Goal: Task Accomplishment & Management: Complete application form

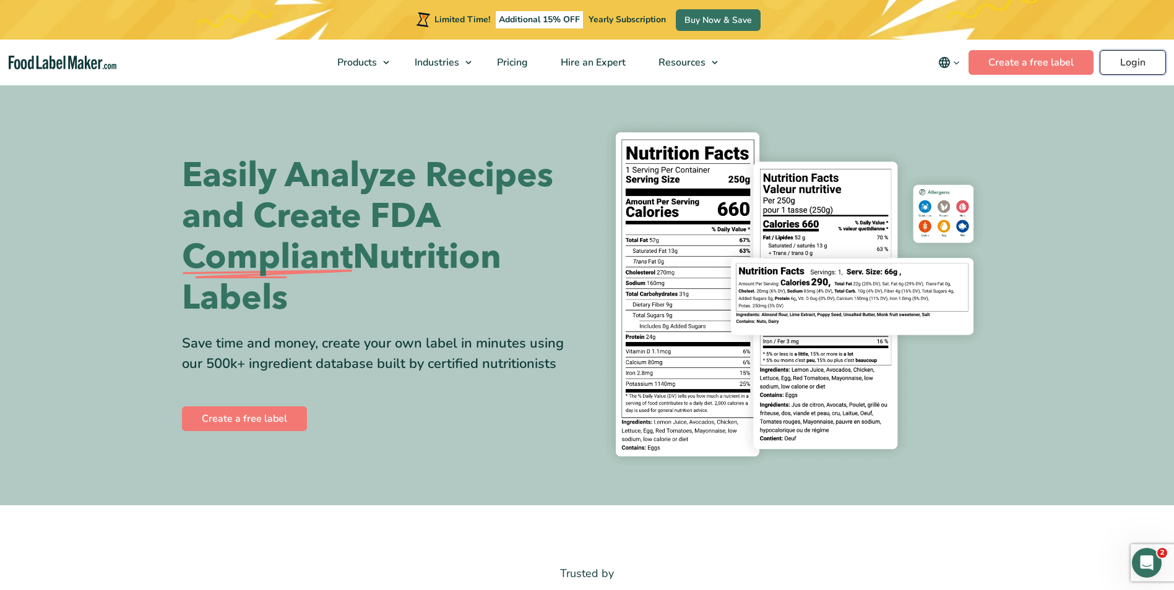
drag, startPoint x: 0, startPoint y: 0, endPoint x: 1101, endPoint y: 74, distance: 1103.7
click at [1123, 67] on link "Login" at bounding box center [1132, 62] width 66 height 25
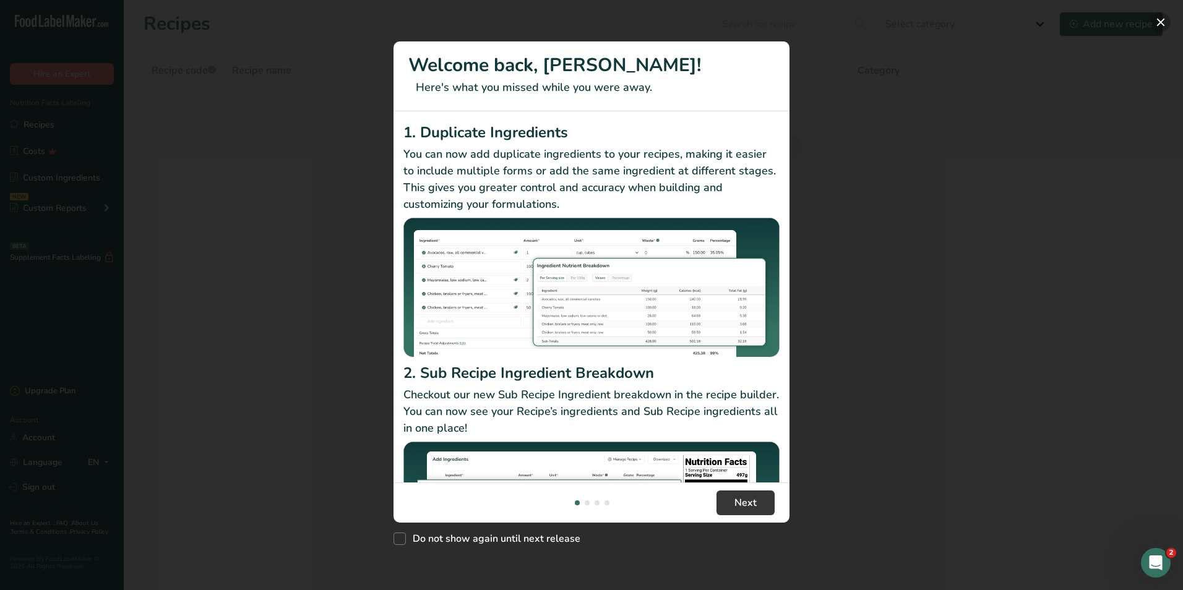
click at [1163, 21] on button "New Features" at bounding box center [1161, 22] width 20 height 20
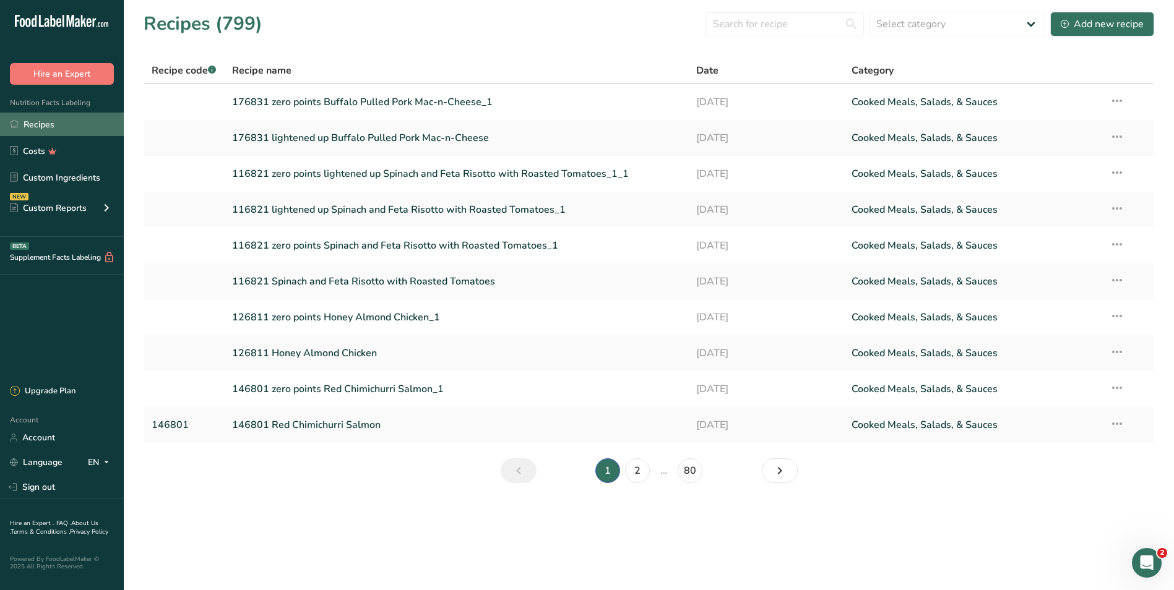
click at [41, 125] on link "Recipes" at bounding box center [62, 125] width 124 height 24
click at [1110, 27] on div "Add new recipe" at bounding box center [1101, 24] width 83 height 15
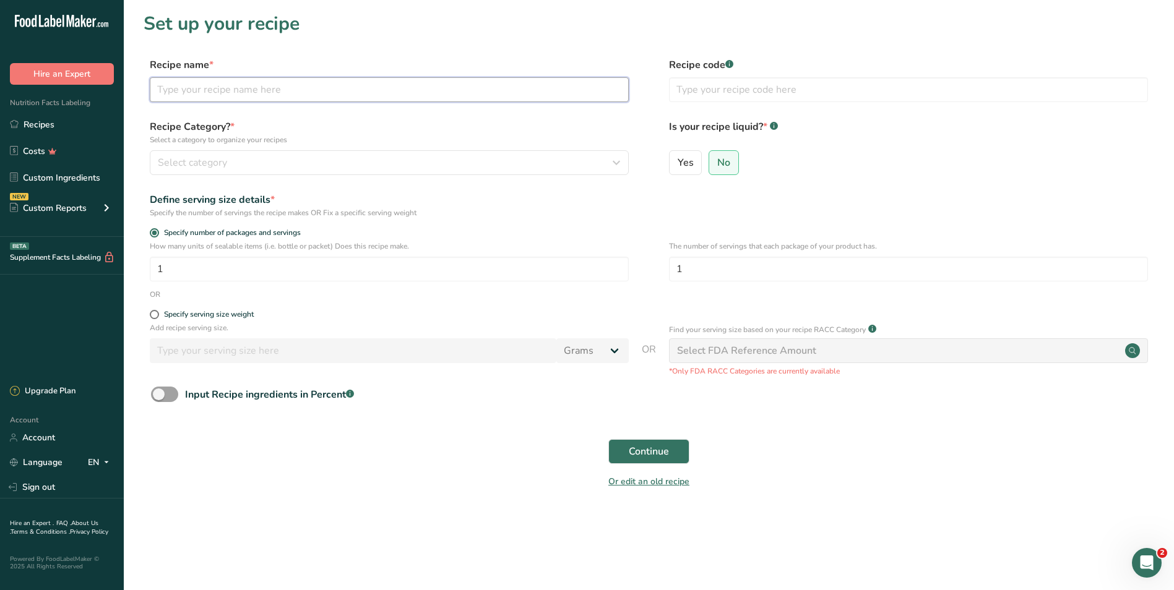
click at [161, 92] on input "text" at bounding box center [389, 89] width 479 height 25
paste input "156841 Tilapia with Coconut-Cilantro Sauce"
type input "156841 Tilapia with Coconut-Cilantro Sauce"
click at [705, 97] on input "text" at bounding box center [908, 89] width 479 height 25
type input "156841"
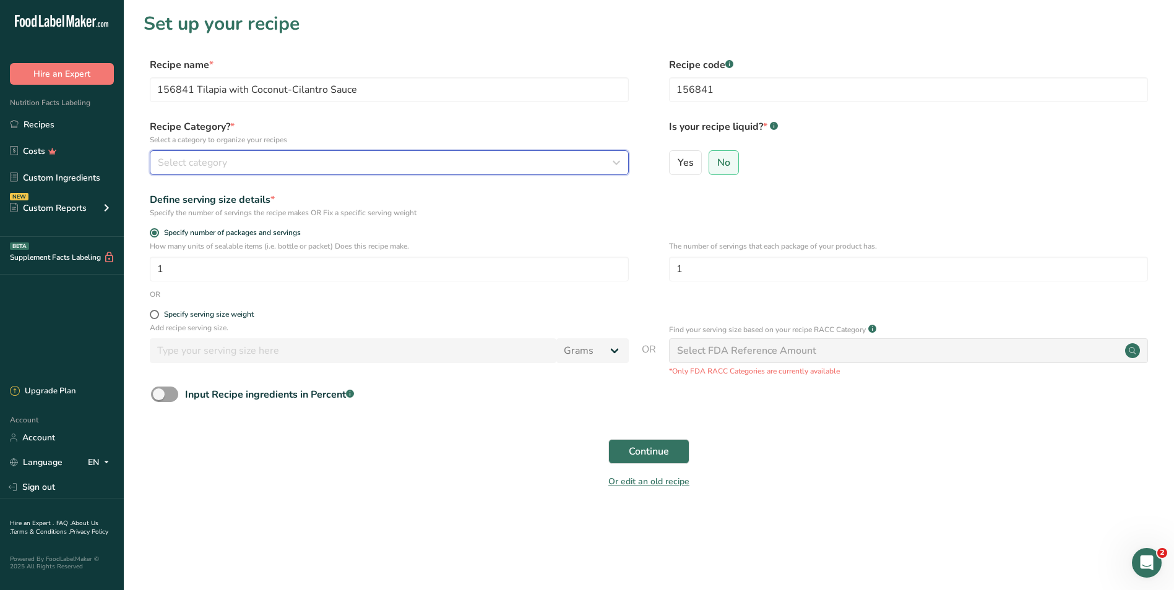
click at [341, 168] on div "Select category" at bounding box center [385, 162] width 455 height 15
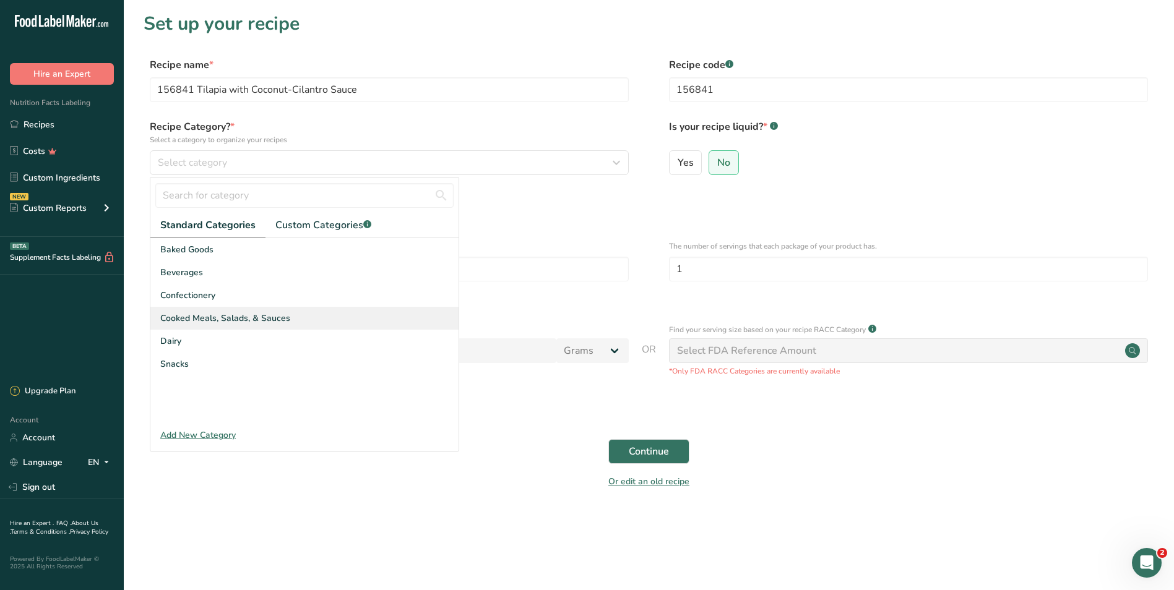
click at [187, 316] on span "Cooked Meals, Salads, & Sauces" at bounding box center [225, 318] width 130 height 13
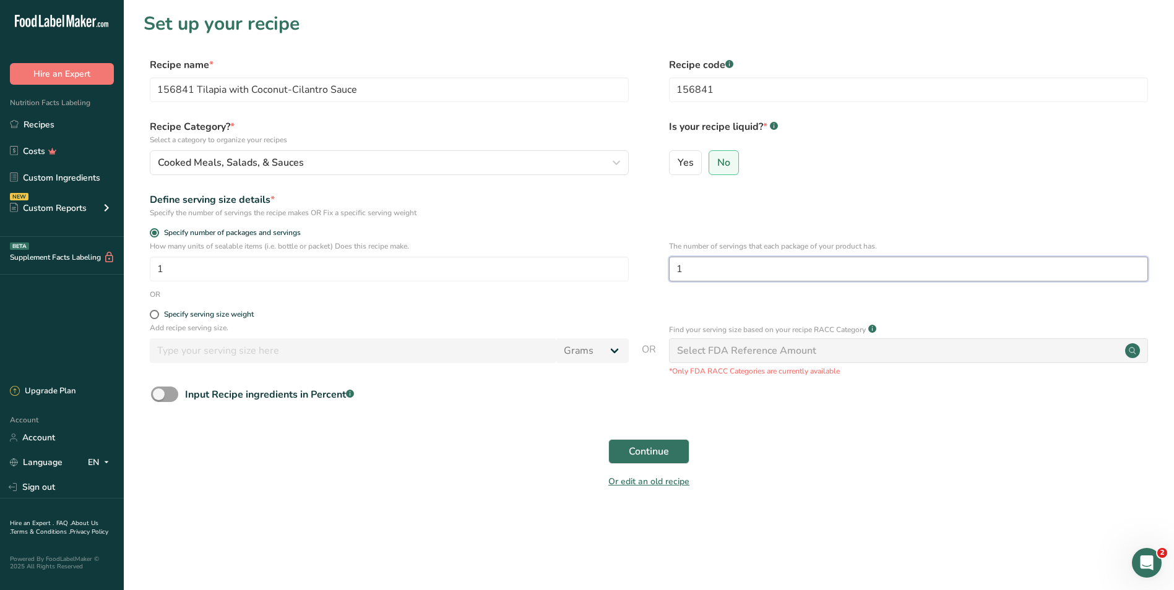
click at [700, 273] on input "1" at bounding box center [908, 269] width 479 height 25
drag, startPoint x: 704, startPoint y: 265, endPoint x: 593, endPoint y: 267, distance: 110.8
click at [593, 267] on div "How many units of sealable items (i.e. bottle or packet) Does this recipe make.…" at bounding box center [649, 265] width 1010 height 48
type input "2"
click at [881, 429] on form "Recipe name * 156841 Tilapia with Coconut-Cilantro Sauce Recipe code .a-a{fill:…" at bounding box center [649, 277] width 1010 height 439
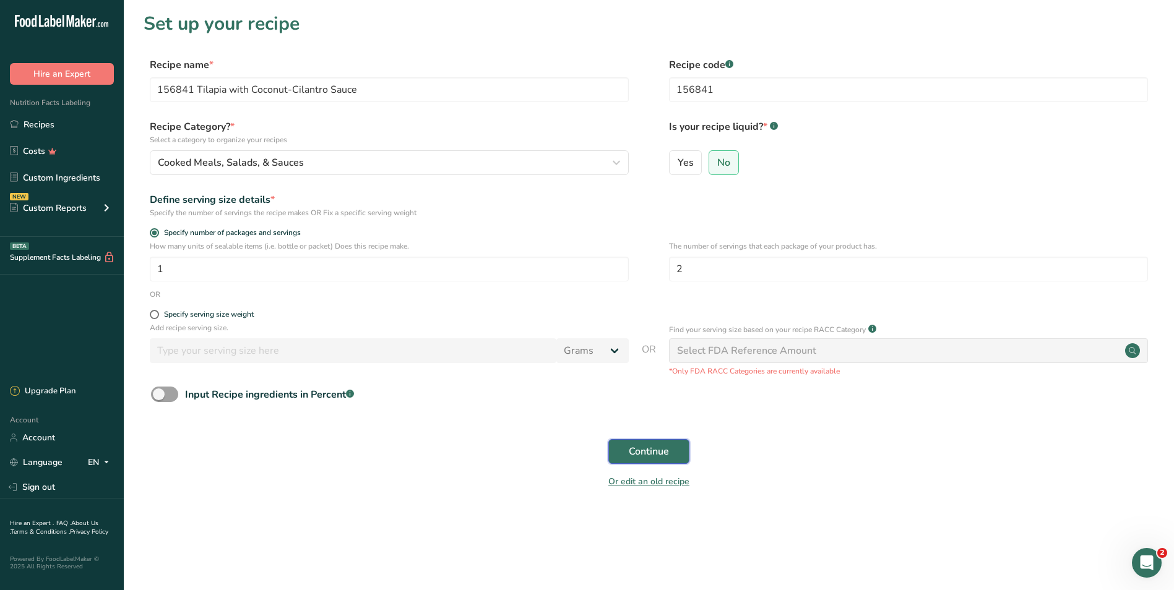
click at [646, 451] on span "Continue" at bounding box center [649, 451] width 40 height 15
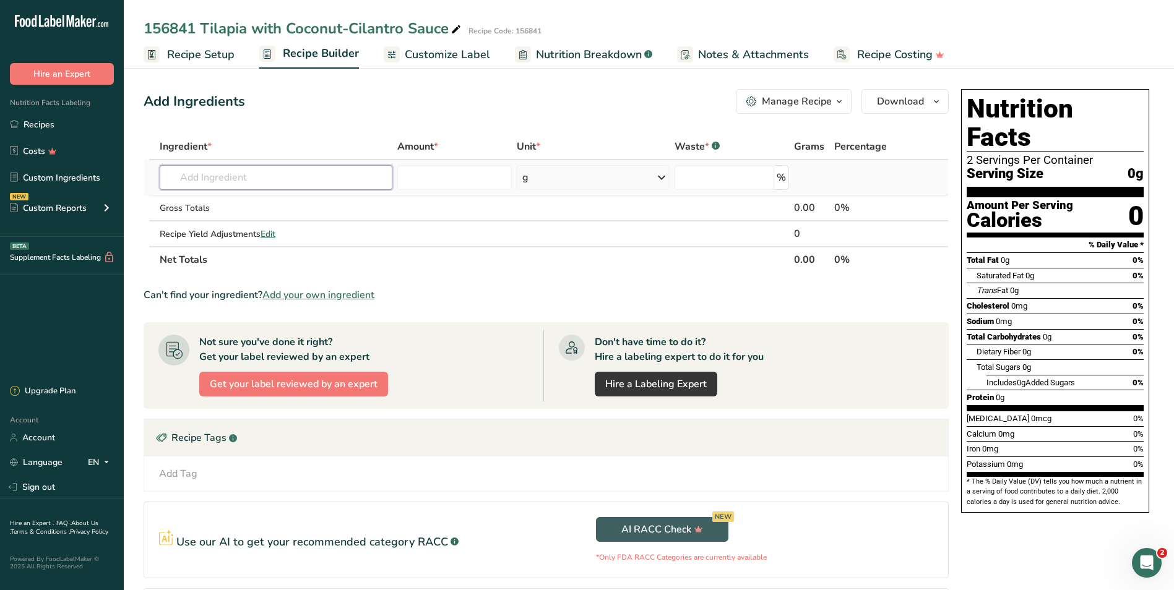
click at [223, 181] on input "text" at bounding box center [276, 177] width 233 height 25
type input "tilapia"
click at [234, 225] on p "15261 Fish, tilapia, raw" at bounding box center [220, 223] width 101 height 13
type input "Fish, tilapia, raw"
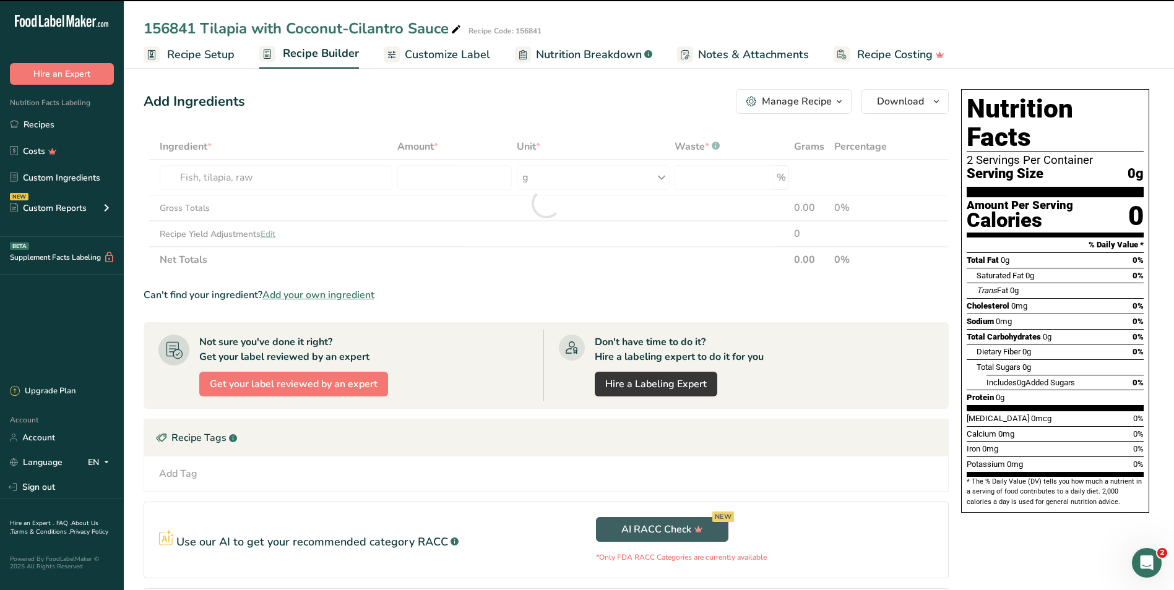
type input "0"
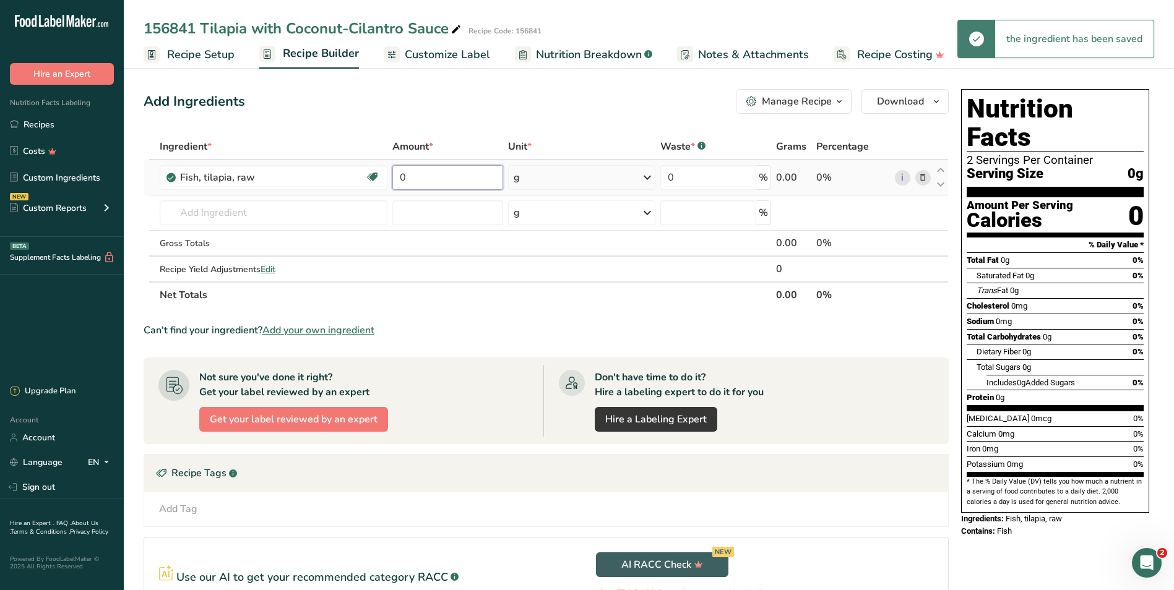
drag, startPoint x: 415, startPoint y: 176, endPoint x: 398, endPoint y: 174, distance: 16.9
click at [398, 174] on input "0" at bounding box center [447, 177] width 111 height 25
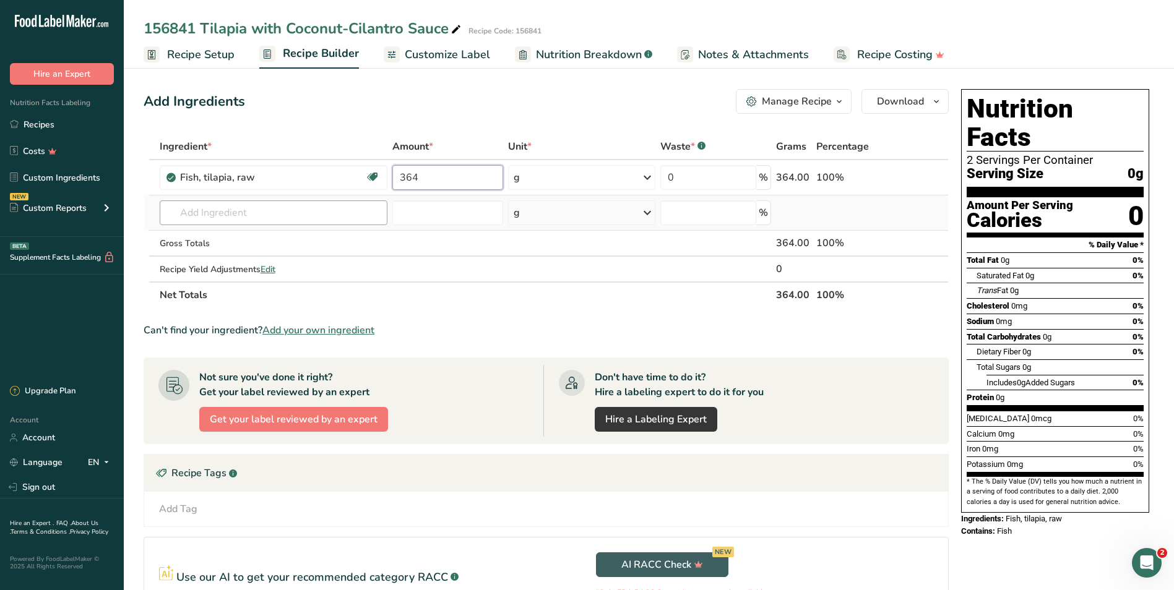
type input "364"
click at [244, 218] on div "Ingredient * Amount * Unit * Waste * .a-a{fill:#347362;}.b-a{fill:#fff;} Grams …" at bounding box center [546, 221] width 805 height 174
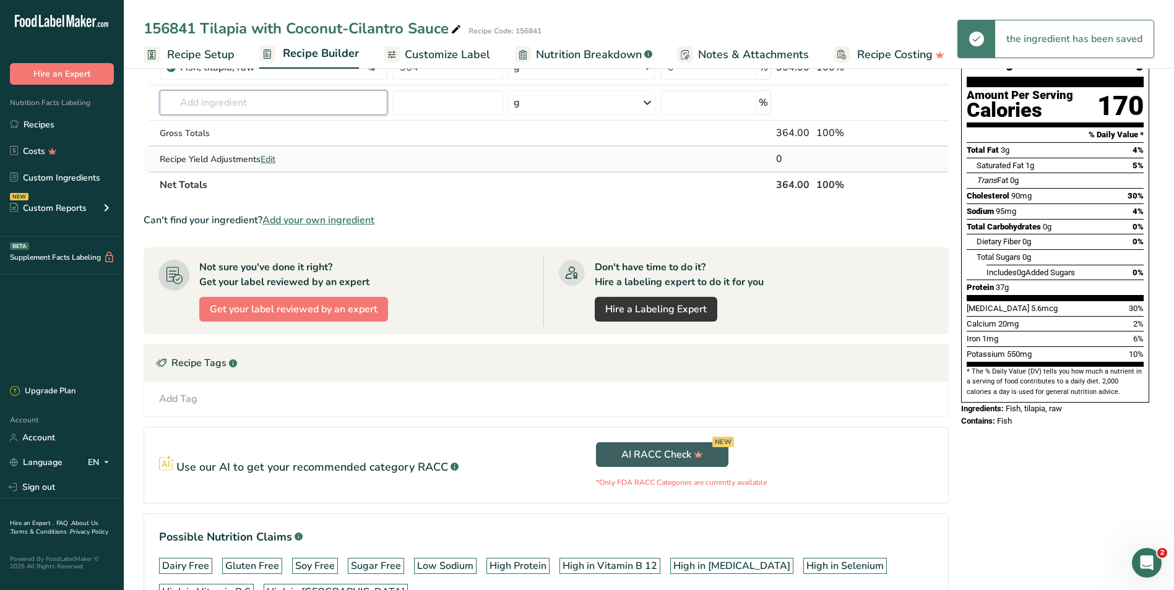
scroll to position [124, 0]
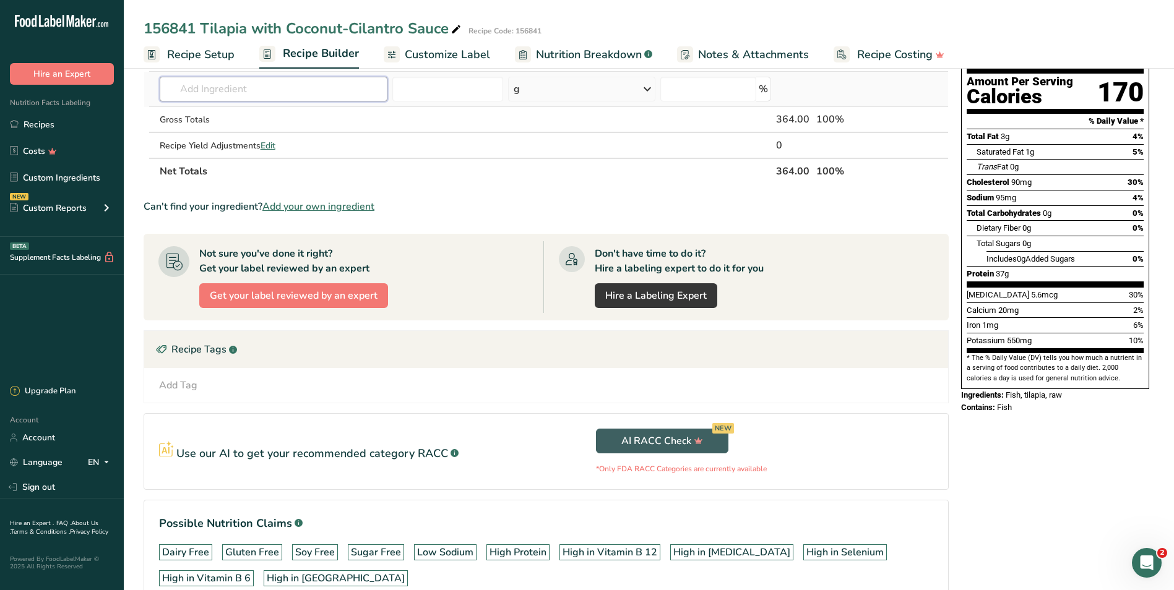
click at [196, 95] on input "text" at bounding box center [274, 89] width 228 height 25
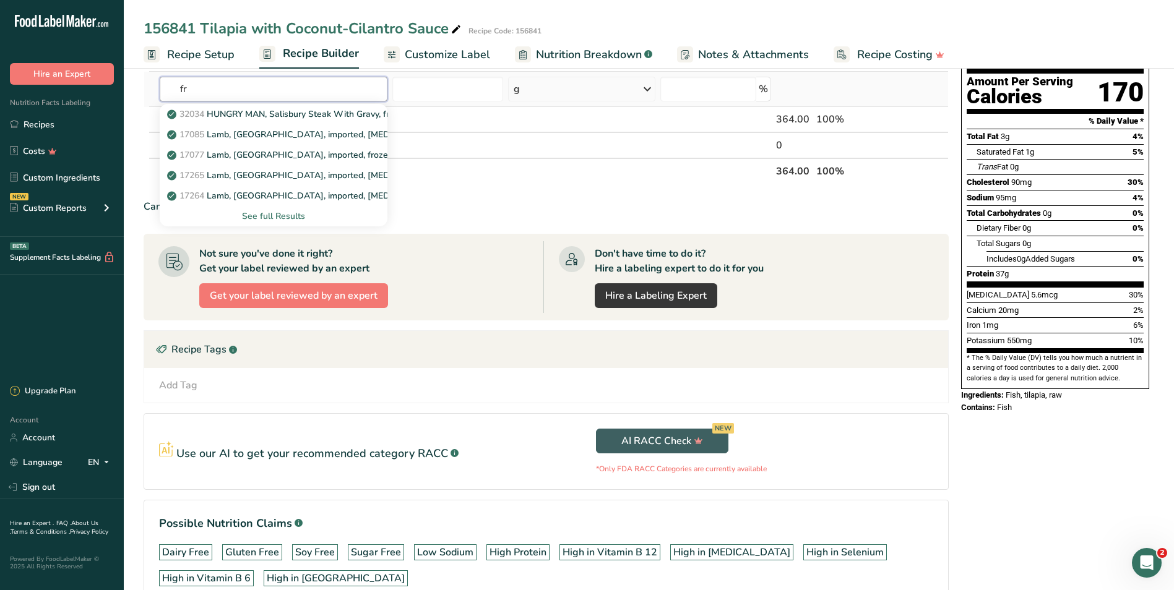
type input "f"
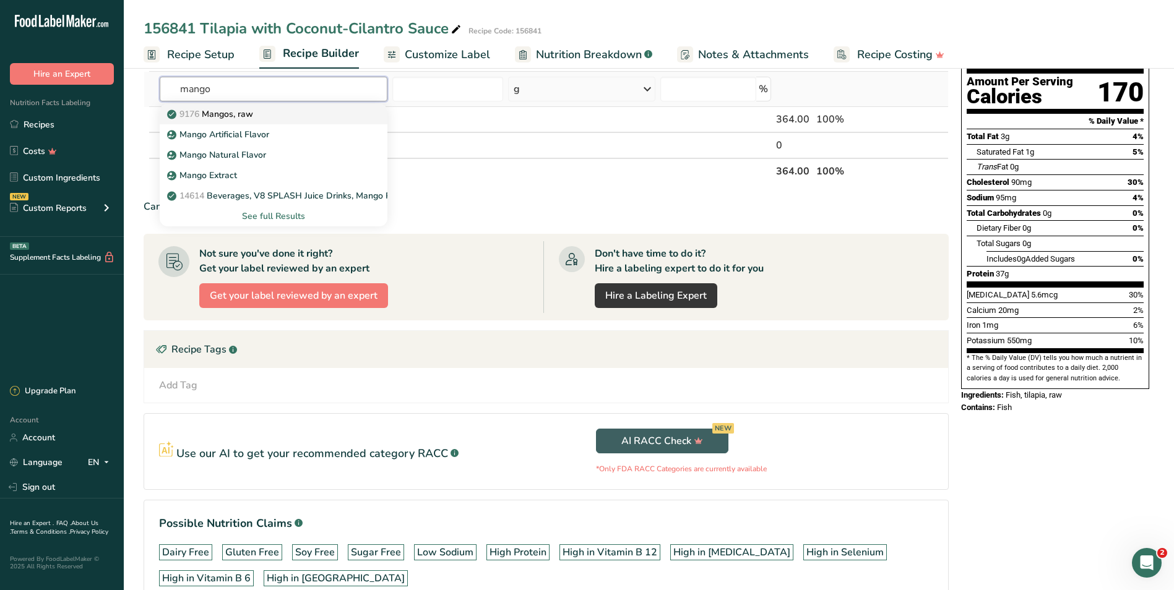
type input "mango"
click at [205, 112] on p "9176 Mangos, raw" at bounding box center [212, 114] width 84 height 13
type input "Mangos, raw"
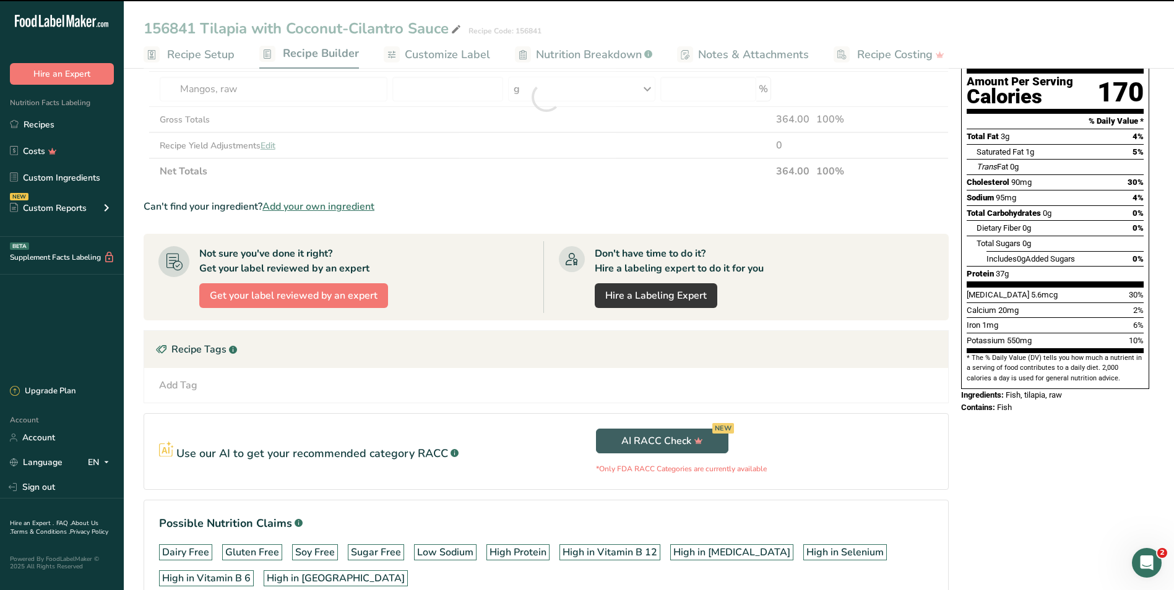
type input "0"
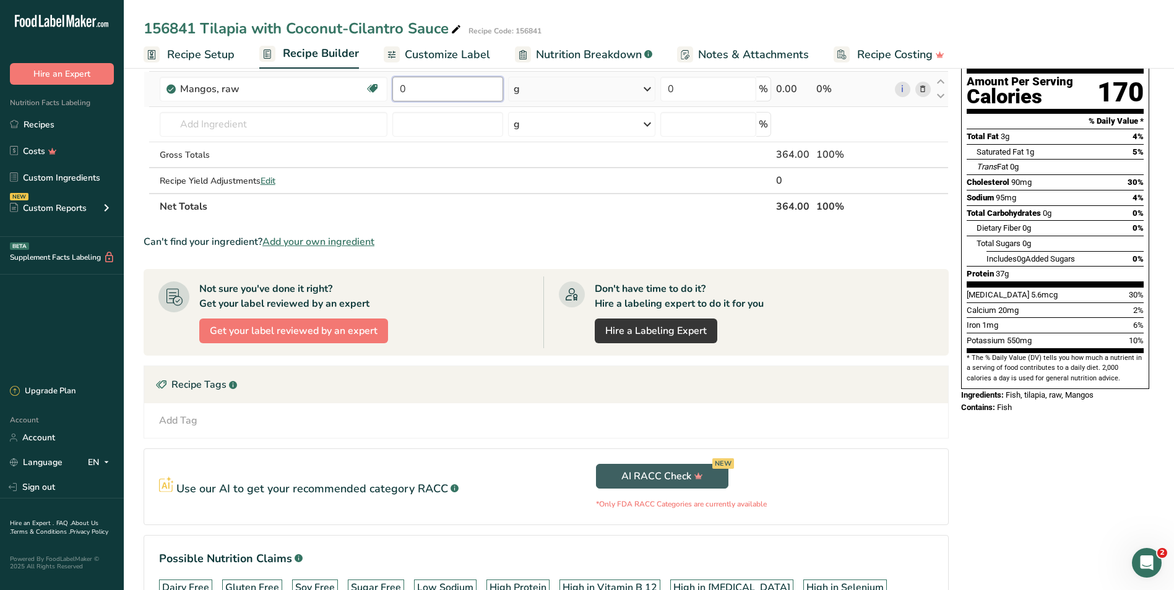
drag, startPoint x: 412, startPoint y: 92, endPoint x: 394, endPoint y: 88, distance: 18.5
click at [394, 88] on input "0" at bounding box center [447, 89] width 111 height 25
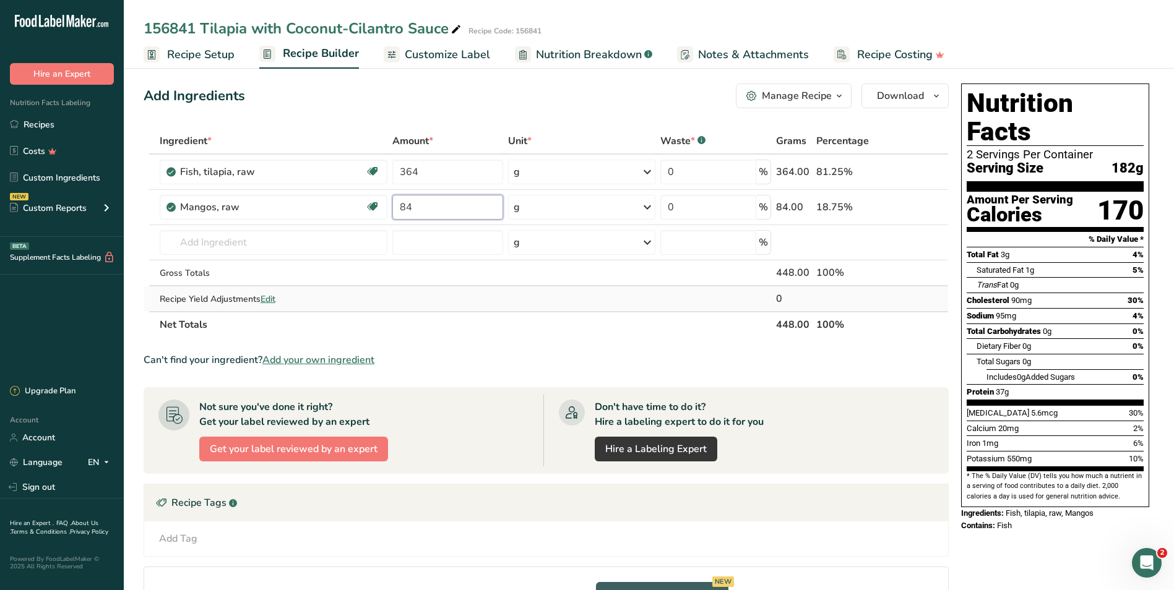
scroll to position [0, 0]
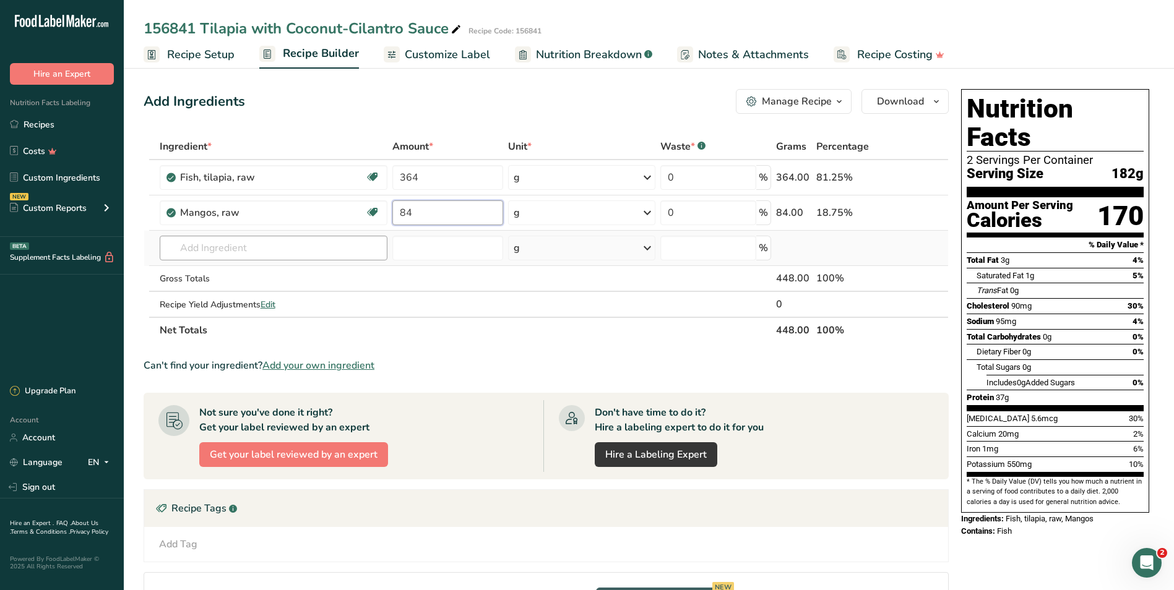
type input "84"
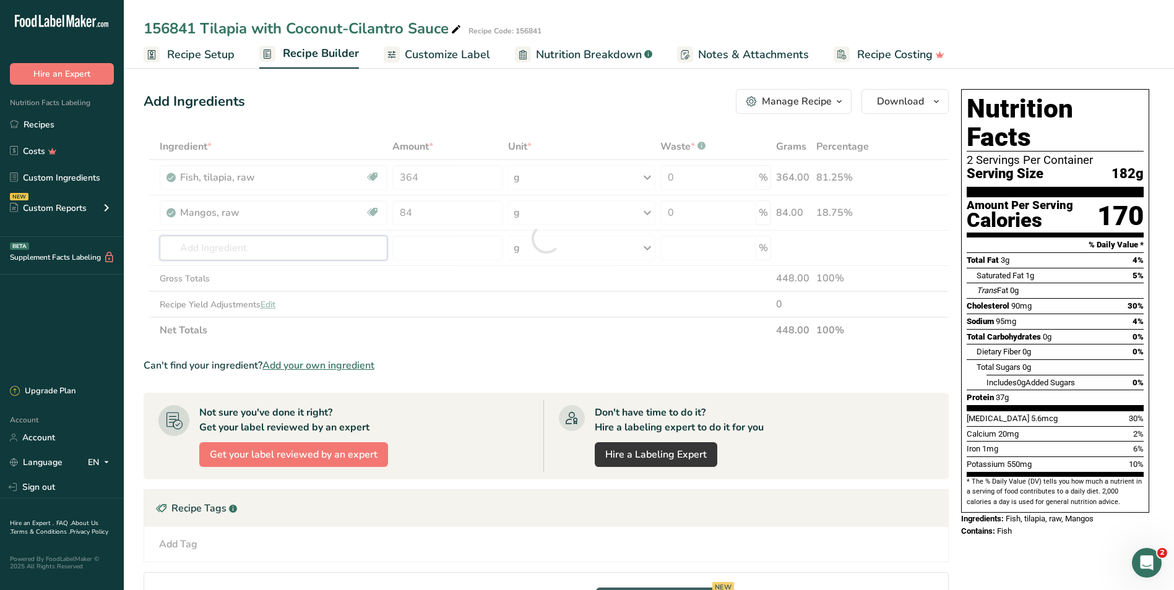
click at [246, 255] on div "Ingredient * Amount * Unit * Waste * .a-a{fill:#347362;}.b-a{fill:#fff;} Grams …" at bounding box center [546, 239] width 805 height 210
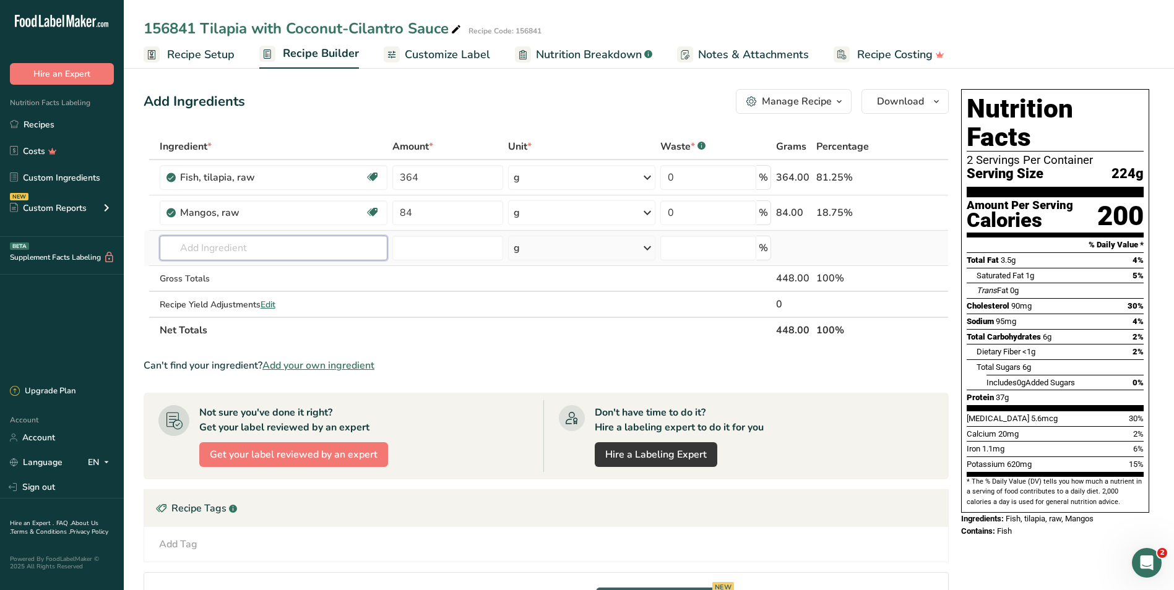
click at [211, 241] on input "text" at bounding box center [274, 248] width 228 height 25
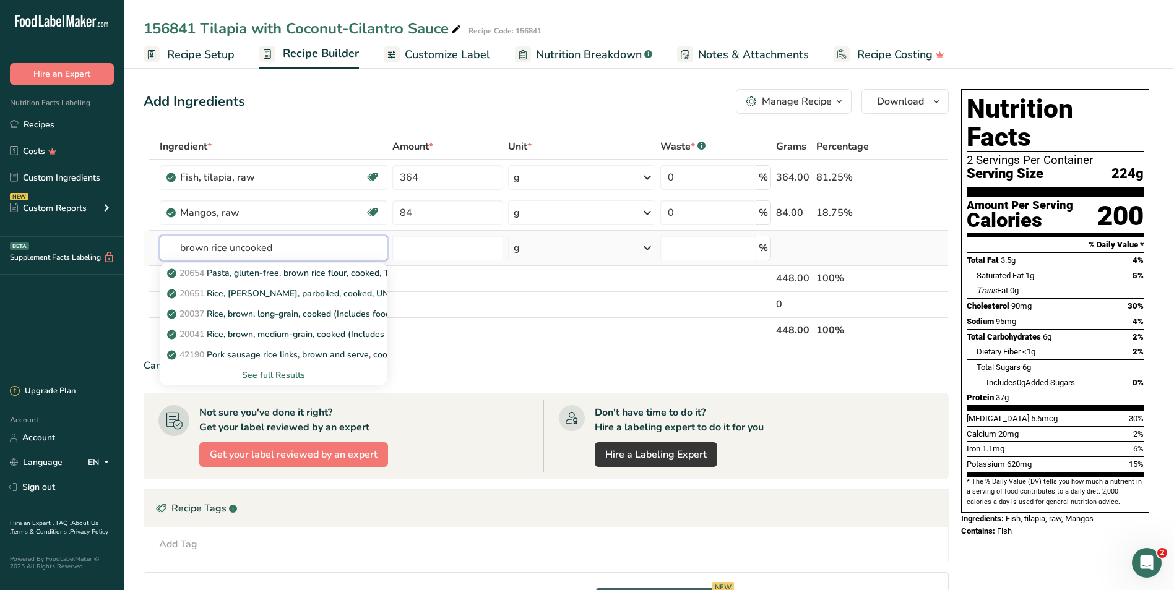
type input "brown rice uncooked"
click at [261, 377] on div "See full Results" at bounding box center [274, 375] width 208 height 13
click at [221, 241] on input "text" at bounding box center [274, 248] width 228 height 25
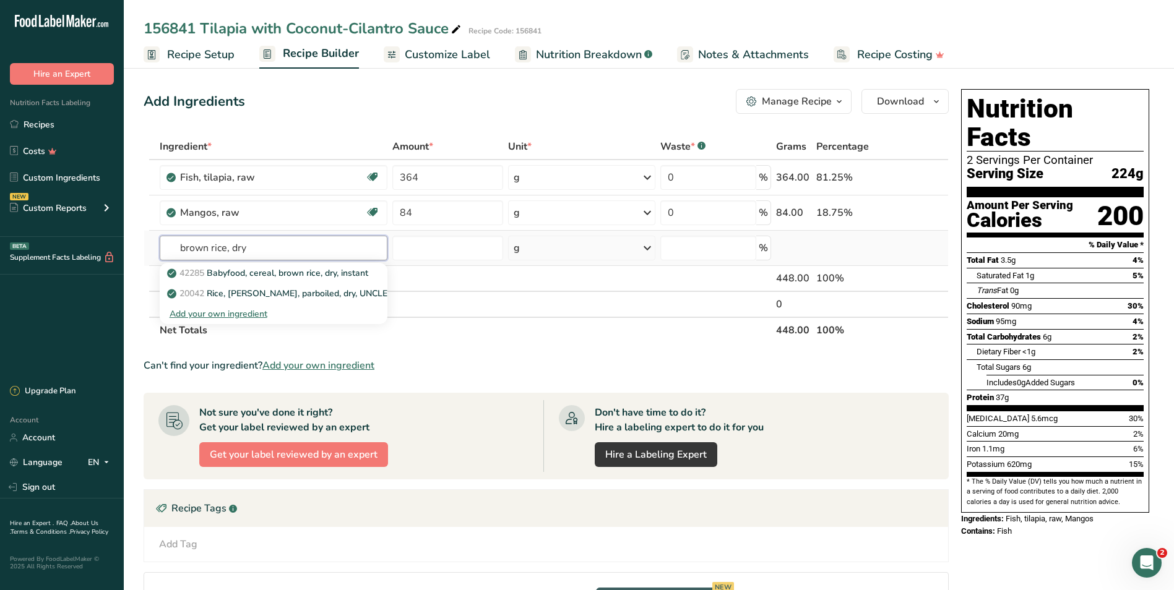
type input "brown rice, dry"
click at [228, 317] on div "Add your own ingredient" at bounding box center [274, 313] width 208 height 13
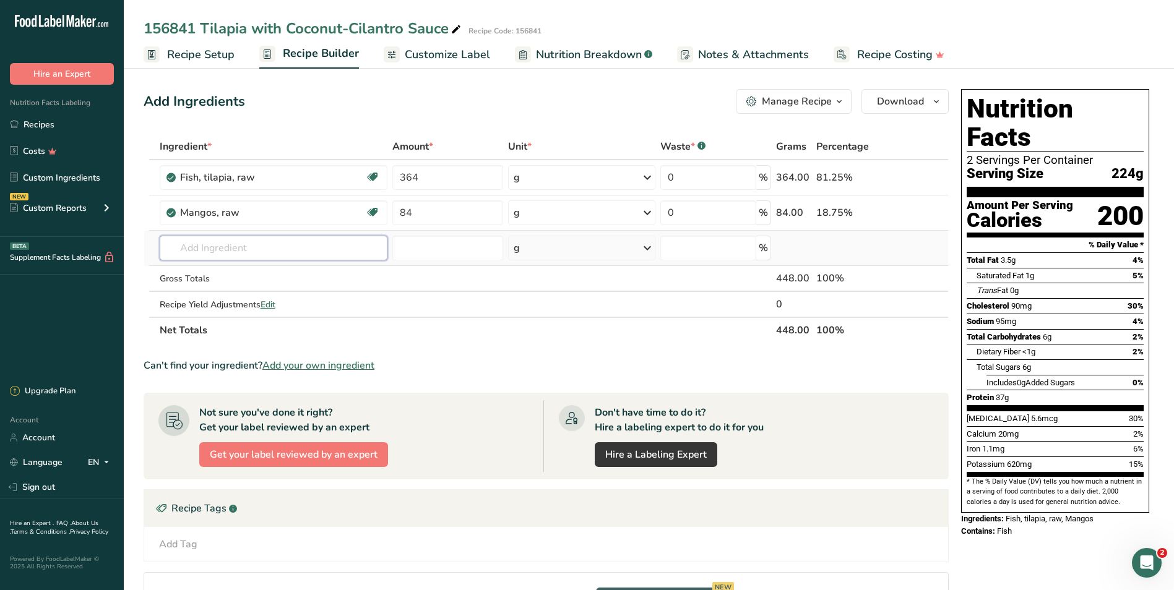
click at [236, 256] on input "text" at bounding box center [274, 248] width 228 height 25
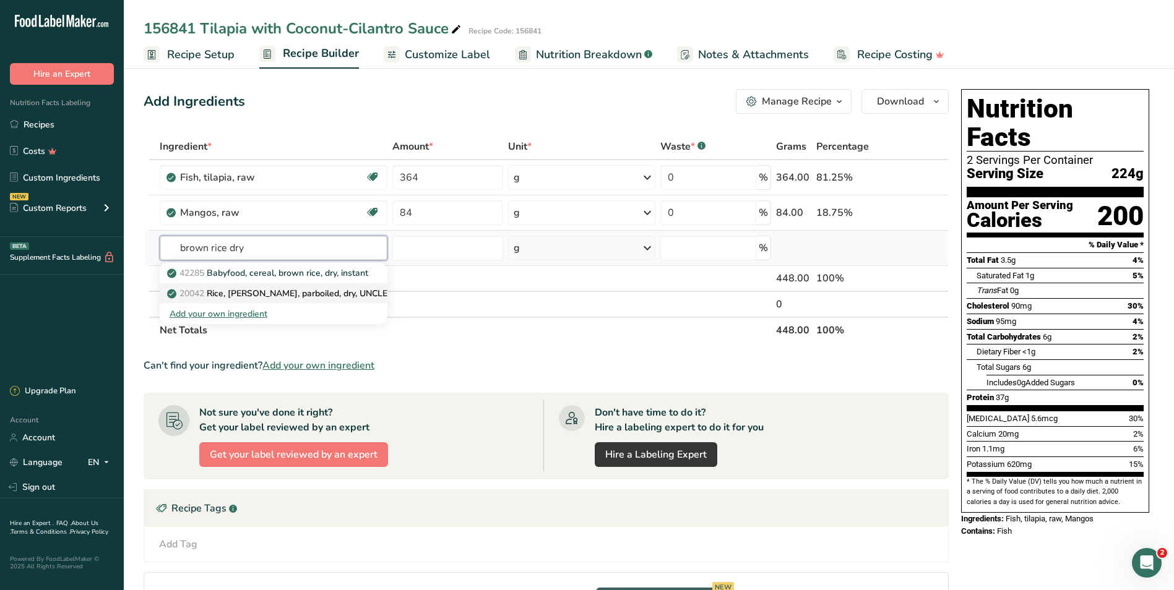
type input "brown rice dry"
click at [280, 296] on p "20042 Rice, brown, parboiled, dry, UNCLE BEN'S" at bounding box center [319, 293] width 298 height 13
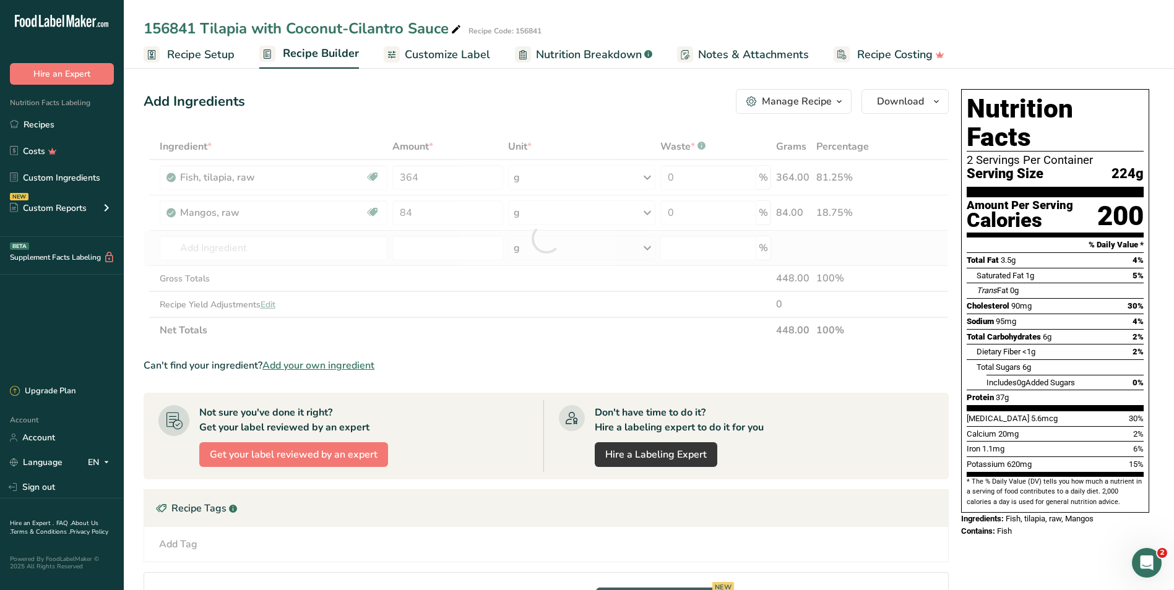
type input "Rice, brown, parboiled, dry, UNCLE BEN'S"
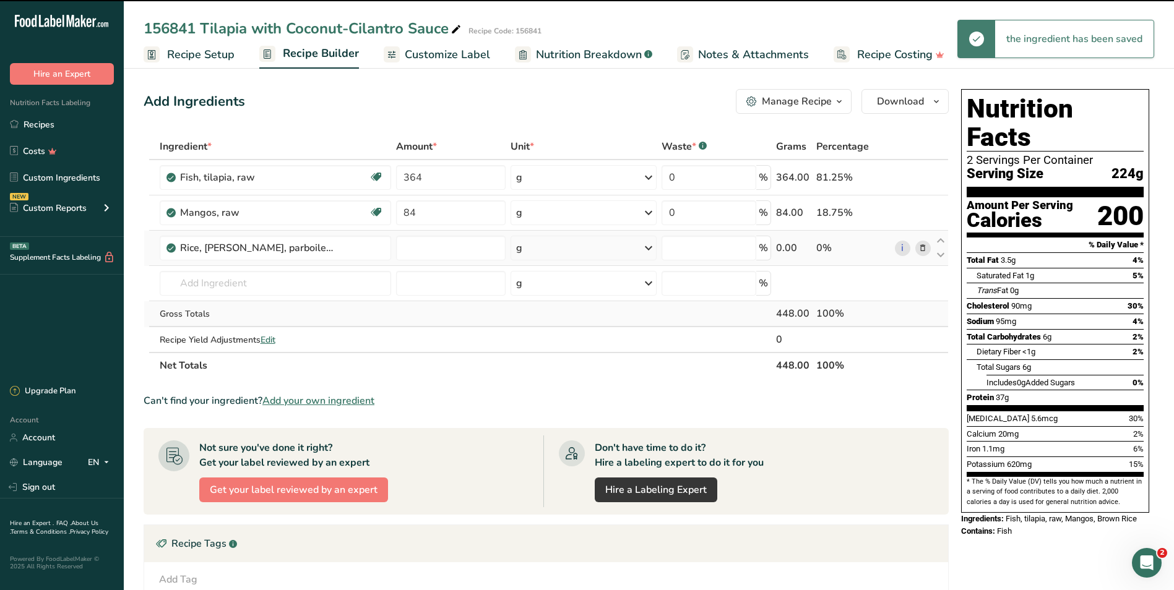
type input "0"
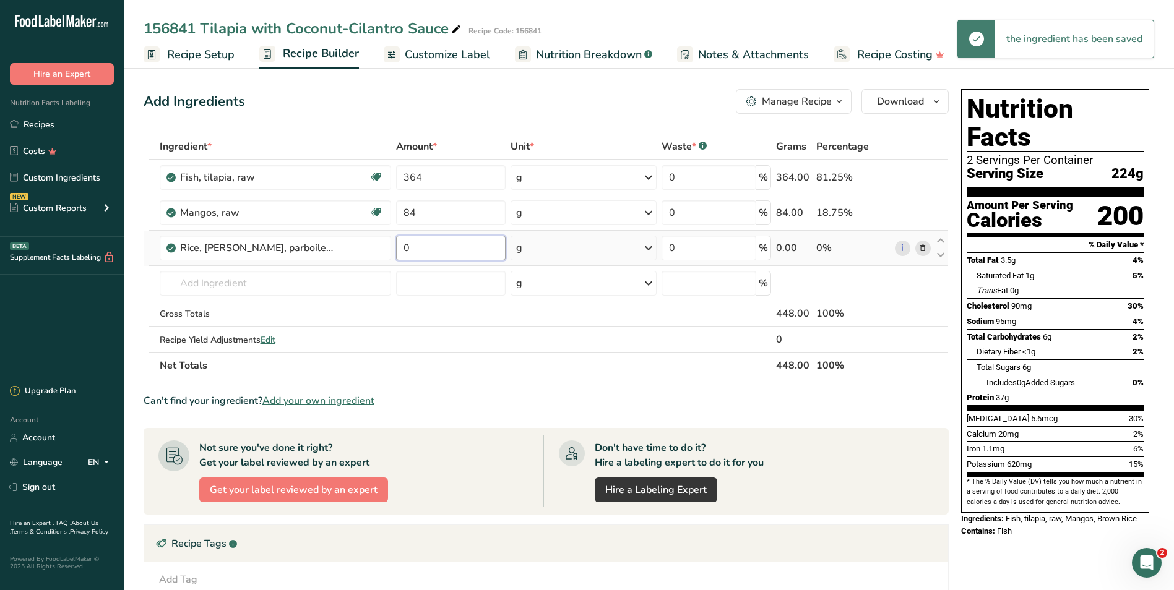
drag, startPoint x: 411, startPoint y: 251, endPoint x: 393, endPoint y: 243, distance: 19.1
click at [393, 243] on td "0" at bounding box center [450, 248] width 114 height 35
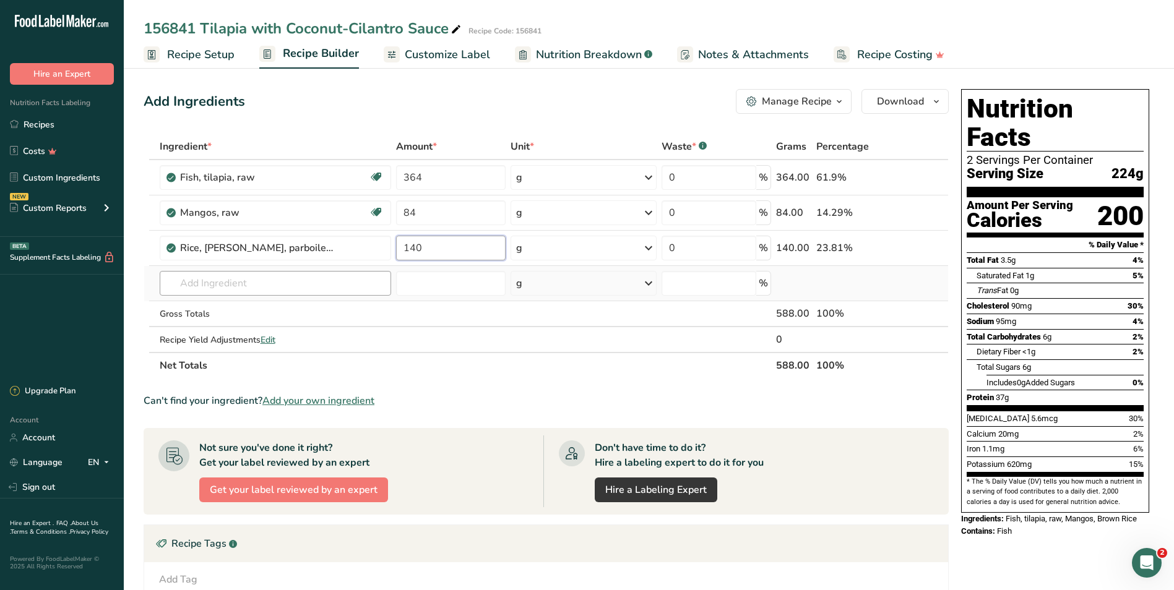
type input "140"
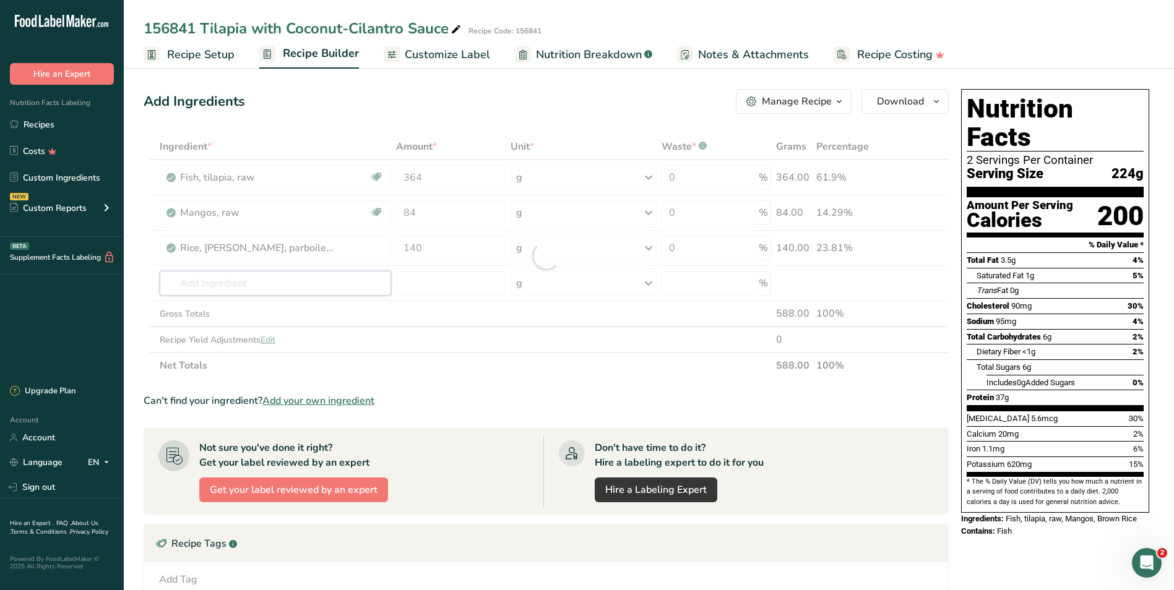
click at [267, 286] on div "Ingredient * Amount * Unit * Waste * .a-a{fill:#347362;}.b-a{fill:#fff;} Grams …" at bounding box center [546, 256] width 805 height 245
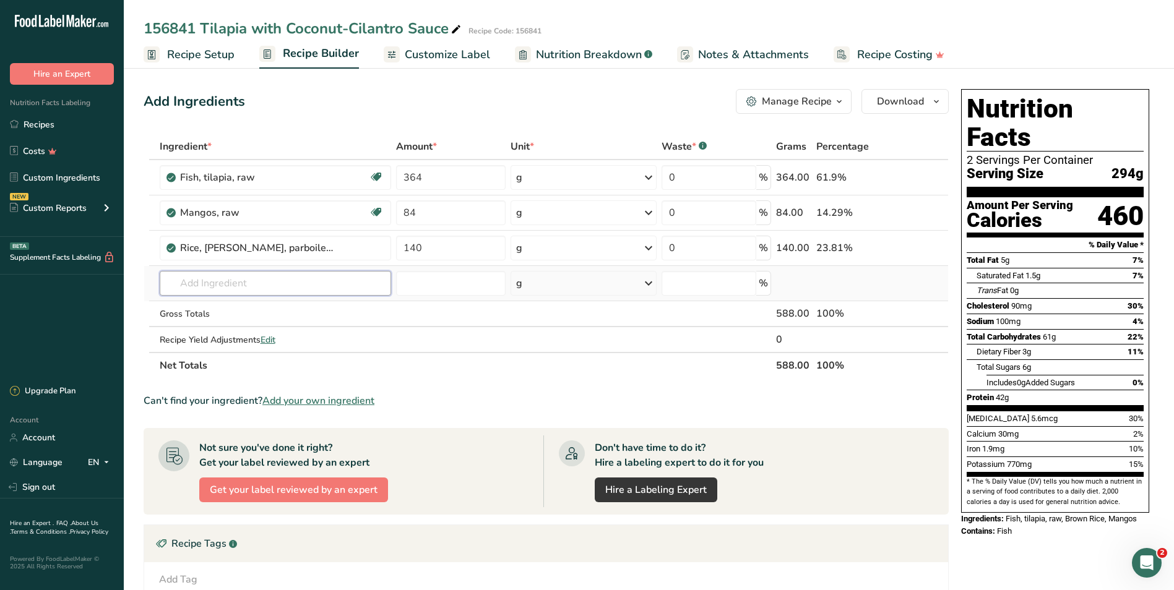
click at [207, 288] on input "text" at bounding box center [276, 283] width 232 height 25
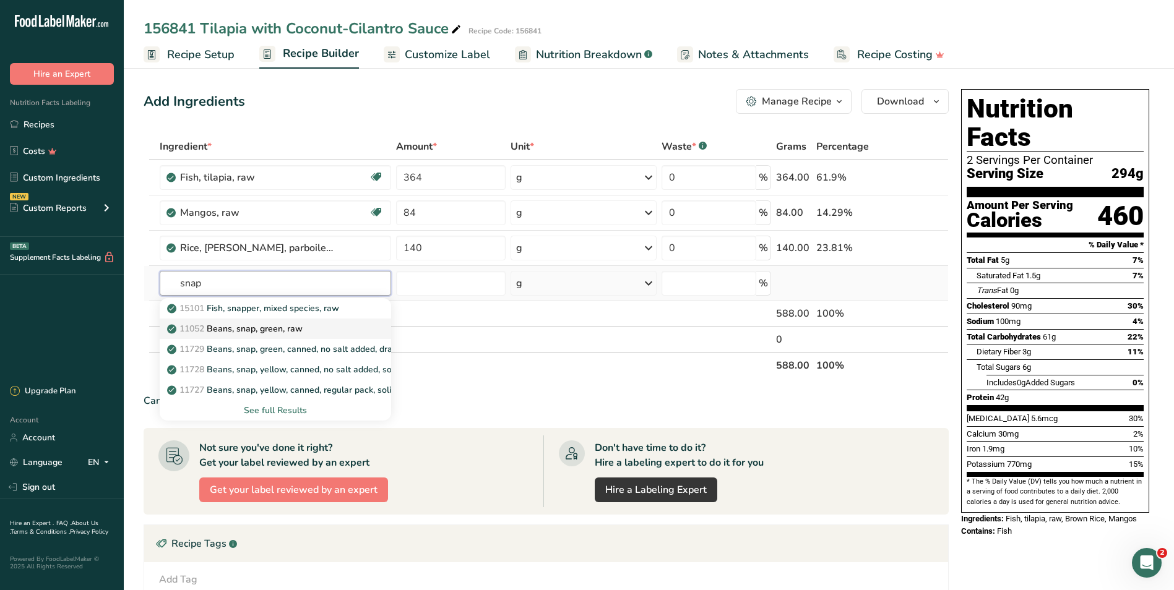
type input "snap"
click at [229, 328] on p "11052 Beans, snap, green, raw" at bounding box center [236, 328] width 133 height 13
type input "Beans, snap, green, raw"
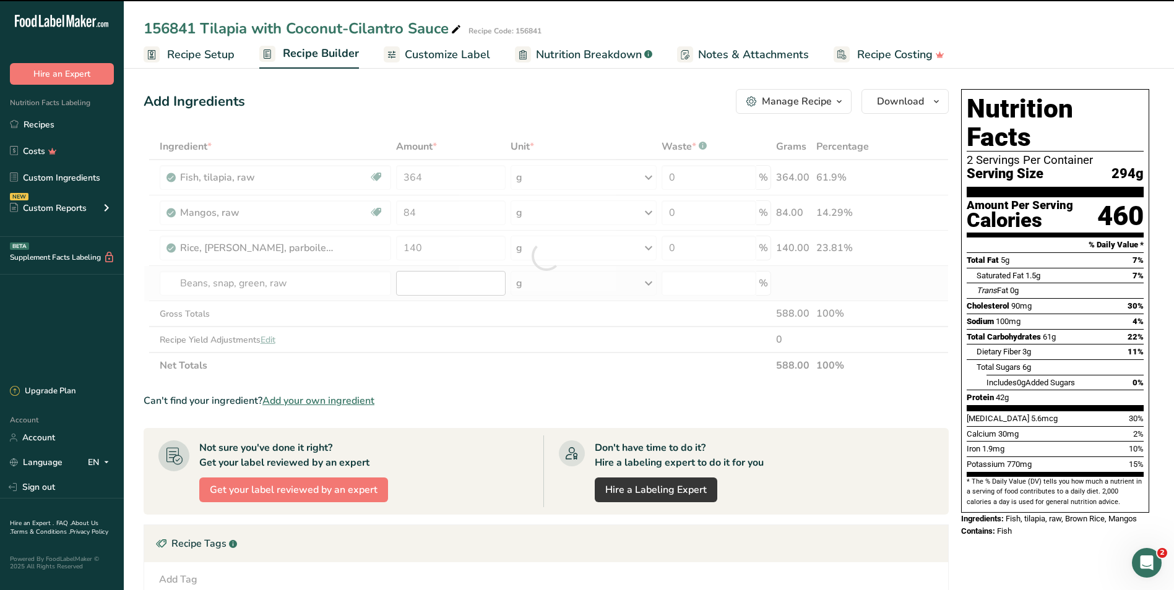
type input "0"
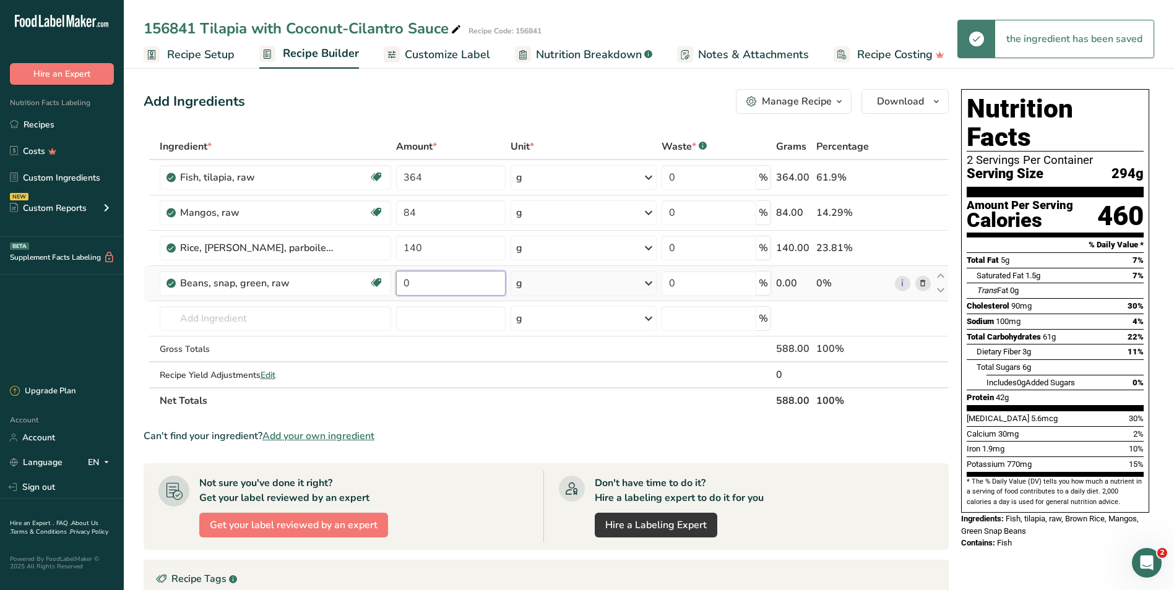
drag, startPoint x: 407, startPoint y: 283, endPoint x: 394, endPoint y: 280, distance: 13.4
click at [394, 280] on td "0" at bounding box center [450, 283] width 114 height 35
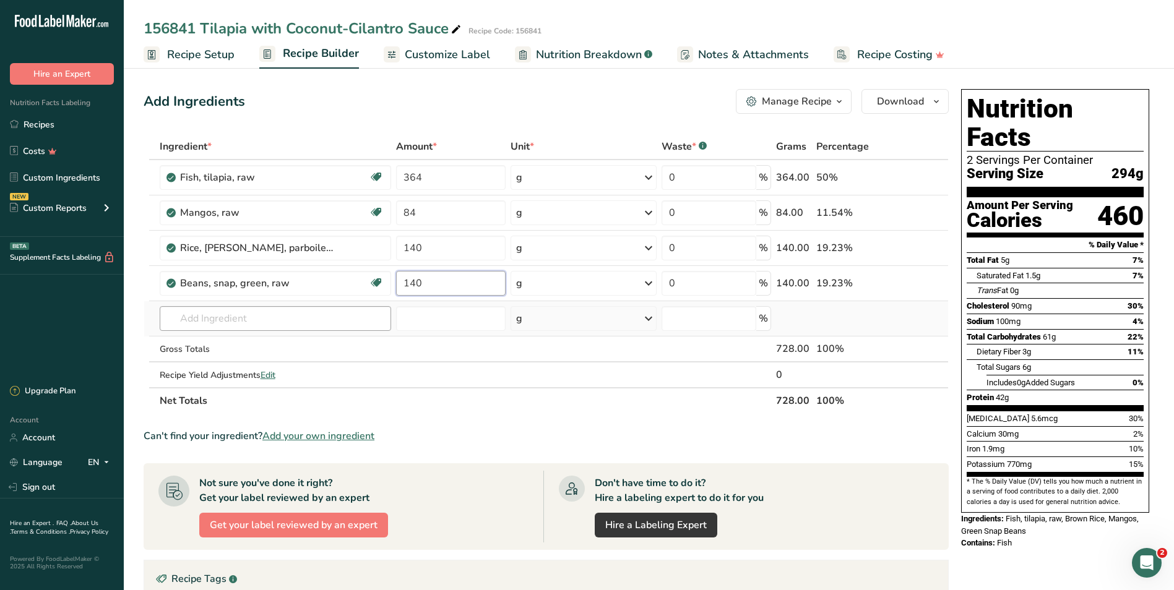
type input "140"
click at [219, 321] on div "Ingredient * Amount * Unit * Waste * .a-a{fill:#347362;}.b-a{fill:#fff;} Grams …" at bounding box center [546, 274] width 805 height 280
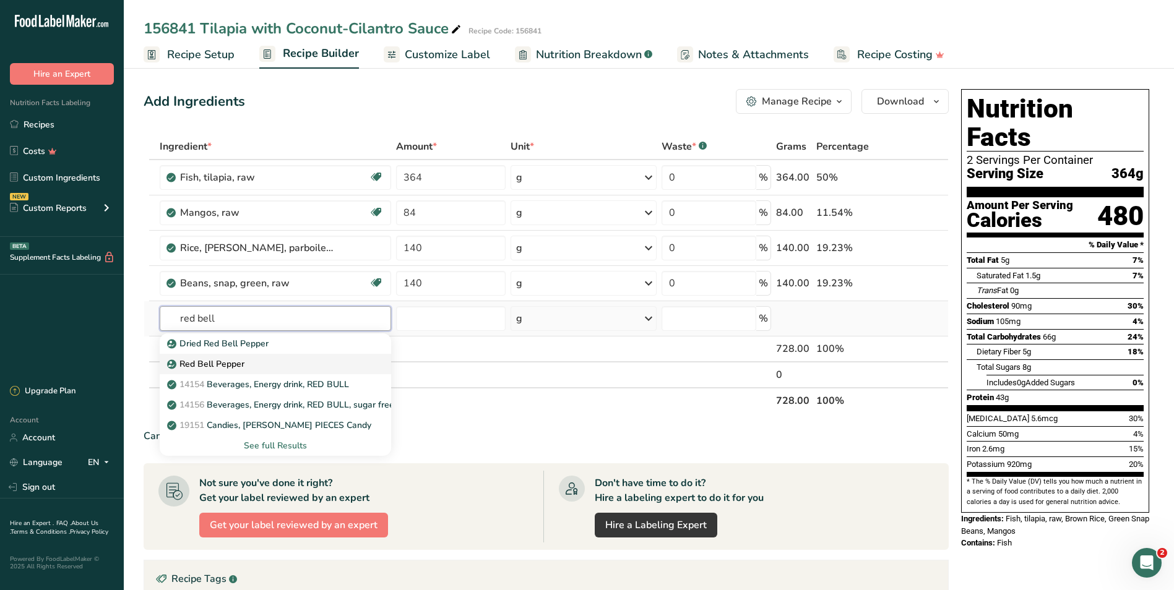
type input "red bell"
click at [225, 361] on p "Red Bell Pepper" at bounding box center [207, 364] width 75 height 13
type input "Red Bell Pepper"
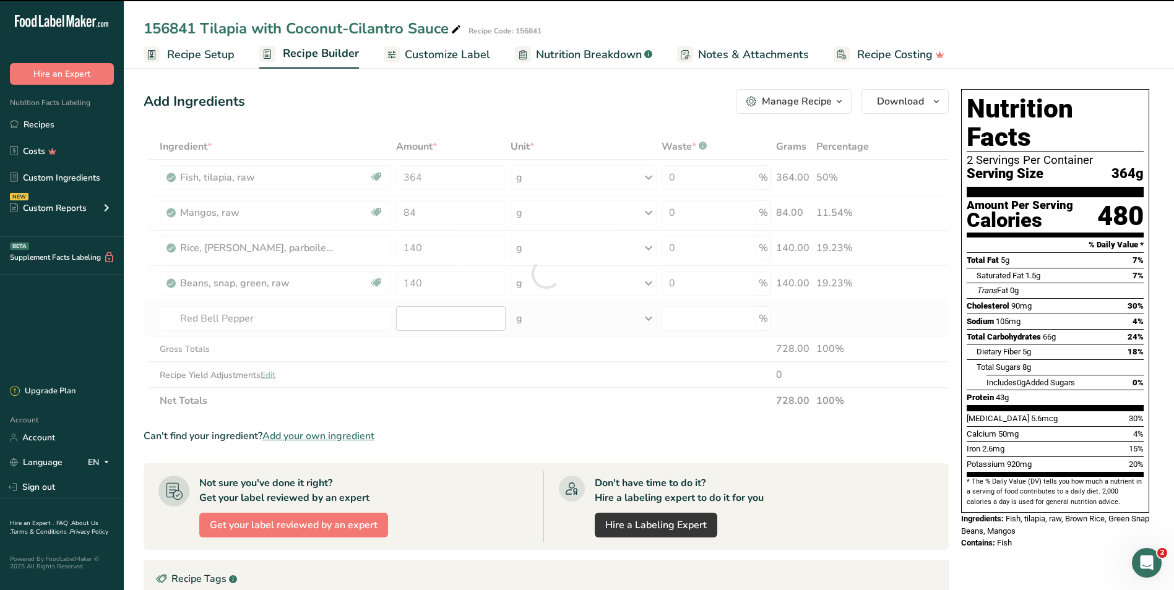
type input "0"
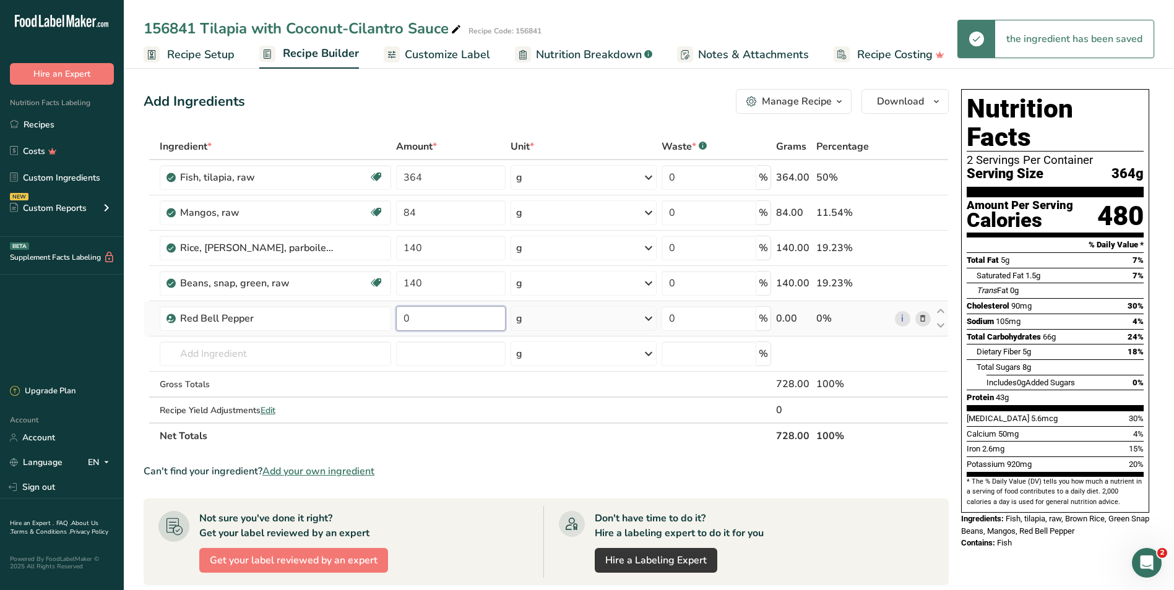
drag, startPoint x: 419, startPoint y: 316, endPoint x: 403, endPoint y: 319, distance: 17.0
click at [403, 319] on input "0" at bounding box center [451, 318] width 110 height 25
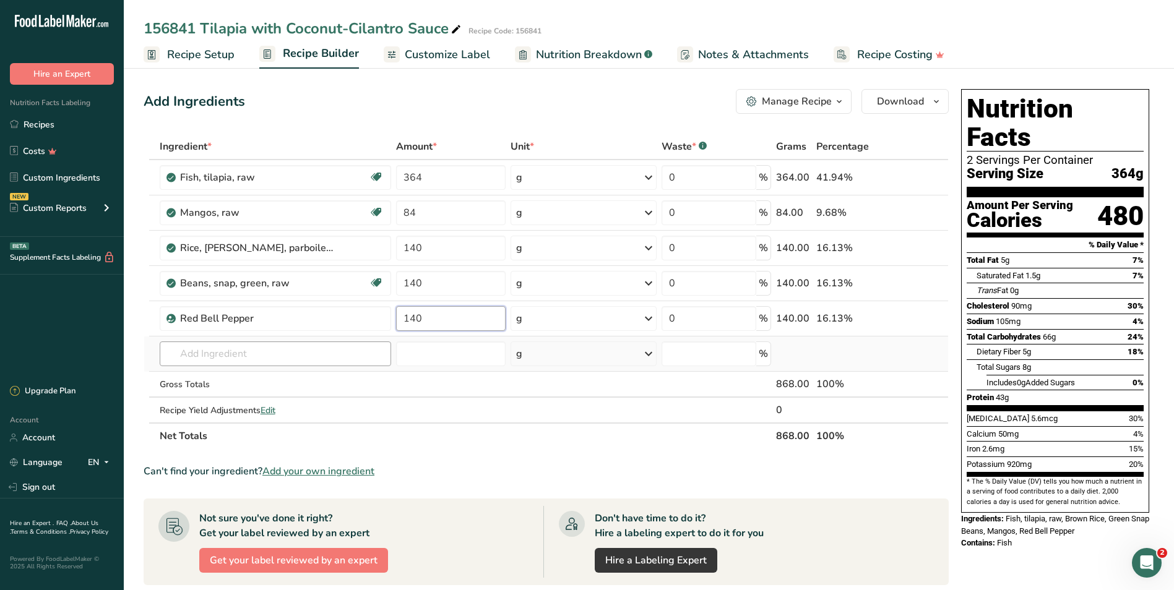
type input "140"
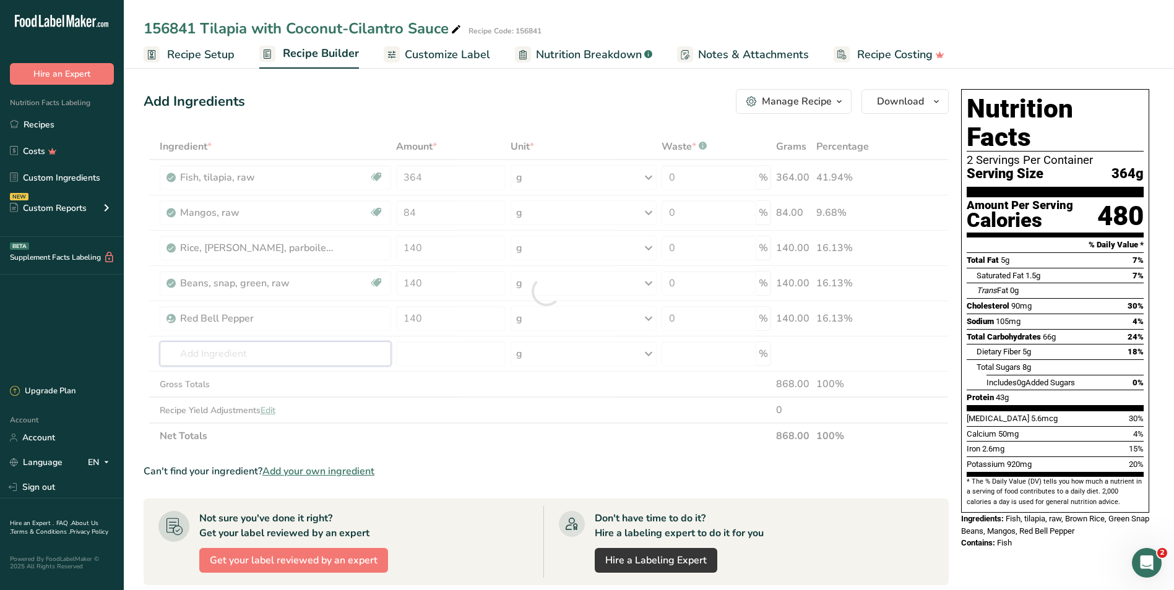
click at [220, 350] on div "Ingredient * Amount * Unit * Waste * .a-a{fill:#347362;}.b-a{fill:#fff;} Grams …" at bounding box center [546, 292] width 805 height 316
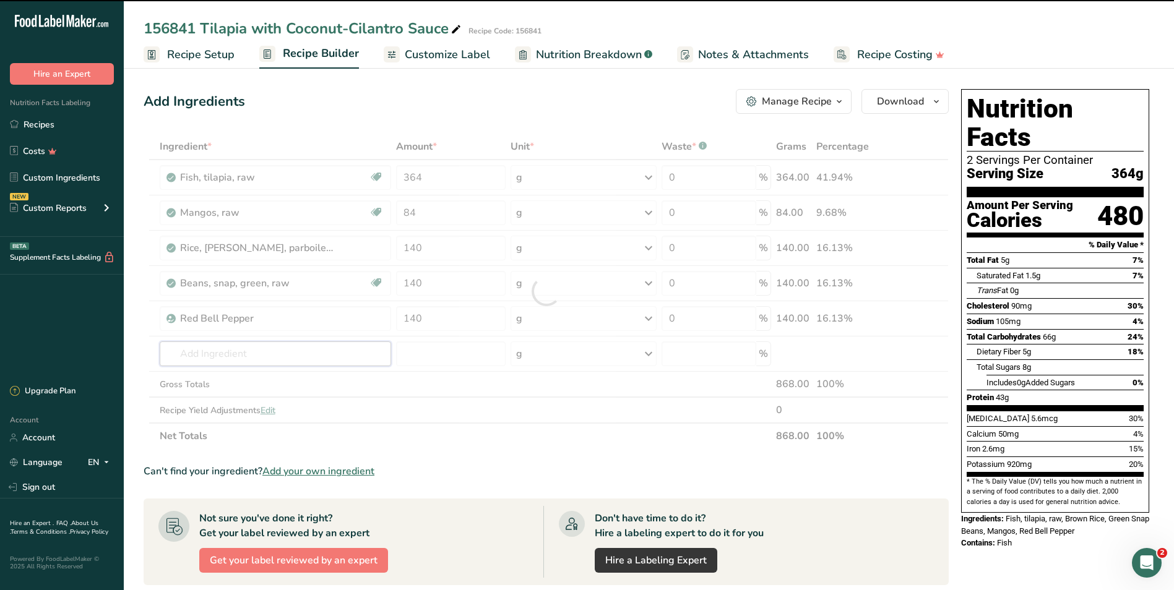
type input "7"
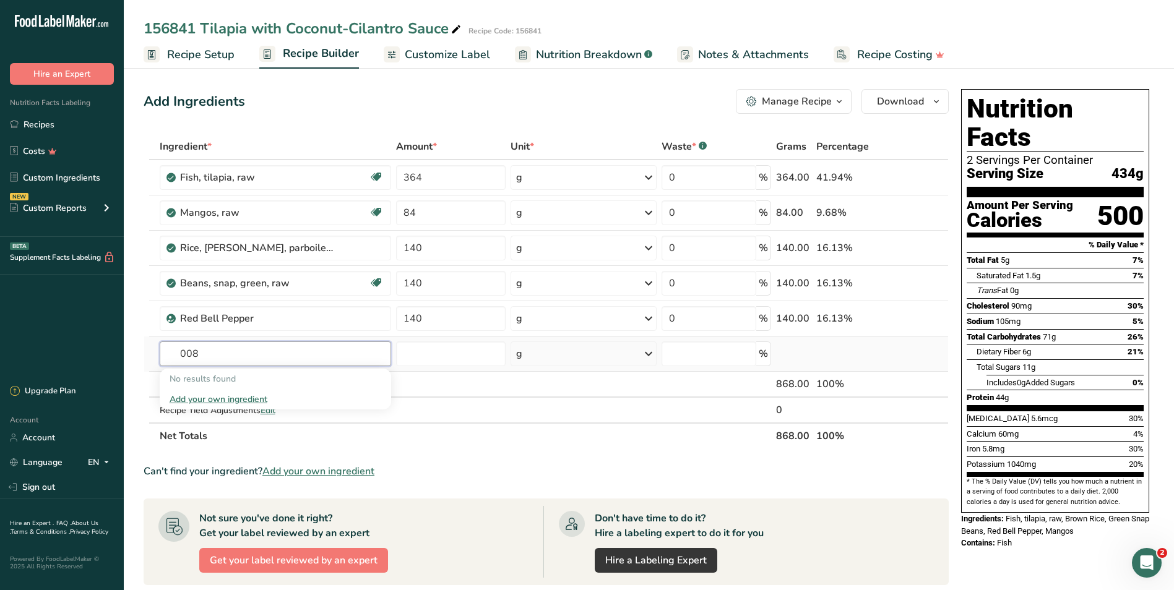
click at [179, 351] on input "008" at bounding box center [276, 353] width 232 height 25
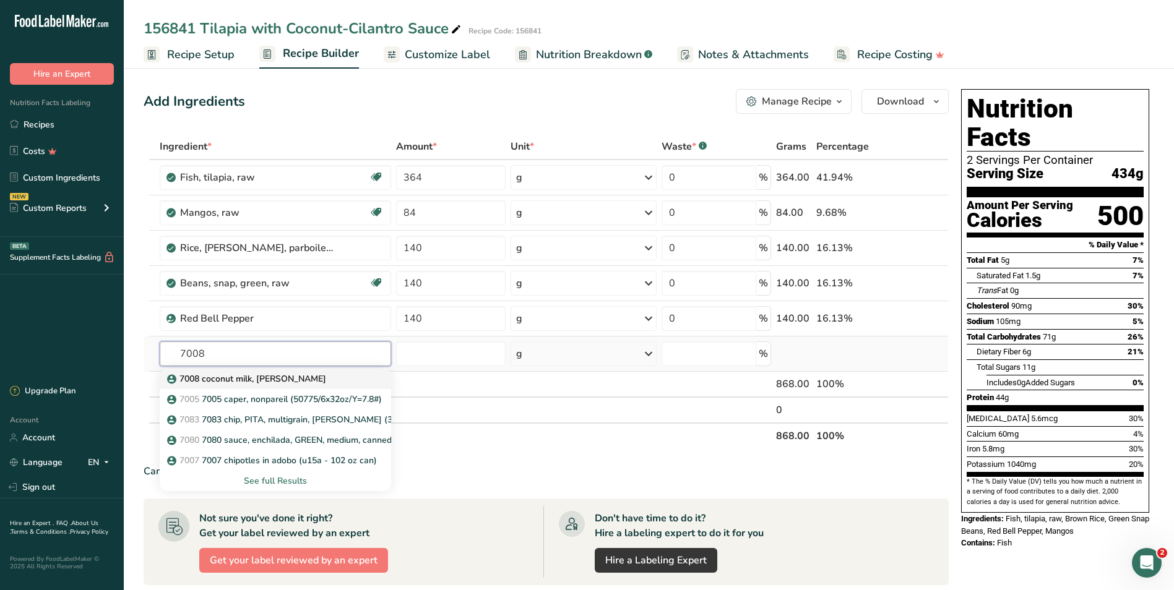
type input "7008"
click at [236, 380] on p "7008 coconut milk, Roland" at bounding box center [248, 378] width 157 height 13
type input "7008 coconut milk, Roland"
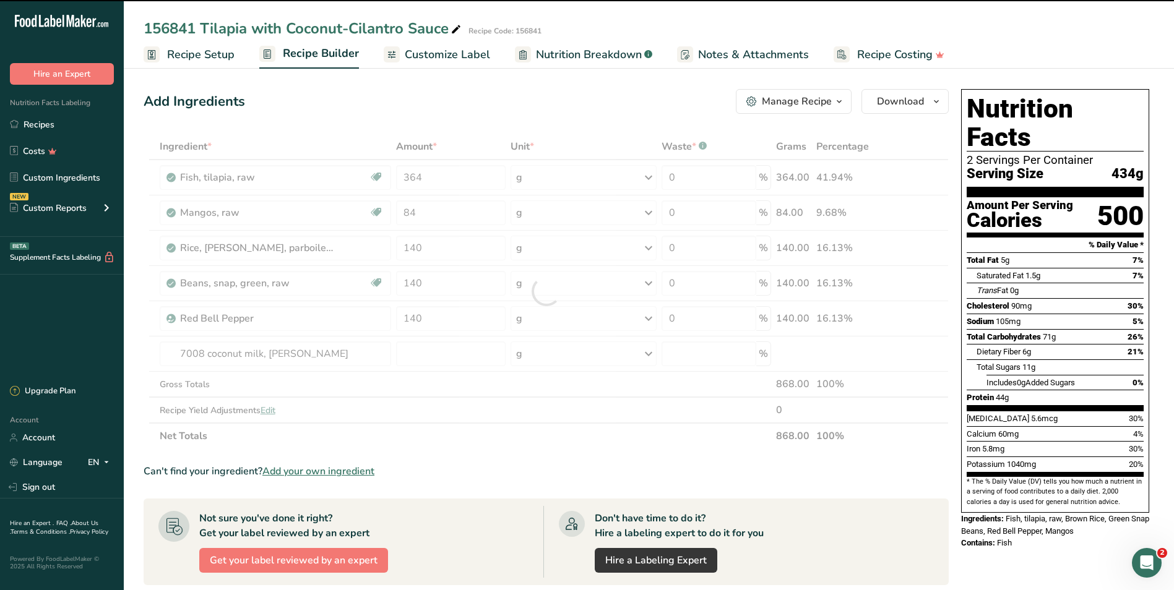
type input "0"
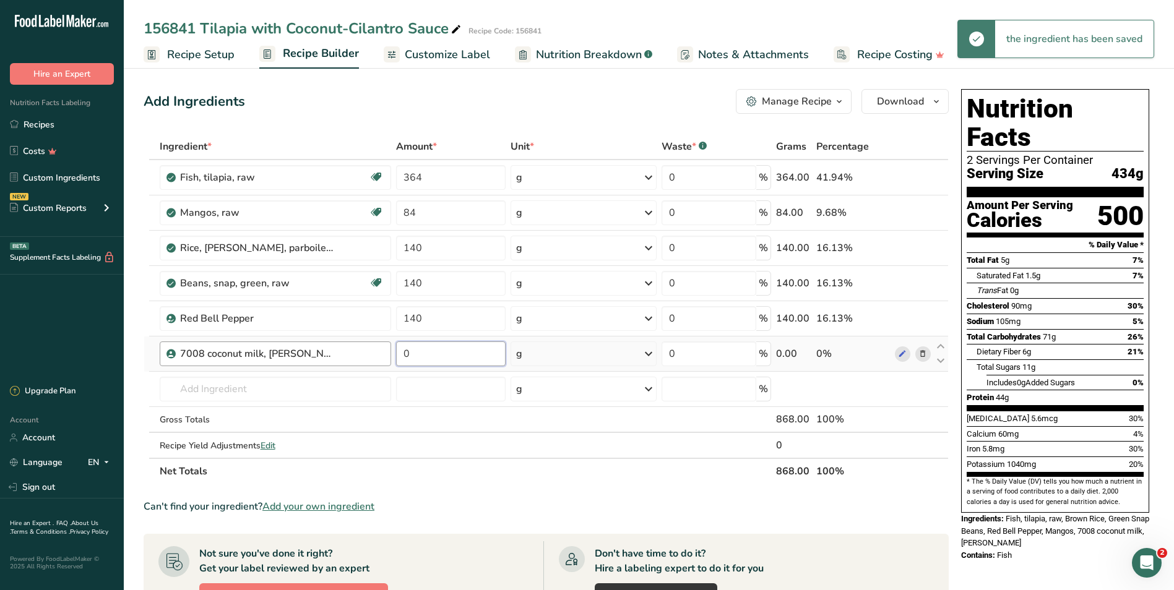
drag, startPoint x: 435, startPoint y: 352, endPoint x: 364, endPoint y: 343, distance: 71.1
click at [364, 343] on tr "7008 coconut milk, Roland 0 g Weight Units g kg mg See more Volume Units l Volu…" at bounding box center [546, 354] width 804 height 35
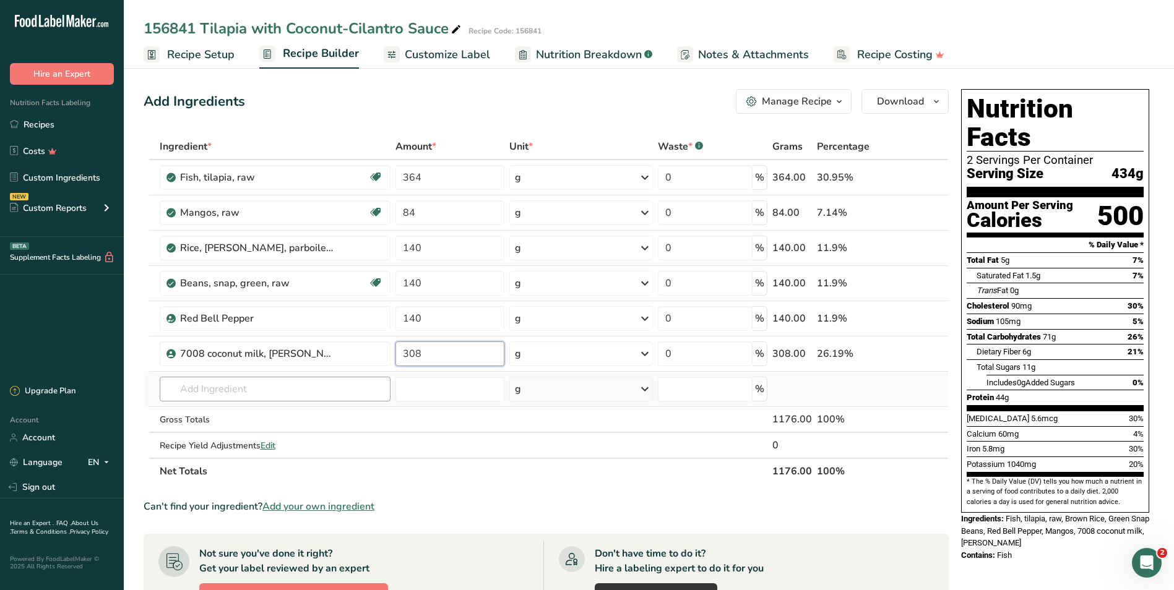
type input "308"
click at [199, 392] on div "Ingredient * Amount * Unit * Waste * .a-a{fill:#347362;}.b-a{fill:#fff;} Grams …" at bounding box center [546, 309] width 805 height 351
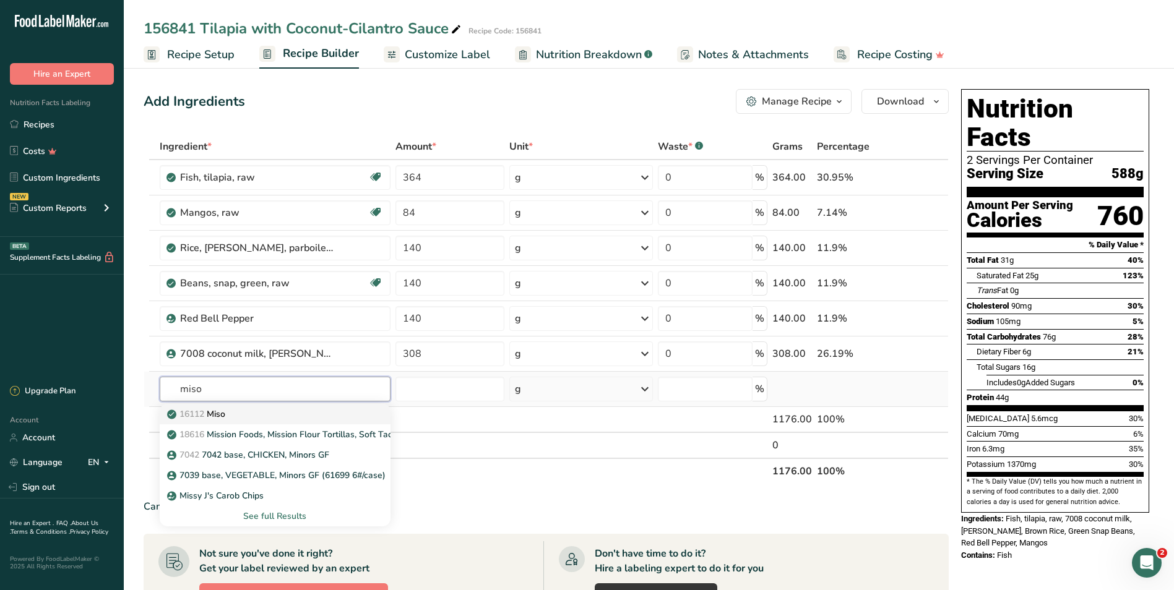
type input "miso"
click at [200, 415] on span "16112" at bounding box center [191, 414] width 25 height 12
type input "Miso"
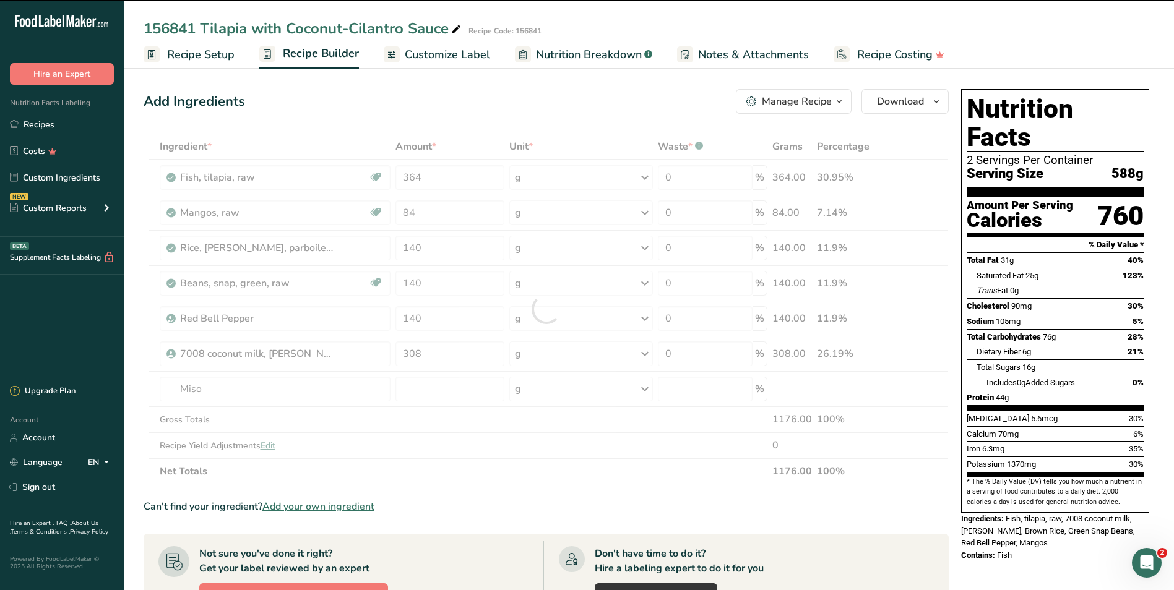
type input "0"
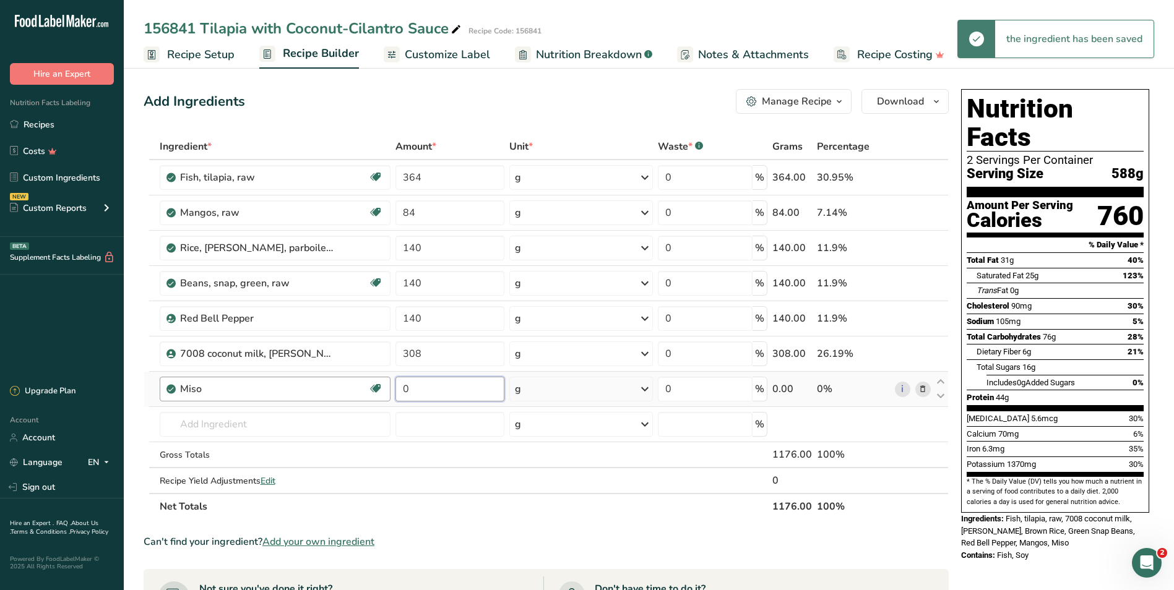
drag, startPoint x: 420, startPoint y: 390, endPoint x: 385, endPoint y: 381, distance: 35.7
click at [385, 381] on tr "Miso Dairy free Gluten free Vegan Vegetarian 0 g Portions 1 tbsp 1 cup Weight U…" at bounding box center [546, 389] width 804 height 35
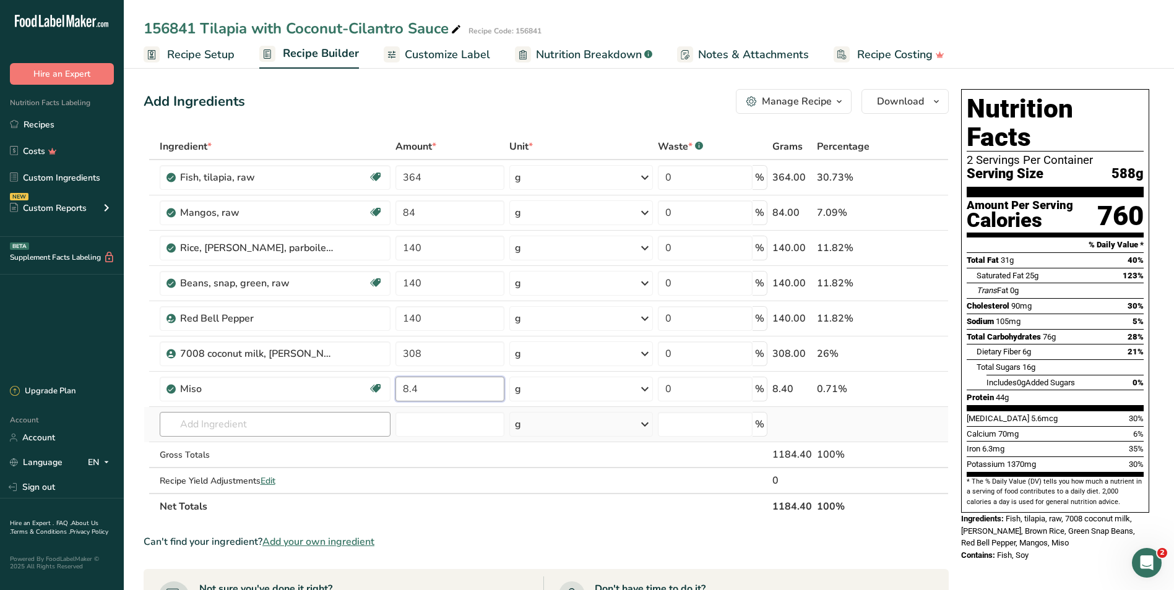
type input "8.4"
click at [303, 419] on div "Ingredient * Amount * Unit * Waste * .a-a{fill:#347362;}.b-a{fill:#fff;} Grams …" at bounding box center [546, 327] width 805 height 386
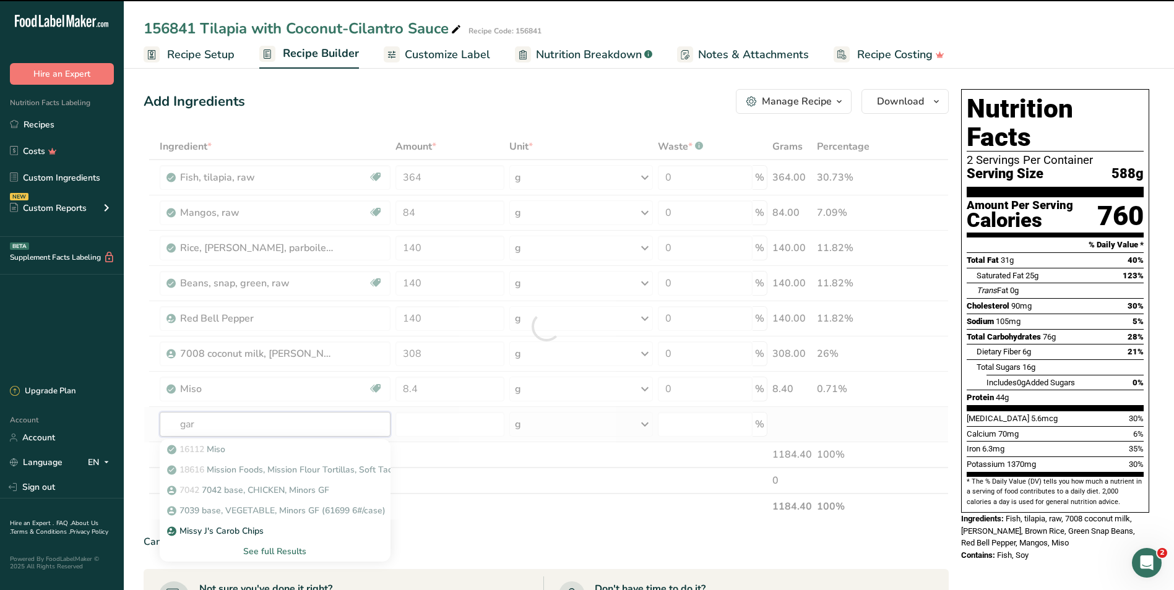
type input "garl"
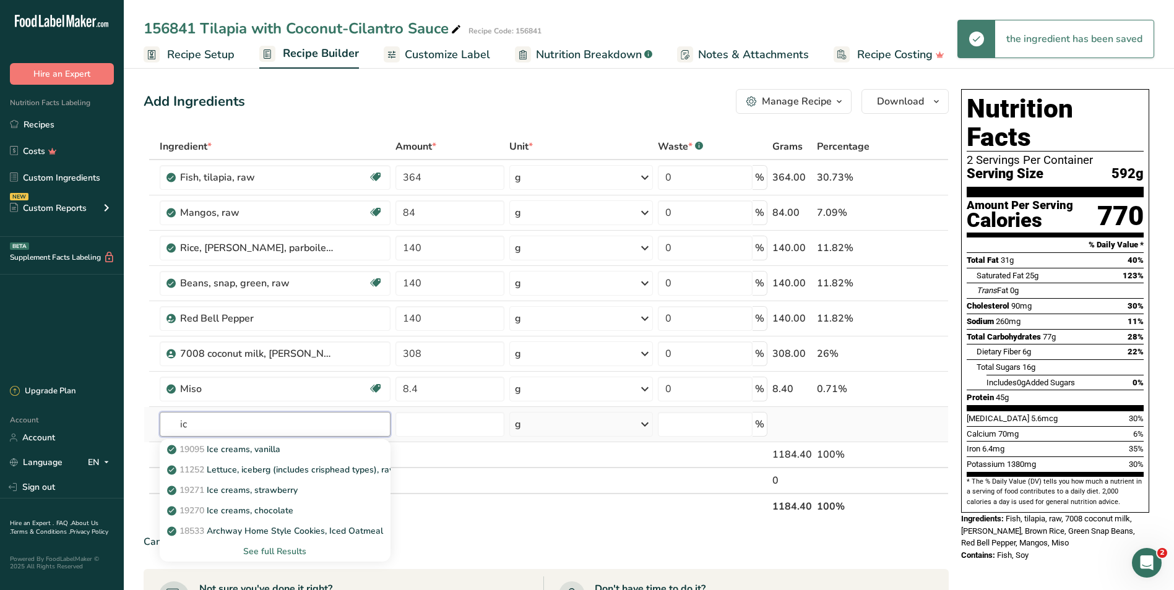
type input "i"
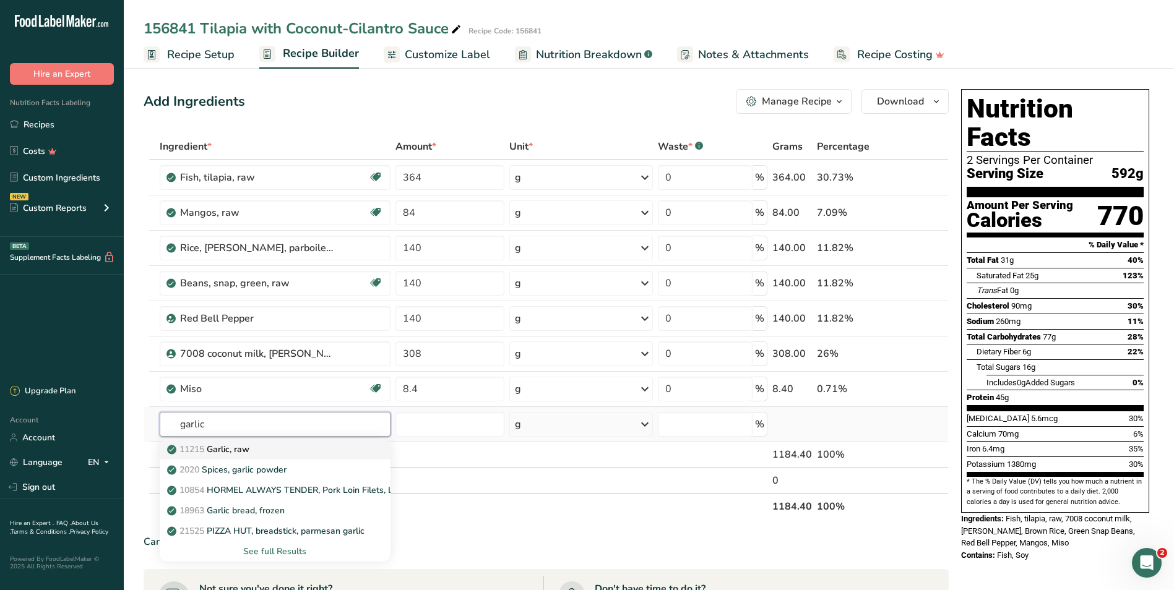
type input "garlic"
click at [255, 452] on div "11215 Garlic, raw" at bounding box center [266, 449] width 192 height 13
type input "Garlic, raw"
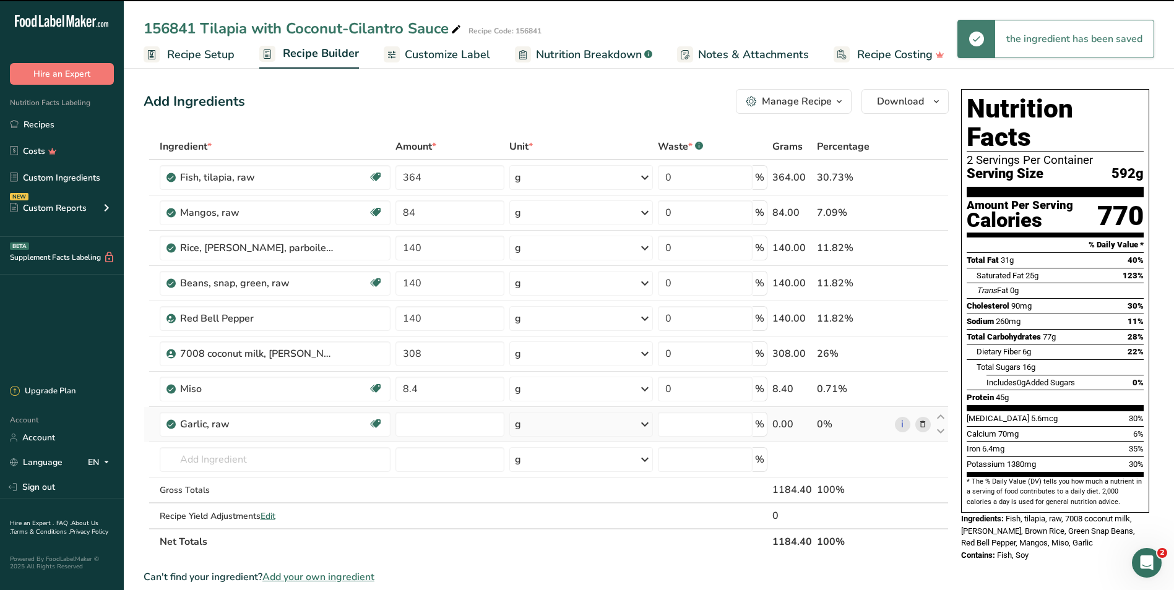
type input "0"
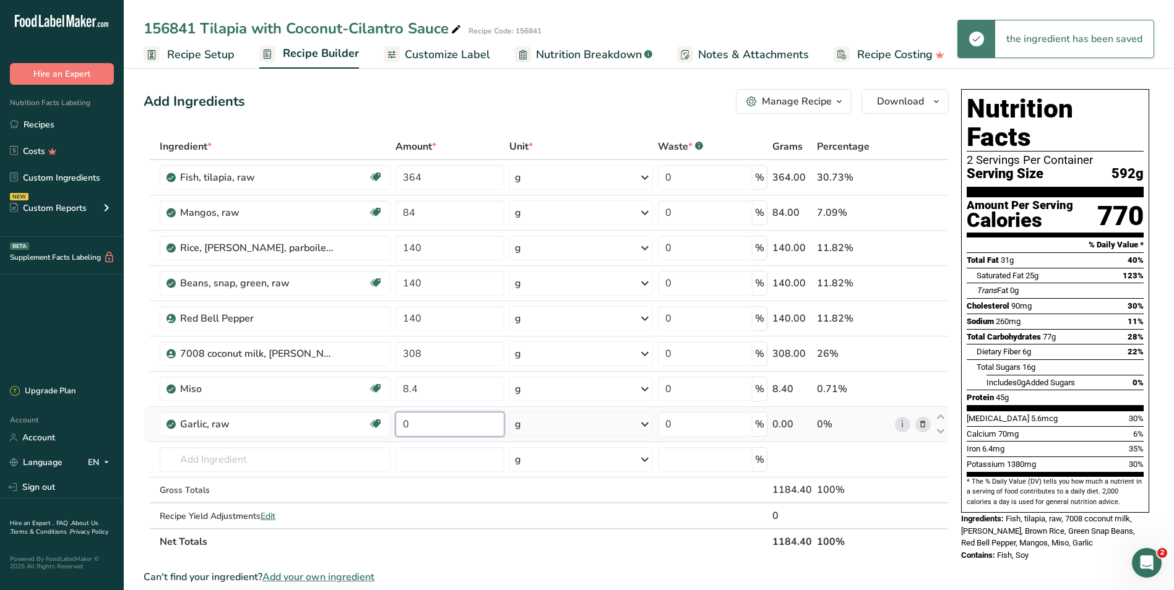
drag, startPoint x: 431, startPoint y: 426, endPoint x: 397, endPoint y: 424, distance: 34.7
click at [397, 424] on input "0" at bounding box center [449, 424] width 109 height 25
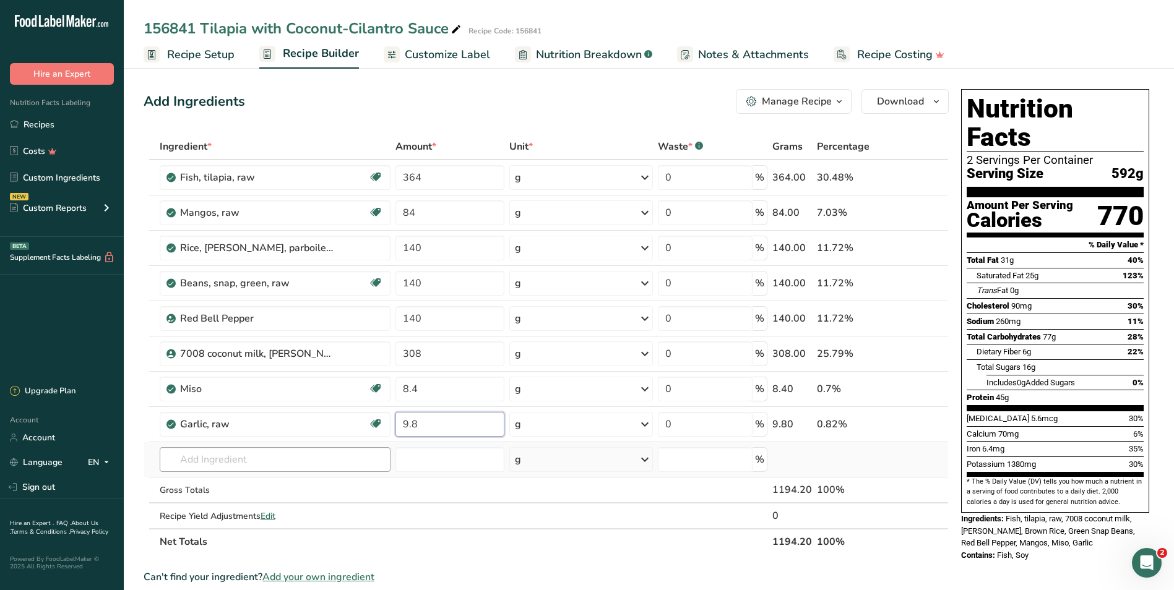
type input "9.8"
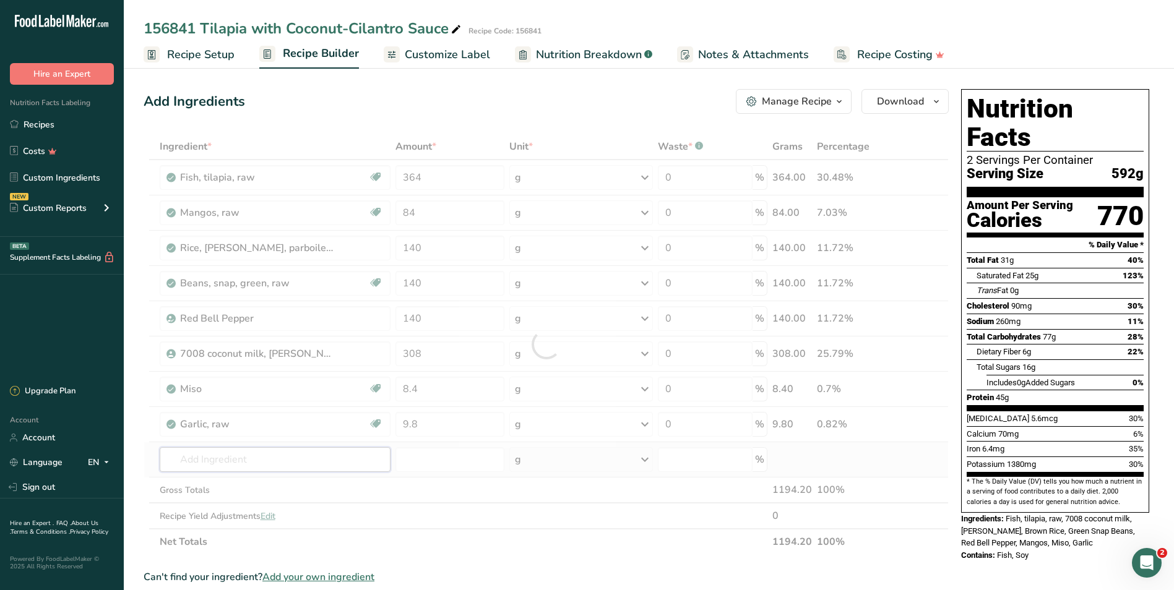
click at [246, 457] on div "Ingredient * Amount * Unit * Waste * .a-a{fill:#347362;}.b-a{fill:#fff;} Grams …" at bounding box center [546, 344] width 805 height 421
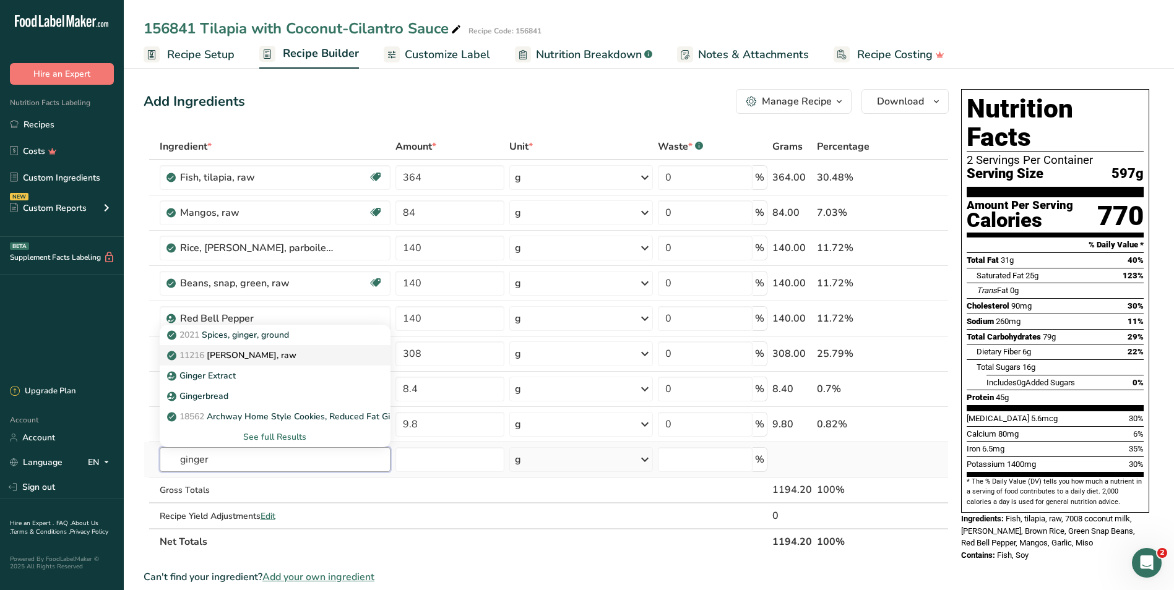
type input "ginger"
click at [231, 356] on p "11216 Ginger root, raw" at bounding box center [233, 355] width 127 height 13
type input "Ginger root, raw"
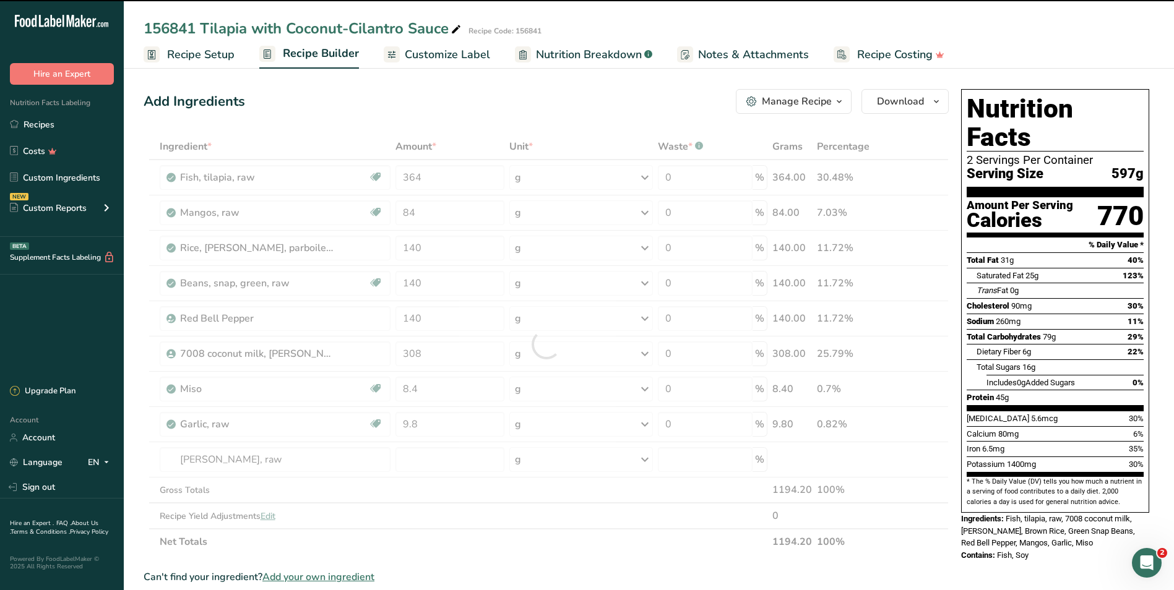
type input "0"
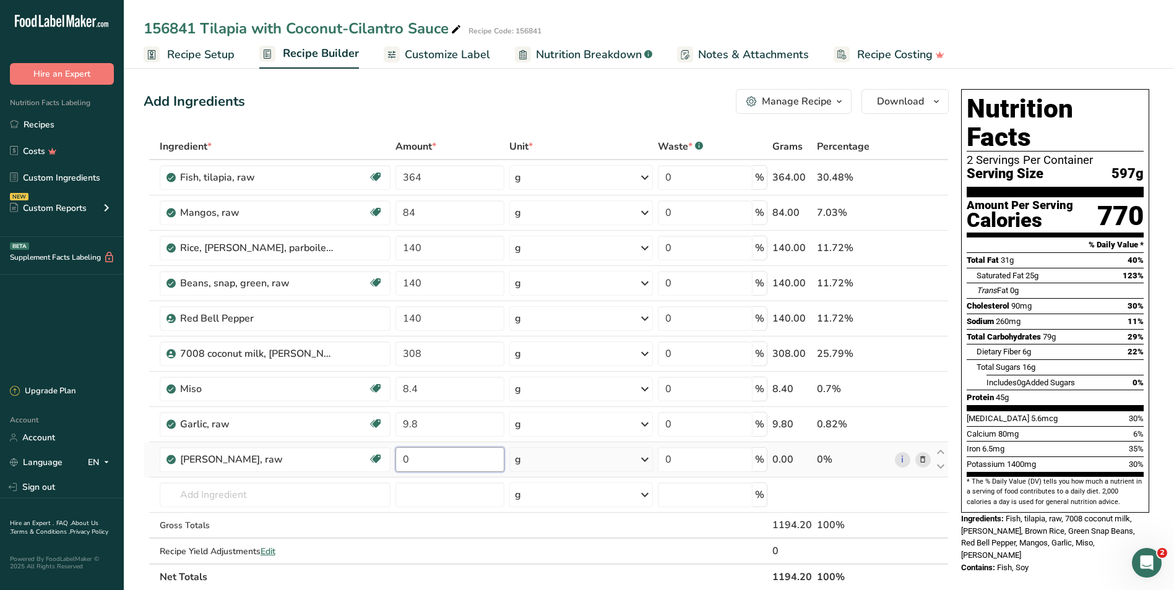
drag, startPoint x: 419, startPoint y: 461, endPoint x: 402, endPoint y: 458, distance: 17.0
click at [402, 458] on input "0" at bounding box center [449, 459] width 109 height 25
type input "9.8"
click at [213, 492] on div "Ingredient * Amount * Unit * Waste * .a-a{fill:#347362;}.b-a{fill:#fff;} Grams …" at bounding box center [546, 362] width 805 height 457
click at [230, 489] on input "text" at bounding box center [275, 495] width 231 height 25
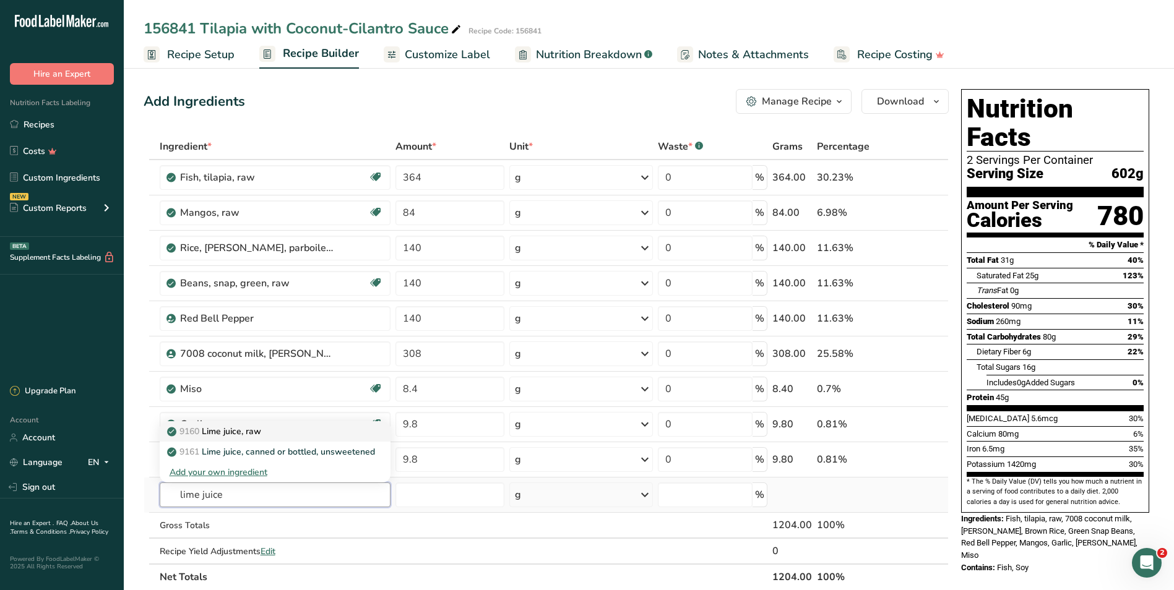
type input "lime juice"
click at [219, 431] on p "9160 Lime juice, raw" at bounding box center [216, 431] width 92 height 13
type input "Lime juice, raw"
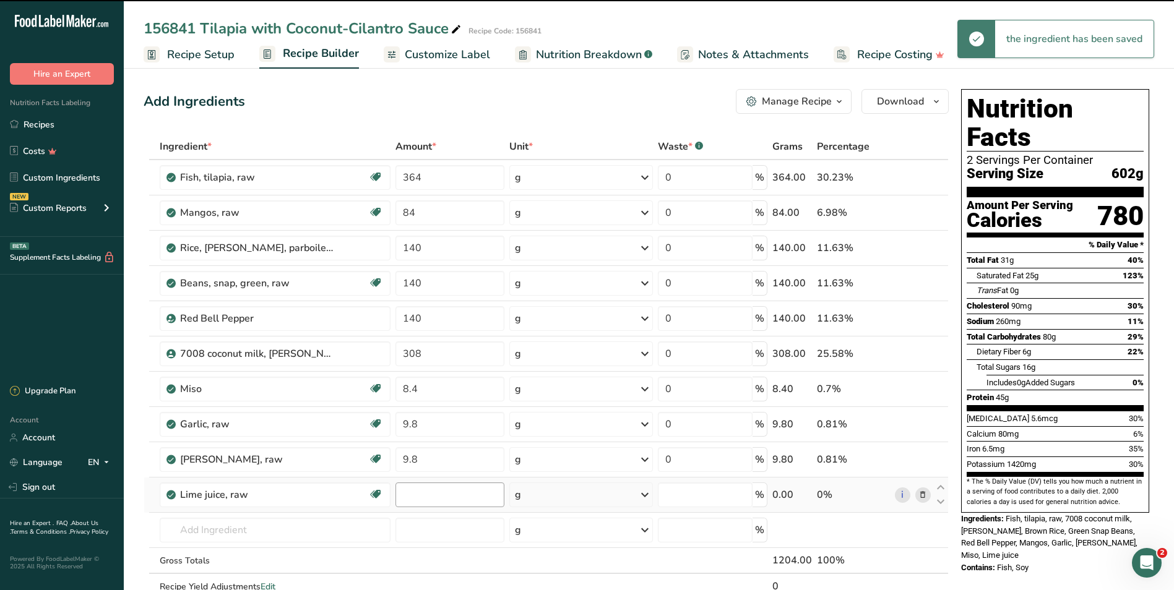
type input "0"
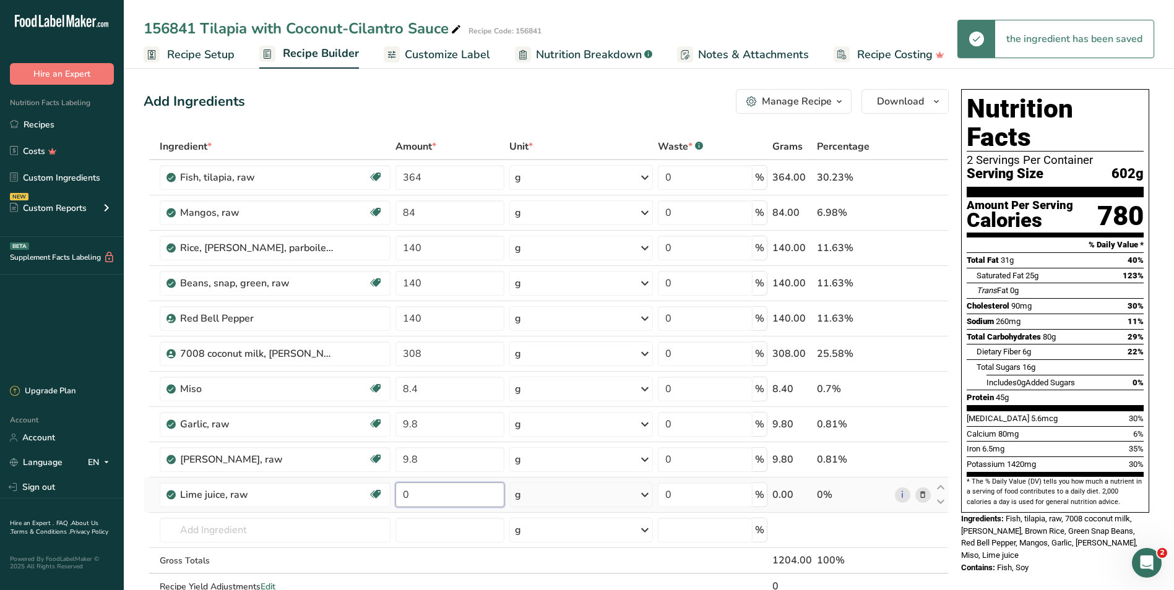
drag, startPoint x: 423, startPoint y: 493, endPoint x: 398, endPoint y: 491, distance: 24.8
click at [398, 491] on input "0" at bounding box center [449, 495] width 109 height 25
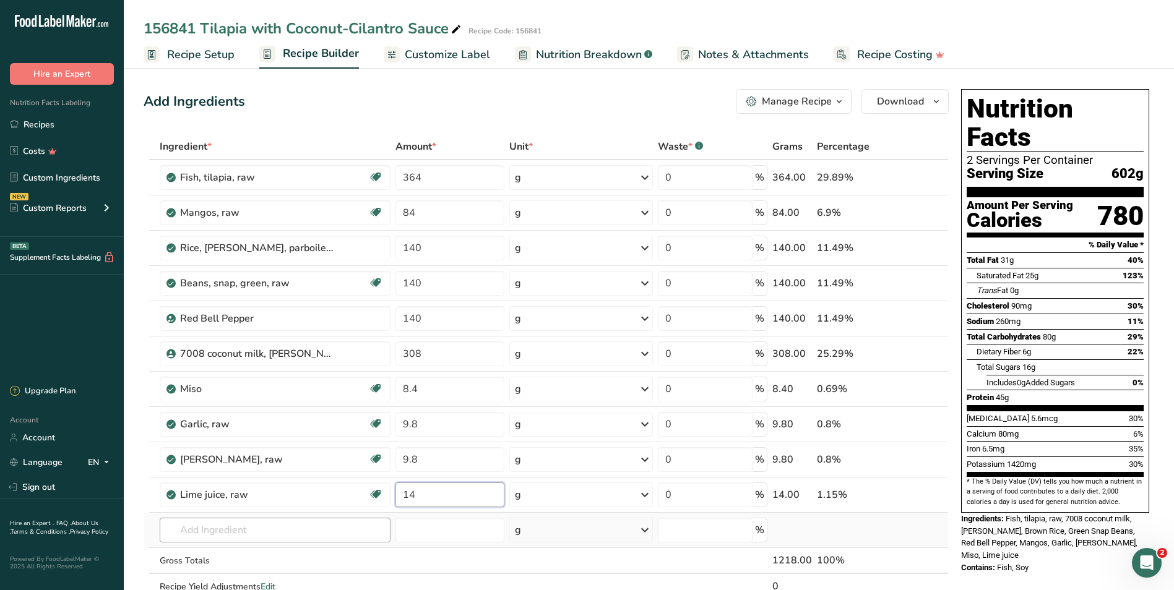
type input "14"
click at [283, 527] on div "Ingredient * Amount * Unit * Waste * .a-a{fill:#347362;}.b-a{fill:#fff;} Grams …" at bounding box center [546, 380] width 805 height 492
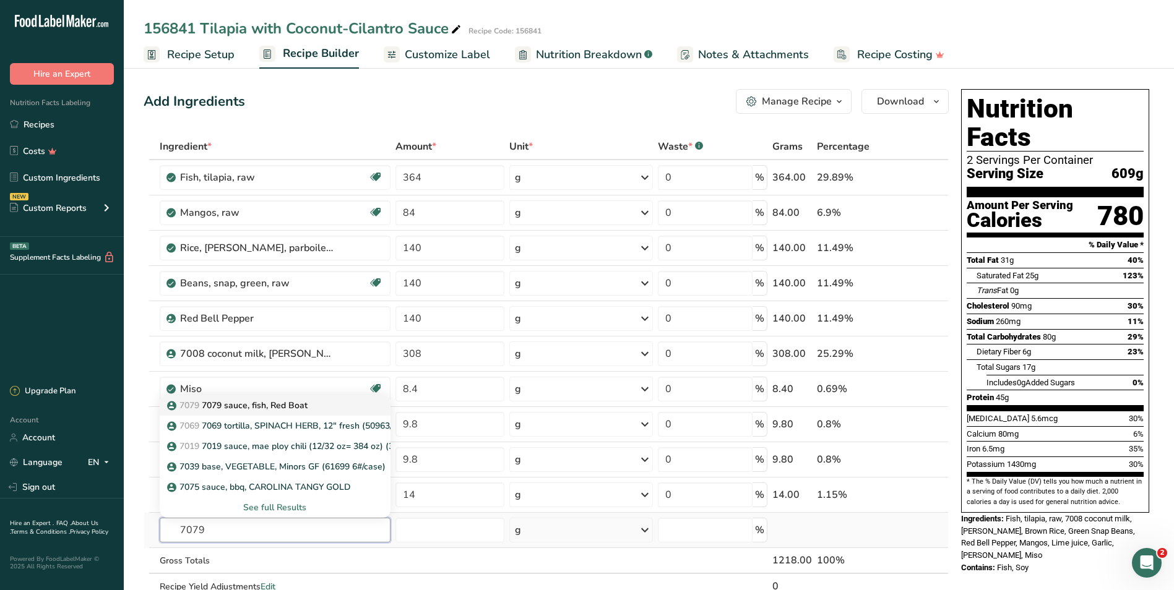
type input "7079"
click at [262, 402] on p "7079 7079 sauce, fish, Red Boat" at bounding box center [239, 405] width 138 height 13
type input "7079 sauce, fish, Red Boat"
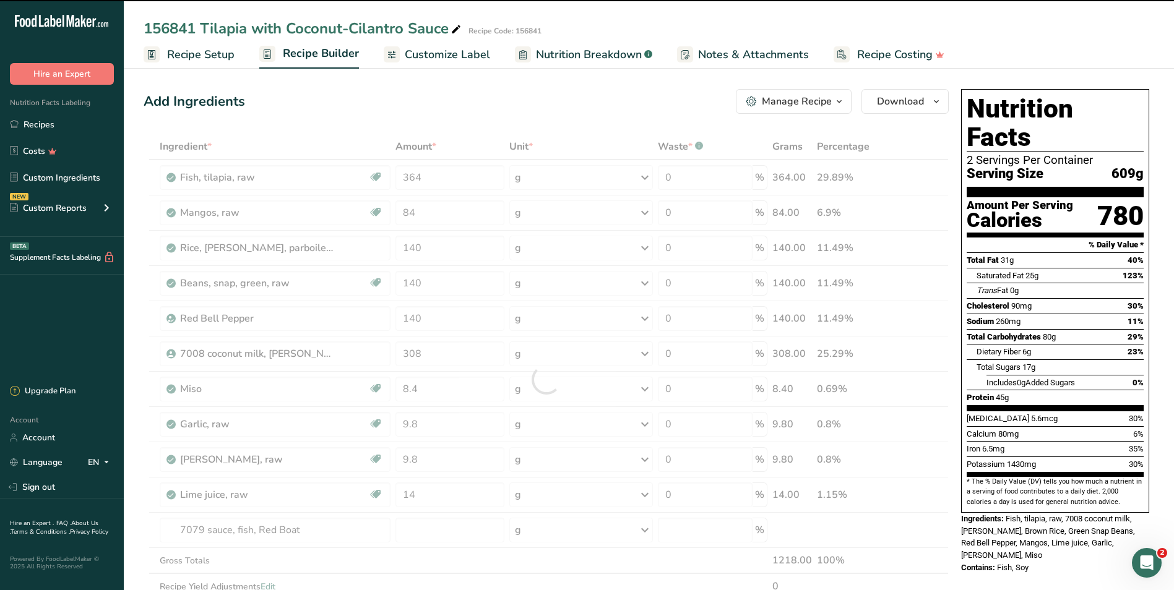
type input "0"
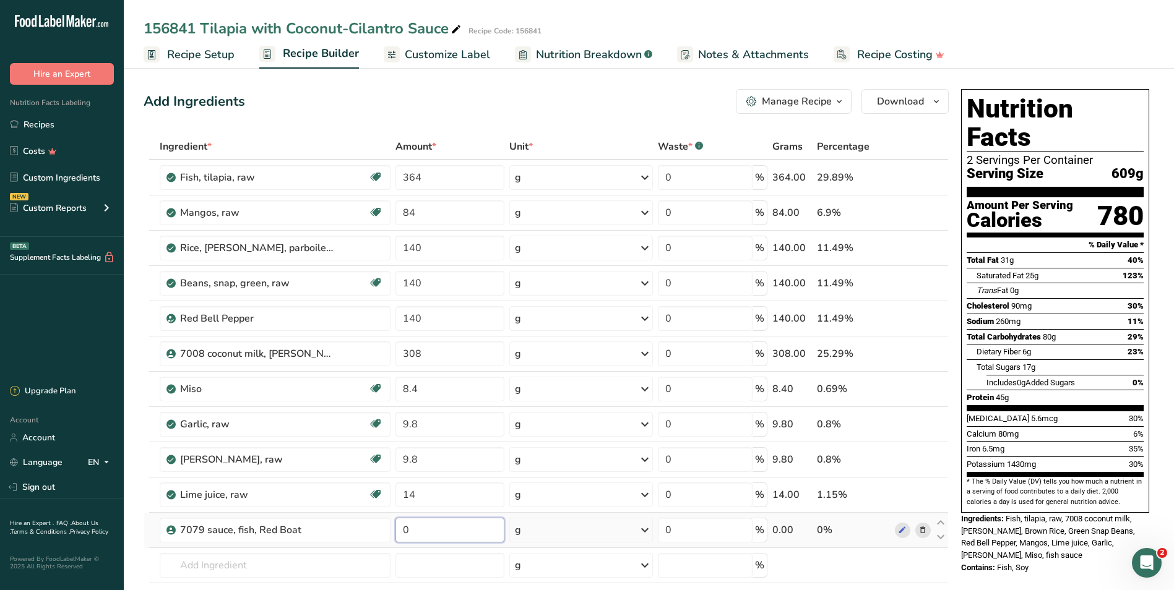
drag, startPoint x: 414, startPoint y: 531, endPoint x: 395, endPoint y: 529, distance: 19.3
click at [395, 529] on input "0" at bounding box center [449, 530] width 109 height 25
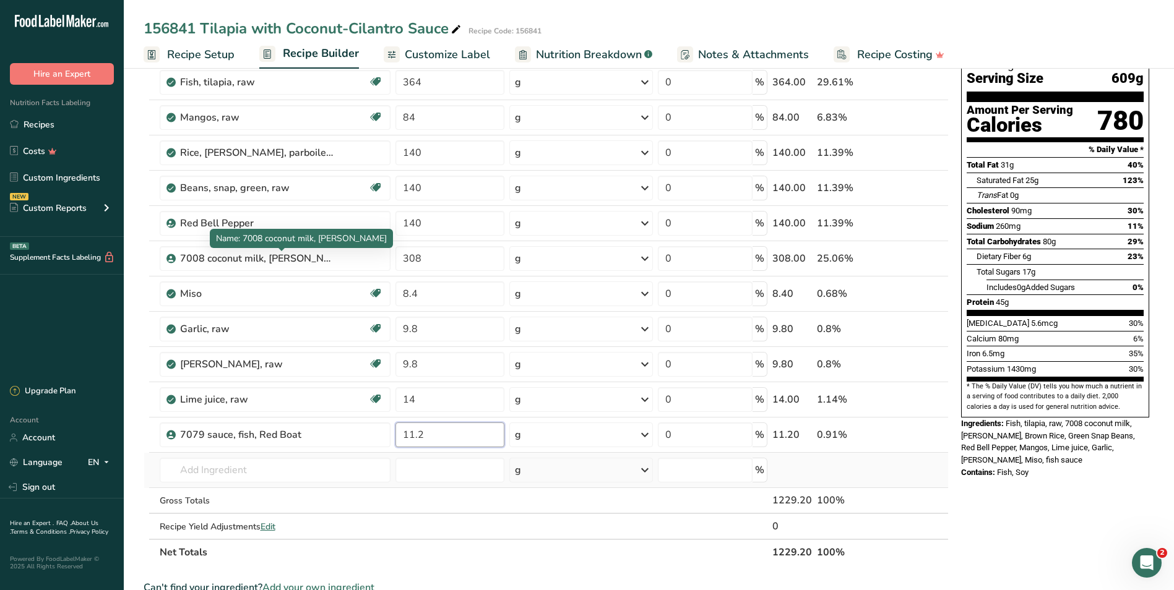
scroll to position [247, 0]
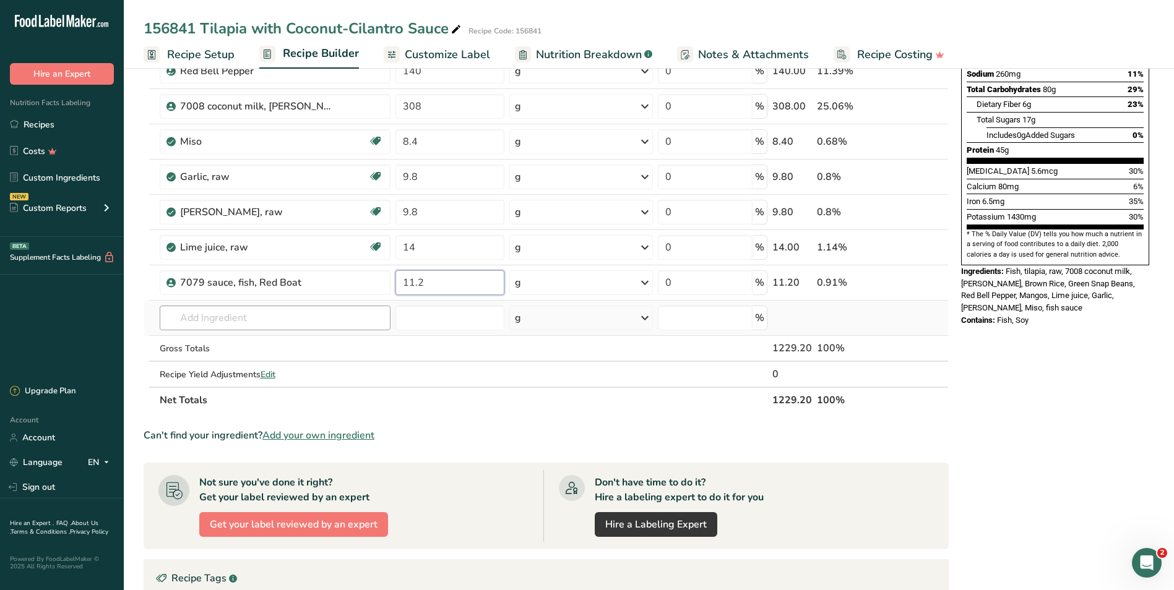
type input "11.2"
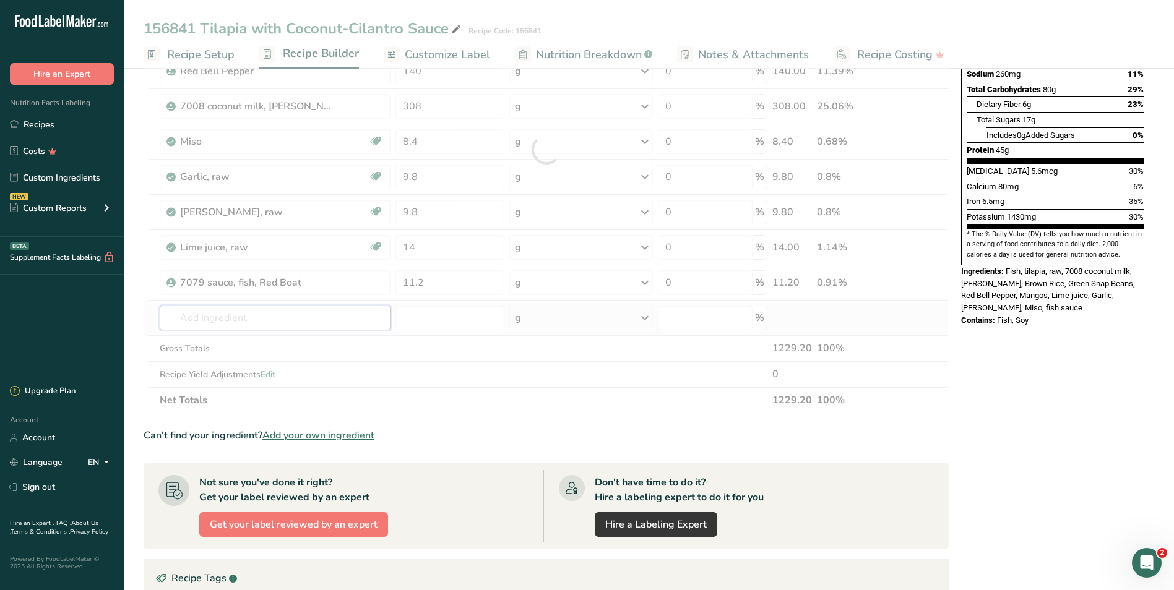
click at [222, 314] on div "Ingredient * Amount * Unit * Waste * .a-a{fill:#347362;}.b-a{fill:#fff;} Grams …" at bounding box center [546, 149] width 805 height 527
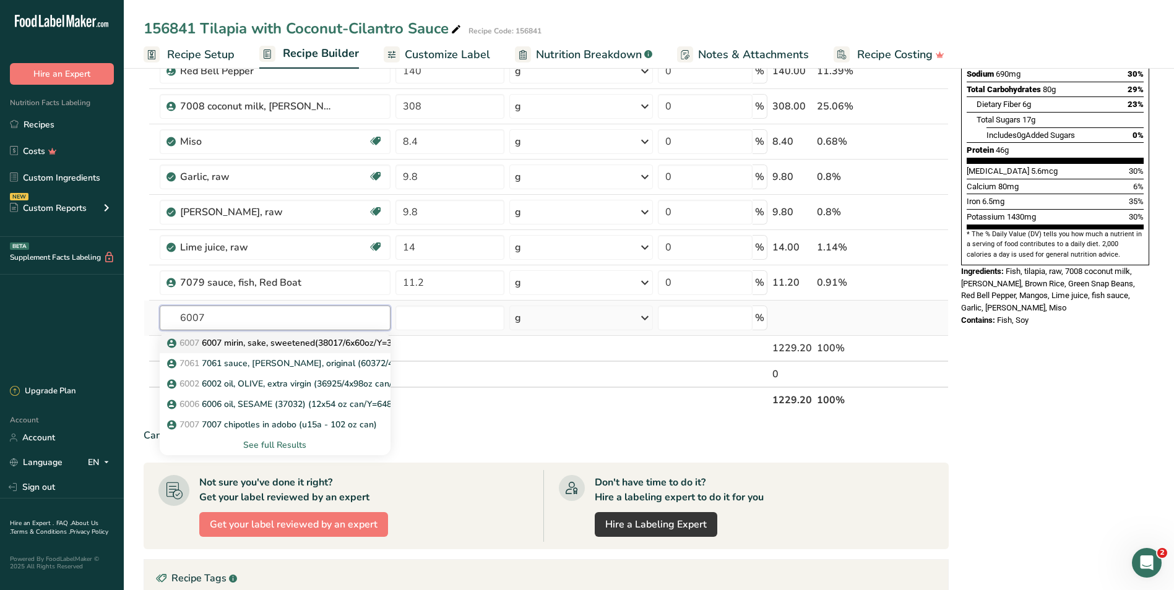
type input "6007"
click at [231, 337] on p "6007 6007 mirin, sake, sweetened(38017/6x60oz/Y=360oz)" at bounding box center [292, 343] width 244 height 13
type input "6007 mirin, sake, sweetened(38017/6x60oz/Y=360oz)"
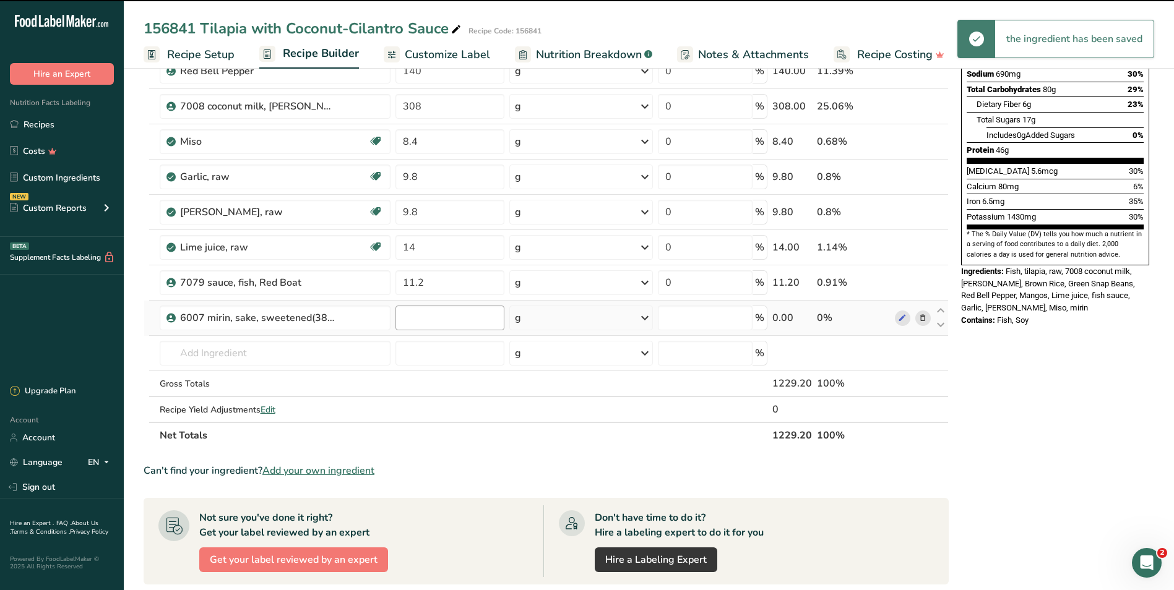
type input "0"
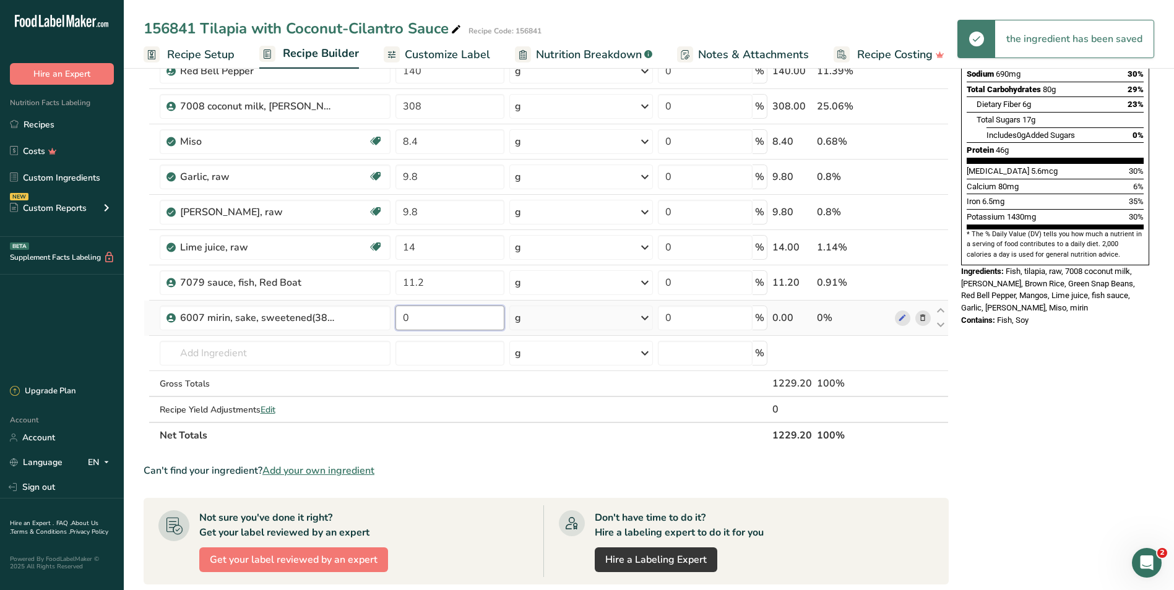
drag, startPoint x: 424, startPoint y: 321, endPoint x: 395, endPoint y: 314, distance: 29.3
click at [395, 314] on input "0" at bounding box center [449, 318] width 109 height 25
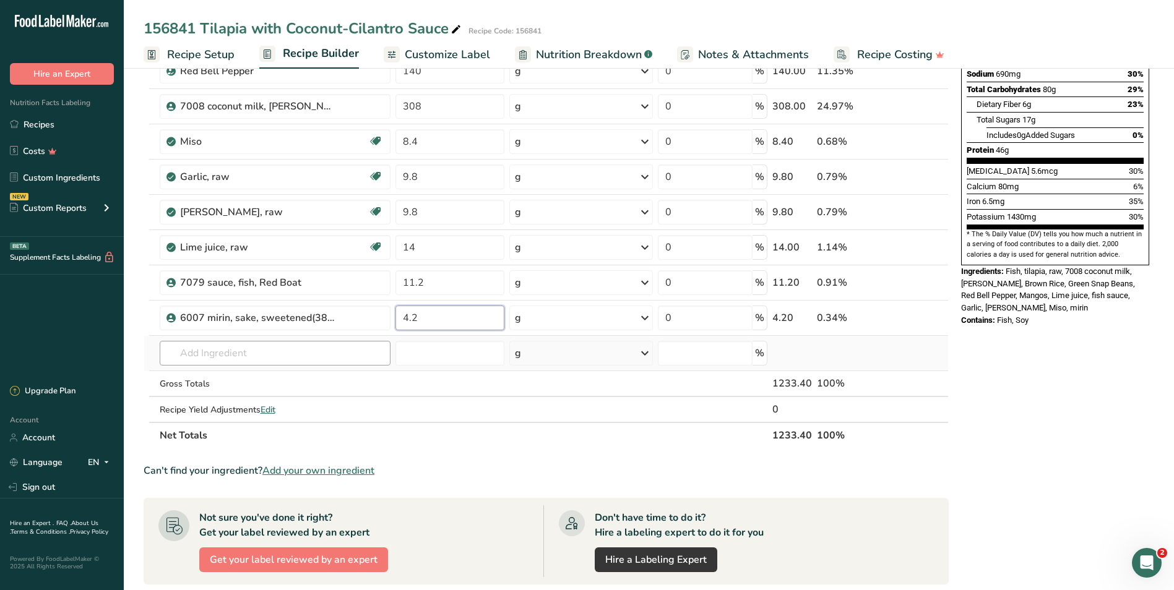
type input "4.2"
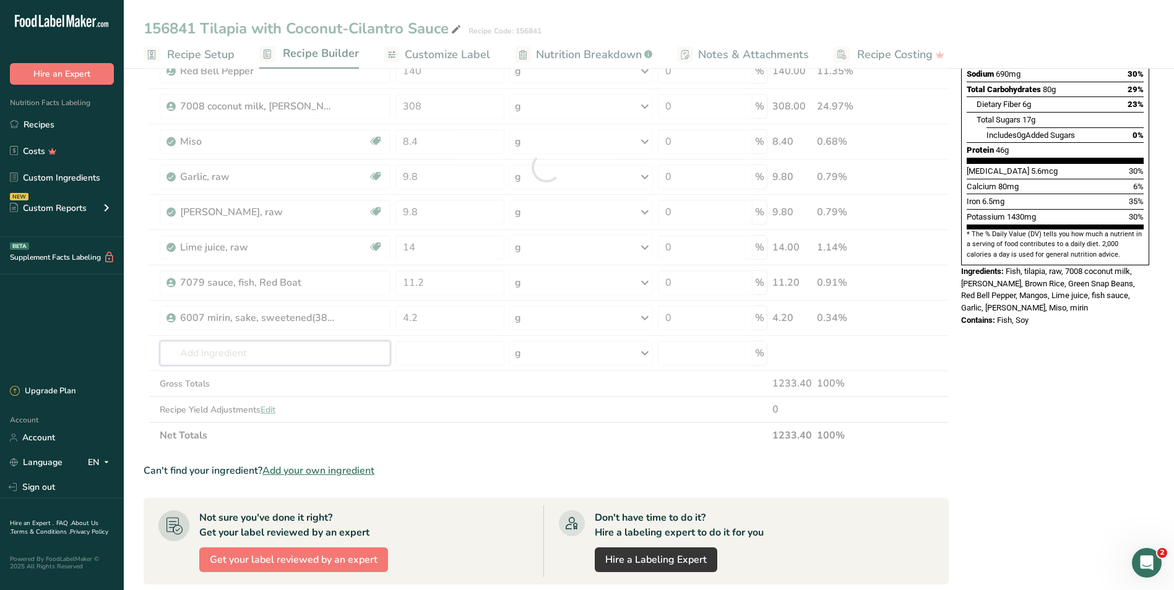
click at [273, 353] on div "Ingredient * Amount * Unit * Waste * .a-a{fill:#347362;}.b-a{fill:#fff;} Grams …" at bounding box center [546, 167] width 805 height 562
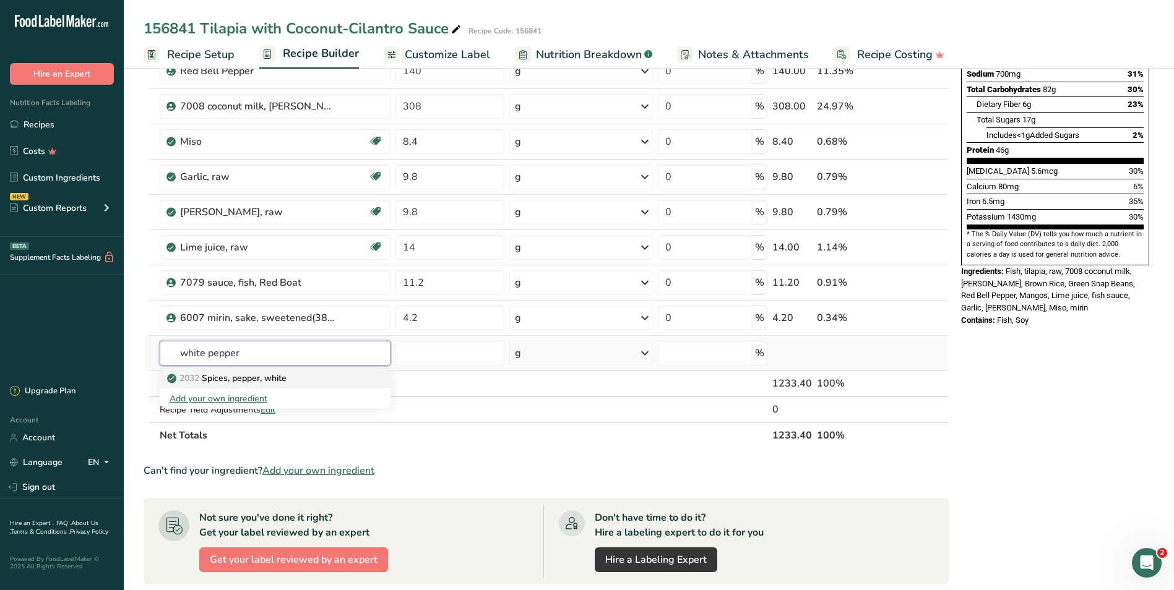
type input "white pepper"
click at [269, 379] on p "2032 Spices, pepper, white" at bounding box center [228, 378] width 117 height 13
type input "Spices, pepper, white"
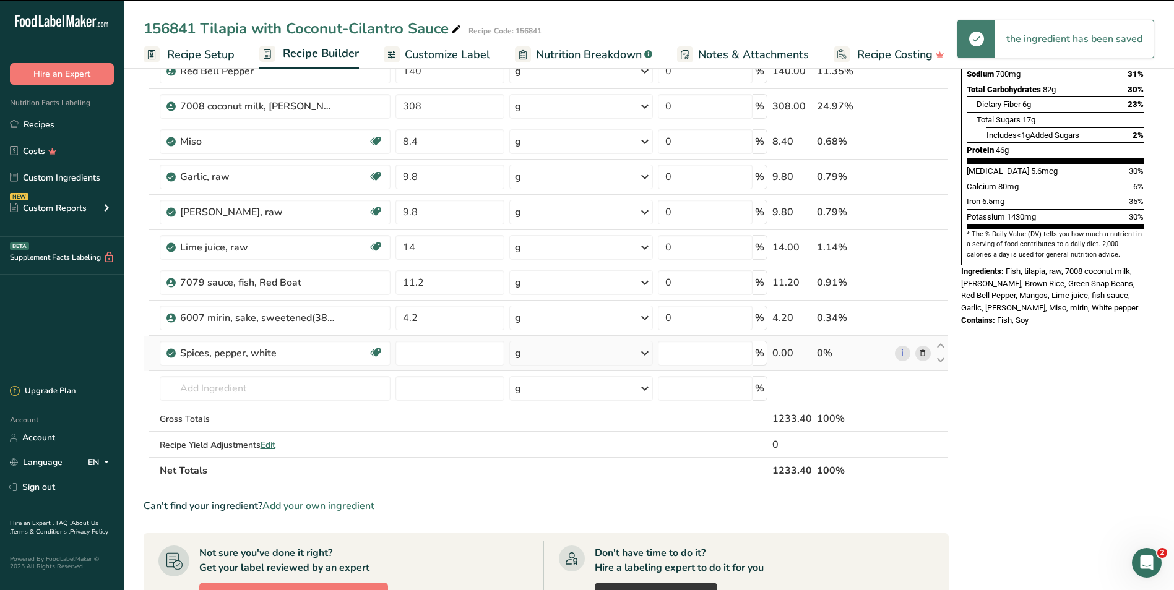
type input "0"
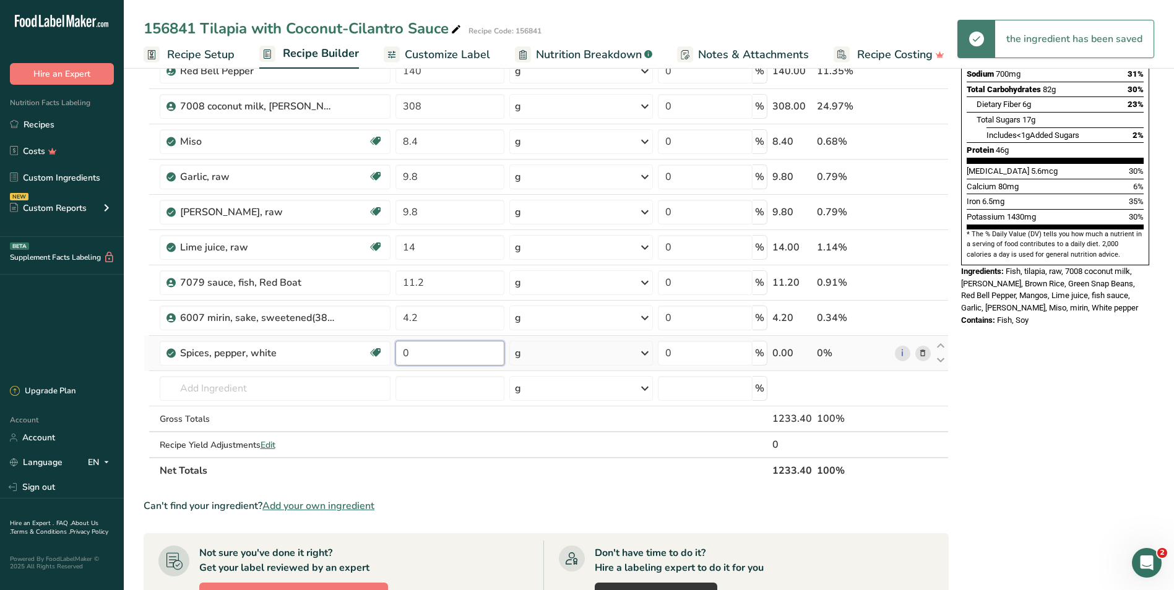
drag, startPoint x: 420, startPoint y: 354, endPoint x: 406, endPoint y: 351, distance: 14.6
click at [406, 351] on input "0" at bounding box center [449, 353] width 109 height 25
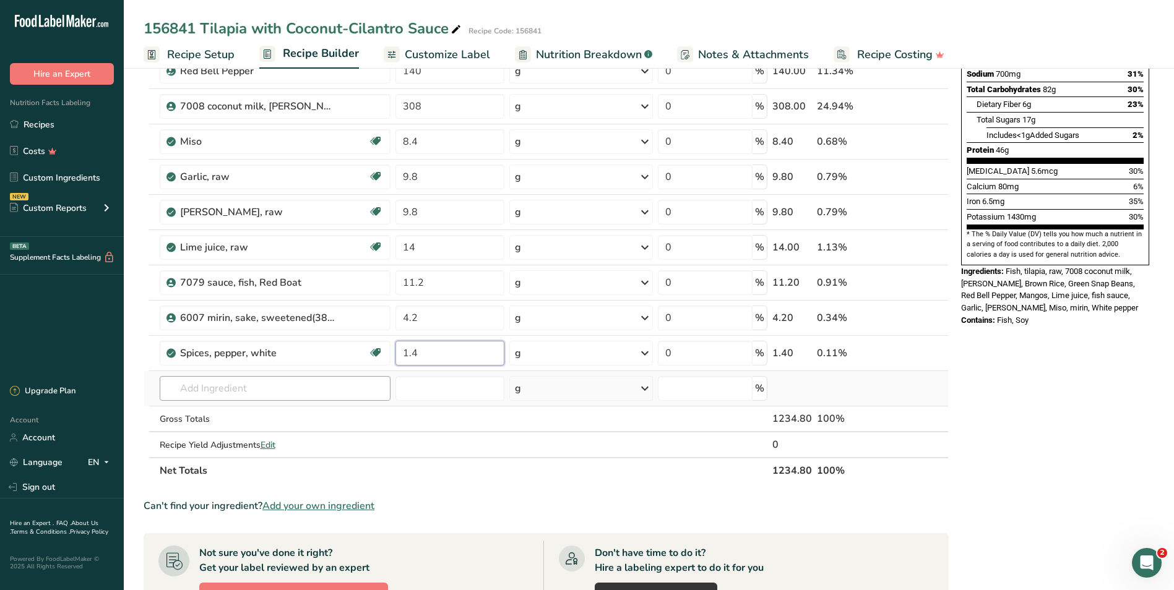
type input "1.4"
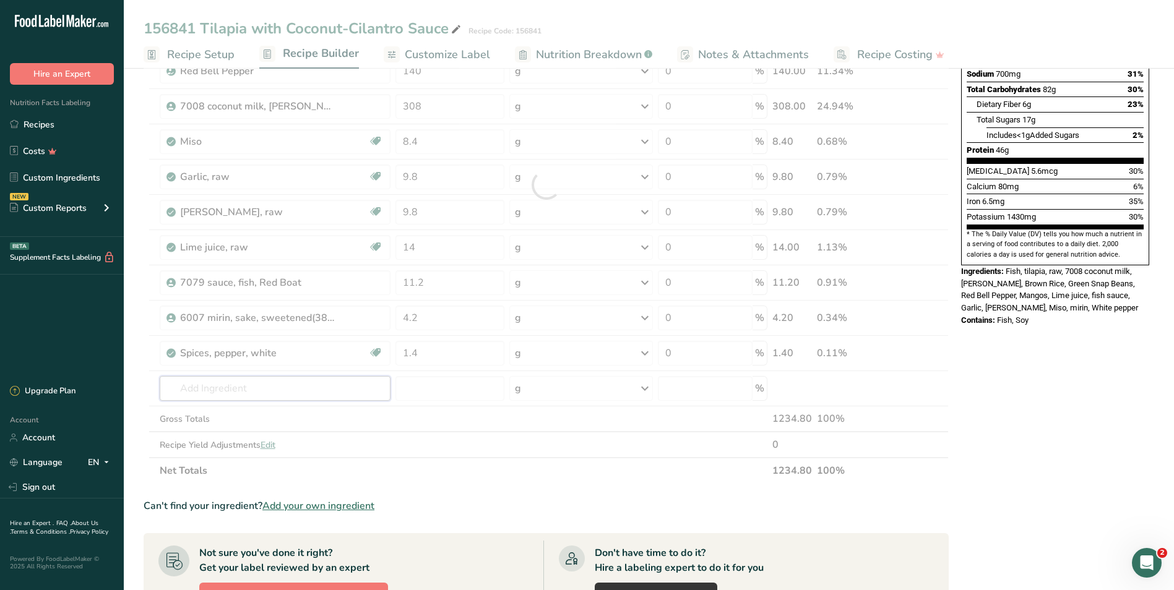
click at [228, 389] on div "Ingredient * Amount * Unit * Waste * .a-a{fill:#347362;}.b-a{fill:#fff;} Grams …" at bounding box center [546, 185] width 805 height 598
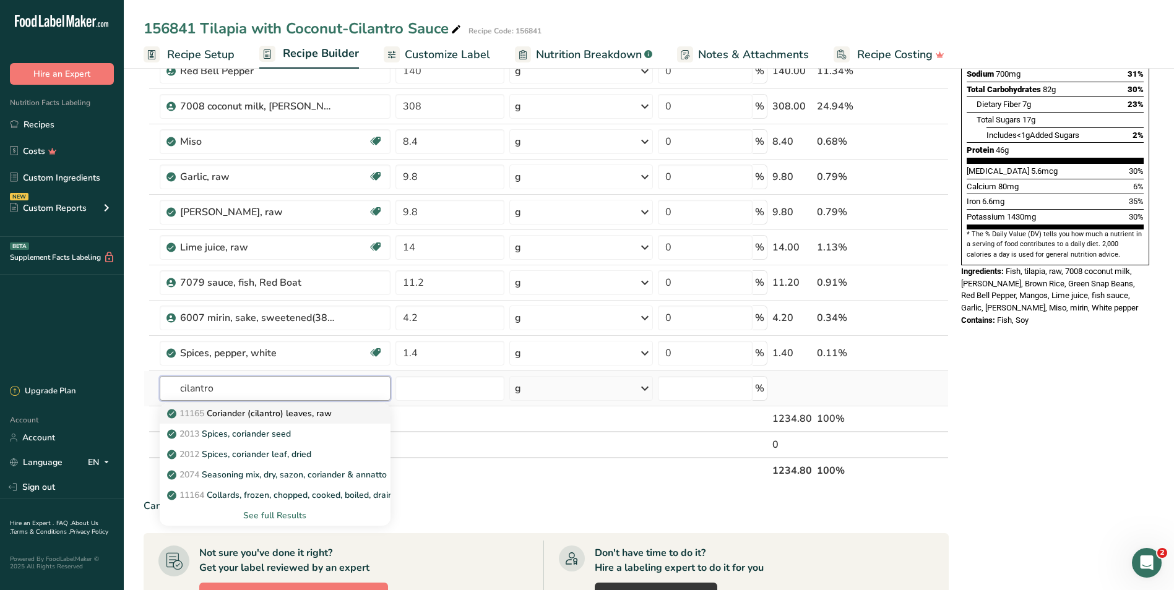
type input "cilantro"
click at [229, 411] on p "11165 Coriander (cilantro) leaves, raw" at bounding box center [251, 413] width 162 height 13
type input "Coriander (cilantro) leaves, raw"
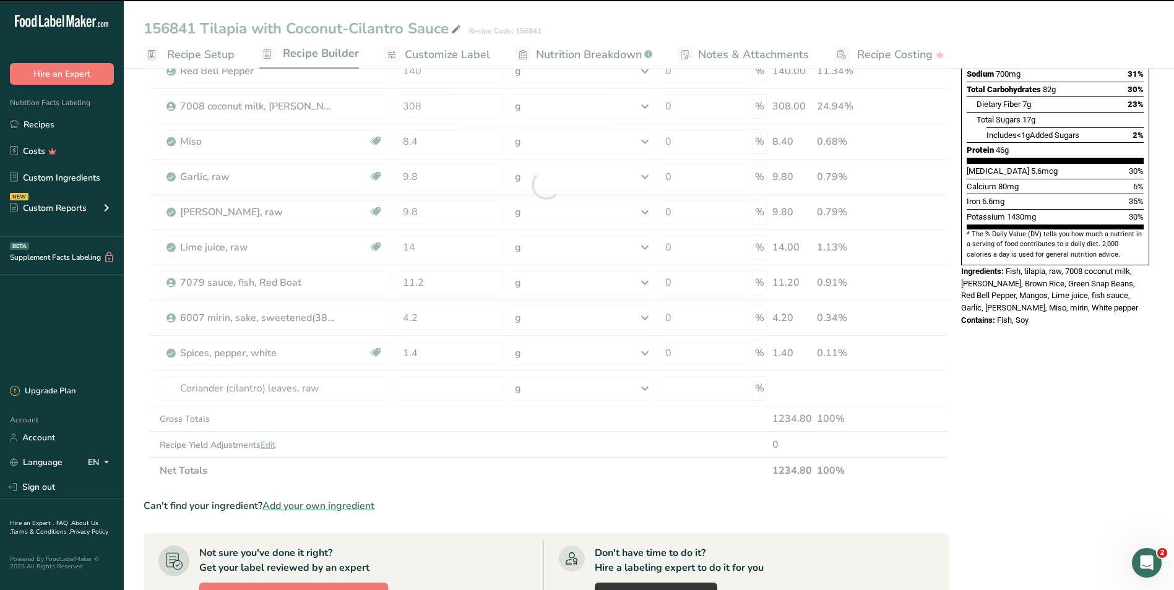
type input "0"
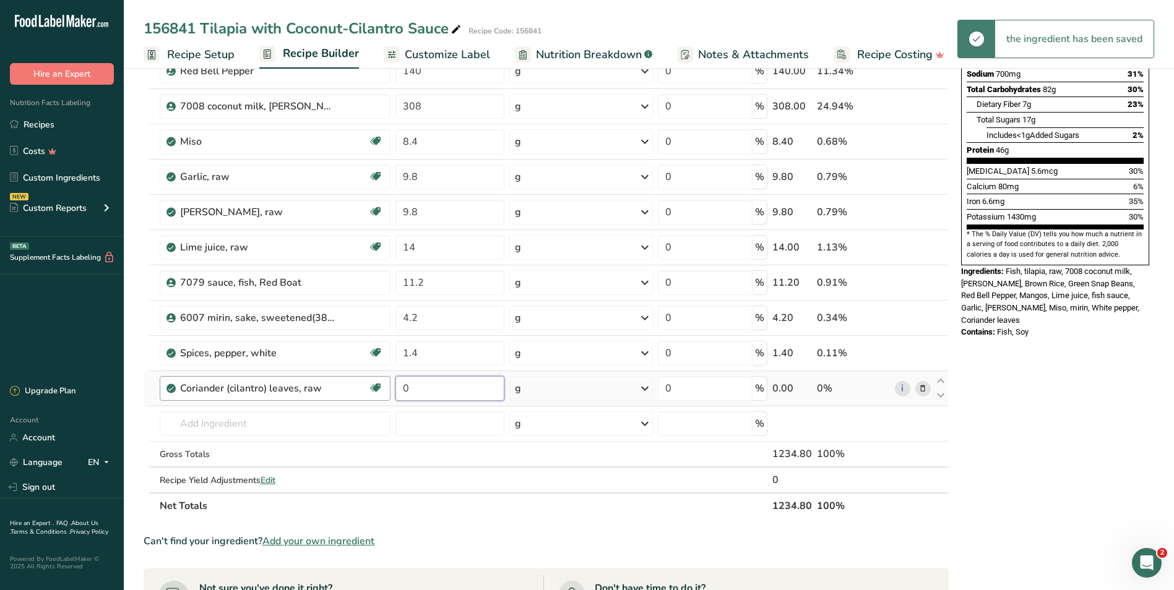
drag, startPoint x: 410, startPoint y: 389, endPoint x: 387, endPoint y: 386, distance: 22.4
click at [387, 386] on tr "Coriander (cilantro) leaves, raw Source of Antioxidants Dairy free Gluten free …" at bounding box center [546, 388] width 804 height 35
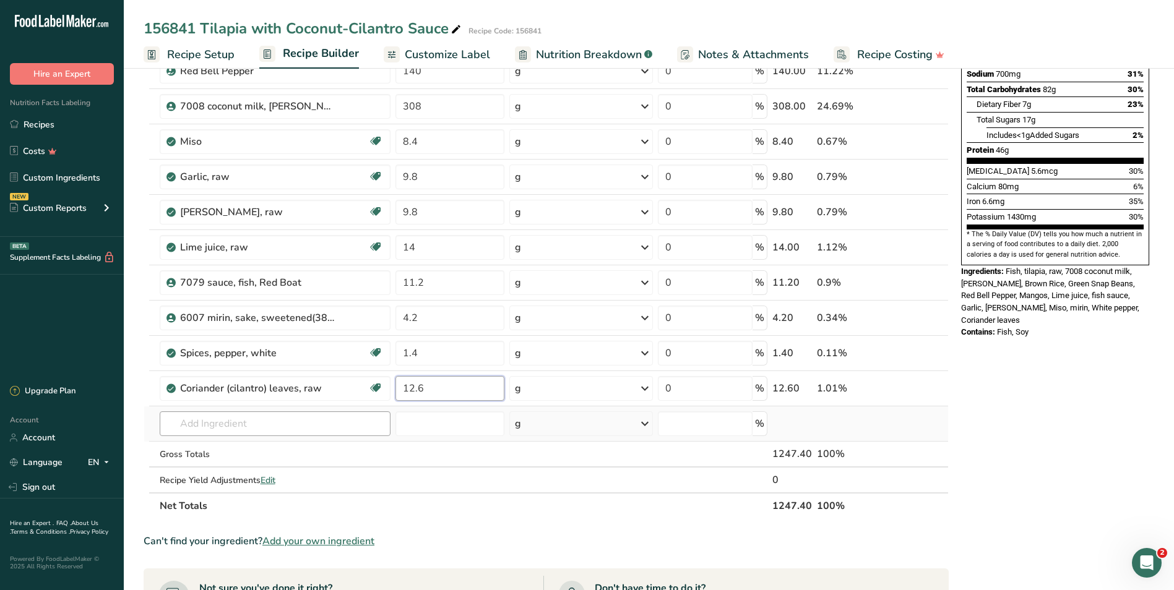
type input "12.6"
click at [197, 427] on div "Ingredient * Amount * Unit * Waste * .a-a{fill:#347362;}.b-a{fill:#fff;} Grams …" at bounding box center [546, 202] width 805 height 633
click at [71, 178] on link "Custom Ingredients" at bounding box center [62, 178] width 124 height 24
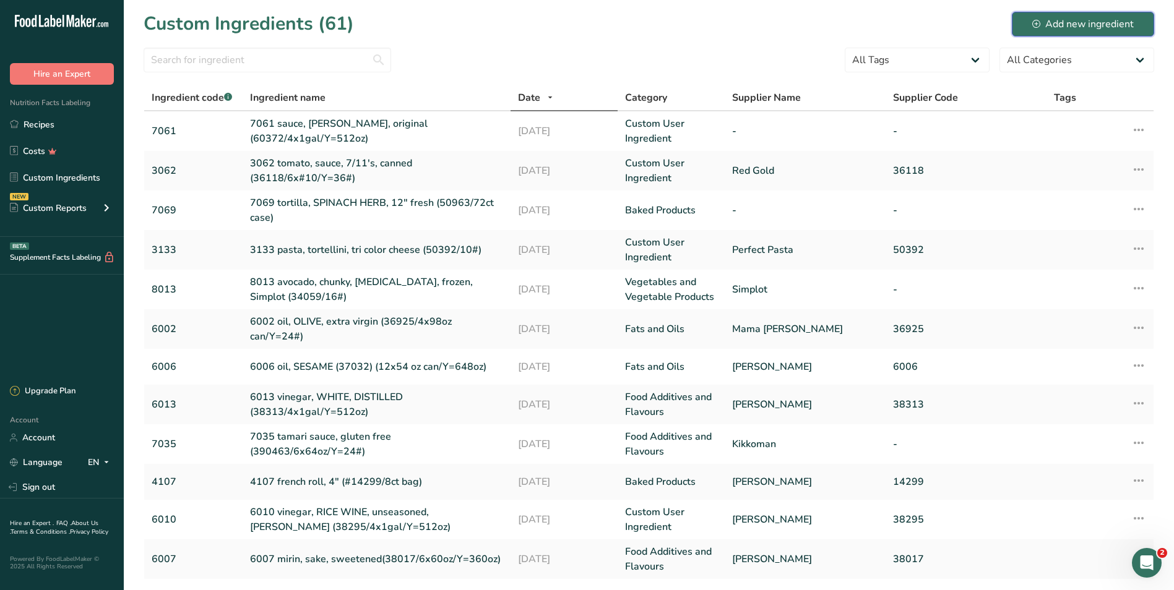
click at [1089, 22] on div "Add new ingredient" at bounding box center [1082, 24] width 101 height 15
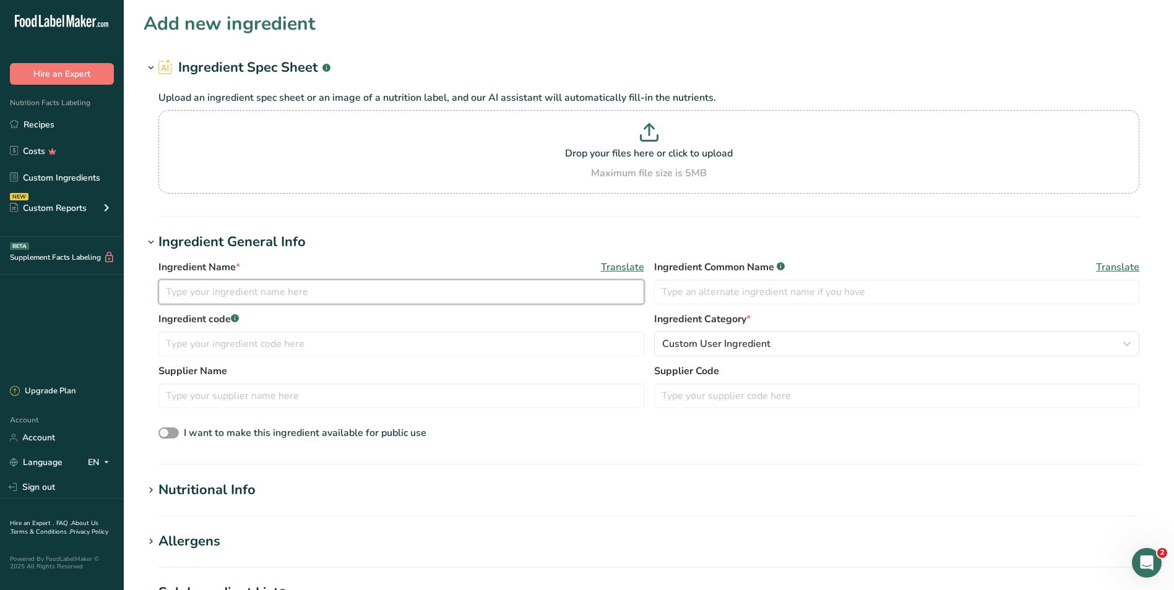
click at [199, 286] on input "text" at bounding box center [401, 292] width 486 height 25
paste input "puree, MANGO, frozen, RAVIFRUIT (44033/11#)"
click at [166, 290] on input "puree, MANGO, frozen, RAVIFRUIT (44033/11#)" at bounding box center [401, 292] width 486 height 25
type input "4033 puree, MANGO, frozen, RAVIFRUIT (44033/11#)"
click at [684, 291] on input "text" at bounding box center [897, 292] width 486 height 25
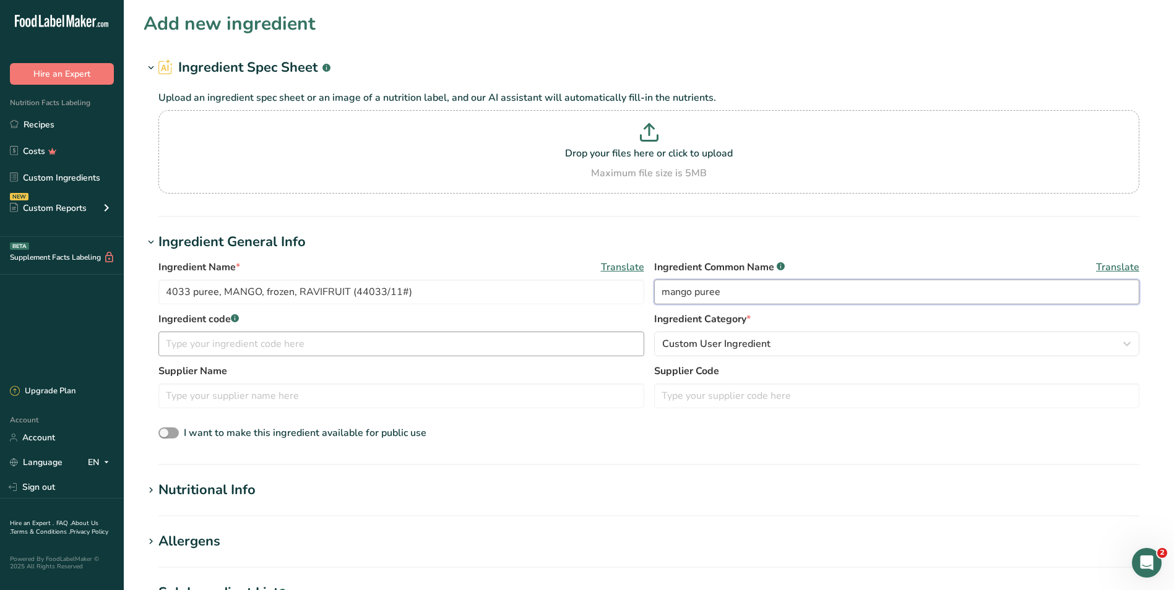
type input "mango puree"
click at [351, 335] on input "text" at bounding box center [401, 344] width 486 height 25
type input "4033"
click at [695, 344] on span "Custom User Ingredient" at bounding box center [716, 344] width 108 height 15
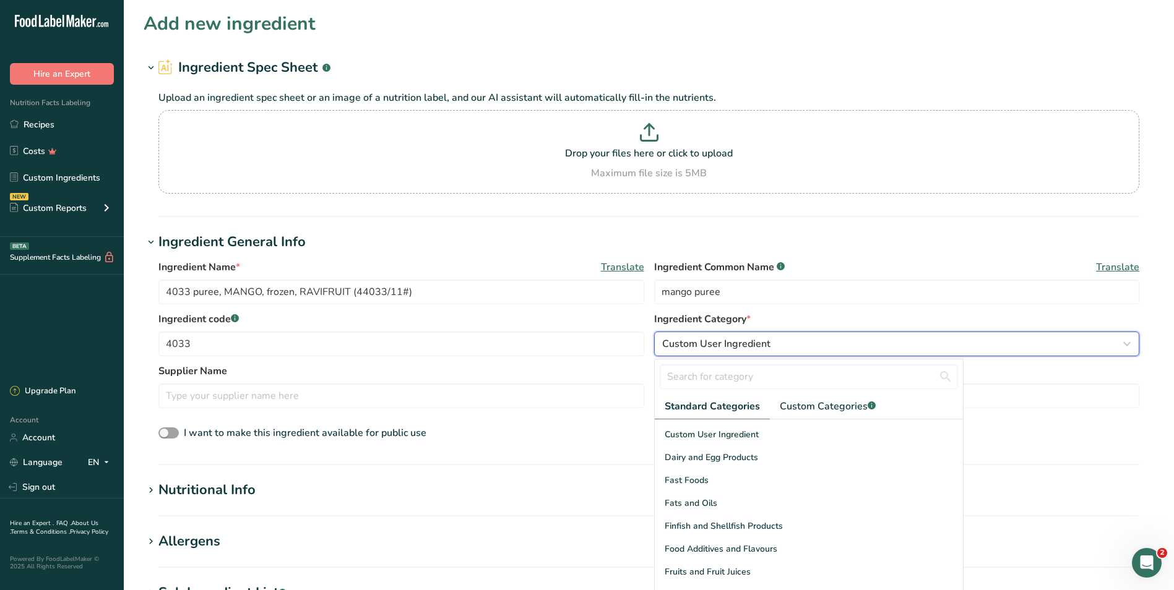
scroll to position [186, 0]
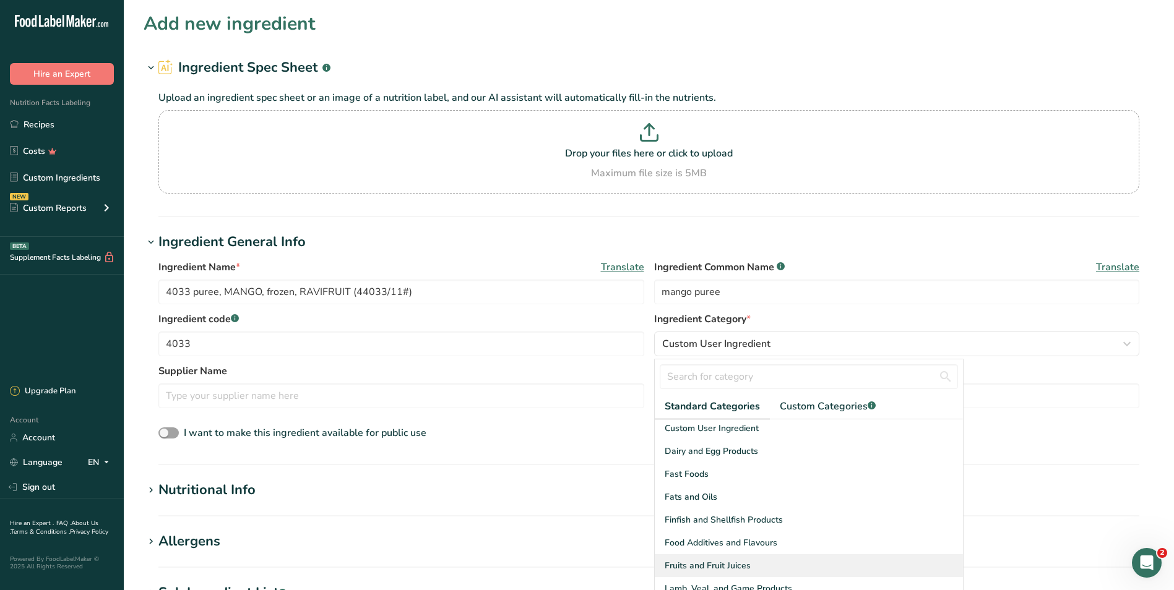
click at [723, 564] on span "Fruits and Fruit Juices" at bounding box center [707, 565] width 86 height 13
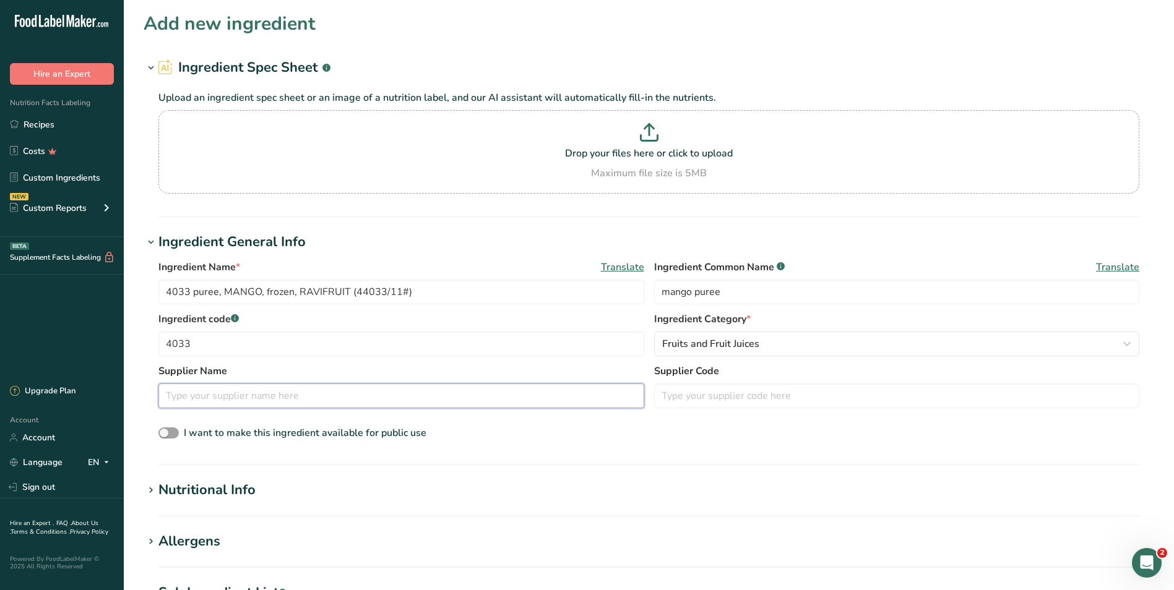
click at [204, 395] on input "text" at bounding box center [401, 396] width 486 height 25
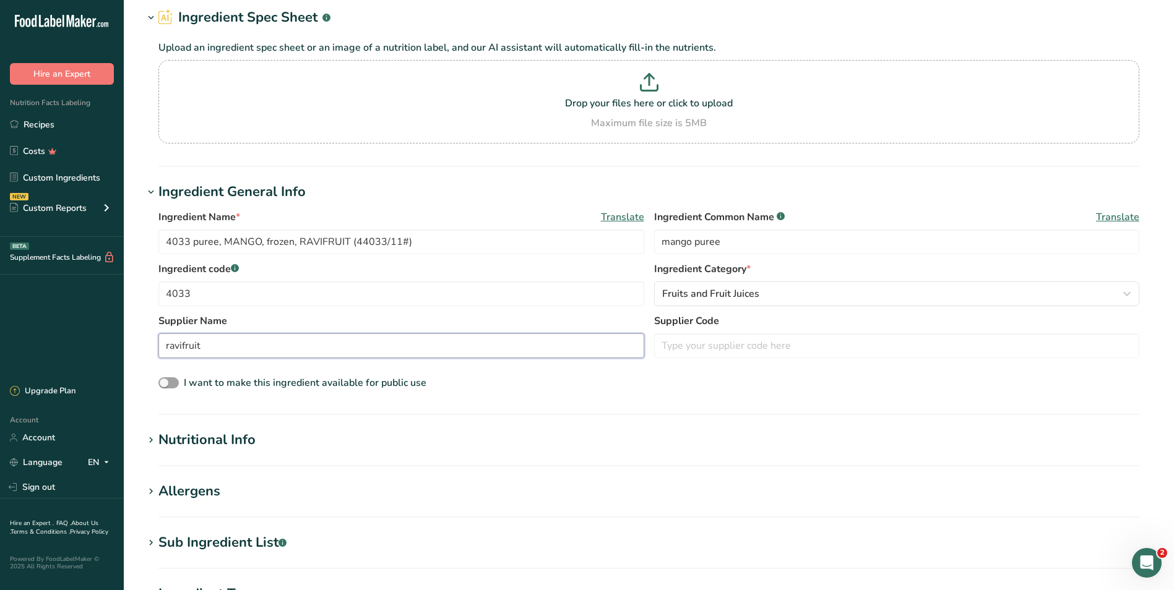
scroll to position [124, 0]
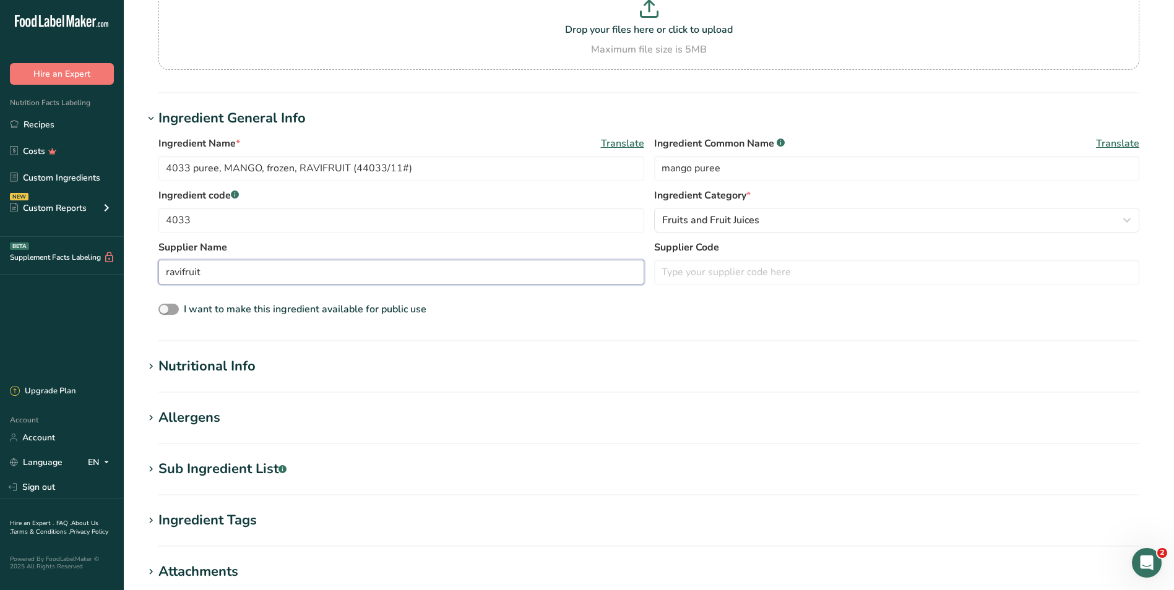
type input "ravifruit"
click at [151, 366] on icon at bounding box center [150, 366] width 11 height 17
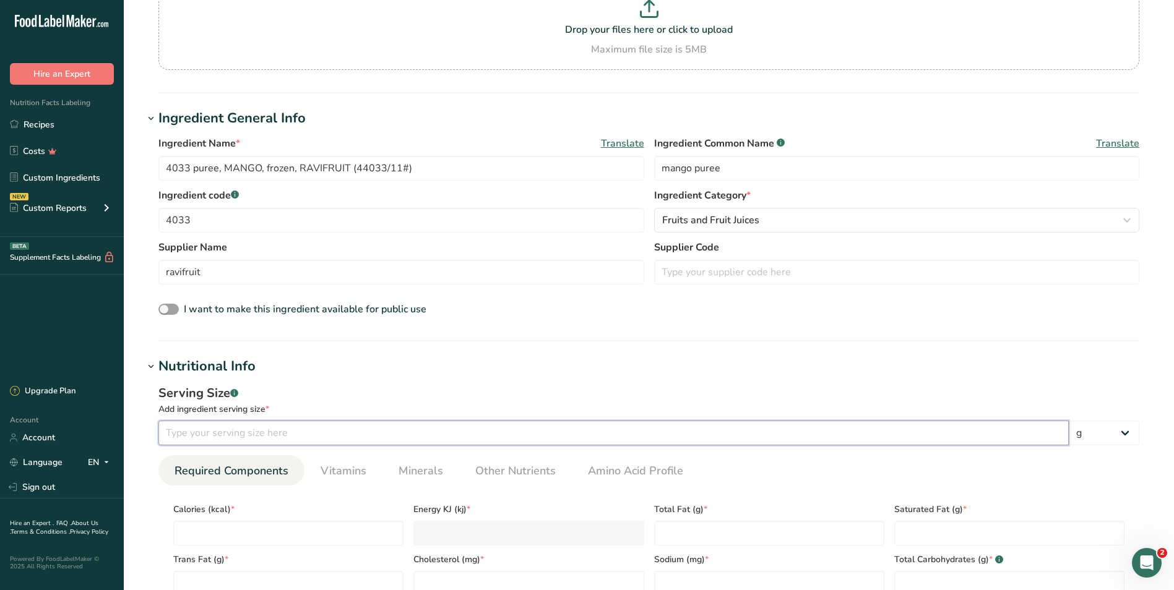
click at [184, 431] on input "number" at bounding box center [613, 433] width 910 height 25
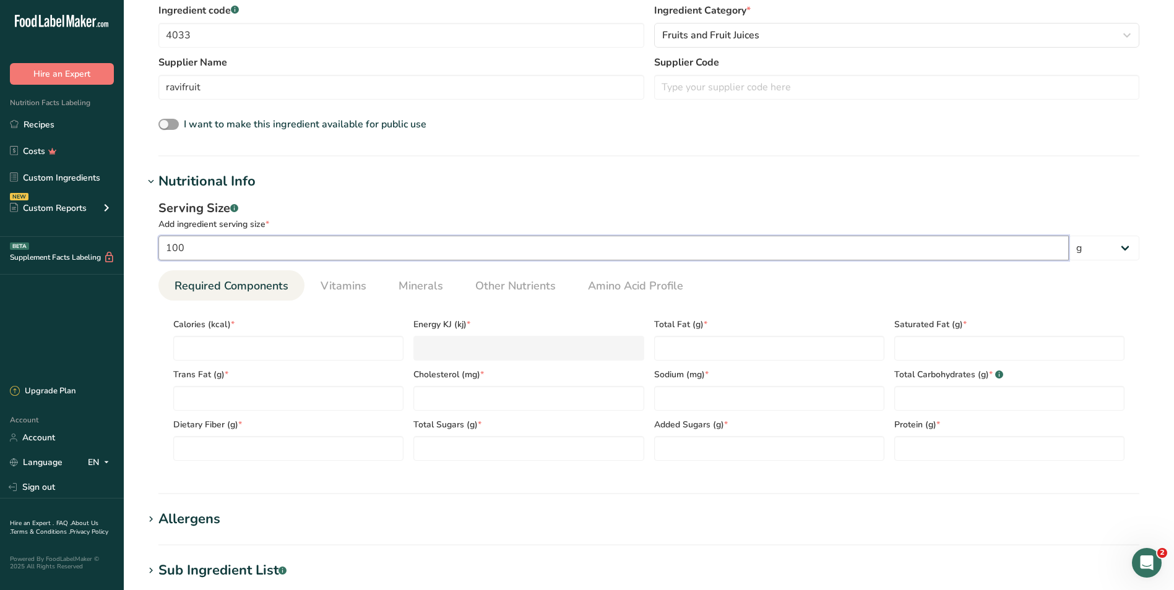
scroll to position [309, 0]
type input "100"
click at [187, 346] on input "number" at bounding box center [288, 347] width 230 height 25
type input "6"
type KJ "25.1"
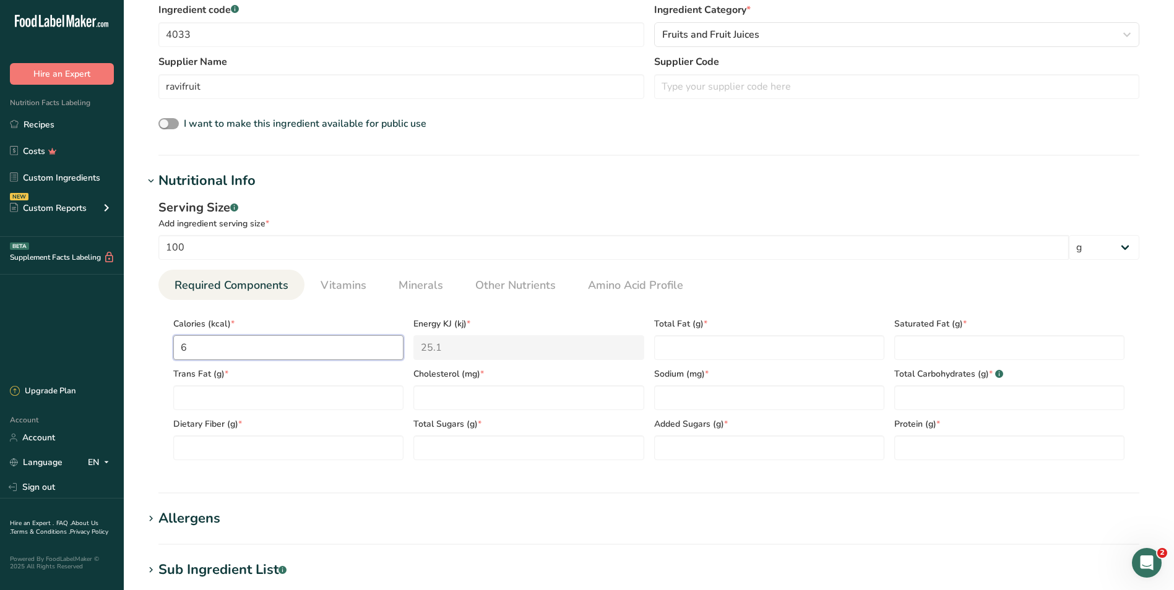
type input "60"
type KJ "251"
type input "60"
click at [322, 402] on Fat "number" at bounding box center [288, 397] width 230 height 25
type Fat "0"
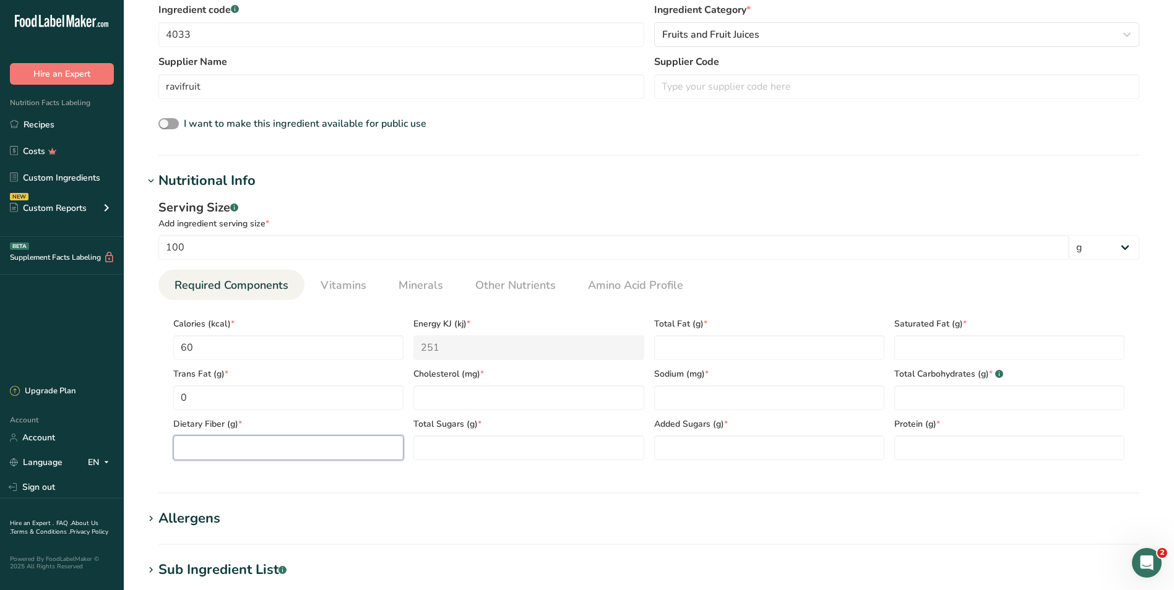
click at [241, 447] on Fiber "number" at bounding box center [288, 448] width 230 height 25
type Fiber "2"
click at [461, 397] on input "number" at bounding box center [528, 397] width 230 height 25
type input "0"
click at [446, 448] on Sugars "number" at bounding box center [528, 448] width 230 height 25
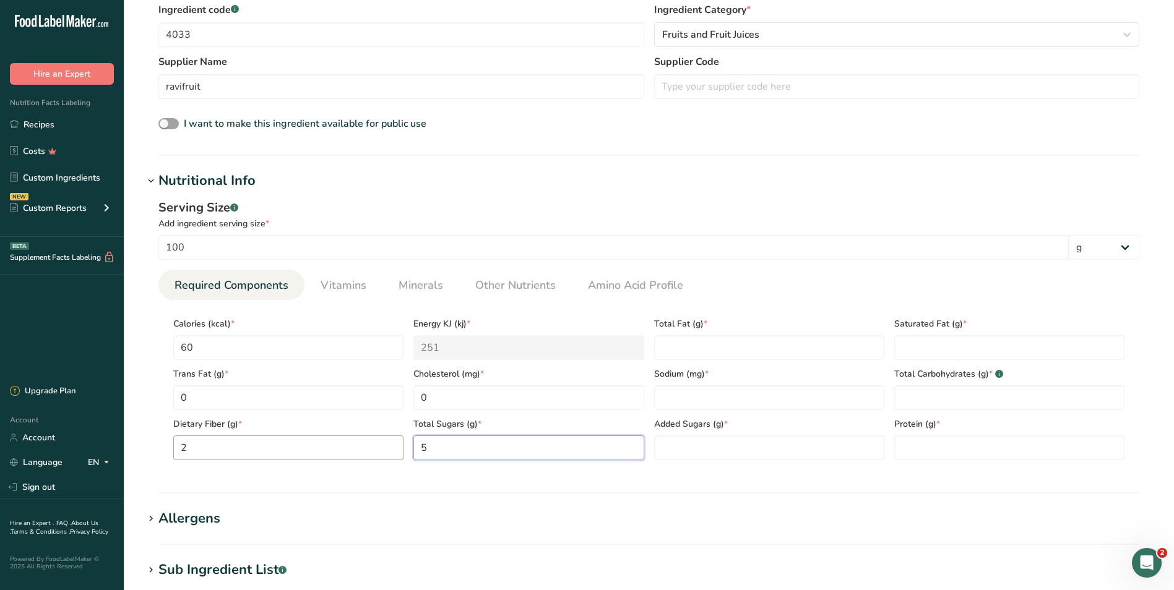
drag, startPoint x: 460, startPoint y: 450, endPoint x: 403, endPoint y: 442, distance: 56.8
click at [403, 442] on div "Calories (kcal) * 60 Energy KJ (kj) * 251 Total Fat (g) * Saturated Fat (g) * T…" at bounding box center [648, 385] width 961 height 150
type Sugars "0.5"
click at [659, 340] on Fat "number" at bounding box center [769, 347] width 230 height 25
type Fat "0"
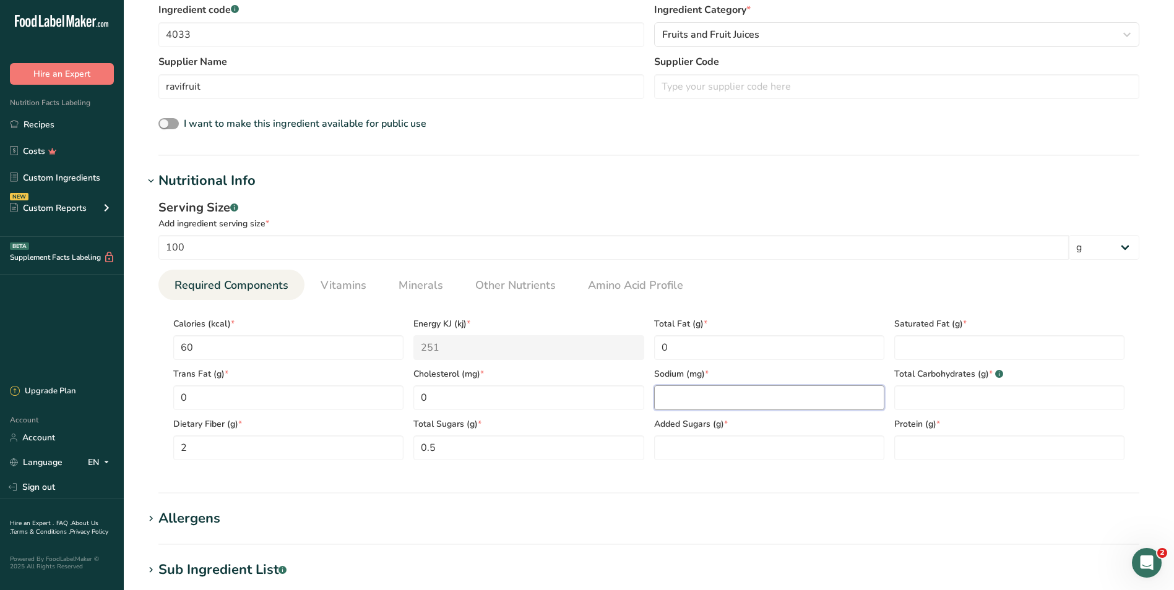
click at [677, 397] on input "number" at bounding box center [769, 397] width 230 height 25
type input "5"
click at [674, 448] on Sugars "number" at bounding box center [769, 448] width 230 height 25
type Sugars "0"
click at [914, 348] on Fat "number" at bounding box center [1009, 347] width 230 height 25
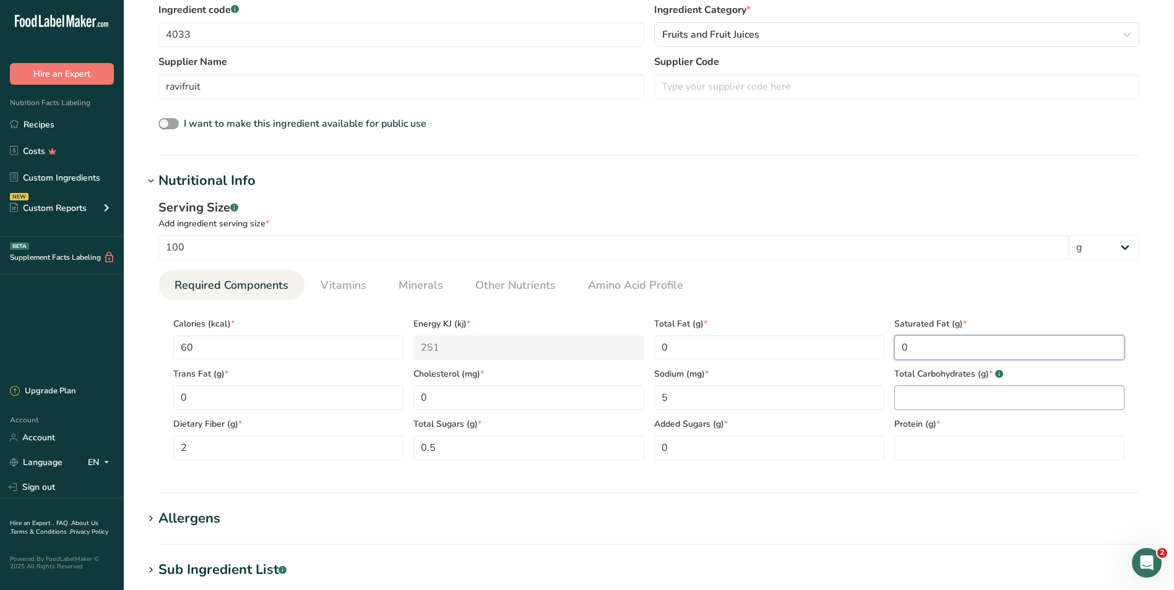
type Fat "0"
click at [918, 396] on Carbohydrates "number" at bounding box center [1009, 397] width 230 height 25
type Carbohydrates "12"
click at [919, 447] on input "number" at bounding box center [1009, 448] width 230 height 25
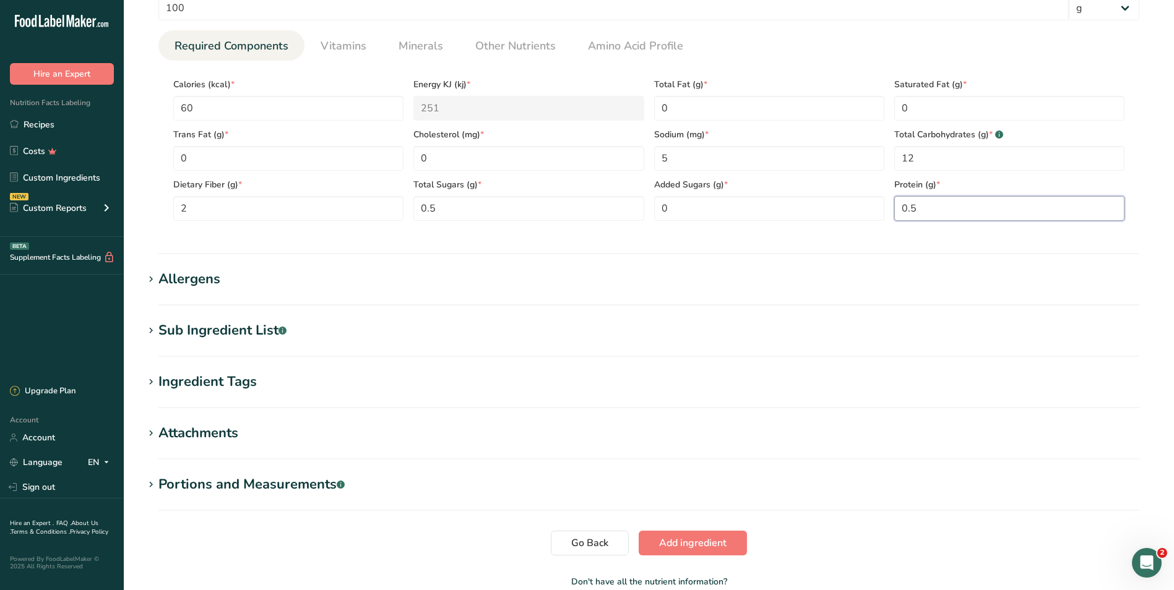
scroll to position [557, 0]
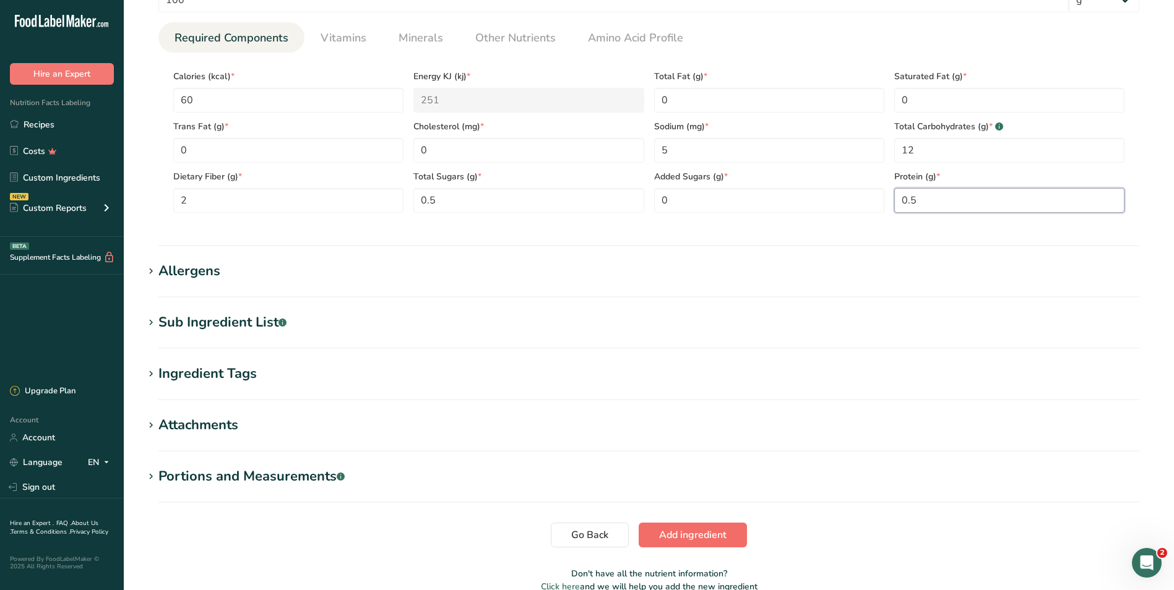
type input "0.5"
click at [671, 533] on span "Add ingredient" at bounding box center [692, 535] width 67 height 15
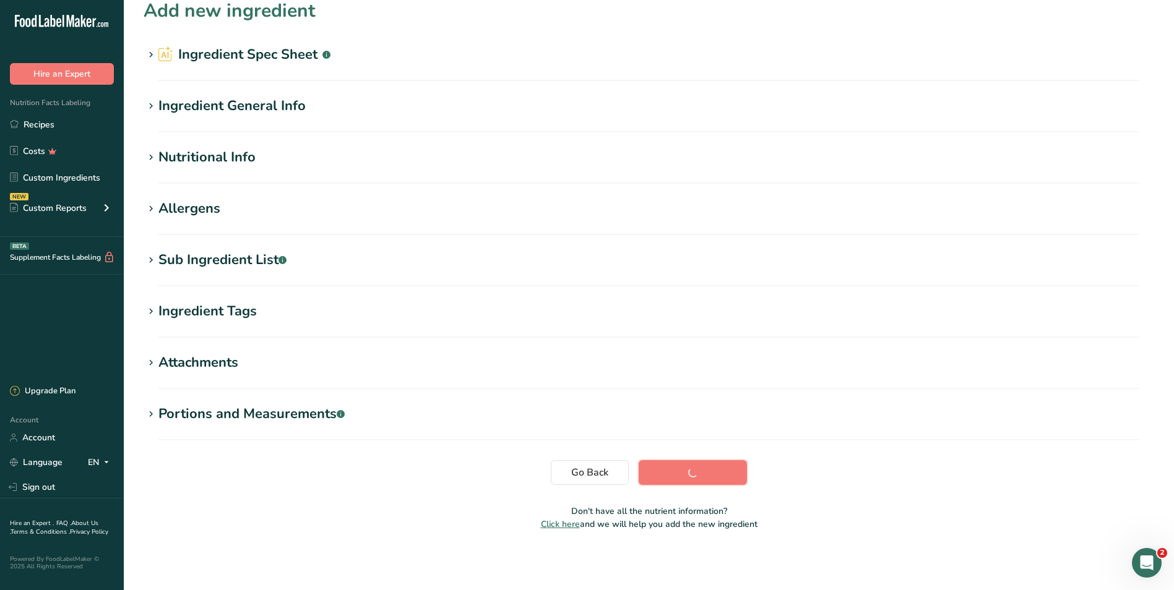
scroll to position [13, 0]
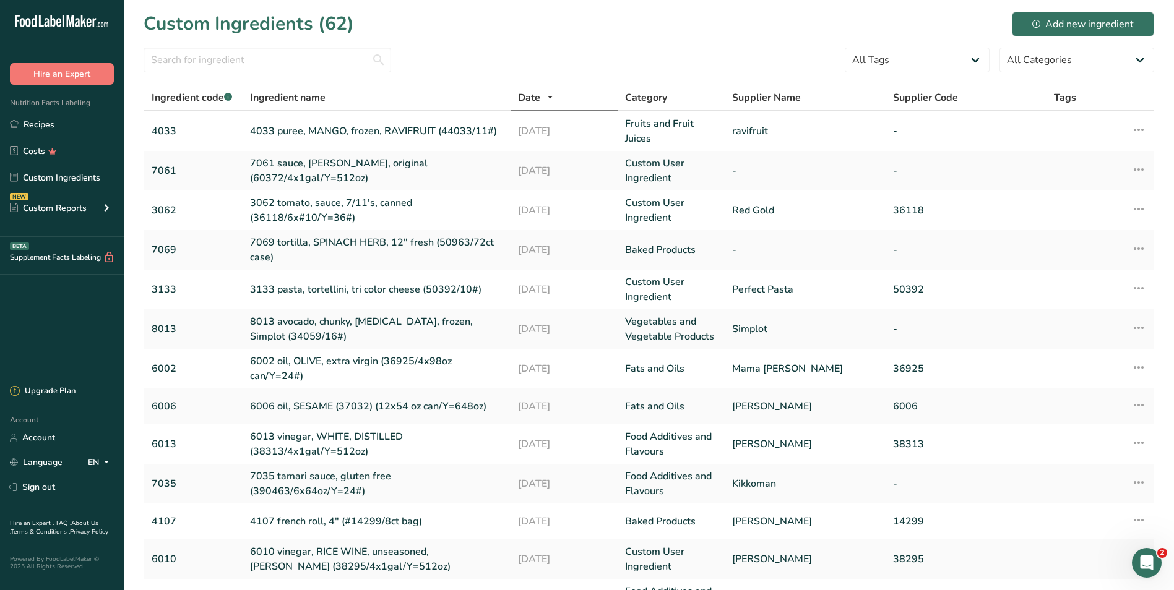
click at [531, 33] on div "Custom Ingredients (62) Add new ingredient" at bounding box center [649, 24] width 1010 height 28
drag, startPoint x: 32, startPoint y: 121, endPoint x: 197, endPoint y: 137, distance: 165.3
click at [32, 121] on link "Recipes" at bounding box center [62, 125] width 124 height 24
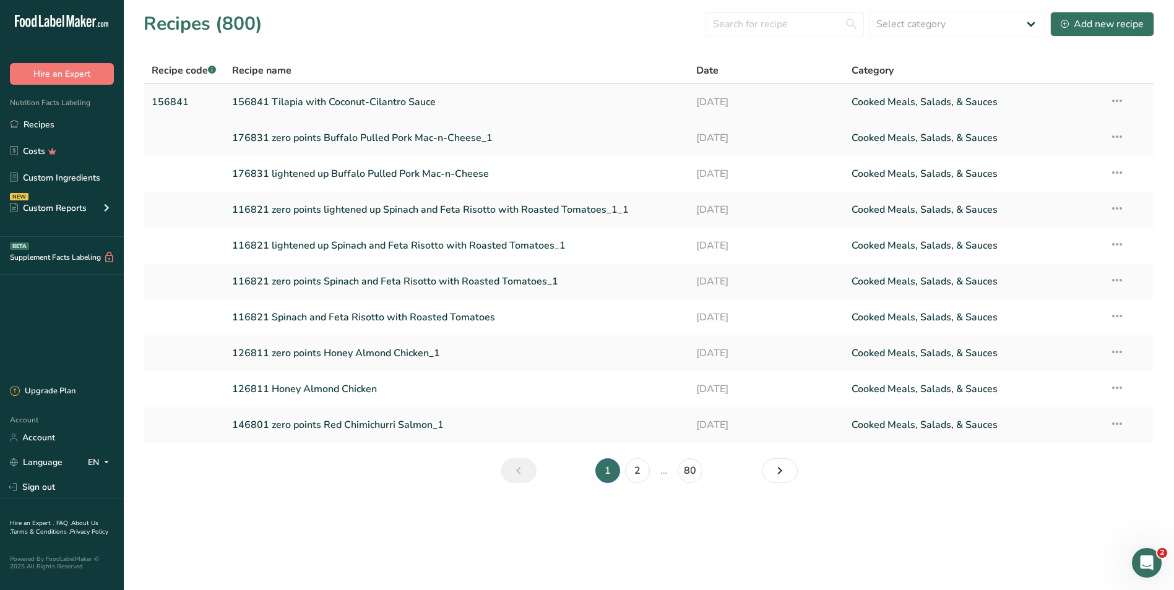
click at [289, 103] on link "156841 Tilapia with Coconut-Cilantro Sauce" at bounding box center [457, 102] width 450 height 26
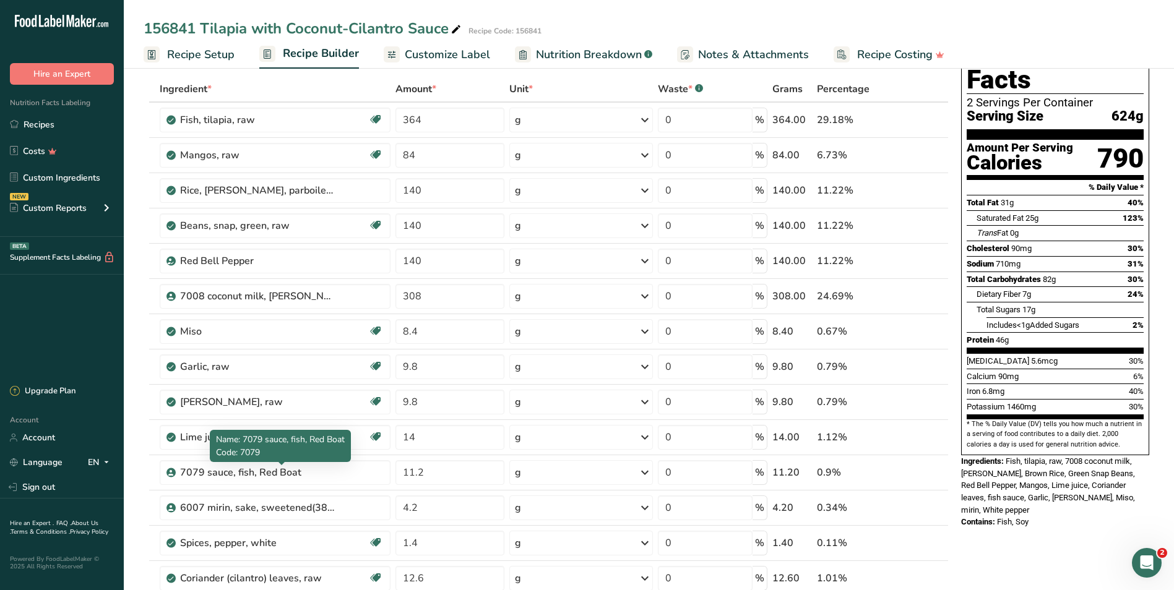
scroll to position [247, 0]
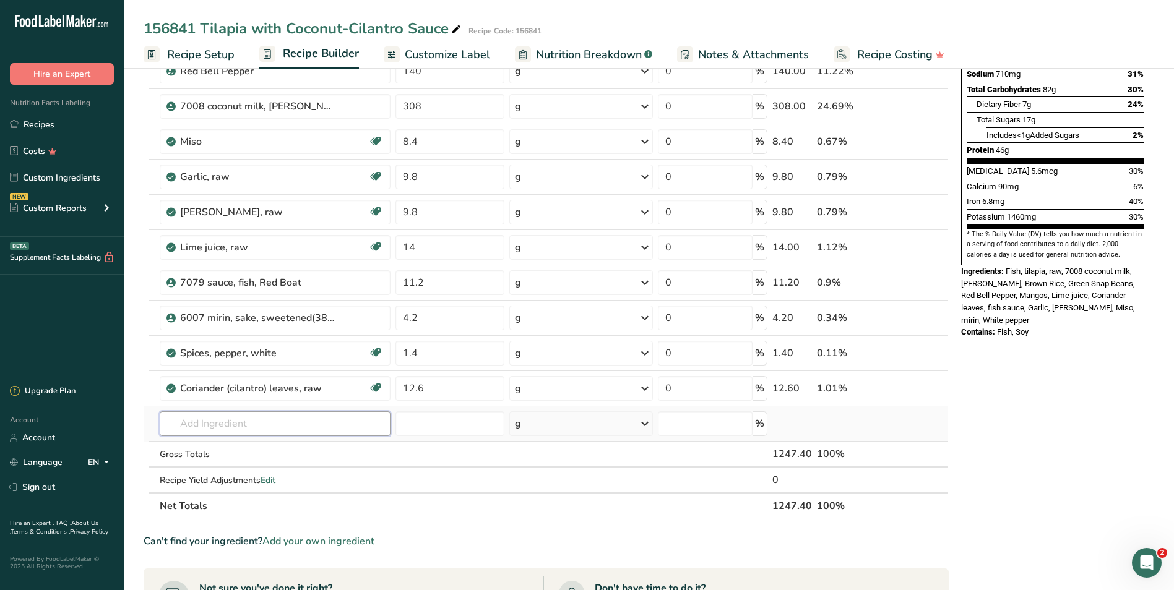
click at [213, 425] on input "text" at bounding box center [275, 423] width 231 height 25
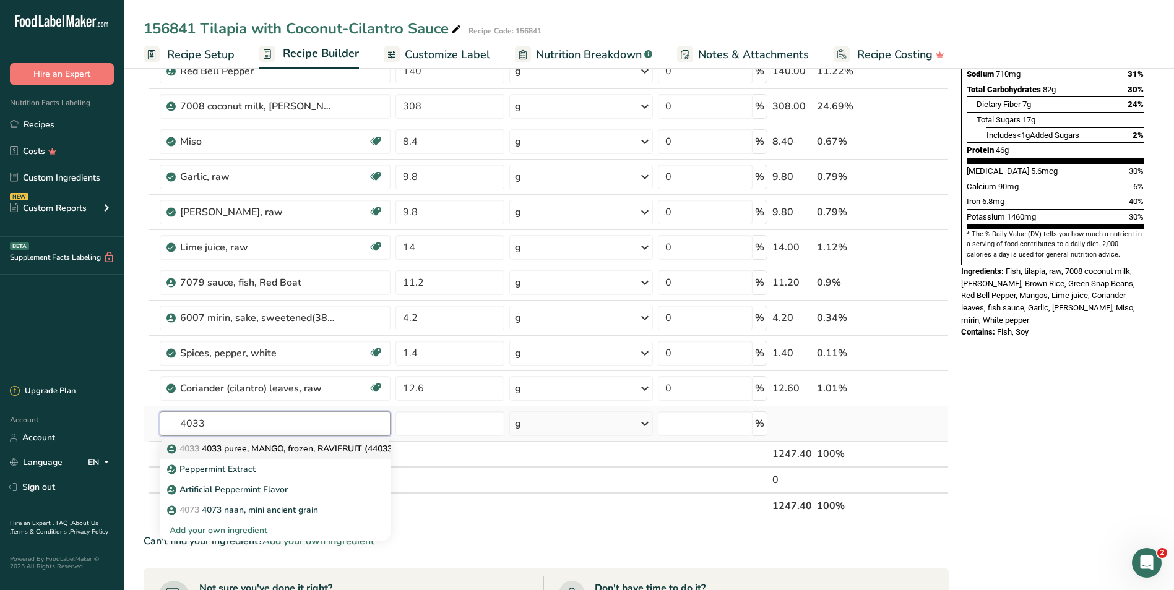
type input "4033"
click at [237, 445] on p "4033 4033 puree, MANGO, frozen, RAVIFRUIT (44033/11#)" at bounding box center [291, 448] width 243 height 13
type input "4033 puree, MANGO, frozen, RAVIFRUIT (44033/11#)"
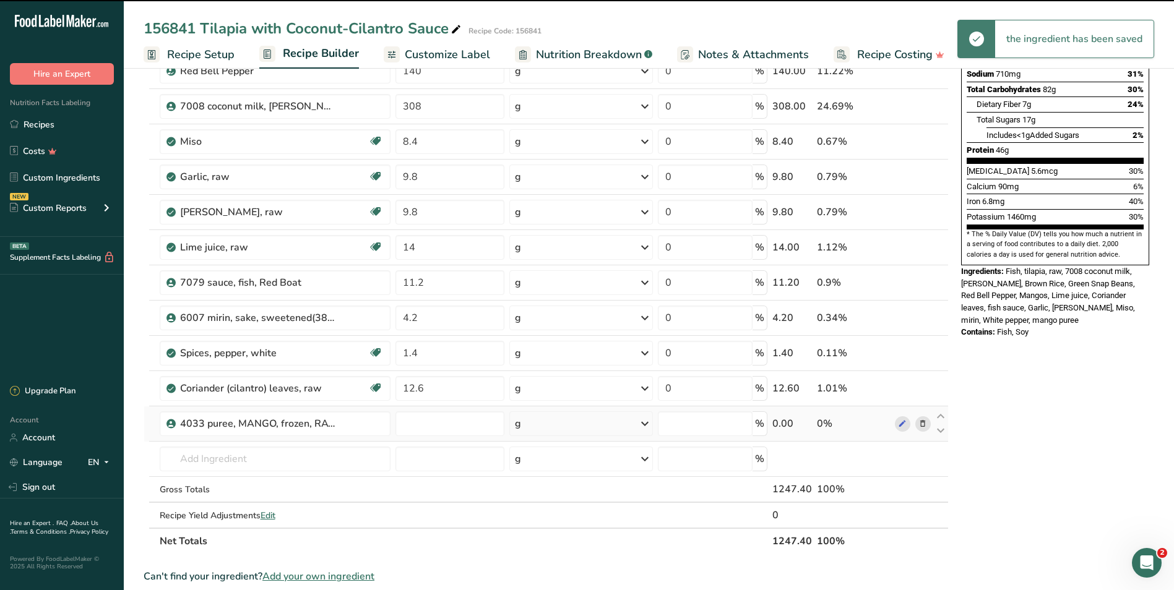
type input "0"
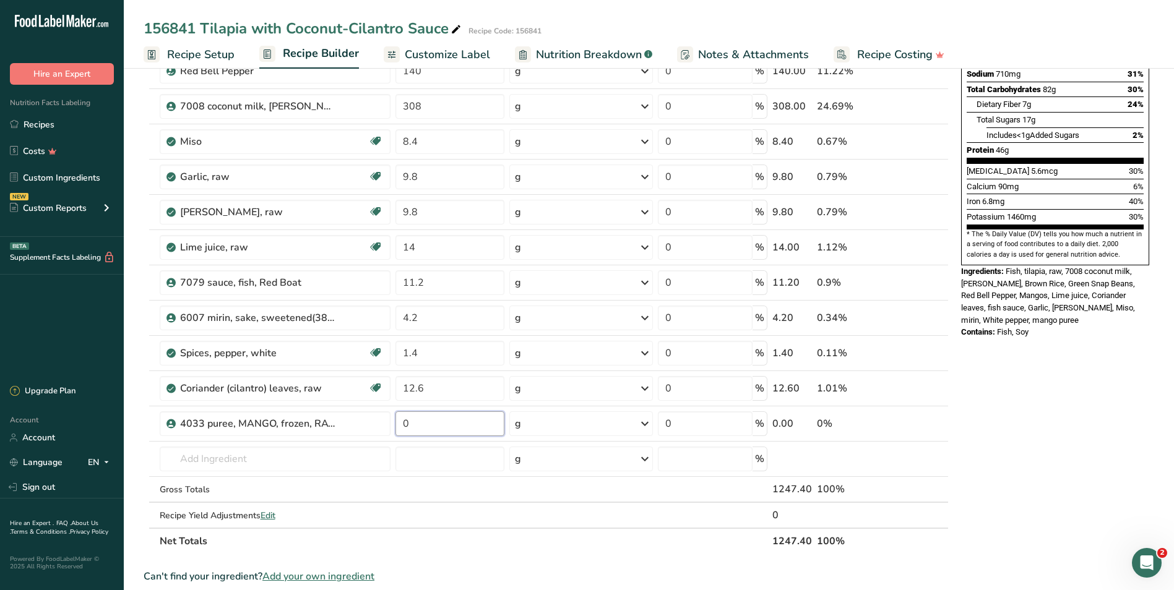
drag, startPoint x: 410, startPoint y: 424, endPoint x: 392, endPoint y: 416, distance: 19.1
click at [392, 416] on tr "4033 puree, MANGO, frozen, RAVIFRUIT (44033/11#) 0 g Weight Units g kg mg See m…" at bounding box center [546, 423] width 804 height 35
type input "4.2"
click at [252, 460] on div "Ingredient * Amount * Unit * Waste * .a-a{fill:#347362;}.b-a{fill:#fff;} Grams …" at bounding box center [546, 220] width 805 height 668
drag, startPoint x: 684, startPoint y: 105, endPoint x: 668, endPoint y: 103, distance: 16.1
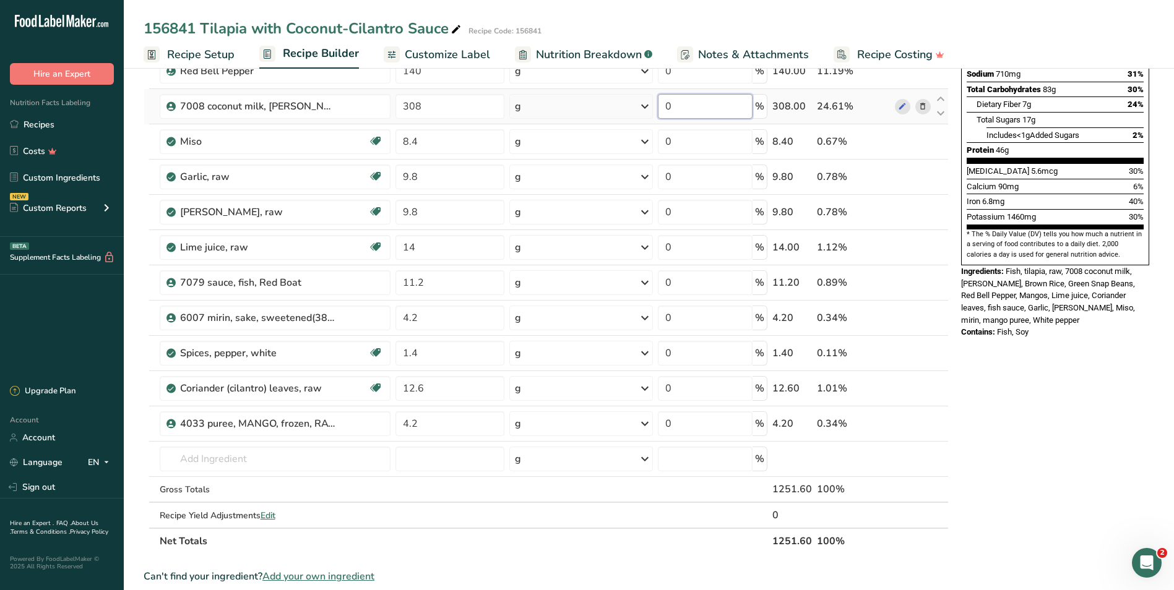
click at [668, 103] on input "0" at bounding box center [705, 106] width 94 height 25
type input "10"
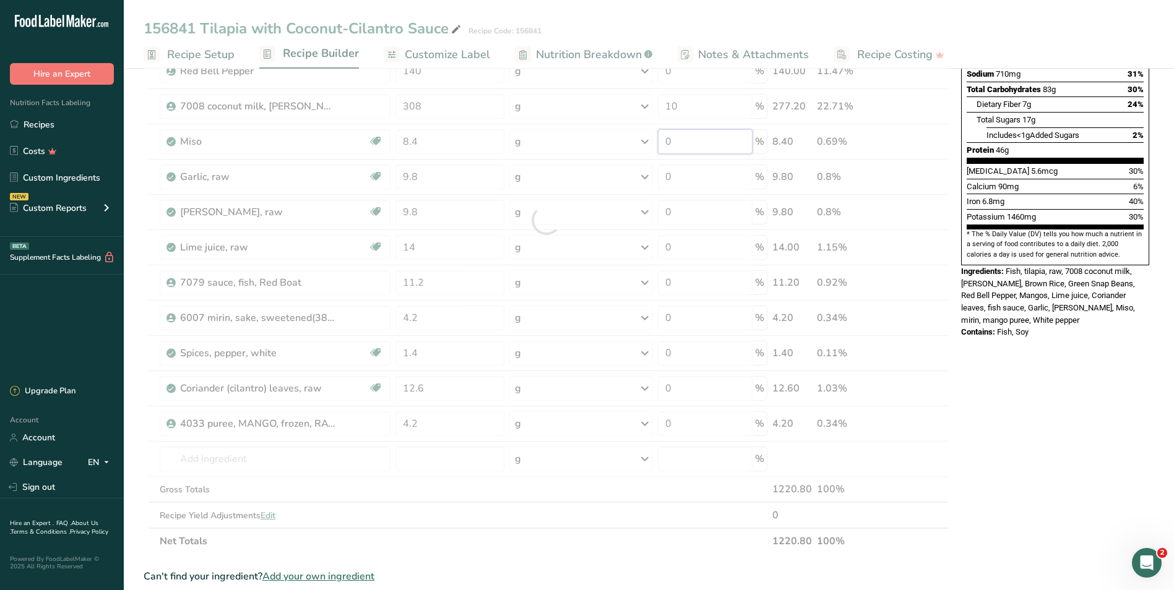
drag, startPoint x: 682, startPoint y: 144, endPoint x: 702, endPoint y: 155, distance: 22.4
click at [682, 144] on div "Ingredient * Amount * Unit * Waste * .a-a{fill:#347362;}.b-a{fill:#fff;} Grams …" at bounding box center [546, 220] width 805 height 668
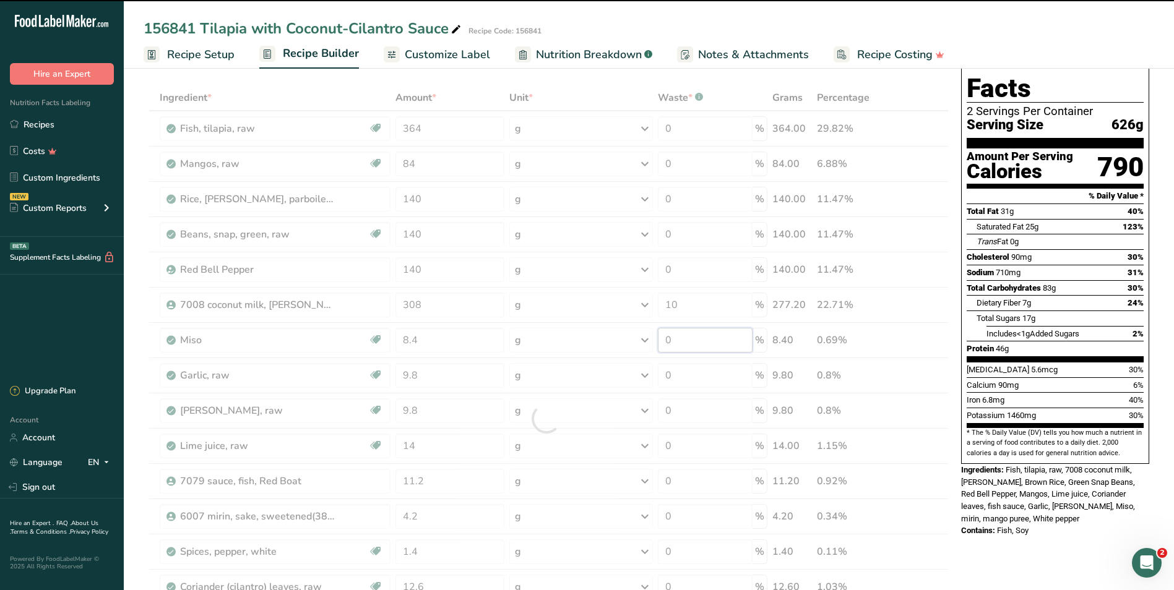
scroll to position [0, 0]
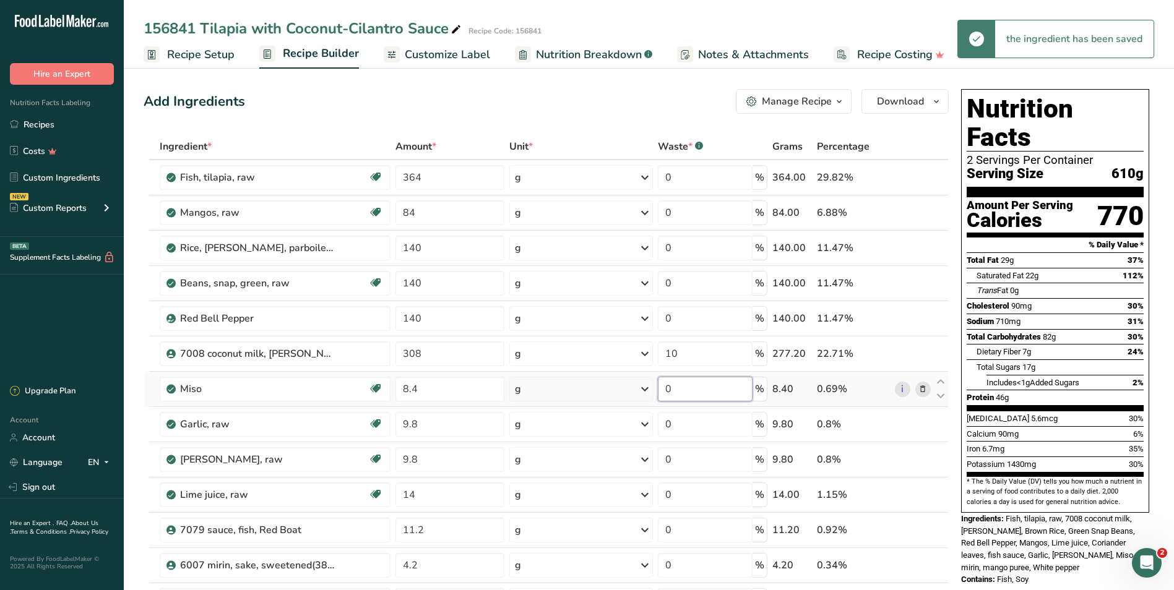
drag, startPoint x: 687, startPoint y: 392, endPoint x: 658, endPoint y: 385, distance: 29.9
click at [658, 385] on td "0 %" at bounding box center [712, 389] width 114 height 35
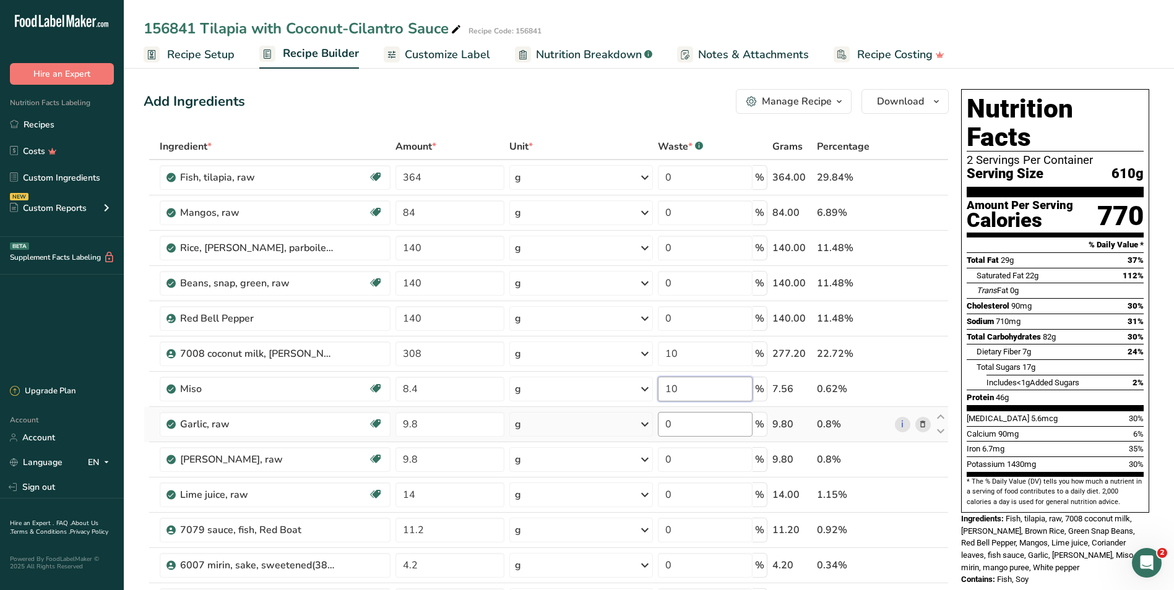
type input "10"
click at [695, 423] on div "Ingredient * Amount * Unit * Waste * .a-a{fill:#347362;}.b-a{fill:#fff;} Grams …" at bounding box center [546, 468] width 805 height 668
drag, startPoint x: 682, startPoint y: 425, endPoint x: 645, endPoint y: 421, distance: 37.3
click at [645, 421] on tr "Garlic, raw Source of Antioxidants Dairy free Gluten free Vegan Vegetarian Soy …" at bounding box center [546, 424] width 804 height 35
type input "10"
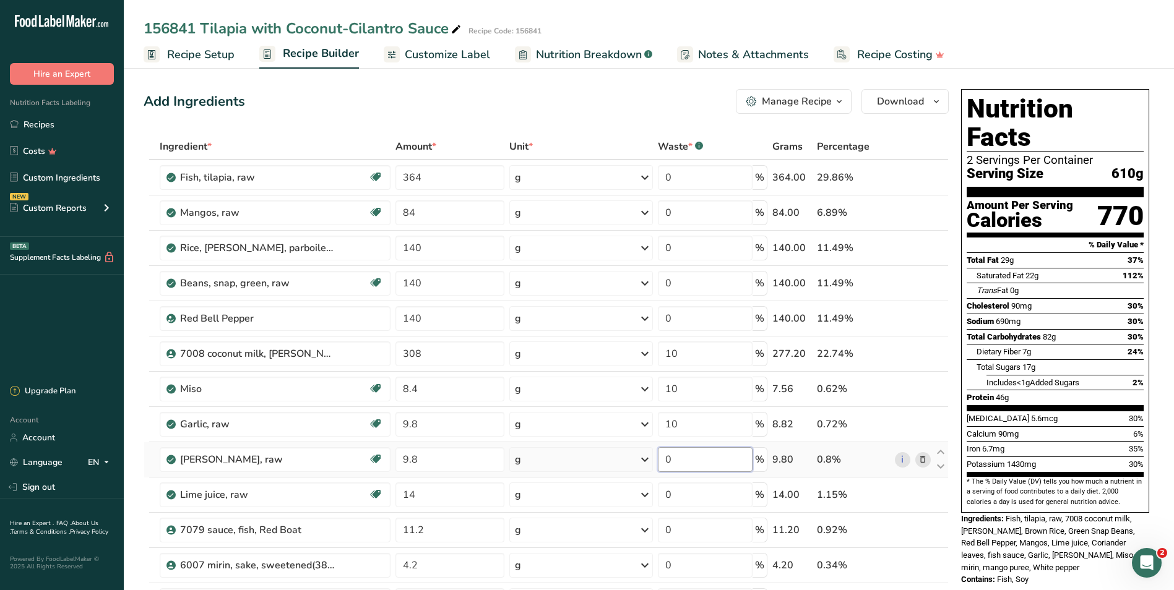
click at [682, 460] on div "Ingredient * Amount * Unit * Waste * .a-a{fill:#347362;}.b-a{fill:#fff;} Grams …" at bounding box center [546, 468] width 805 height 668
drag, startPoint x: 700, startPoint y: 458, endPoint x: 646, endPoint y: 453, distance: 54.0
click at [646, 453] on tr "Ginger root, raw Dairy free Gluten free Vegan Vegetarian Soy free 9.8 g Portion…" at bounding box center [546, 459] width 804 height 35
type input "10"
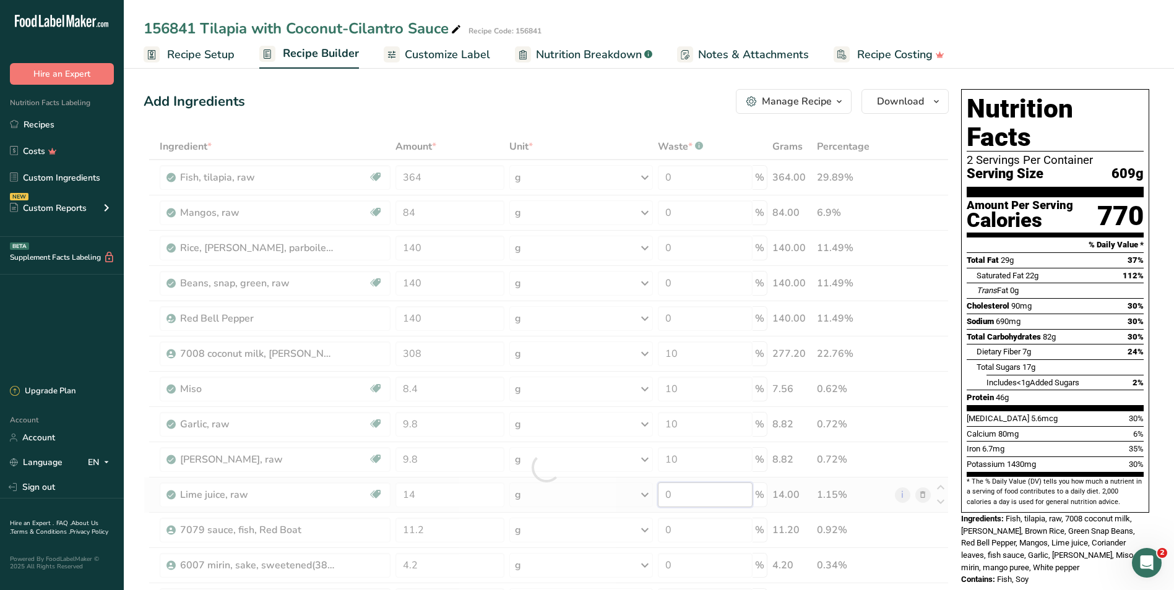
drag, startPoint x: 673, startPoint y: 492, endPoint x: 686, endPoint y: 479, distance: 17.9
click at [673, 492] on div "Ingredient * Amount * Unit * Waste * .a-a{fill:#347362;}.b-a{fill:#fff;} Grams …" at bounding box center [546, 468] width 805 height 668
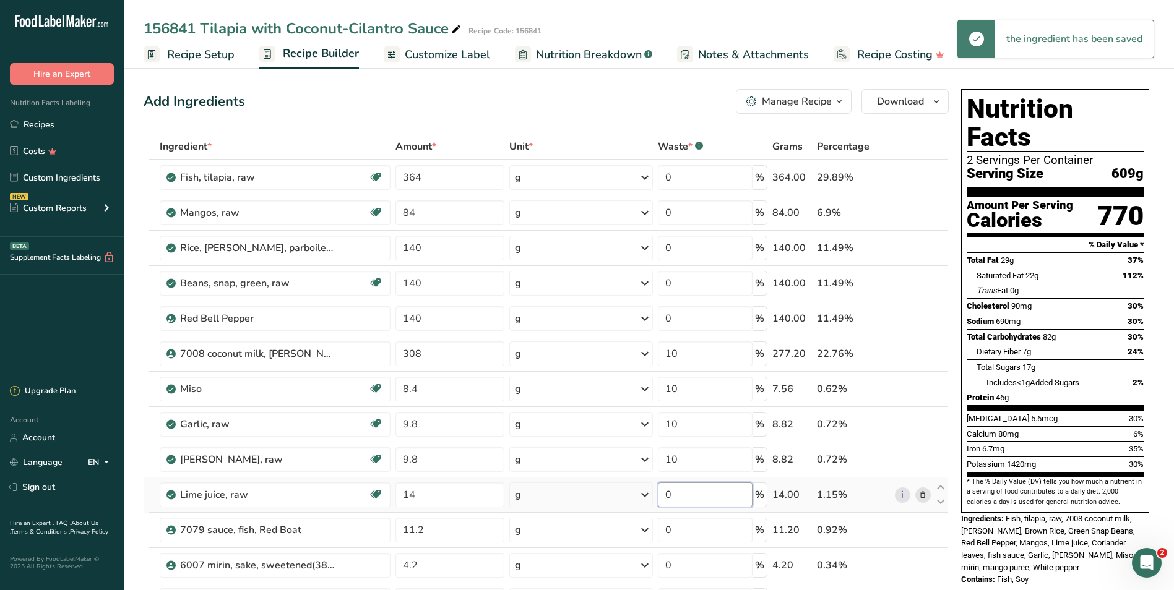
drag, startPoint x: 670, startPoint y: 491, endPoint x: 656, endPoint y: 491, distance: 14.2
click at [656, 491] on tr "Lime juice, raw Dairy free Gluten free Vegan Vegetarian Soy free 14 g Portions …" at bounding box center [546, 495] width 804 height 35
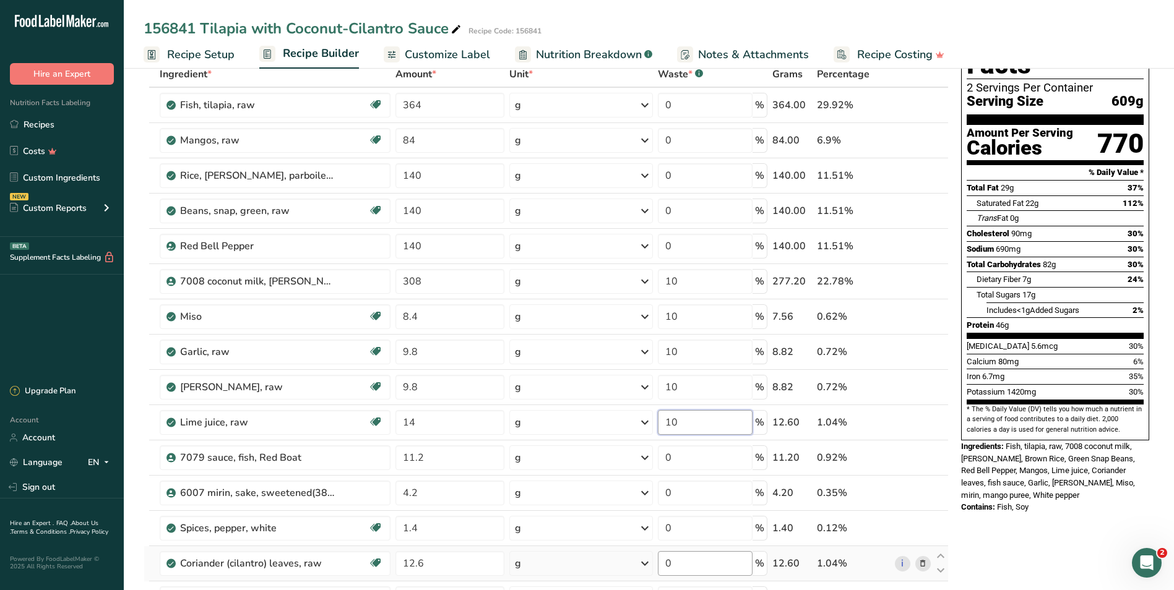
scroll to position [186, 0]
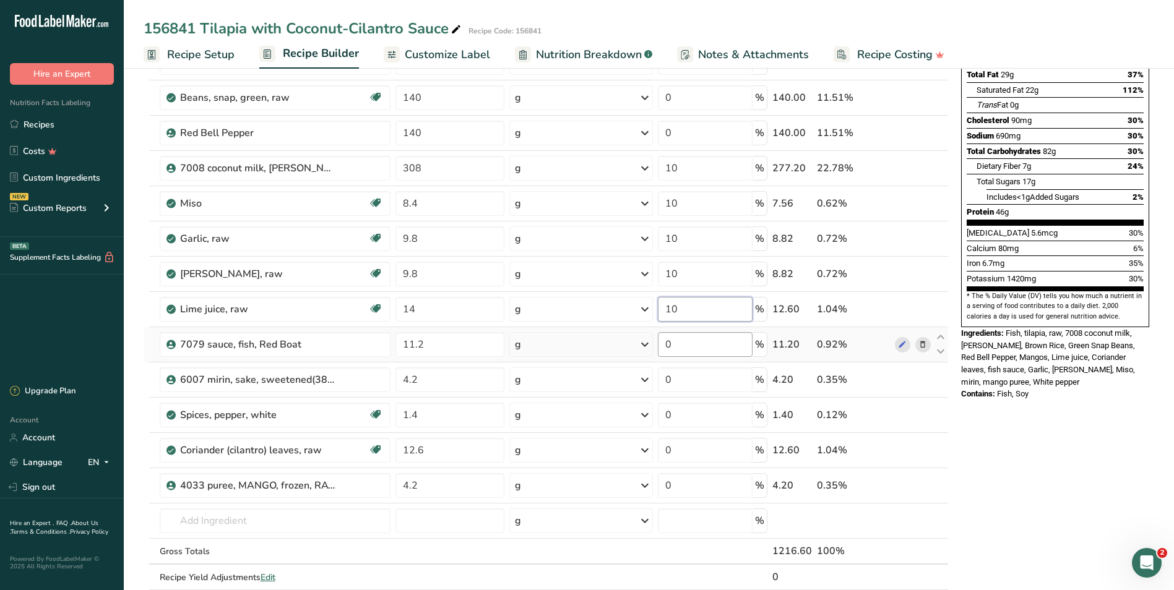
type input "10"
click at [690, 345] on div "Ingredient * Amount * Unit * Waste * .a-a{fill:#347362;}.b-a{fill:#fff;} Grams …" at bounding box center [546, 282] width 805 height 668
drag, startPoint x: 690, startPoint y: 345, endPoint x: 648, endPoint y: 345, distance: 42.1
click at [648, 345] on tr "7079 sauce, fish, Red Boat 11.2 g Weight Units g kg mg See more Volume Units l …" at bounding box center [546, 344] width 804 height 35
type input "10"
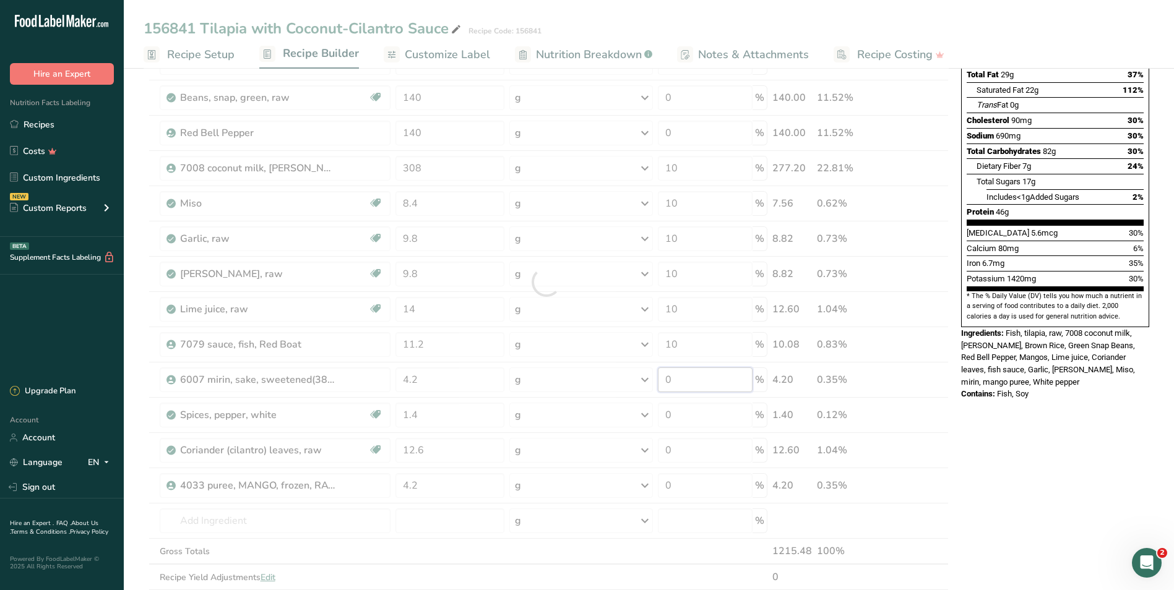
click at [684, 378] on div "Ingredient * Amount * Unit * Waste * .a-a{fill:#347362;}.b-a{fill:#fff;} Grams …" at bounding box center [546, 282] width 805 height 668
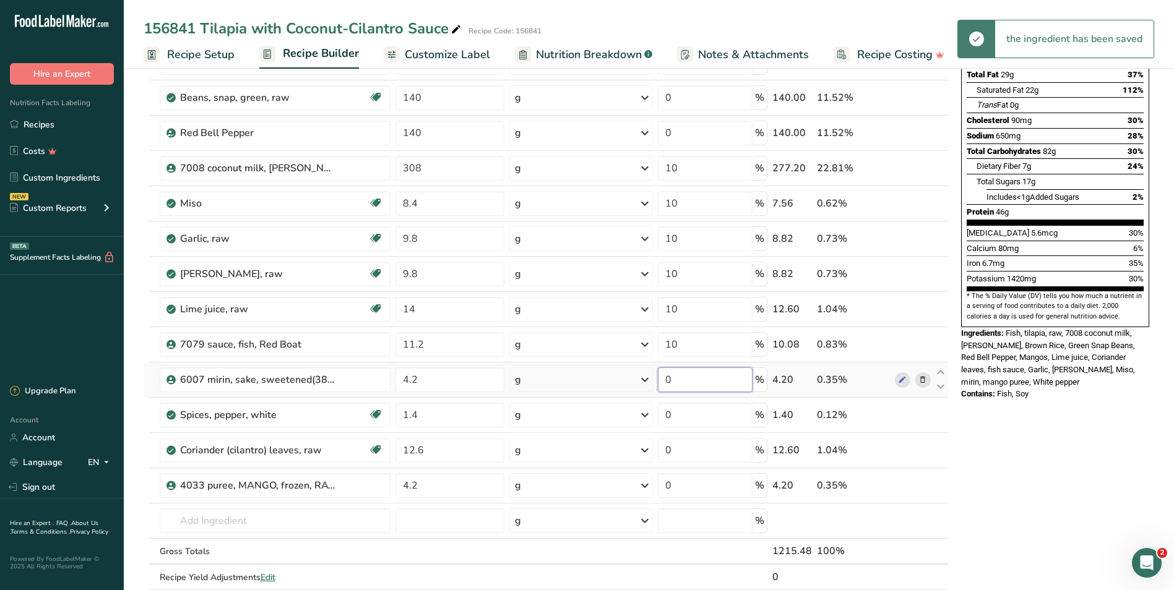
drag, startPoint x: 690, startPoint y: 377, endPoint x: 667, endPoint y: 375, distance: 23.0
click at [667, 375] on input "0" at bounding box center [705, 379] width 94 height 25
type input "10"
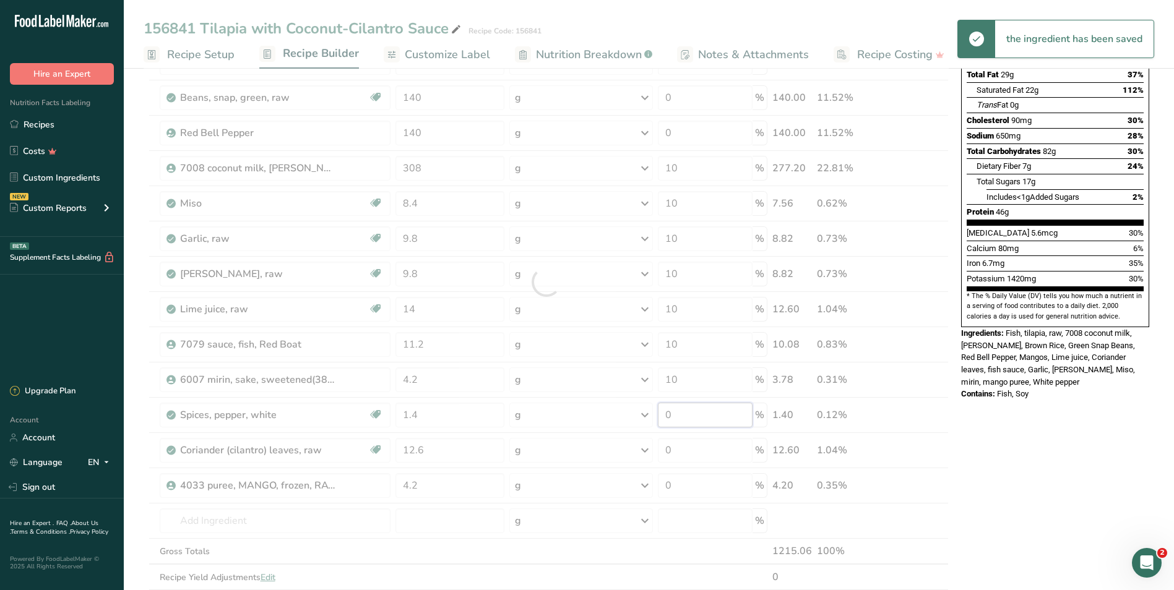
click at [682, 418] on div "Ingredient * Amount * Unit * Waste * .a-a{fill:#347362;}.b-a{fill:#fff;} Grams …" at bounding box center [546, 282] width 805 height 668
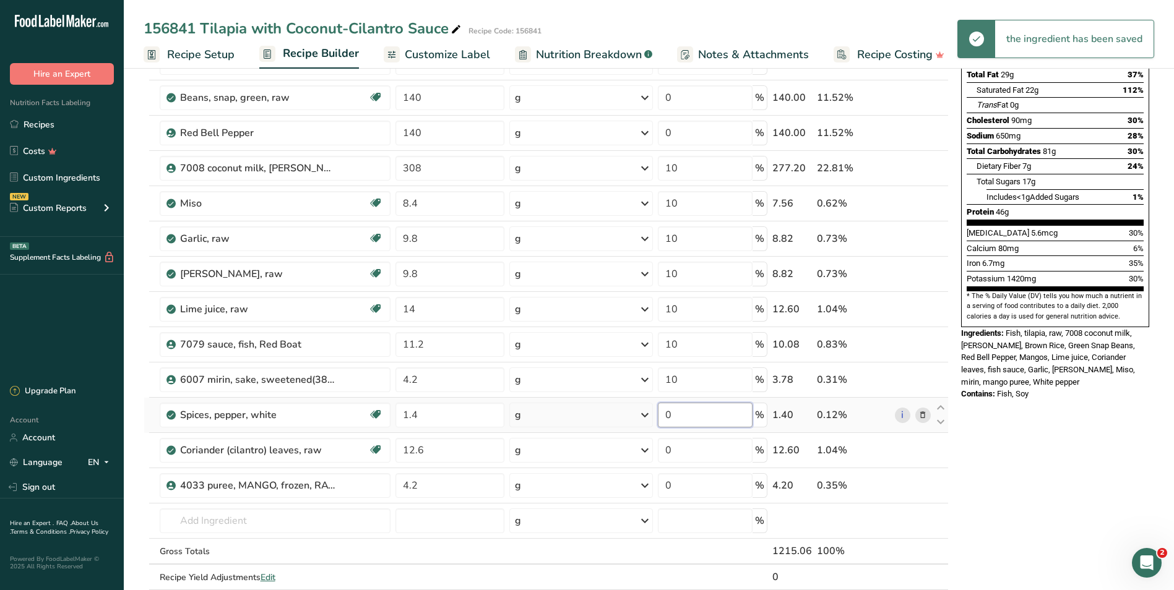
drag, startPoint x: 684, startPoint y: 417, endPoint x: 665, endPoint y: 411, distance: 20.0
click at [665, 411] on input "0" at bounding box center [705, 415] width 94 height 25
type input "10"
click at [678, 450] on div "Ingredient * Amount * Unit * Waste * .a-a{fill:#347362;}.b-a{fill:#fff;} Grams …" at bounding box center [546, 282] width 805 height 668
drag, startPoint x: 690, startPoint y: 451, endPoint x: 669, endPoint y: 450, distance: 21.7
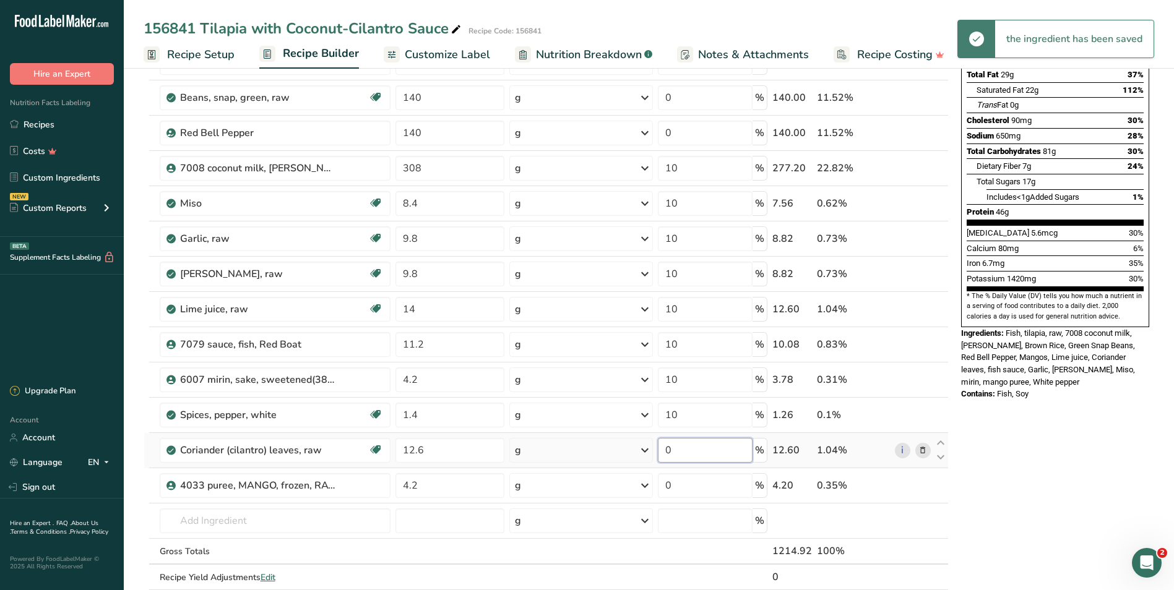
click at [669, 450] on input "0" at bounding box center [705, 450] width 94 height 25
type input "10"
click at [677, 487] on div "Ingredient * Amount * Unit * Waste * .a-a{fill:#347362;}.b-a{fill:#fff;} Grams …" at bounding box center [546, 282] width 805 height 668
click at [667, 484] on input "0" at bounding box center [705, 485] width 94 height 25
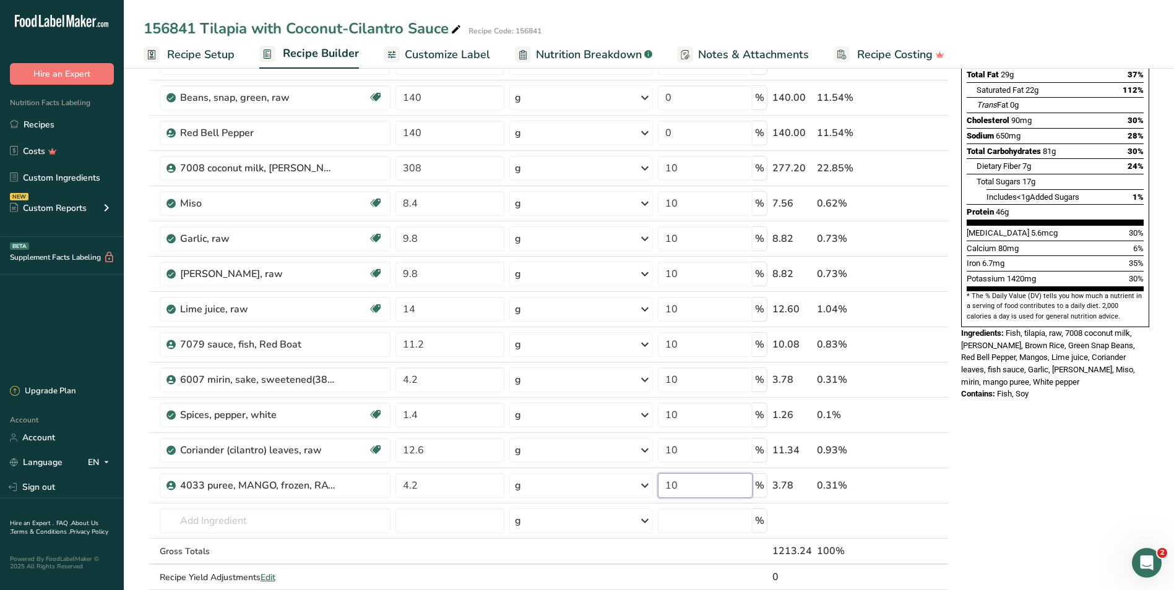
type input "10"
click at [1013, 470] on div "Nutrition Facts 2 Servings Per Container Serving Size 607g Amount Per Serving C…" at bounding box center [1055, 502] width 198 height 1206
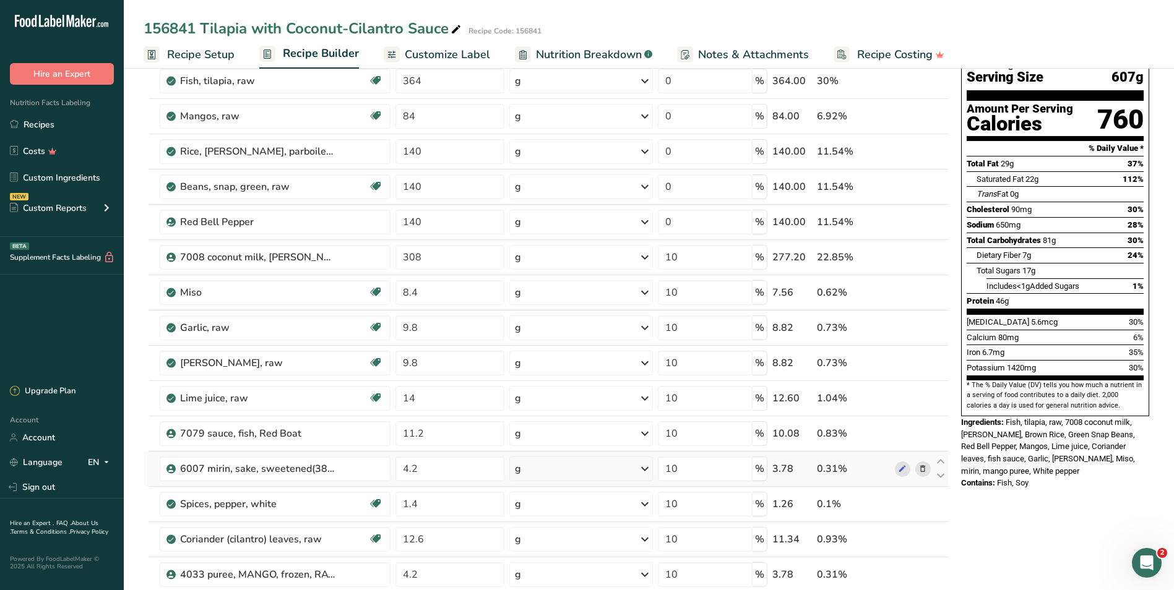
scroll to position [0, 0]
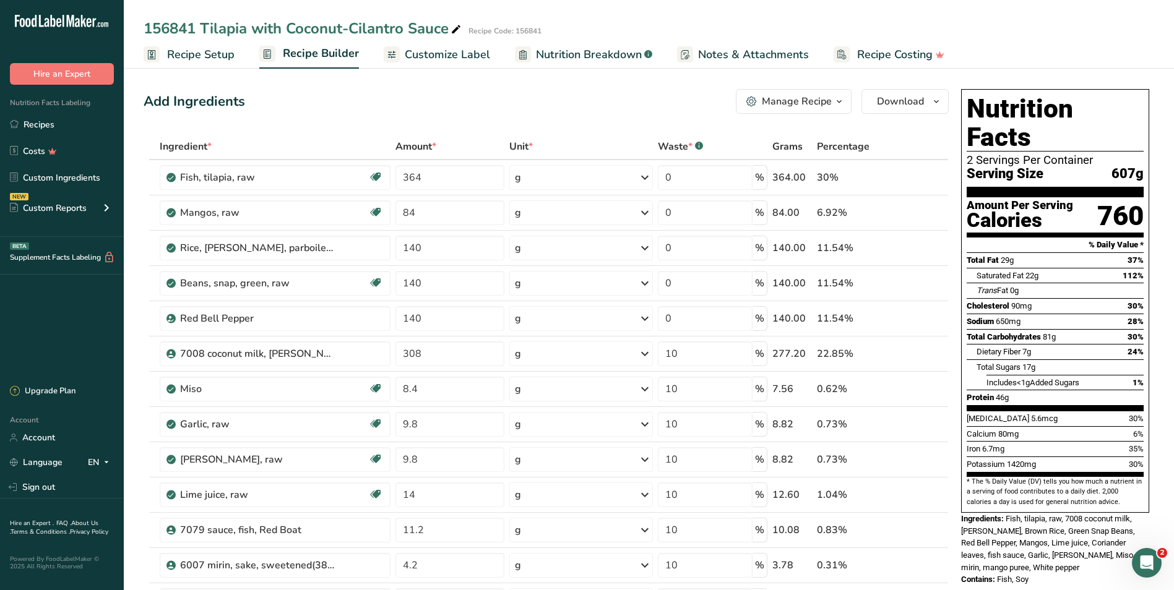
drag, startPoint x: 429, startPoint y: 56, endPoint x: 318, endPoint y: 132, distance: 134.0
click at [429, 56] on span "Customize Label" at bounding box center [447, 54] width 85 height 17
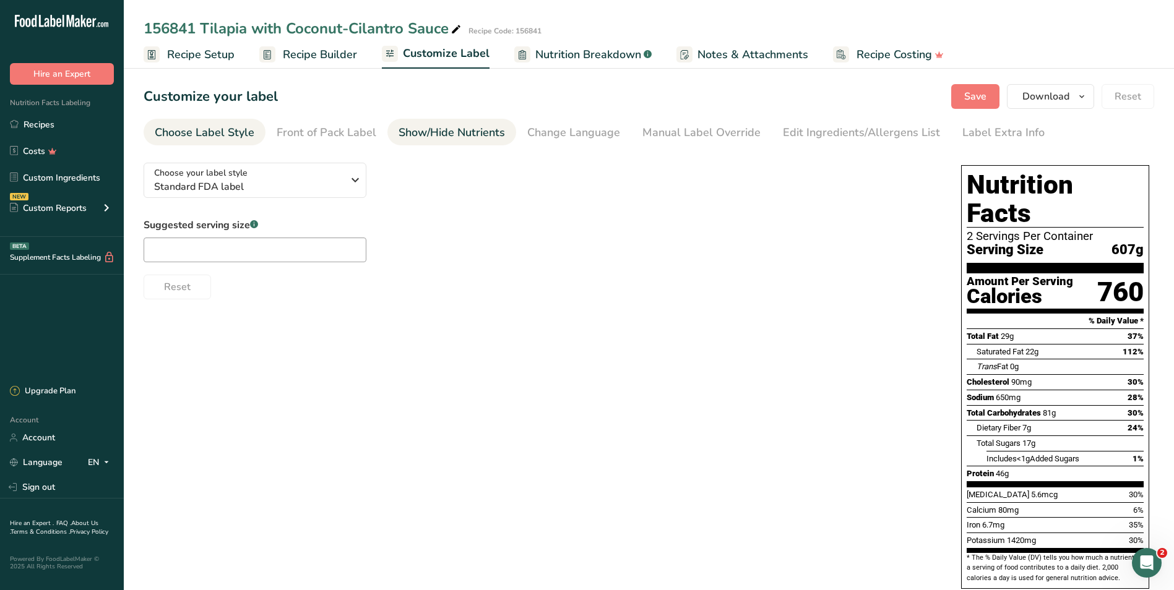
click at [400, 138] on div "Show/Hide Nutrients" at bounding box center [451, 132] width 106 height 17
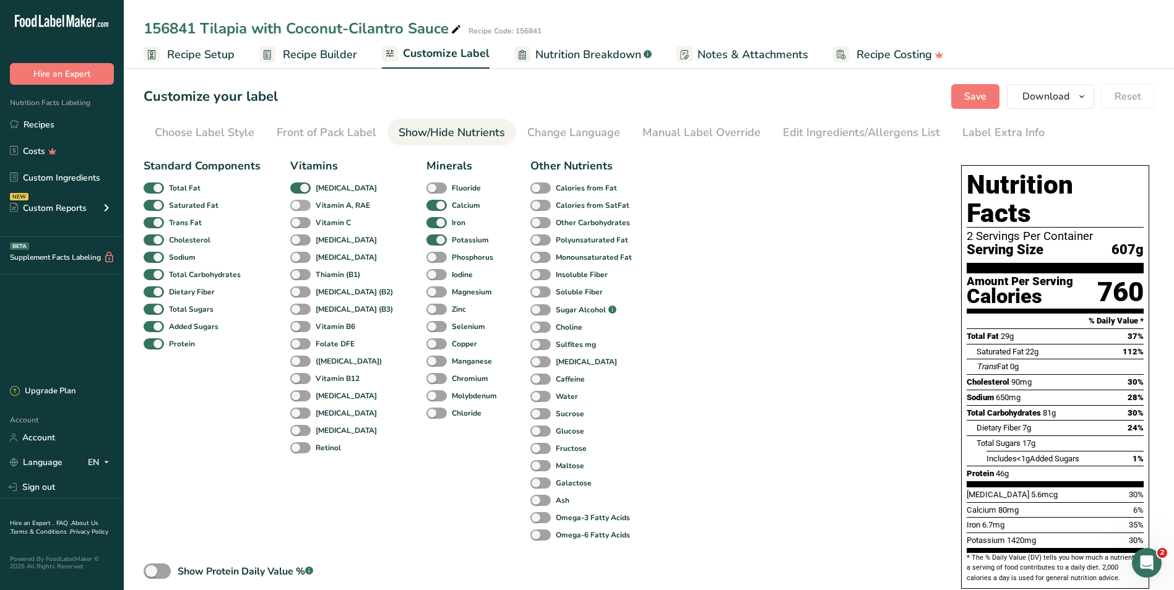
click at [304, 205] on span at bounding box center [300, 206] width 20 height 12
click at [298, 205] on input "Vitamin A, RAE" at bounding box center [294, 205] width 8 height 8
checkbox input "true"
click at [299, 223] on span at bounding box center [300, 223] width 20 height 12
click at [298, 223] on input "Vitamin C" at bounding box center [294, 222] width 8 height 8
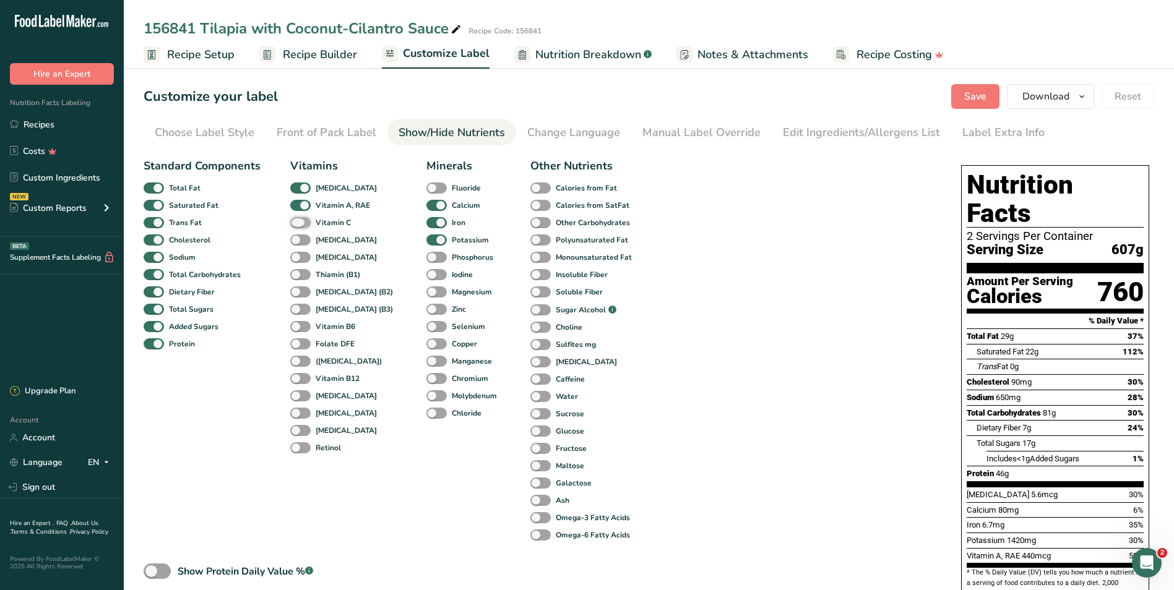
checkbox input "true"
click at [301, 236] on span at bounding box center [300, 240] width 20 height 12
click at [298, 236] on input "Vitamin E" at bounding box center [294, 240] width 8 height 8
checkbox input "true"
click at [301, 257] on span at bounding box center [300, 258] width 20 height 12
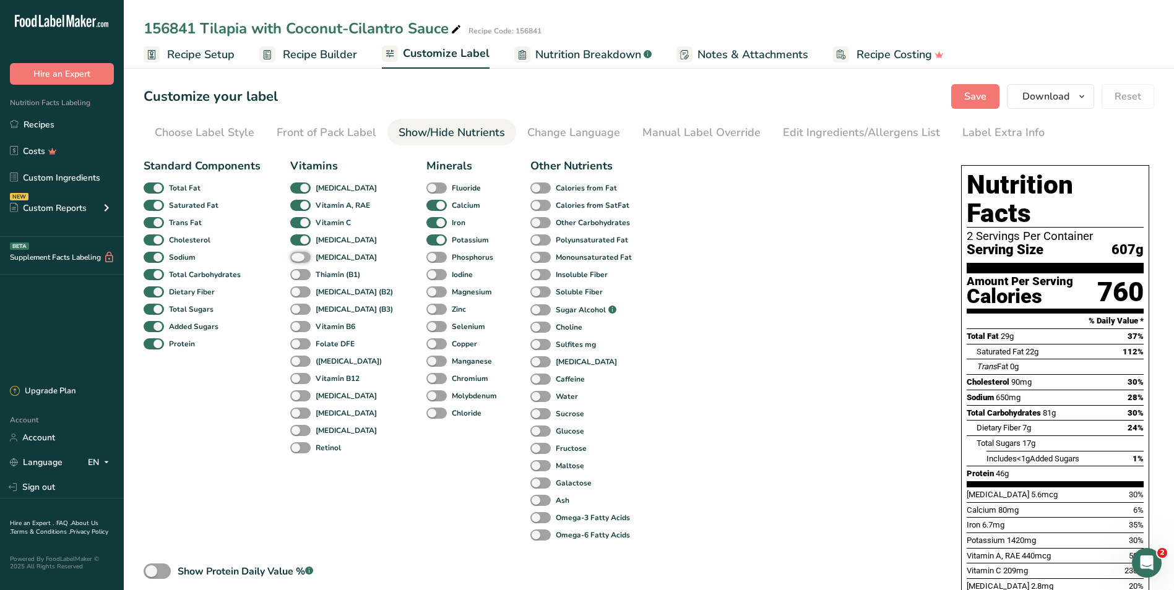
click at [298, 257] on input "Vitamin K" at bounding box center [294, 257] width 8 height 8
checkbox input "true"
click at [298, 266] on div "Thiamin (B1)" at bounding box center [303, 274] width 27 height 17
drag, startPoint x: 296, startPoint y: 272, endPoint x: 296, endPoint y: 292, distance: 19.8
click at [296, 275] on span at bounding box center [300, 275] width 20 height 12
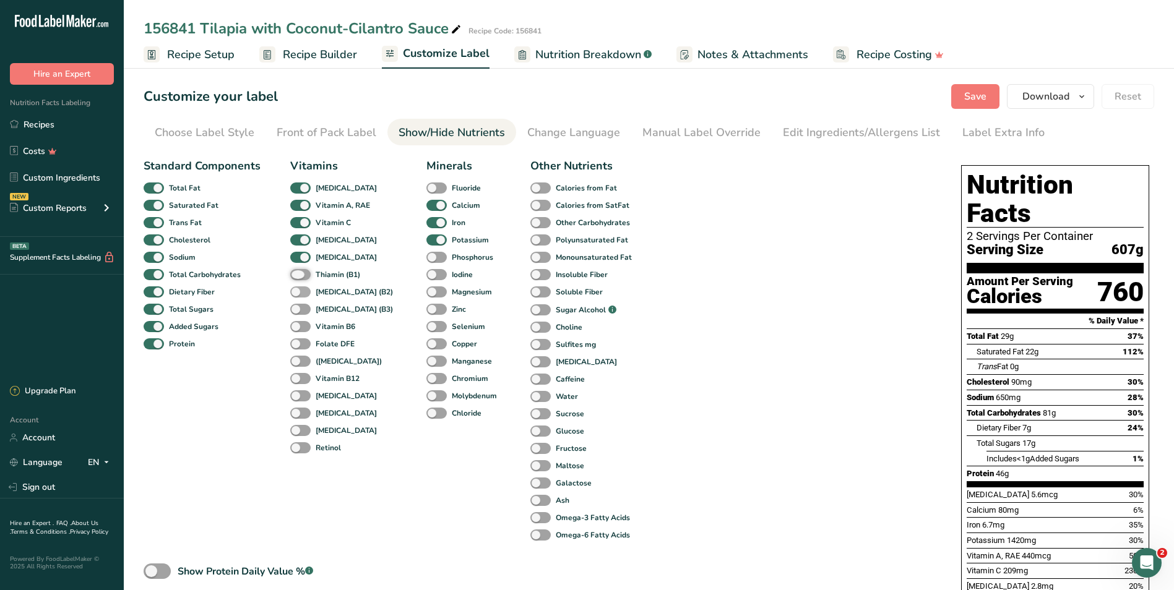
click at [296, 275] on input "Thiamin (B1)" at bounding box center [294, 274] width 8 height 8
checkbox input "true"
click at [296, 292] on span at bounding box center [300, 292] width 20 height 12
click at [296, 292] on input "Riboflavin (B2)" at bounding box center [294, 292] width 8 height 8
checkbox input "true"
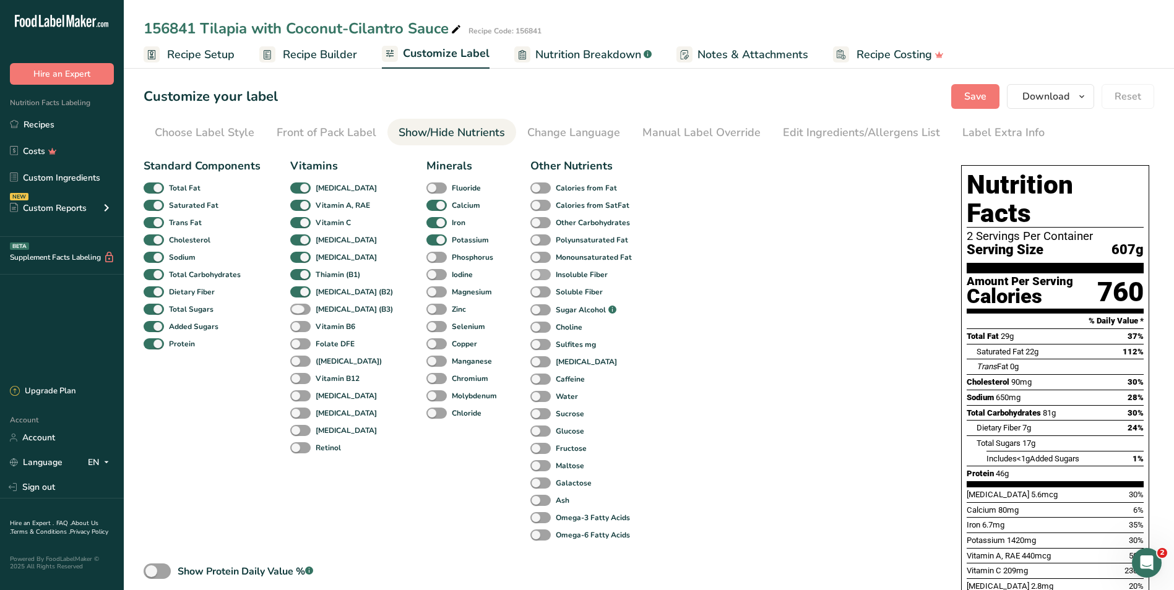
drag, startPoint x: 303, startPoint y: 309, endPoint x: 542, endPoint y: 268, distance: 242.3
click at [304, 309] on span at bounding box center [300, 310] width 20 height 12
click at [298, 309] on input "Niacin (B3)" at bounding box center [294, 309] width 8 height 8
checkbox input "true"
click at [964, 99] on button "Save" at bounding box center [975, 96] width 48 height 25
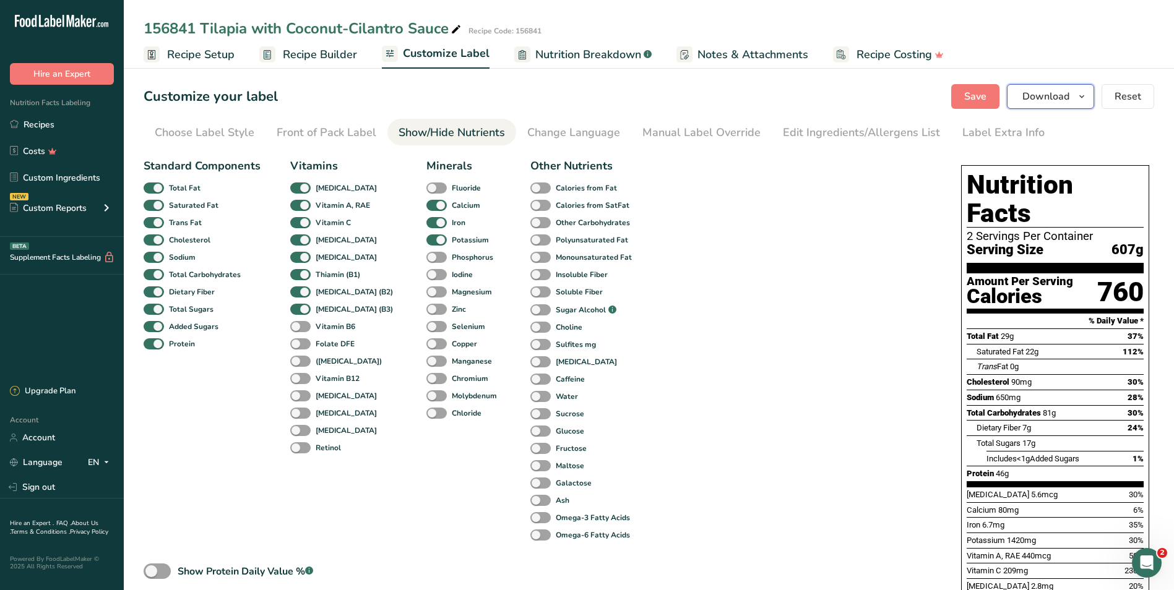
click at [1080, 95] on icon "button" at bounding box center [1081, 96] width 10 height 15
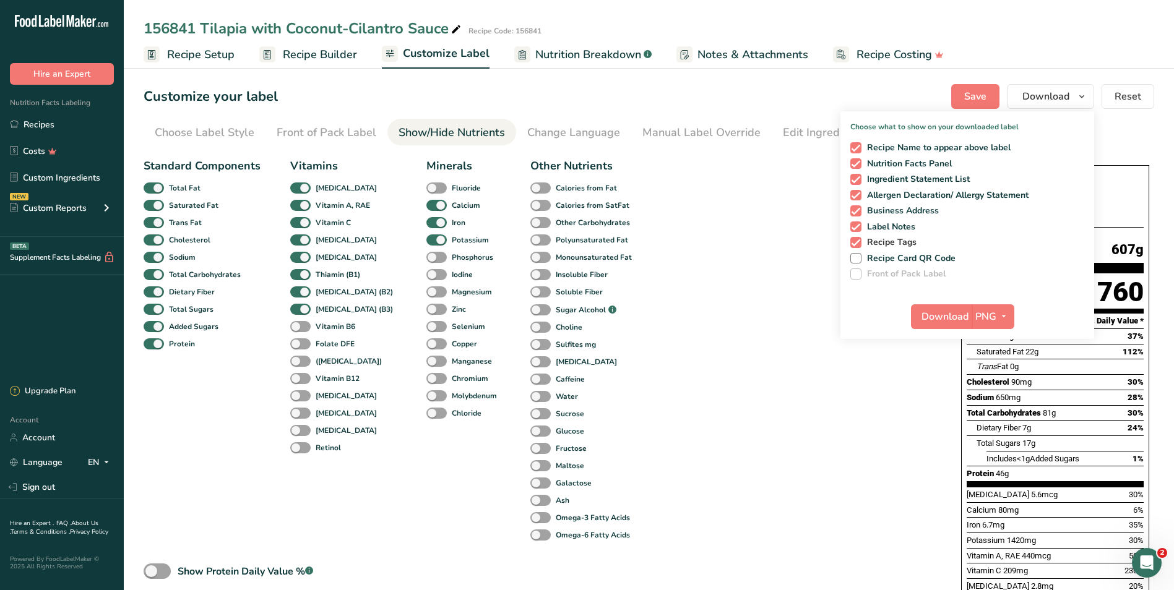
click at [857, 241] on span at bounding box center [855, 242] width 11 height 11
click at [857, 241] on input "Recipe Tags" at bounding box center [854, 242] width 8 height 8
checkbox input "false"
click at [857, 229] on span at bounding box center [855, 226] width 11 height 11
click at [857, 229] on input "Label Notes" at bounding box center [854, 227] width 8 height 8
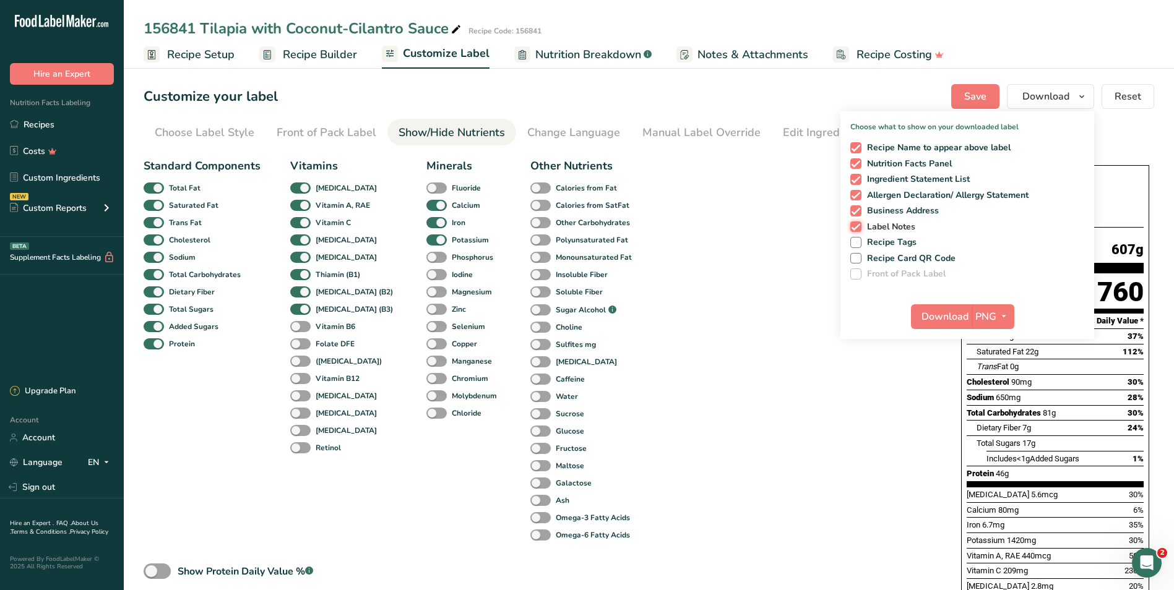
checkbox input "false"
click at [859, 214] on span at bounding box center [855, 210] width 11 height 11
click at [858, 214] on input "Business Address" at bounding box center [854, 211] width 8 height 8
checkbox input "false"
click at [856, 196] on span at bounding box center [855, 195] width 11 height 11
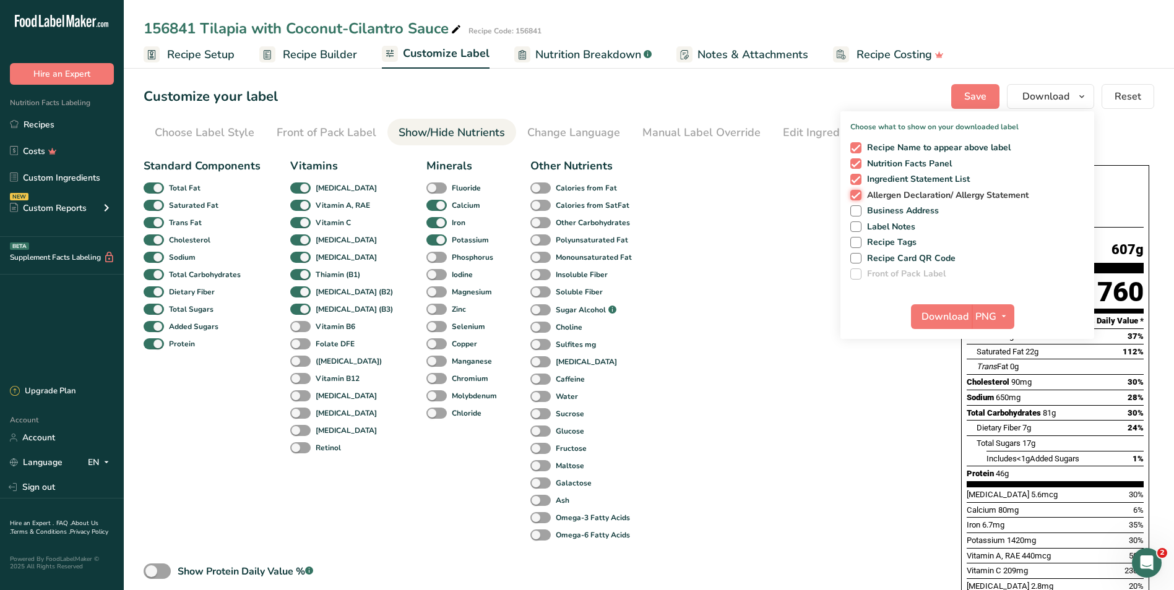
click at [856, 196] on input "Allergen Declaration/ Allergy Statement" at bounding box center [854, 195] width 8 height 8
checkbox input "false"
click at [977, 312] on span "PNG" at bounding box center [985, 316] width 21 height 15
click at [942, 317] on span "Download" at bounding box center [944, 316] width 47 height 15
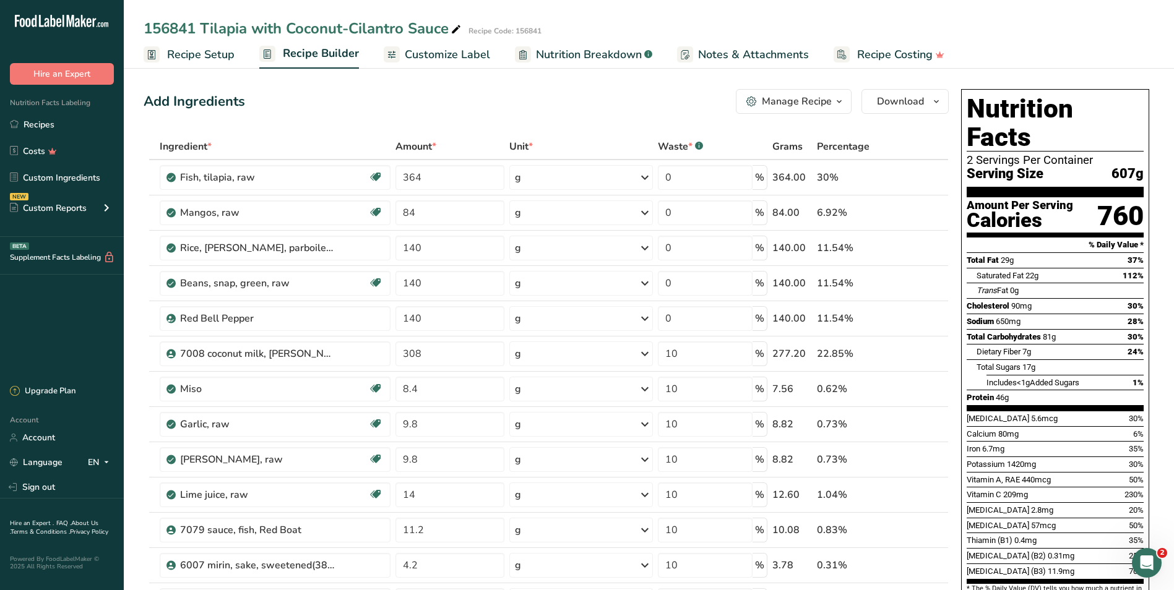
click at [786, 104] on div "Manage Recipe" at bounding box center [797, 101] width 70 height 15
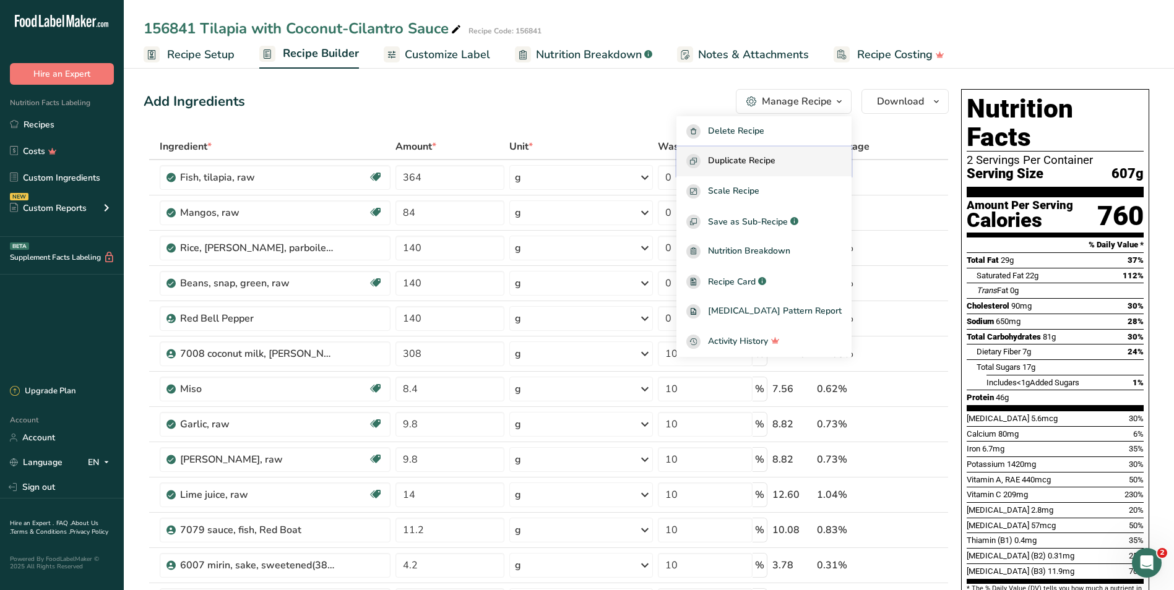
click at [758, 159] on span "Duplicate Recipe" at bounding box center [741, 161] width 67 height 14
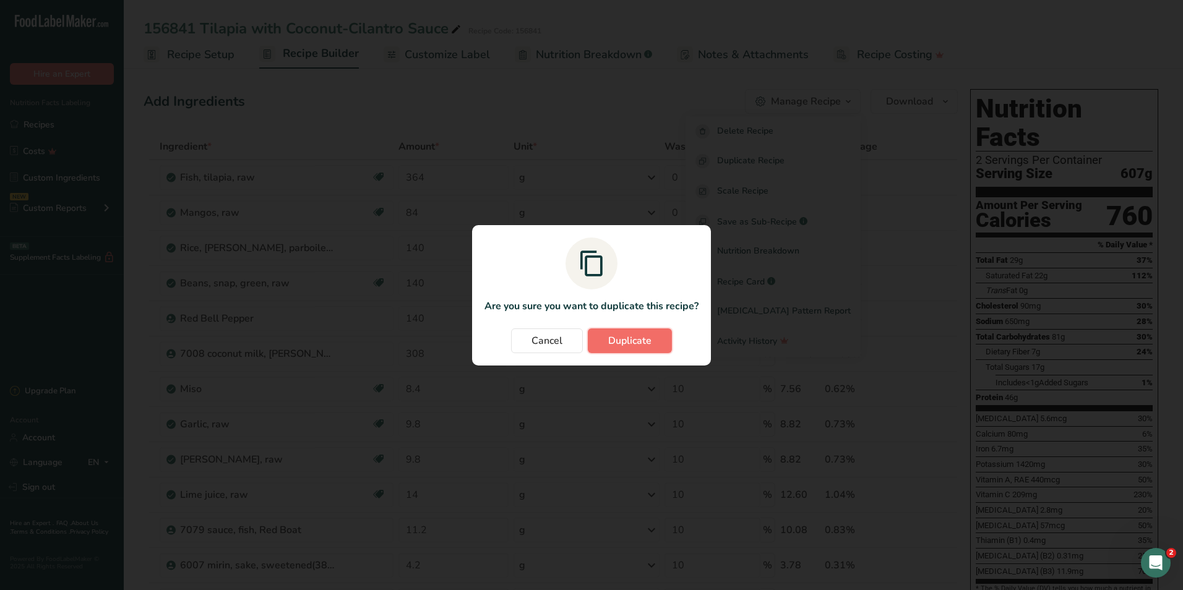
click at [637, 341] on span "Duplicate" at bounding box center [629, 340] width 43 height 15
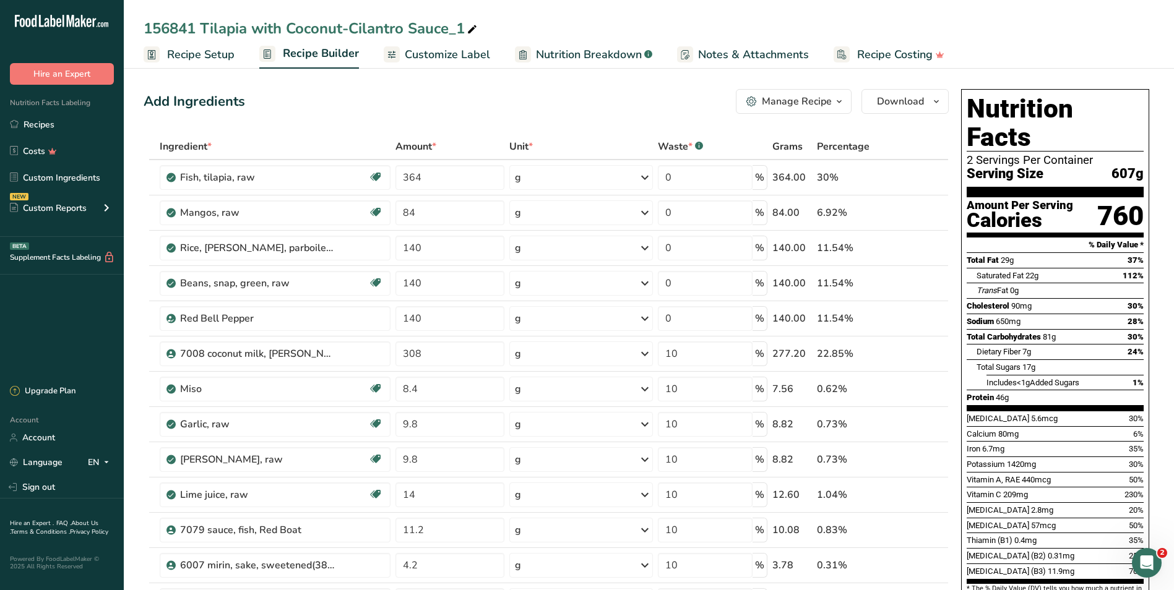
drag, startPoint x: 189, startPoint y: 54, endPoint x: 239, endPoint y: 88, distance: 60.2
click at [189, 54] on span "Recipe Setup" at bounding box center [200, 54] width 67 height 17
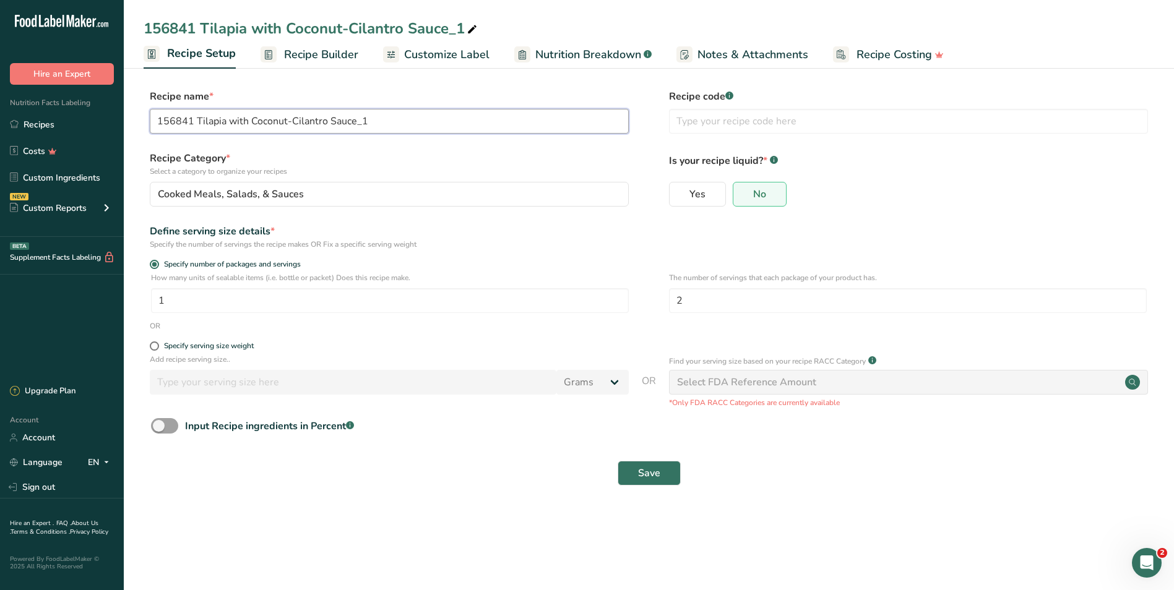
click at [198, 119] on input "156841 Tilapia with Coconut-Cilantro Sauce_1" at bounding box center [389, 121] width 479 height 25
type input "156841 carb conscious Tilapia with Coconut-Cilantro Sauce_1"
click at [653, 473] on span "Save" at bounding box center [649, 473] width 22 height 15
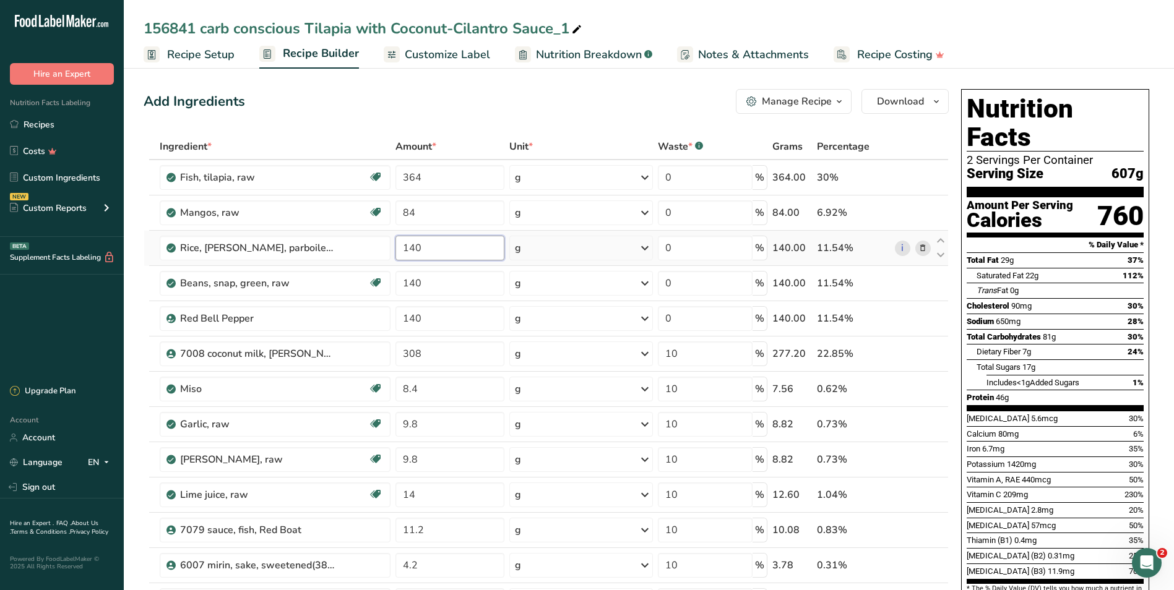
drag, startPoint x: 432, startPoint y: 247, endPoint x: 393, endPoint y: 243, distance: 39.8
click at [393, 244] on td "140" at bounding box center [450, 248] width 114 height 35
type input "0"
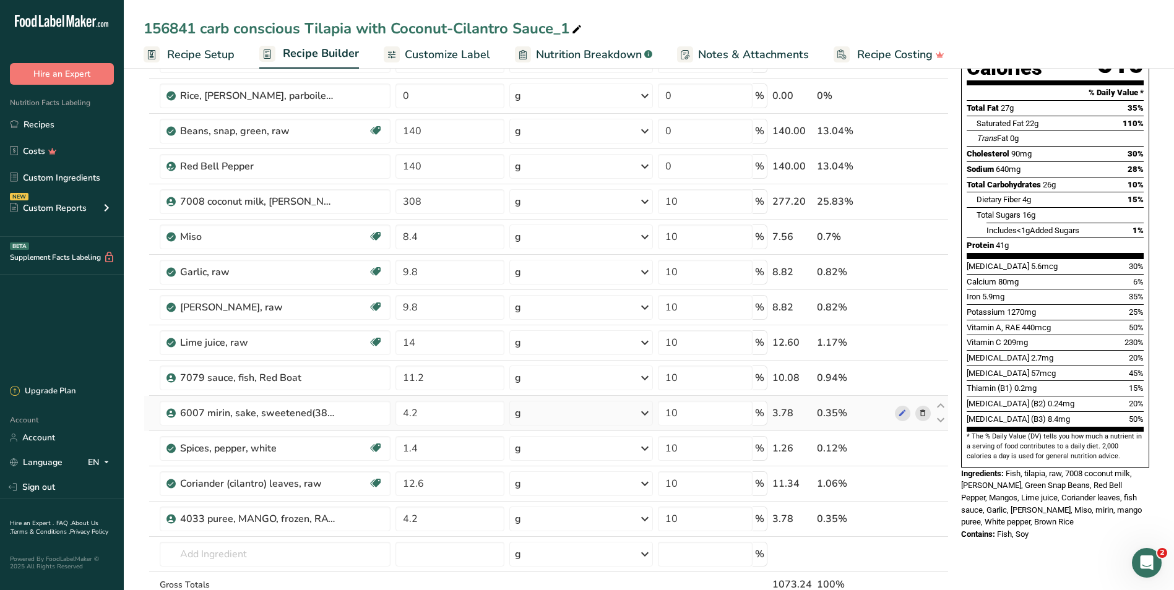
scroll to position [186, 0]
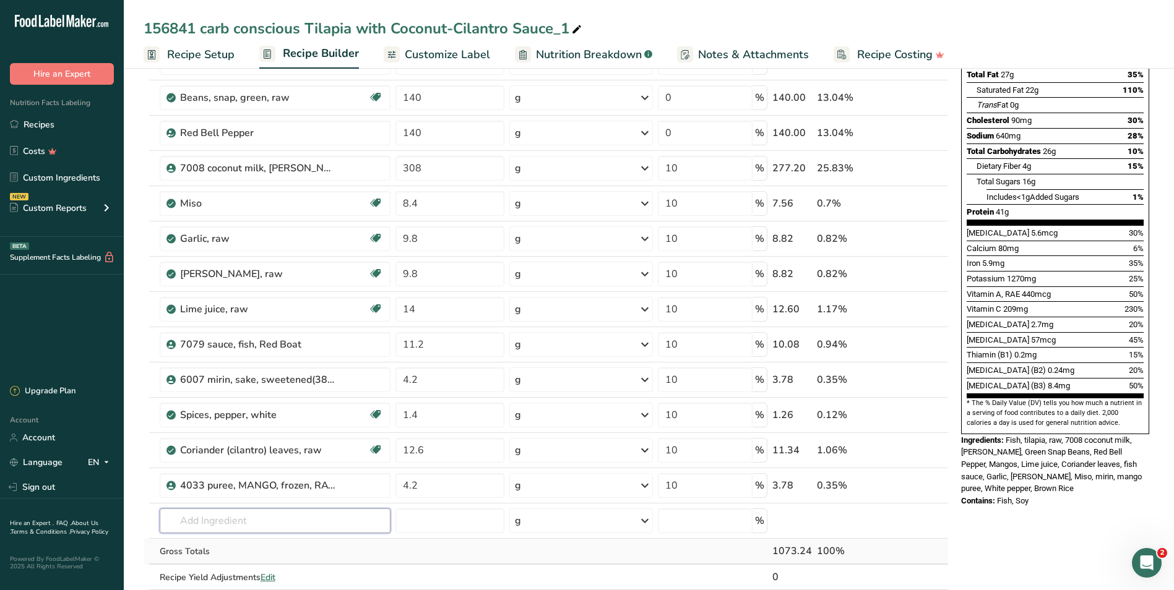
drag, startPoint x: 191, startPoint y: 520, endPoint x: 369, endPoint y: 543, distance: 179.0
click at [191, 520] on input "text" at bounding box center [275, 521] width 231 height 25
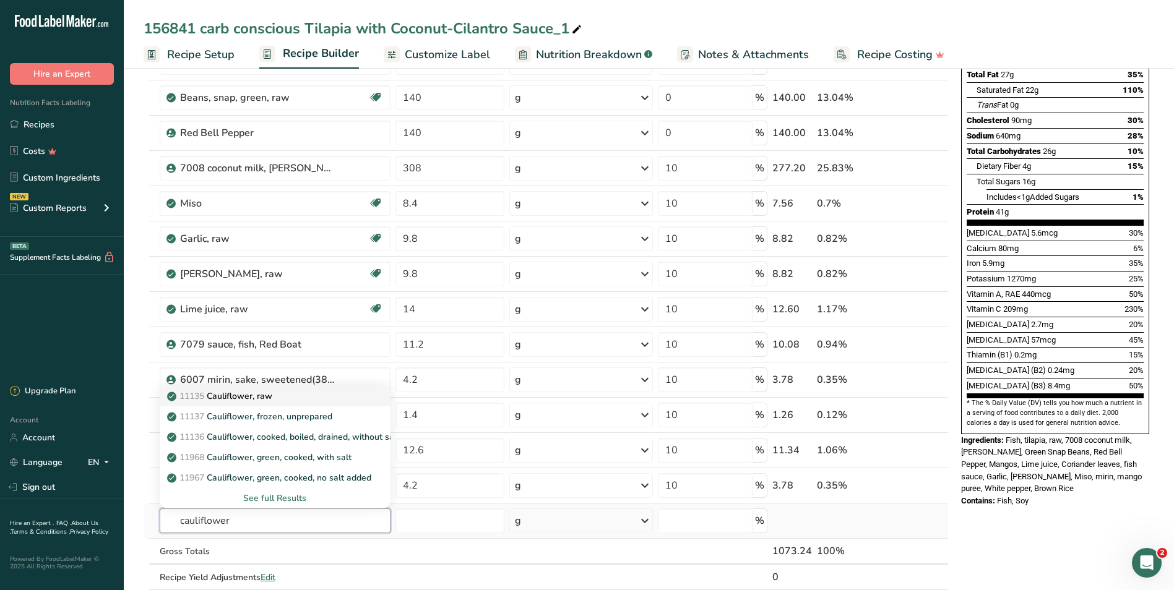
type input "cauliflower"
click at [257, 398] on p "11135 Cauliflower, raw" at bounding box center [221, 396] width 103 height 13
type input "Cauliflower, raw"
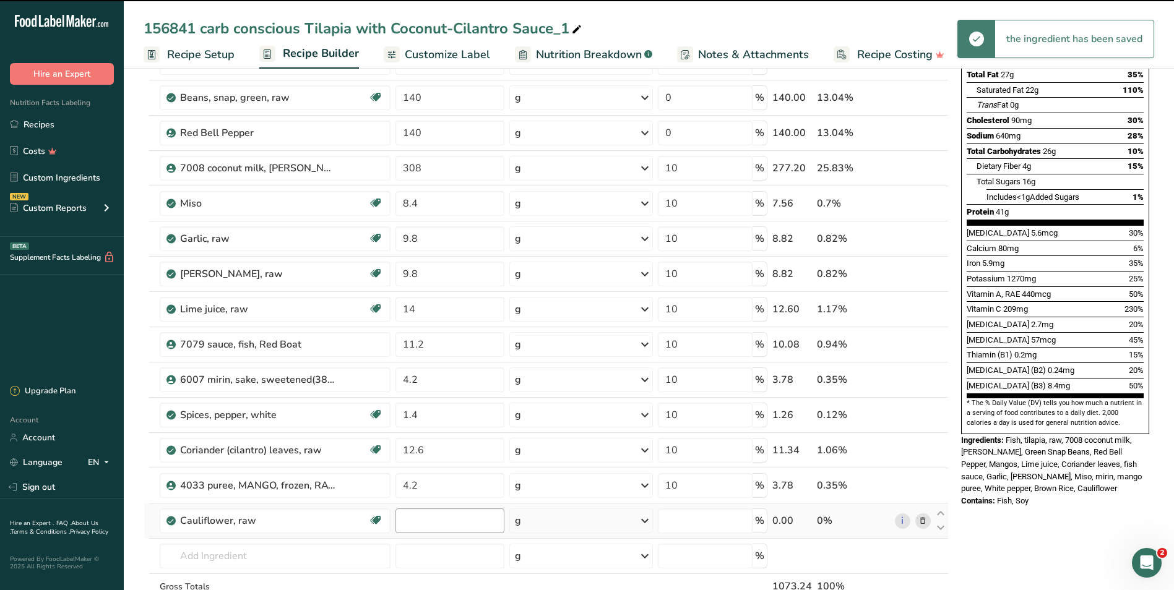
type input "0"
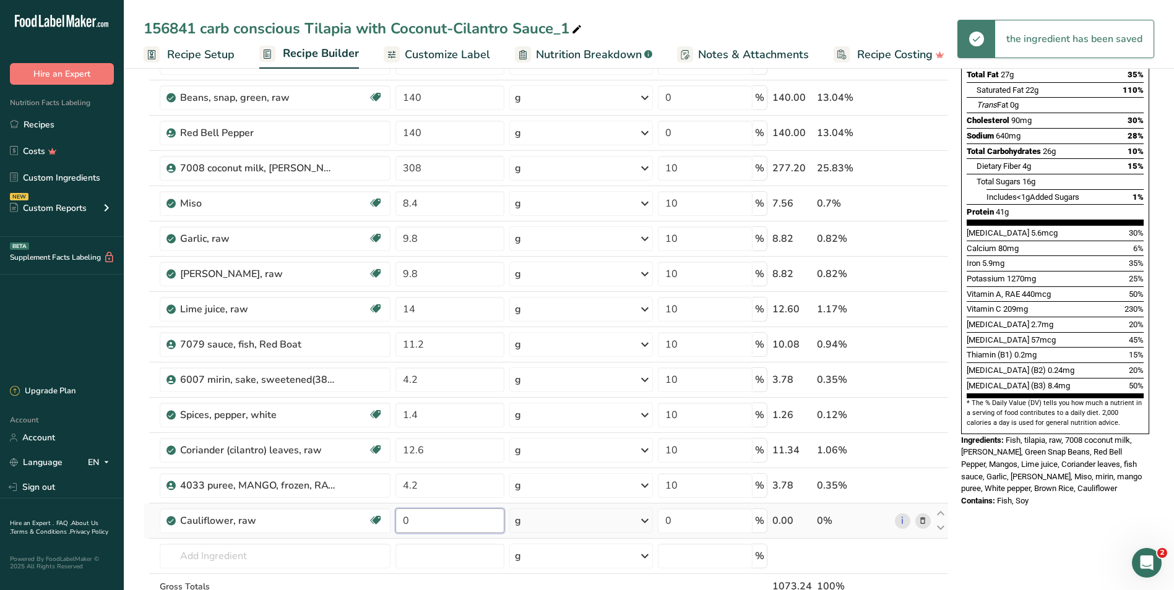
drag, startPoint x: 427, startPoint y: 522, endPoint x: 398, endPoint y: 518, distance: 29.9
click at [398, 518] on input "0" at bounding box center [449, 521] width 109 height 25
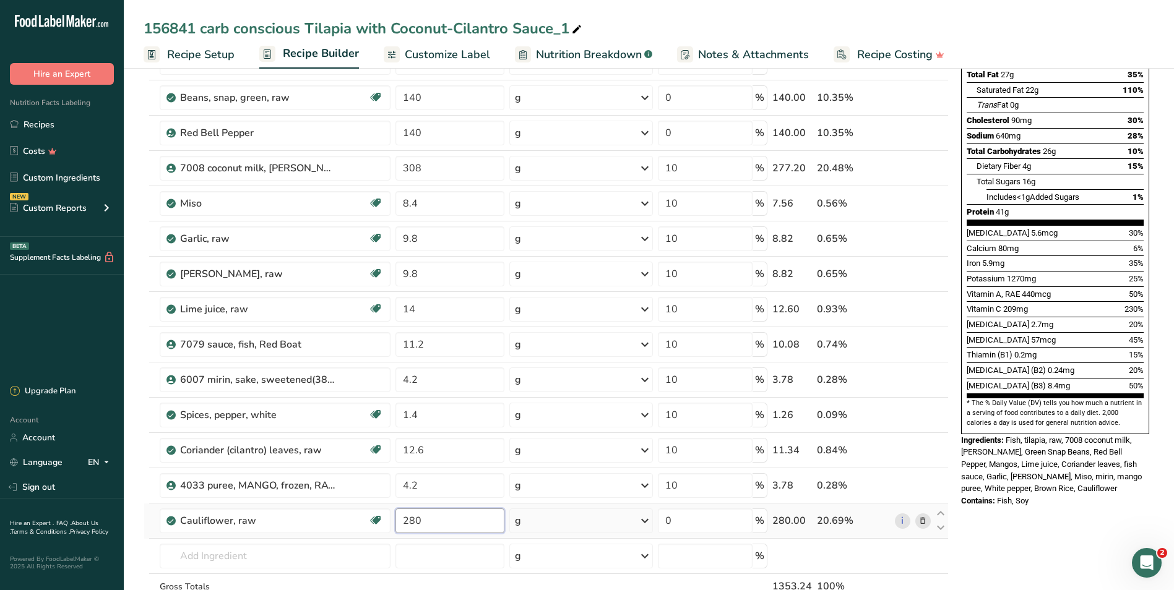
type input "280"
click at [233, 553] on div "Ingredient * Amount * Unit * Waste * .a-a{fill:#347362;}.b-a{fill:#fff;} Grams …" at bounding box center [546, 299] width 805 height 703
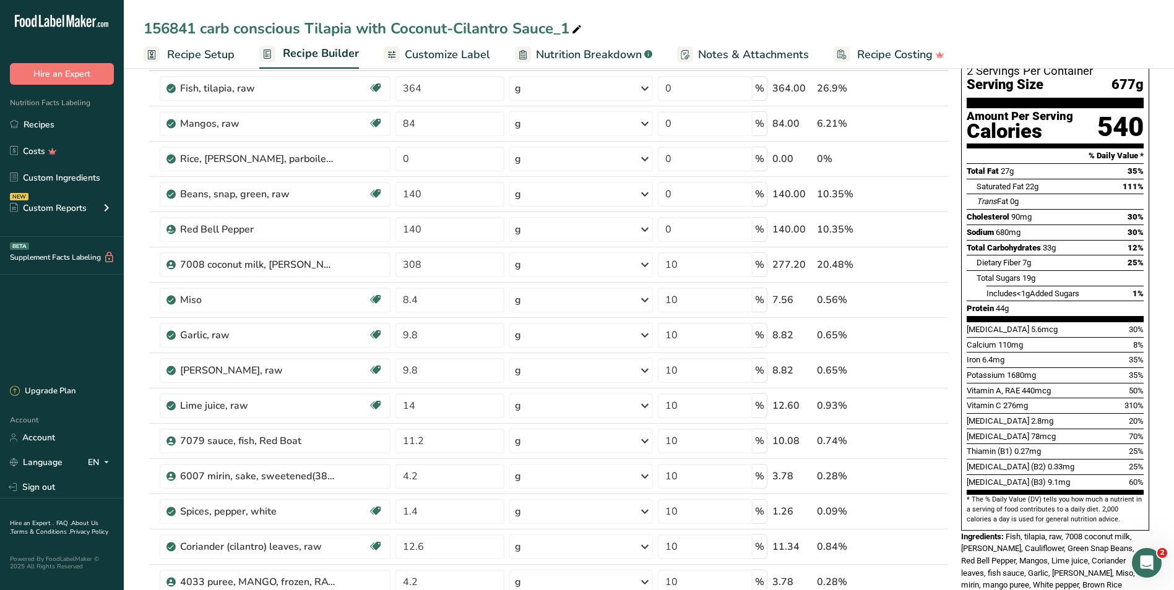
scroll to position [0, 0]
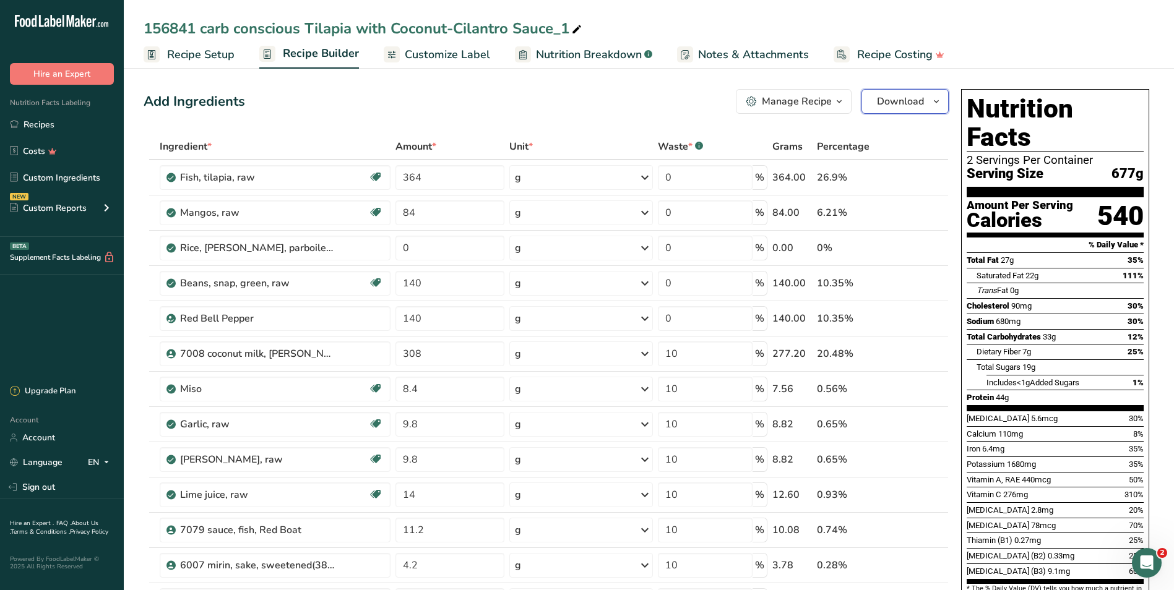
drag, startPoint x: 901, startPoint y: 107, endPoint x: 891, endPoint y: 119, distance: 15.5
click at [901, 107] on span "Download" at bounding box center [900, 101] width 47 height 15
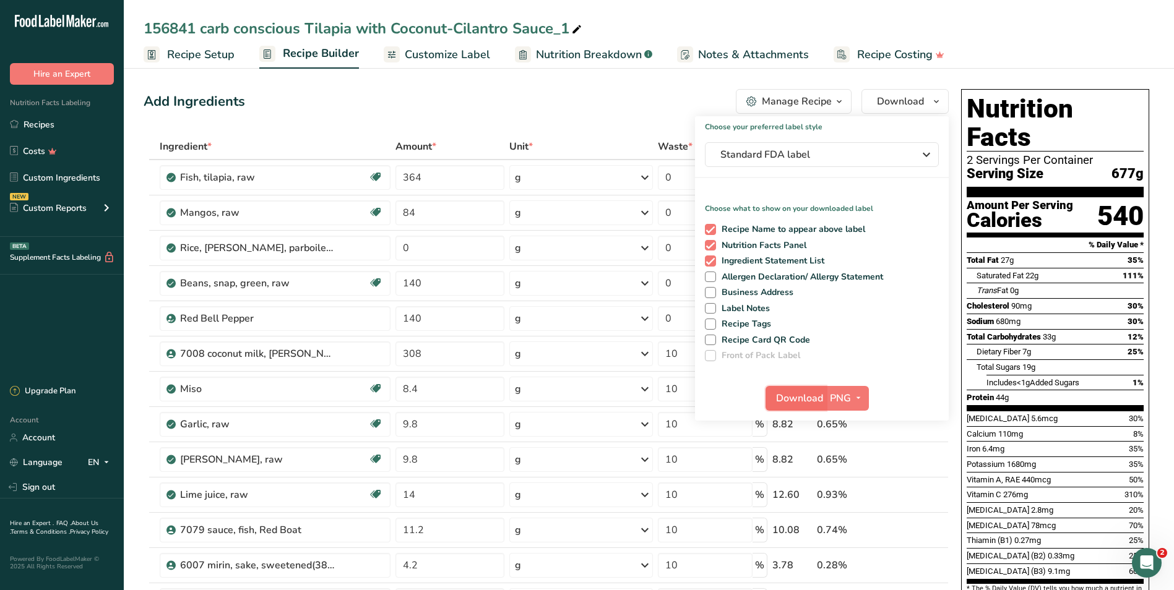
click at [787, 398] on span "Download" at bounding box center [799, 398] width 47 height 15
drag, startPoint x: 326, startPoint y: 111, endPoint x: 270, endPoint y: 72, distance: 68.5
click at [325, 109] on div "Add Ingredients Manage Recipe Delete Recipe Duplicate Recipe Scale Recipe Save …" at bounding box center [546, 101] width 805 height 25
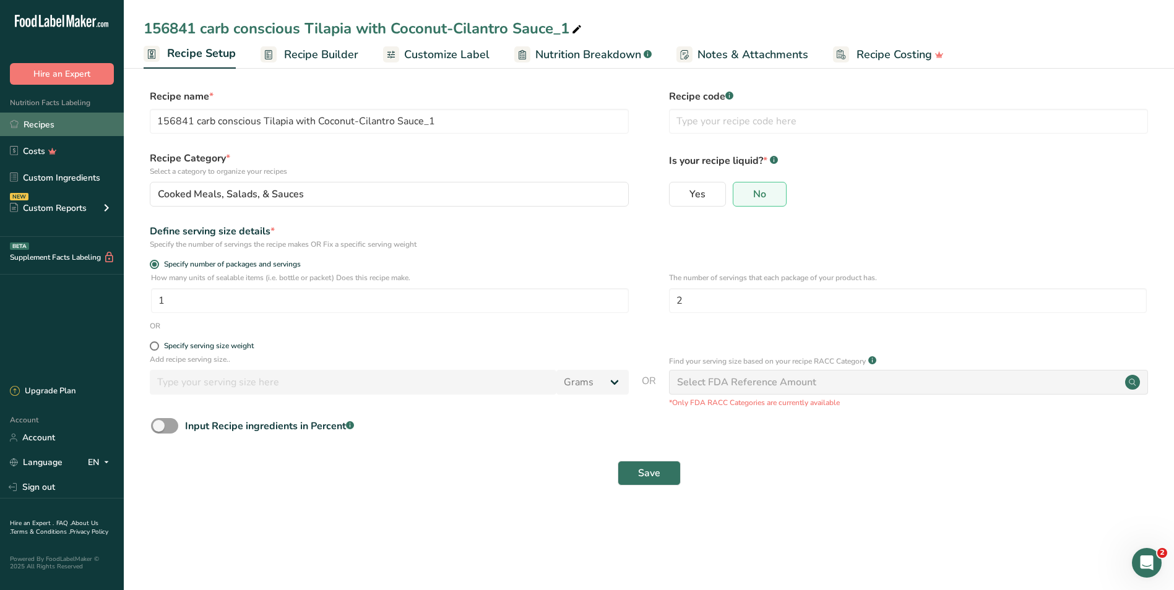
click at [26, 120] on link "Recipes" at bounding box center [62, 125] width 124 height 24
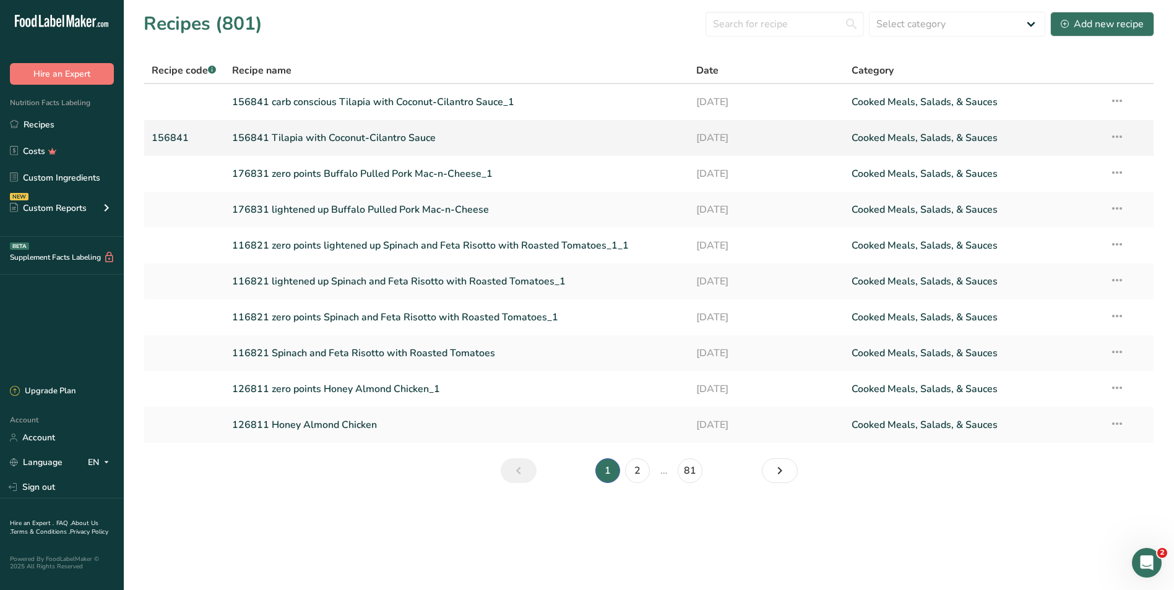
click at [278, 142] on link "156841 Tilapia with Coconut-Cilantro Sauce" at bounding box center [457, 138] width 450 height 26
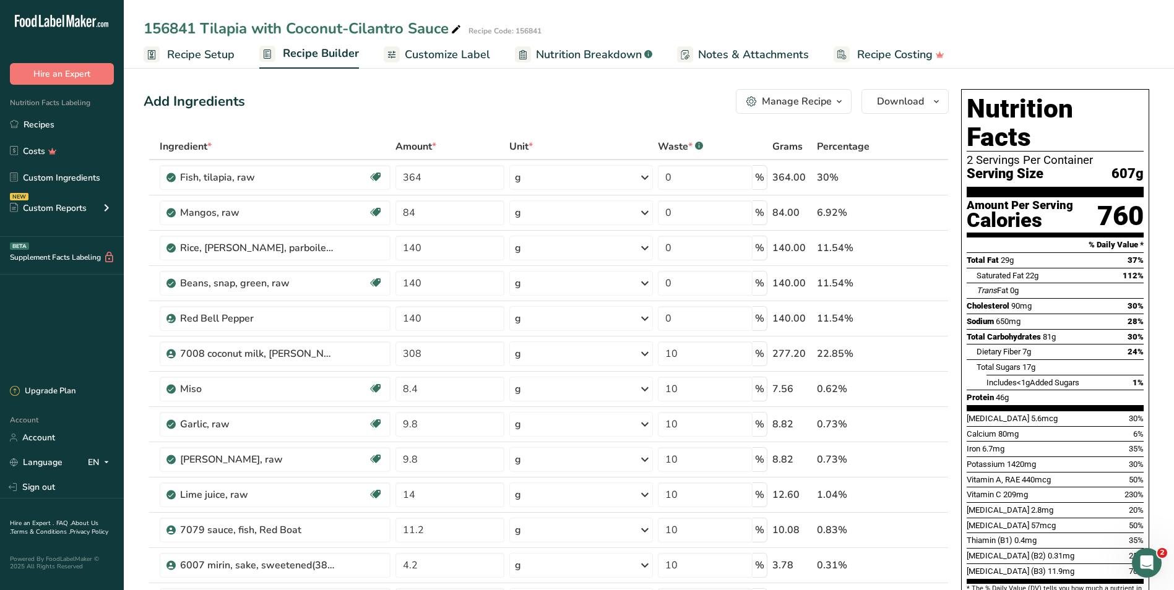
click at [768, 105] on div "Manage Recipe" at bounding box center [797, 101] width 70 height 15
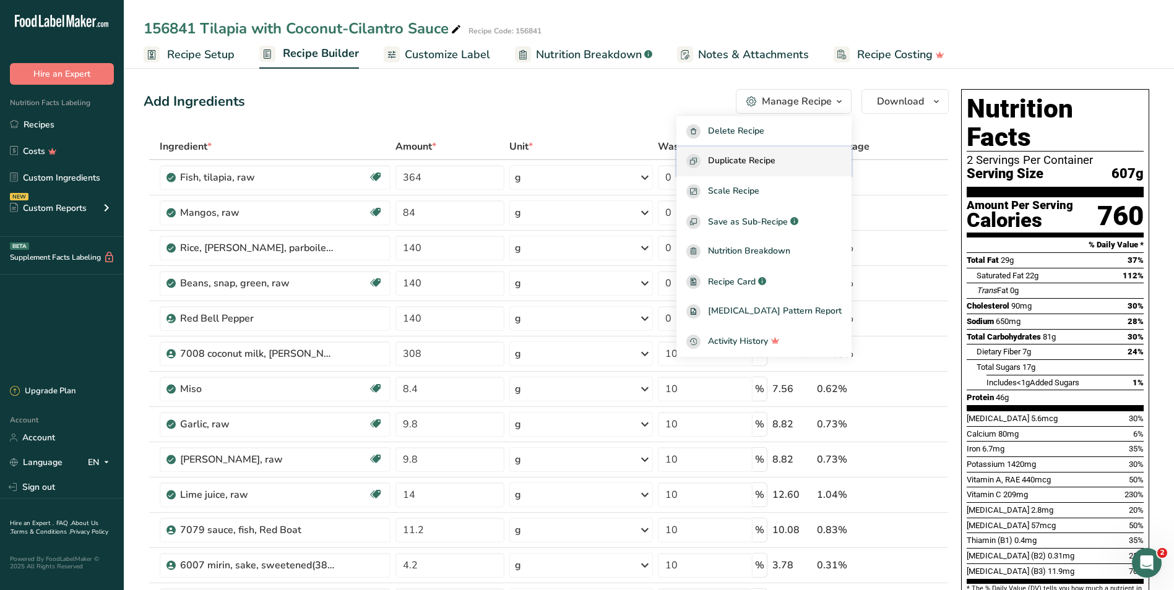
click at [745, 159] on span "Duplicate Recipe" at bounding box center [741, 161] width 67 height 14
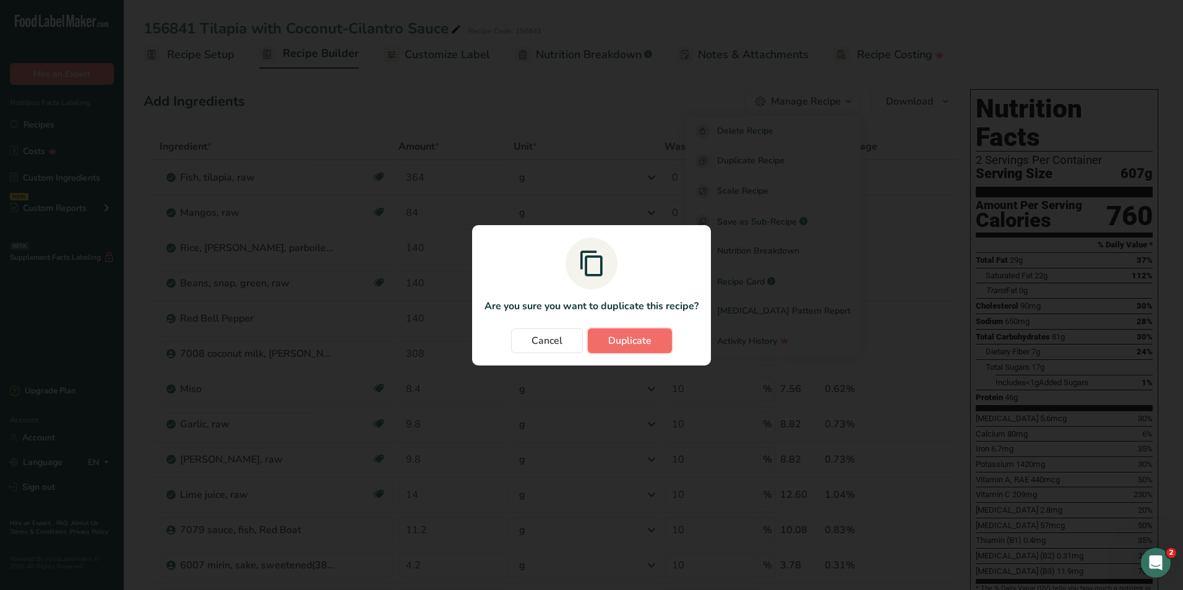
click at [625, 345] on span "Duplicate" at bounding box center [629, 340] width 43 height 15
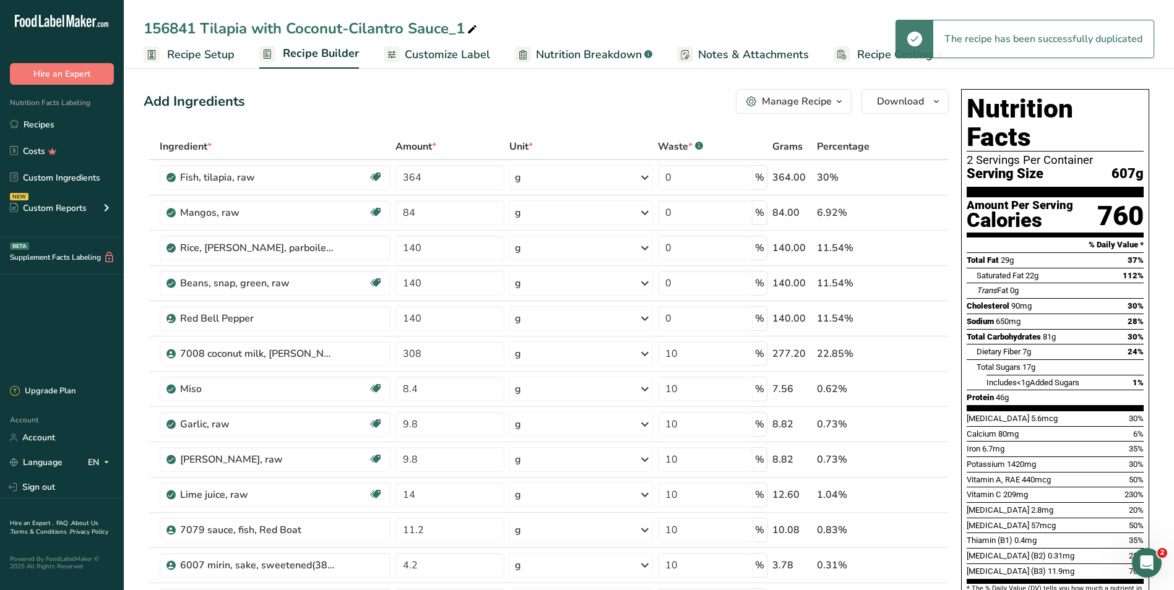
click at [204, 52] on span "Recipe Setup" at bounding box center [200, 54] width 67 height 17
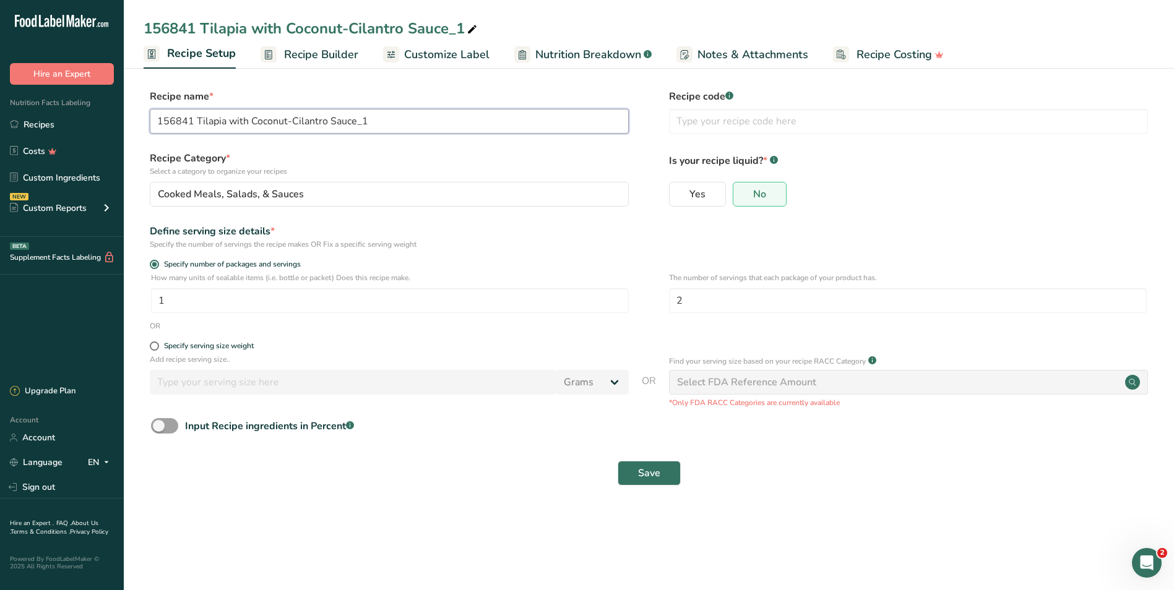
click at [197, 119] on input "156841 Tilapia with Coconut-Cilantro Sauce_1" at bounding box center [389, 121] width 479 height 25
type input "156841 zero points Tilapia with Coconut-Cilantro Sauce_1"
click at [629, 476] on button "Save" at bounding box center [648, 473] width 63 height 25
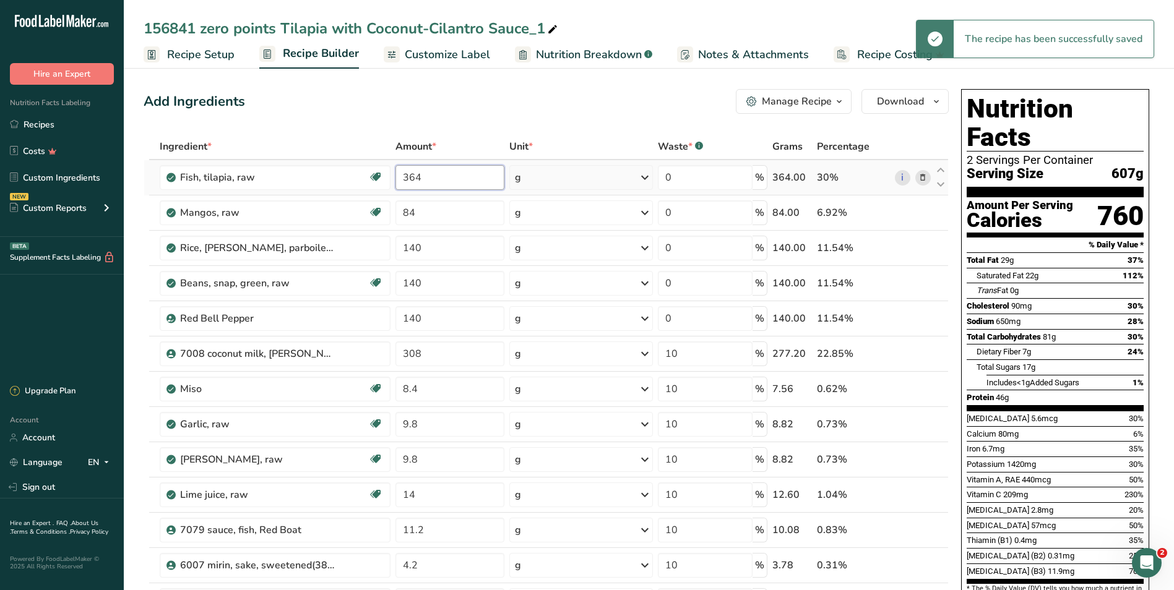
drag, startPoint x: 435, startPoint y: 182, endPoint x: 412, endPoint y: 174, distance: 24.1
click at [412, 174] on input "364" at bounding box center [449, 177] width 109 height 25
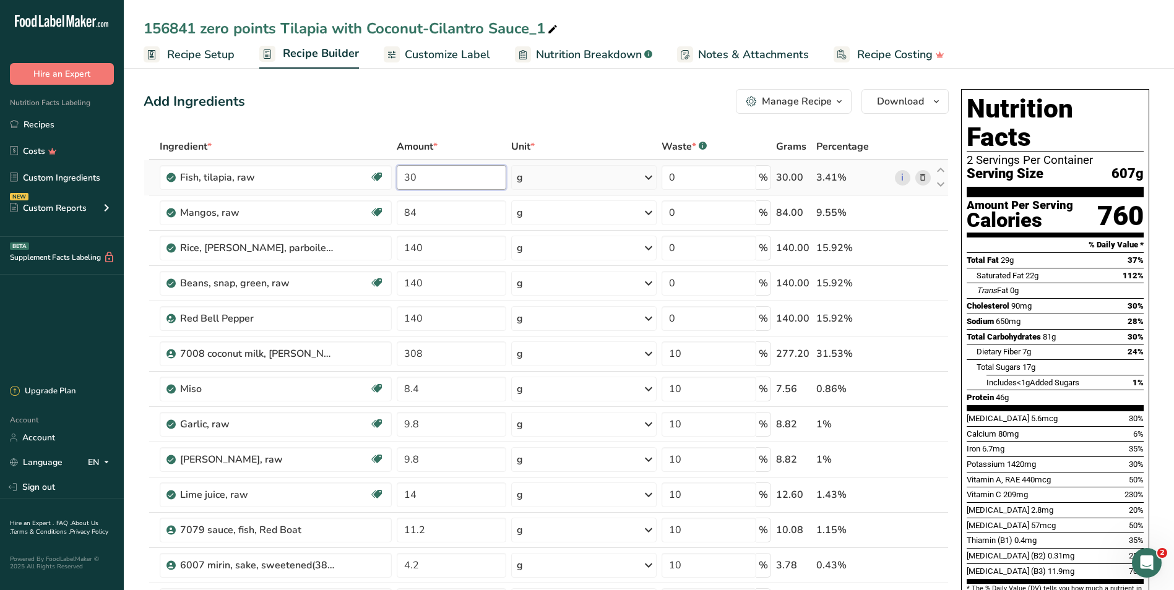
drag, startPoint x: 433, startPoint y: 176, endPoint x: 399, endPoint y: 173, distance: 34.2
click at [399, 173] on input "30" at bounding box center [452, 177] width 110 height 25
type input "0"
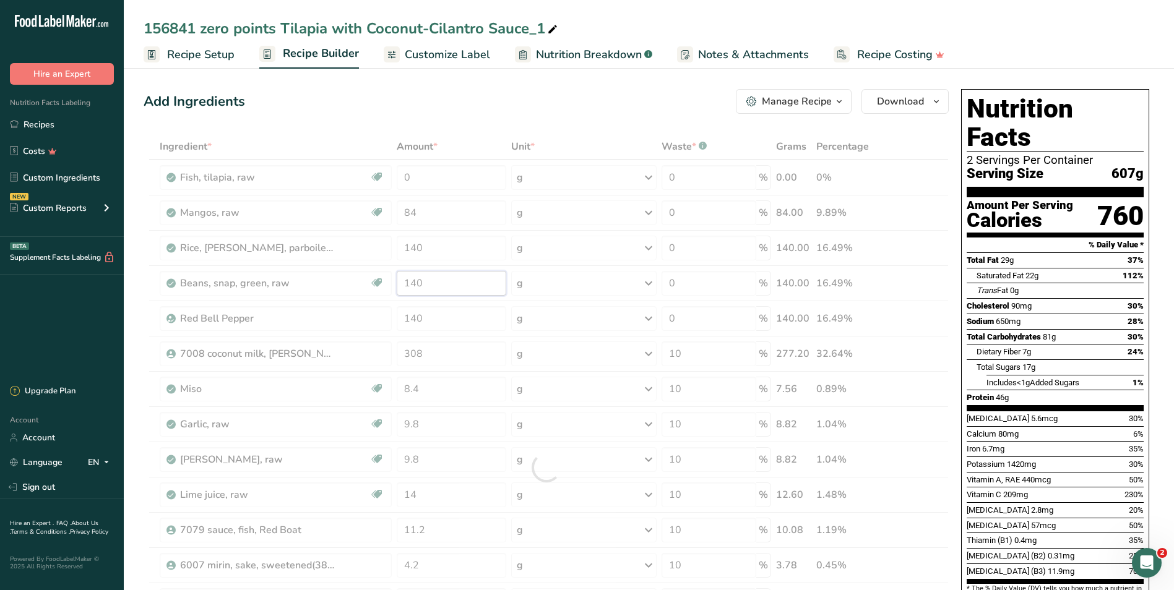
click at [442, 284] on div "Ingredient * Amount * Unit * Waste * .a-a{fill:#347362;}.b-a{fill:#fff;} Grams …" at bounding box center [546, 468] width 805 height 668
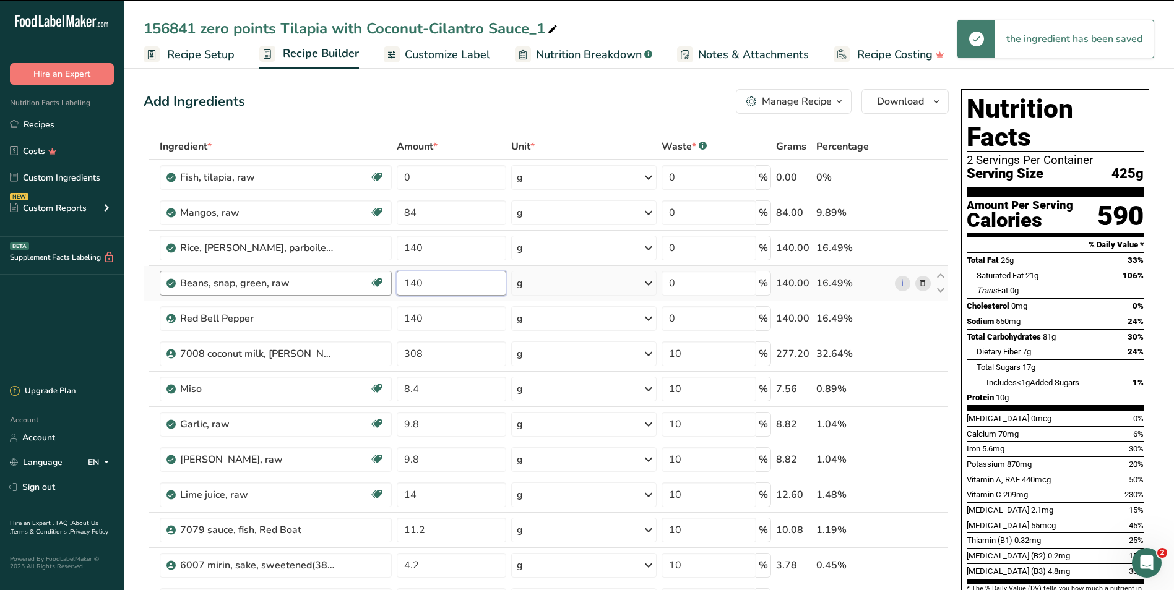
drag, startPoint x: 444, startPoint y: 284, endPoint x: 388, endPoint y: 275, distance: 57.1
click at [388, 275] on tr "Beans, snap, green, raw Plant-based Protein Dairy free Gluten free Vegan Vegeta…" at bounding box center [546, 283] width 804 height 35
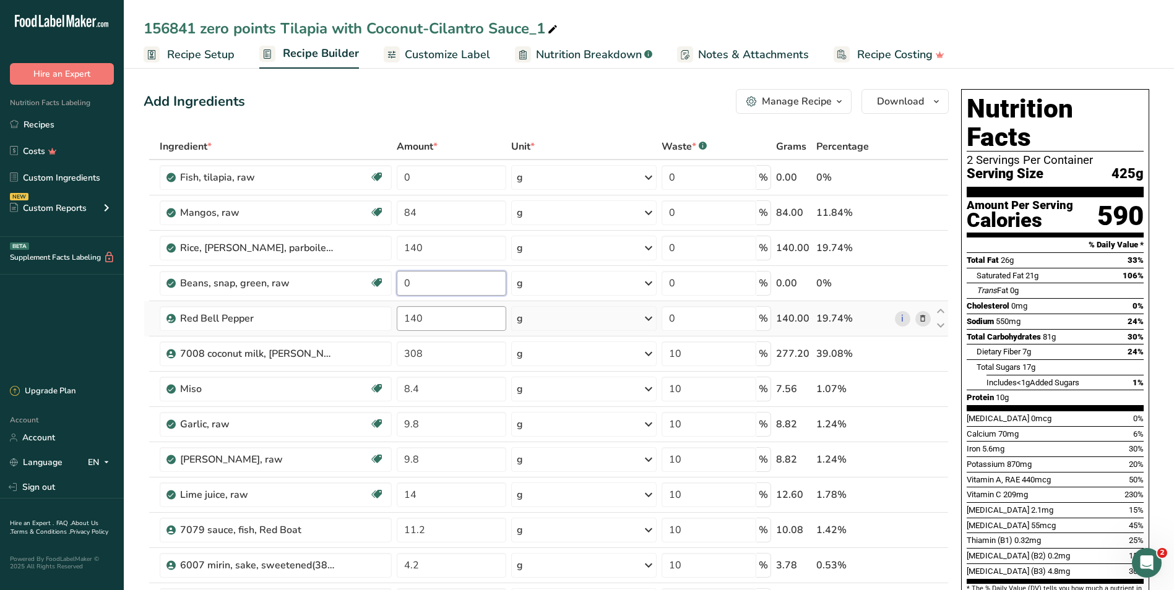
type input "0"
click at [442, 322] on div "Ingredient * Amount * Unit * Waste * .a-a{fill:#347362;}.b-a{fill:#fff;} Grams …" at bounding box center [546, 468] width 805 height 668
drag, startPoint x: 435, startPoint y: 317, endPoint x: 384, endPoint y: 312, distance: 51.0
click at [384, 312] on tr "Red Bell Pepper 140 g Weight Units g kg mg See more Volume Units l Volume units…" at bounding box center [546, 318] width 804 height 35
type input "0"
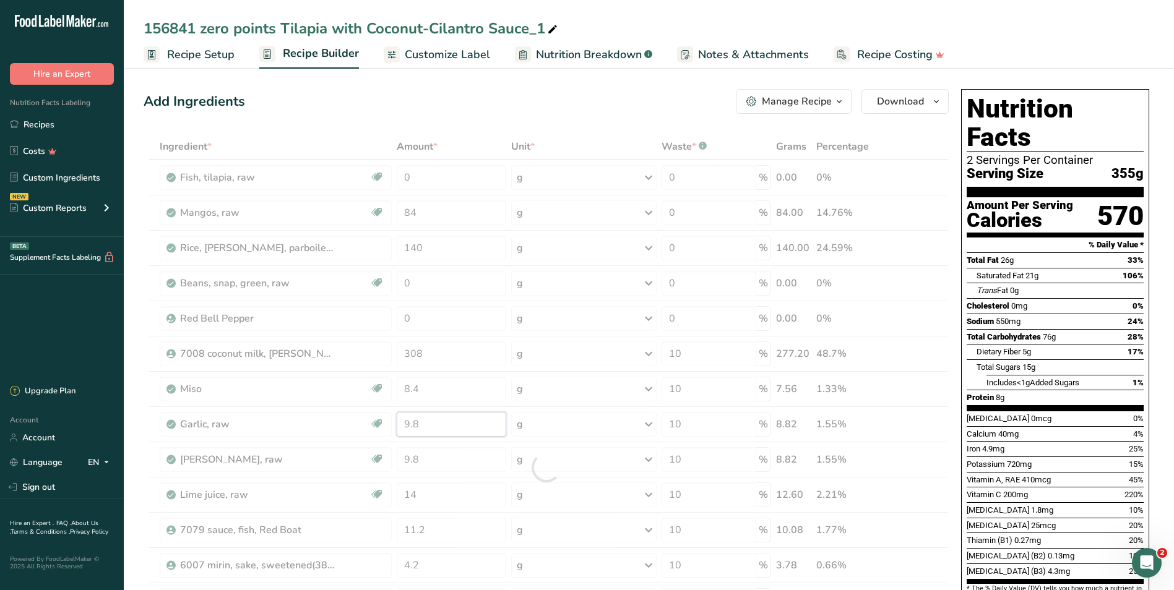
click at [438, 426] on div "Ingredient * Amount * Unit * Waste * .a-a{fill:#347362;}.b-a{fill:#fff;} Grams …" at bounding box center [546, 468] width 805 height 668
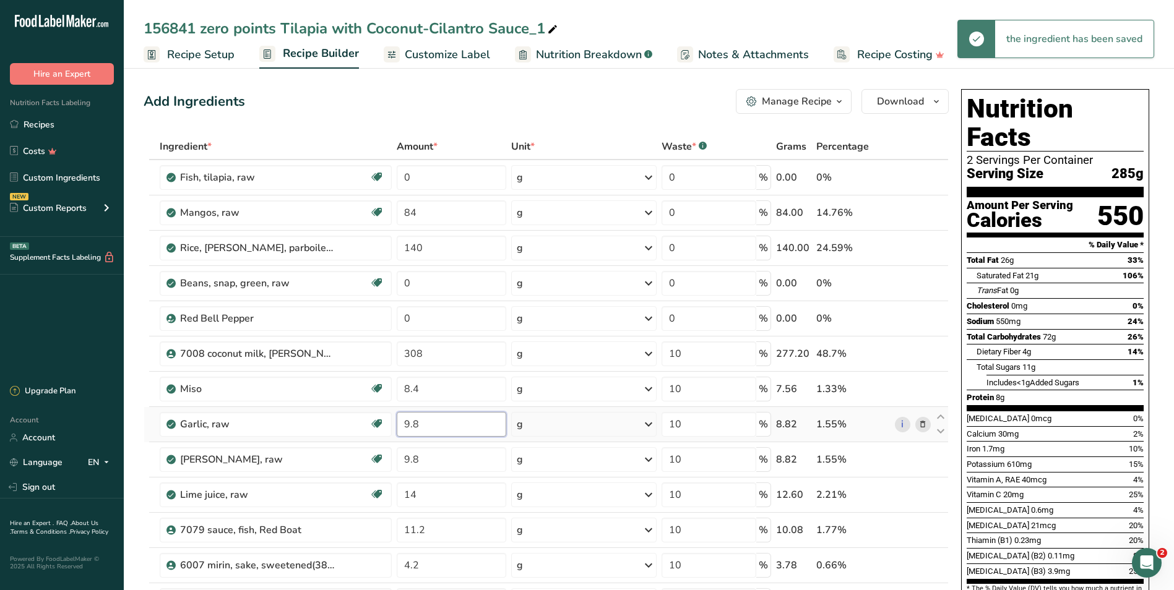
drag, startPoint x: 440, startPoint y: 428, endPoint x: 393, endPoint y: 423, distance: 47.3
click at [393, 423] on tr "Garlic, raw Source of Antioxidants Dairy free Gluten free Vegan Vegetarian Soy …" at bounding box center [546, 424] width 804 height 35
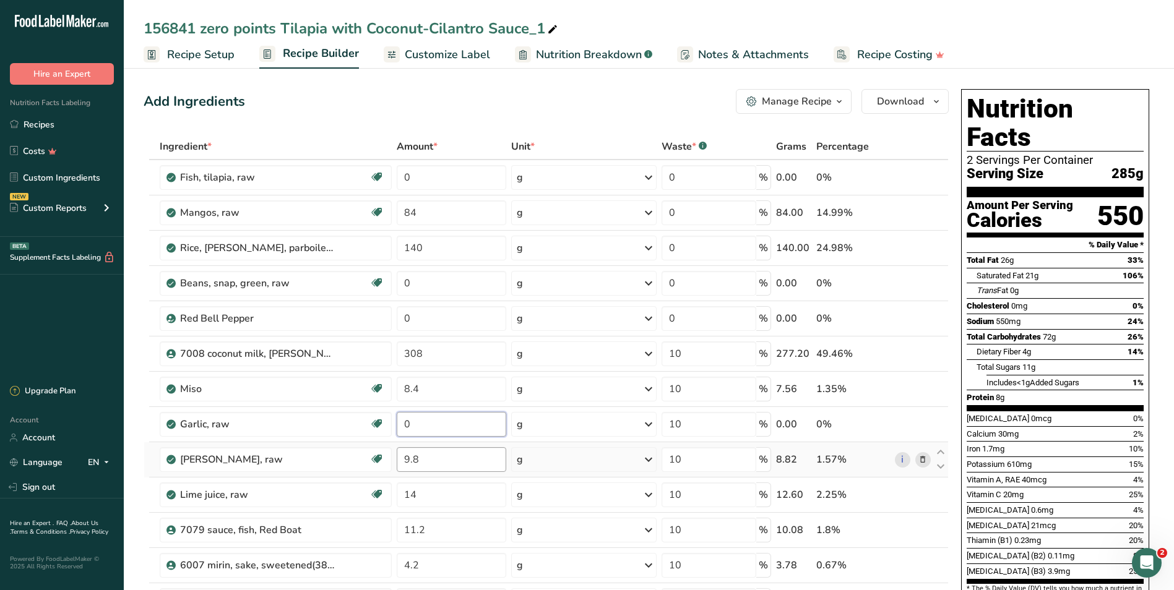
type input "0"
click at [429, 462] on div "Ingredient * Amount * Unit * Waste * .a-a{fill:#347362;}.b-a{fill:#fff;} Grams …" at bounding box center [546, 468] width 805 height 668
drag, startPoint x: 418, startPoint y: 458, endPoint x: 350, endPoint y: 451, distance: 69.0
click at [350, 451] on tr "Ginger root, raw Dairy free Gluten free Vegan Vegetarian Soy free 9.8 g Portion…" at bounding box center [546, 459] width 804 height 35
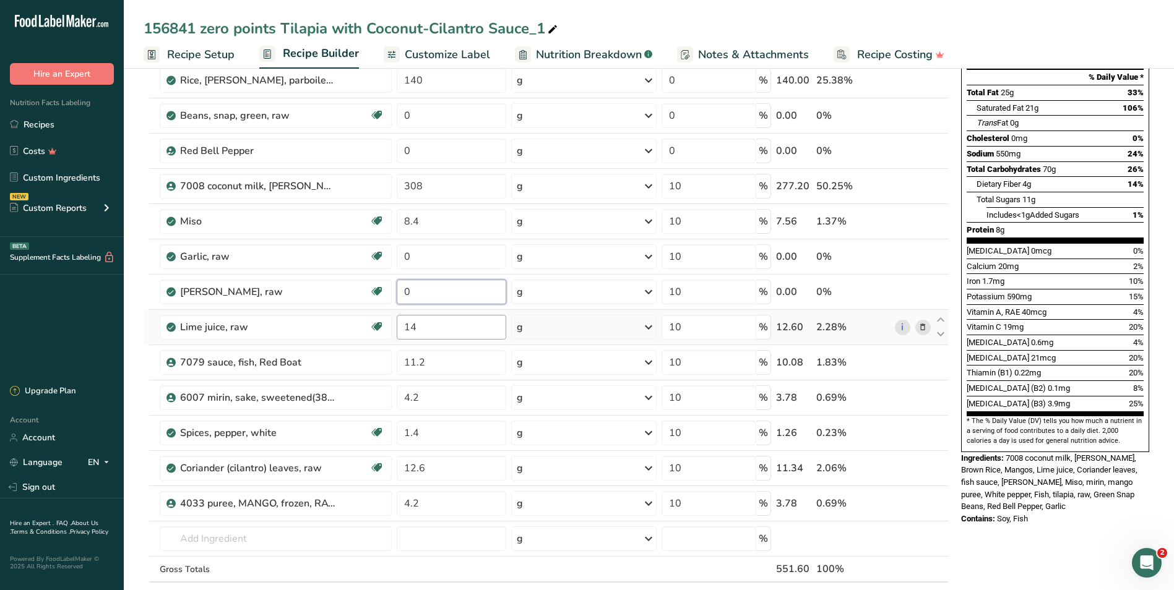
scroll to position [186, 0]
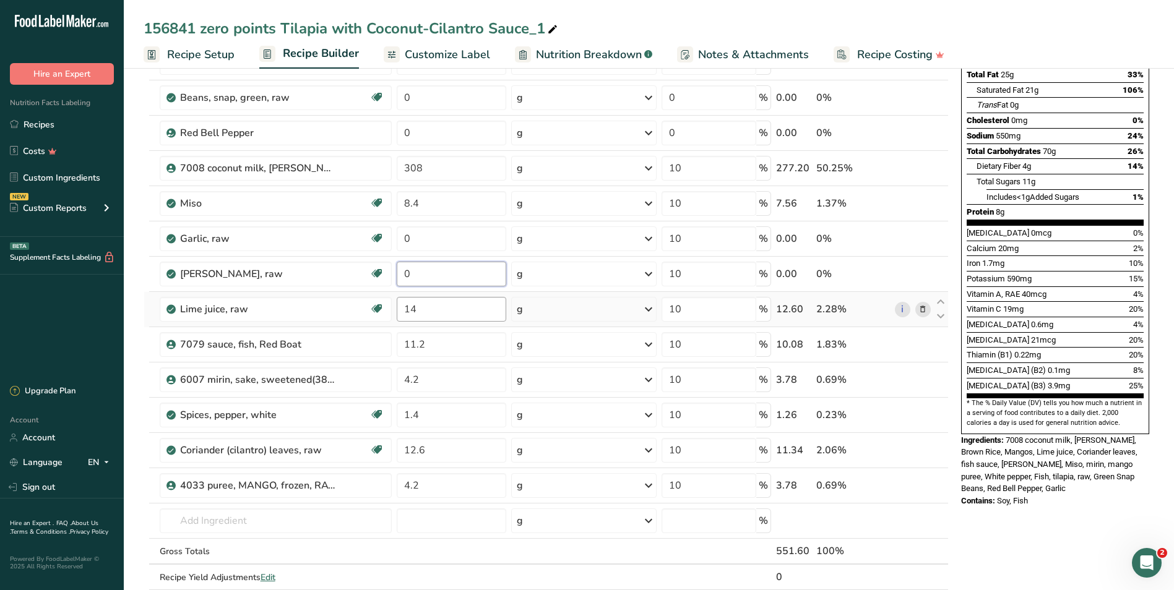
type input "0"
click at [436, 309] on div "Ingredient * Amount * Unit * Waste * .a-a{fill:#347362;}.b-a{fill:#fff;} Grams …" at bounding box center [546, 282] width 805 height 668
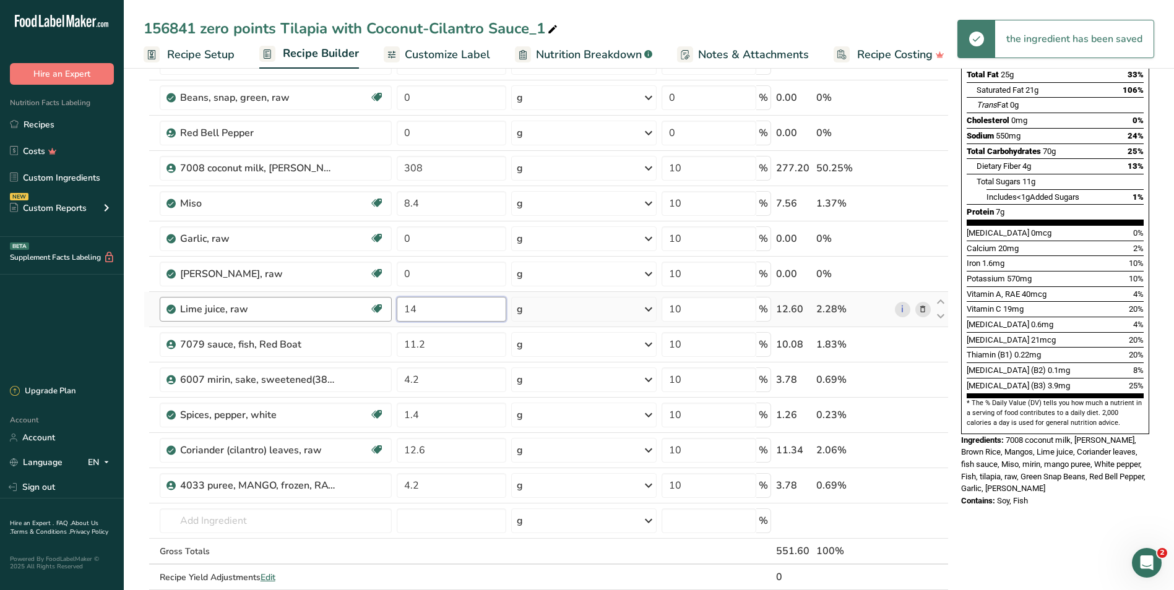
drag, startPoint x: 431, startPoint y: 311, endPoint x: 358, endPoint y: 307, distance: 73.7
click at [358, 307] on tr "Lime juice, raw Dairy free Gluten free Vegan Vegetarian Soy free 14 g Portions …" at bounding box center [546, 309] width 804 height 35
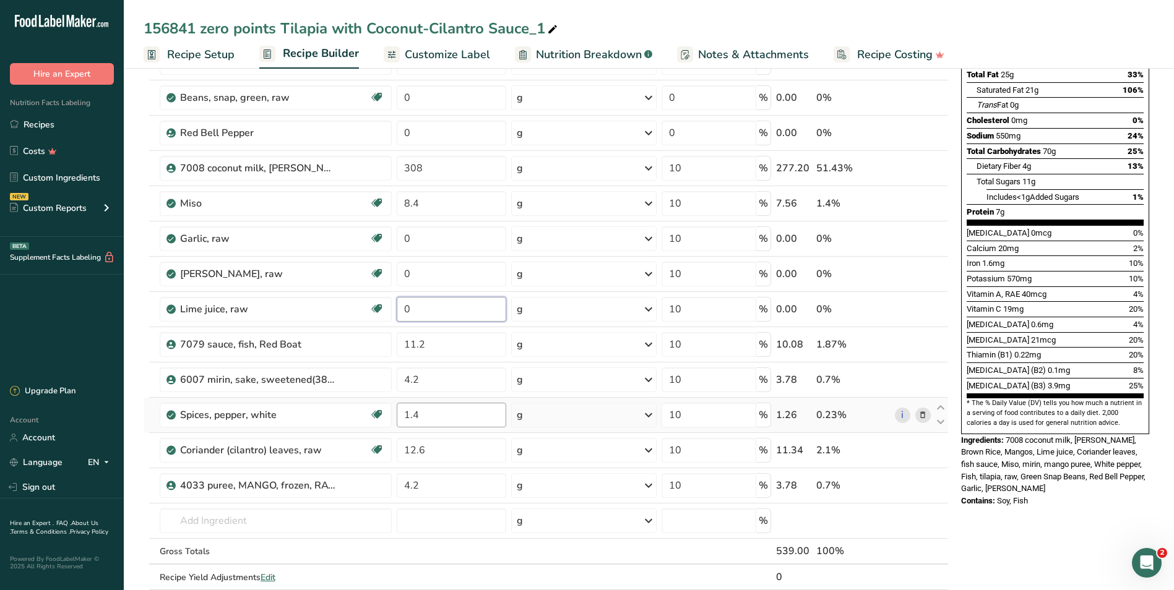
type input "0"
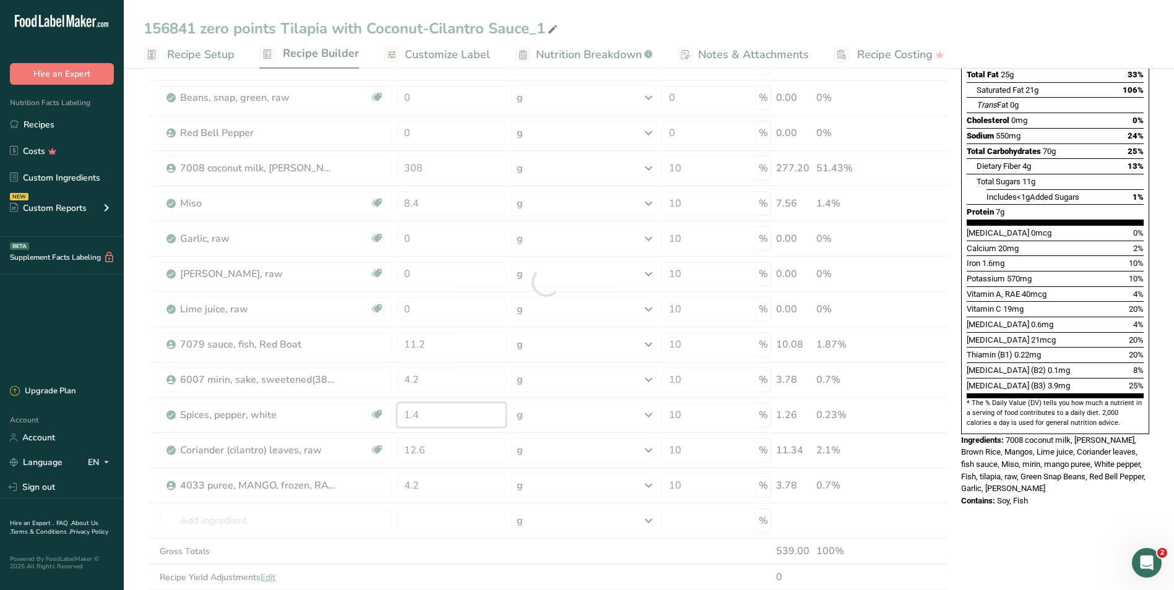
click at [427, 415] on div "Ingredient * Amount * Unit * Waste * .a-a{fill:#347362;}.b-a{fill:#fff;} Grams …" at bounding box center [546, 282] width 805 height 668
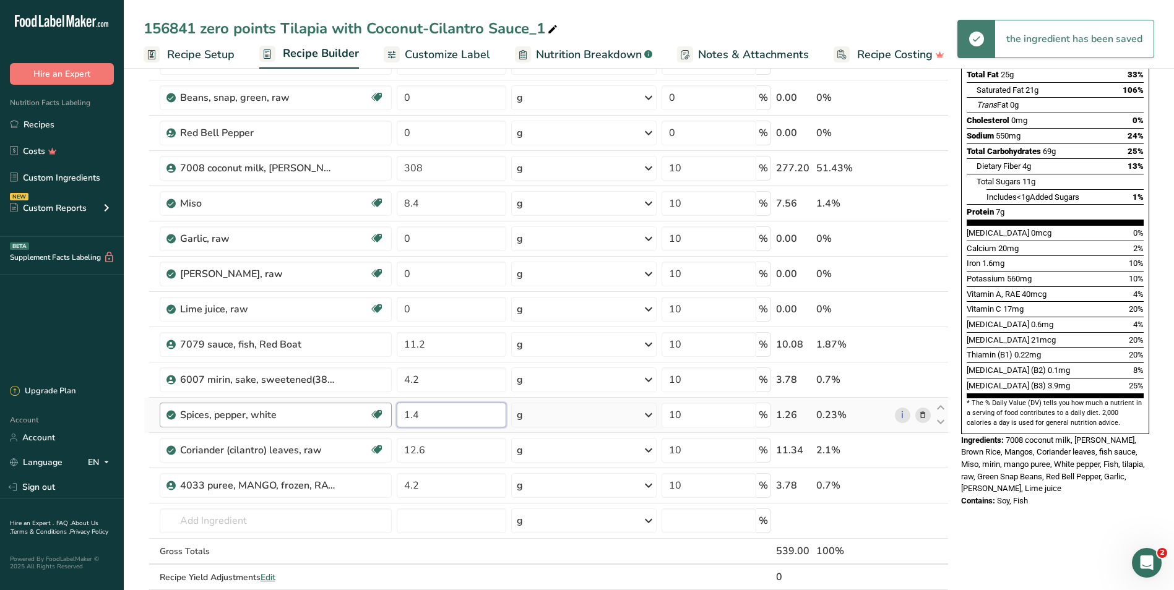
drag, startPoint x: 433, startPoint y: 419, endPoint x: 385, endPoint y: 415, distance: 48.4
click at [385, 415] on tr "Spices, pepper, white Dairy free Gluten free Vegan Vegetarian Soy free 1.4 g Po…" at bounding box center [546, 415] width 804 height 35
type input "0"
click at [437, 451] on div "Ingredient * Amount * Unit * Waste * .a-a{fill:#347362;}.b-a{fill:#fff;} Grams …" at bounding box center [546, 282] width 805 height 668
drag, startPoint x: 440, startPoint y: 450, endPoint x: 385, endPoint y: 443, distance: 56.1
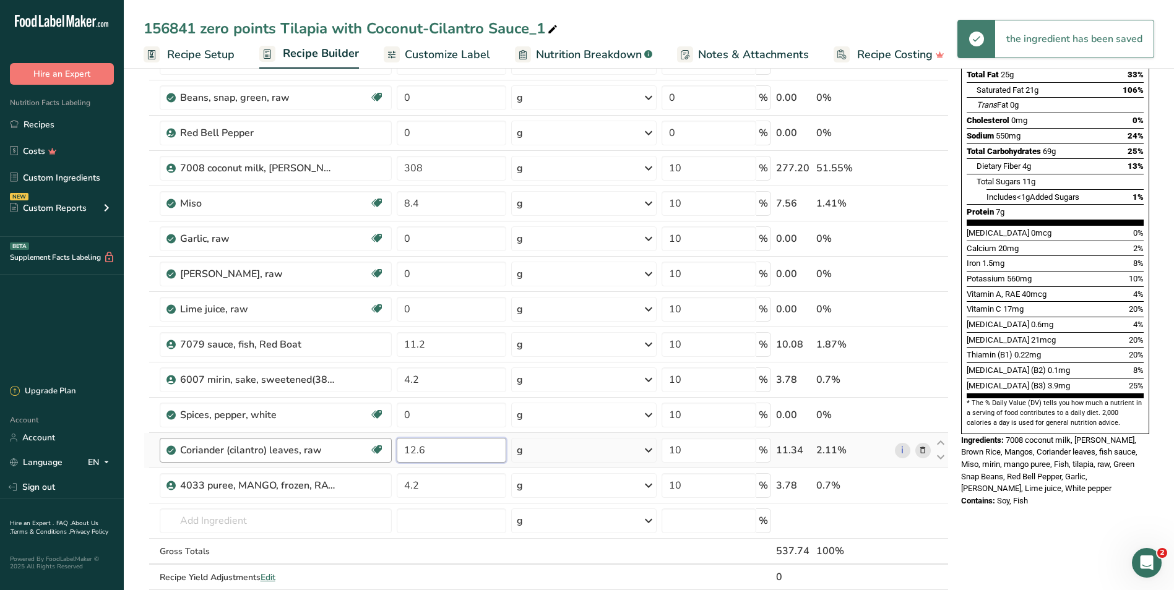
click at [385, 443] on tr "Coriander (cilantro) leaves, raw Source of Antioxidants Dairy free Gluten free …" at bounding box center [546, 450] width 804 height 35
type input "0"
click at [1044, 537] on div "Nutrition Facts 2 Servings Per Container Serving Size 269g Amount Per Serving C…" at bounding box center [1055, 489] width 198 height 1180
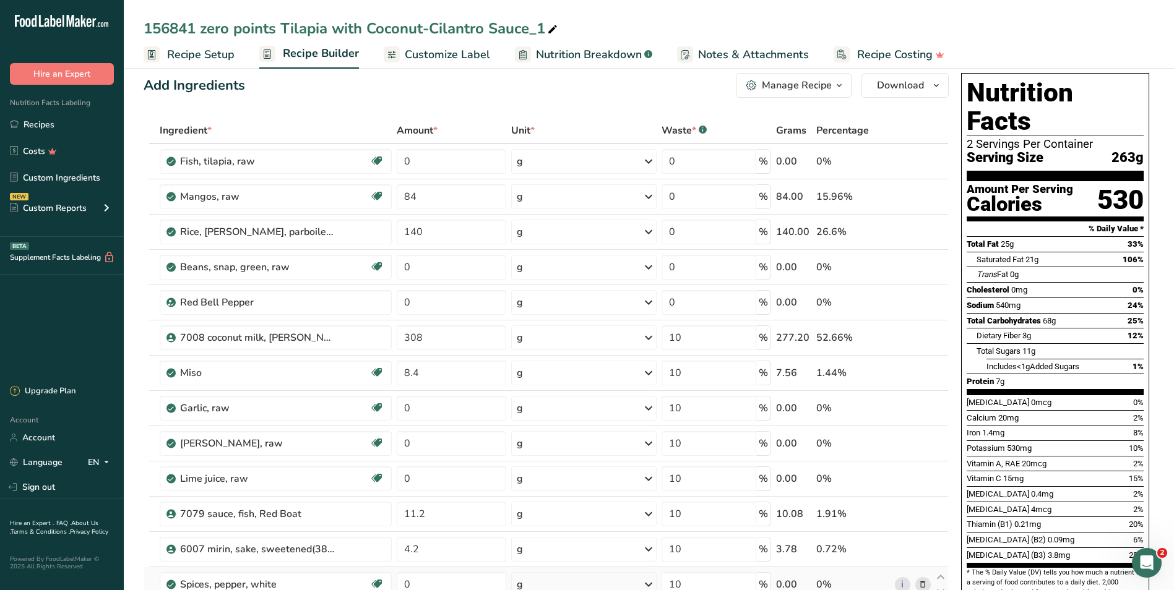
scroll to position [0, 0]
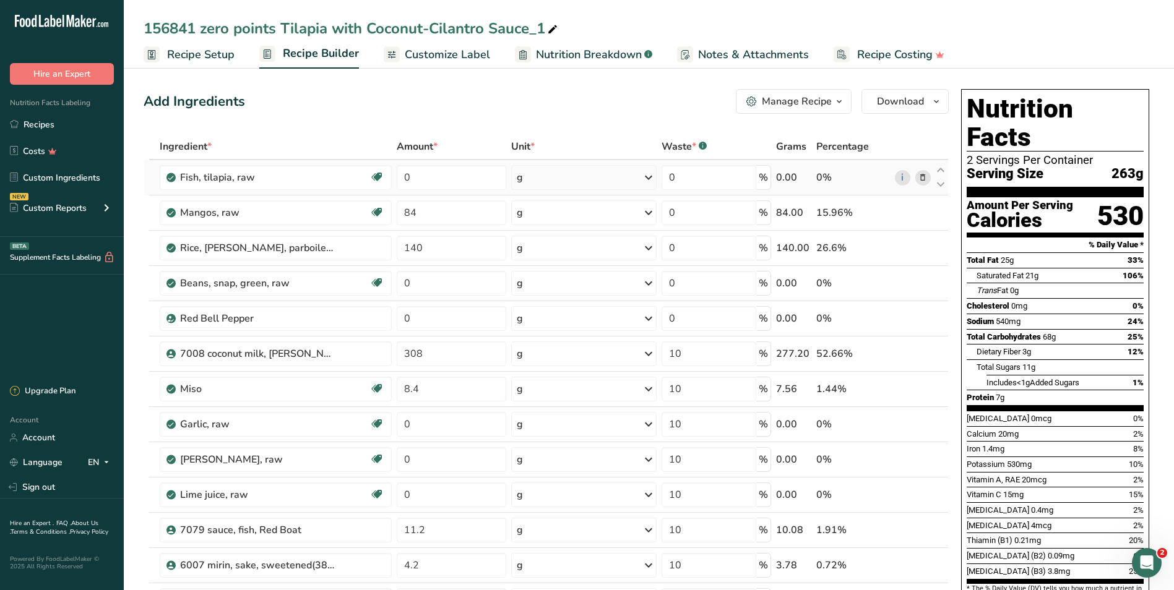
drag, startPoint x: 43, startPoint y: 122, endPoint x: 940, endPoint y: 162, distance: 897.9
click at [43, 123] on link "Recipes" at bounding box center [62, 125] width 124 height 24
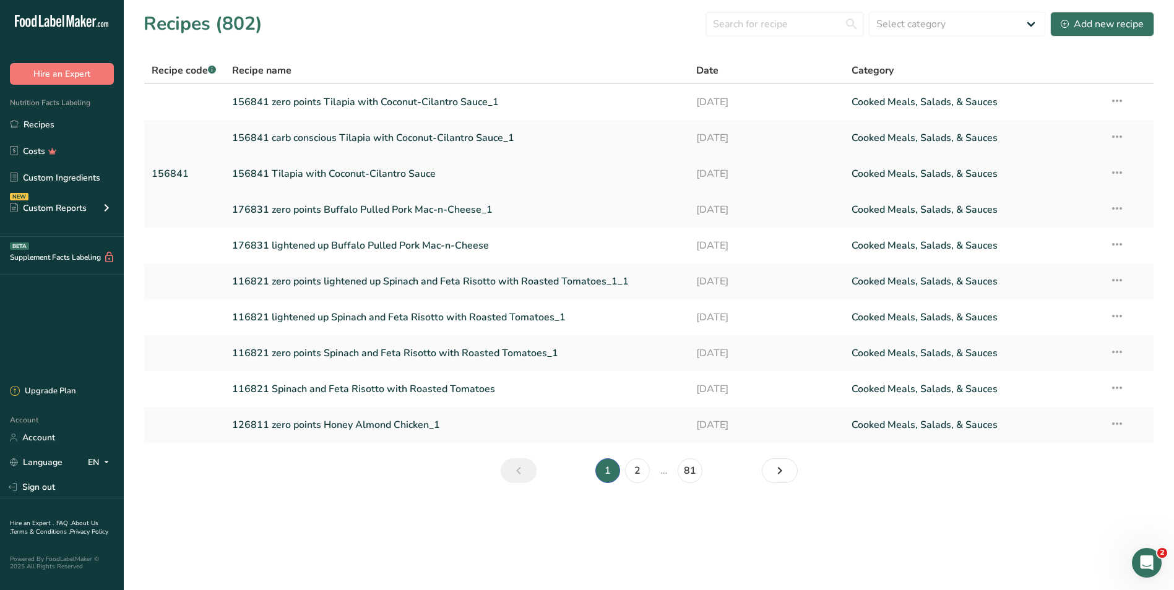
click at [350, 176] on link "156841 Tilapia with Coconut-Cilantro Sauce" at bounding box center [457, 174] width 450 height 26
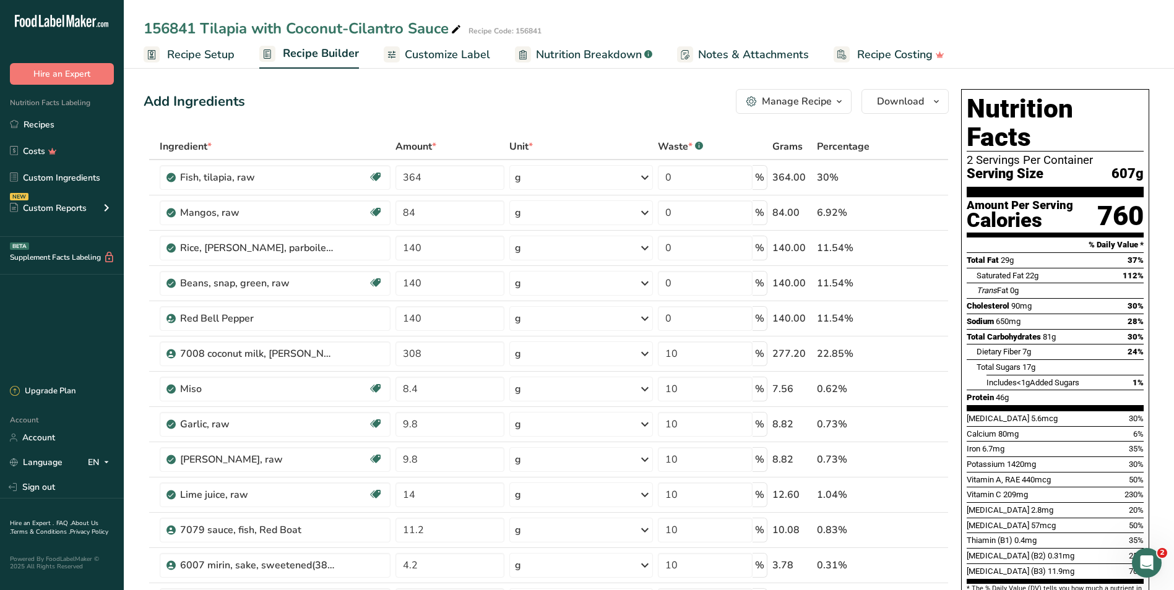
click at [772, 98] on div "Manage Recipe" at bounding box center [797, 101] width 70 height 15
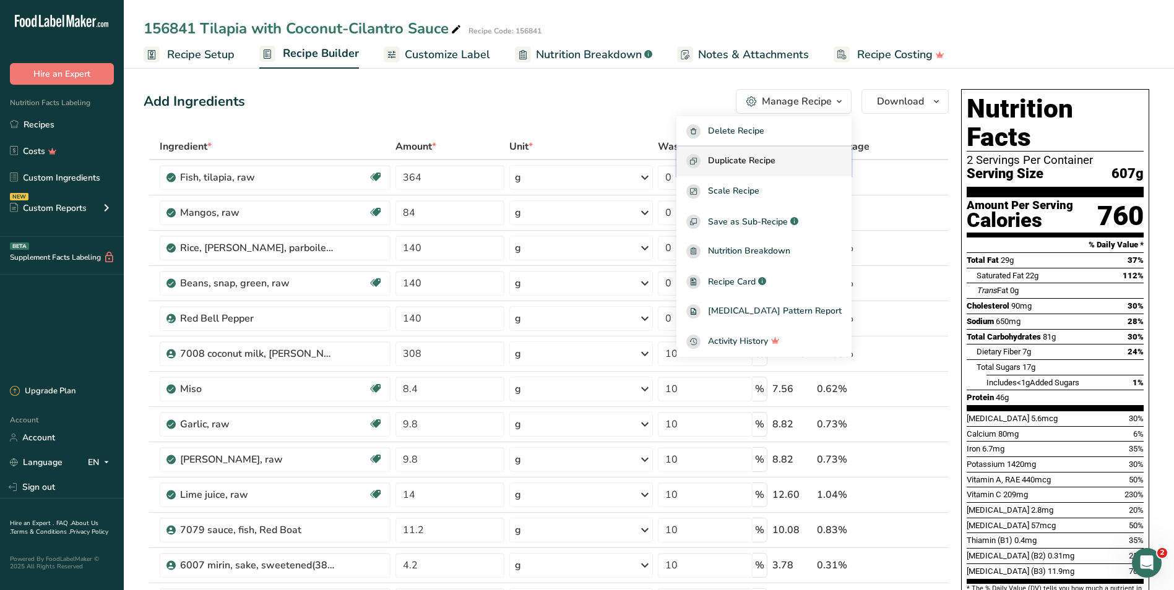
click at [754, 160] on span "Duplicate Recipe" at bounding box center [741, 161] width 67 height 14
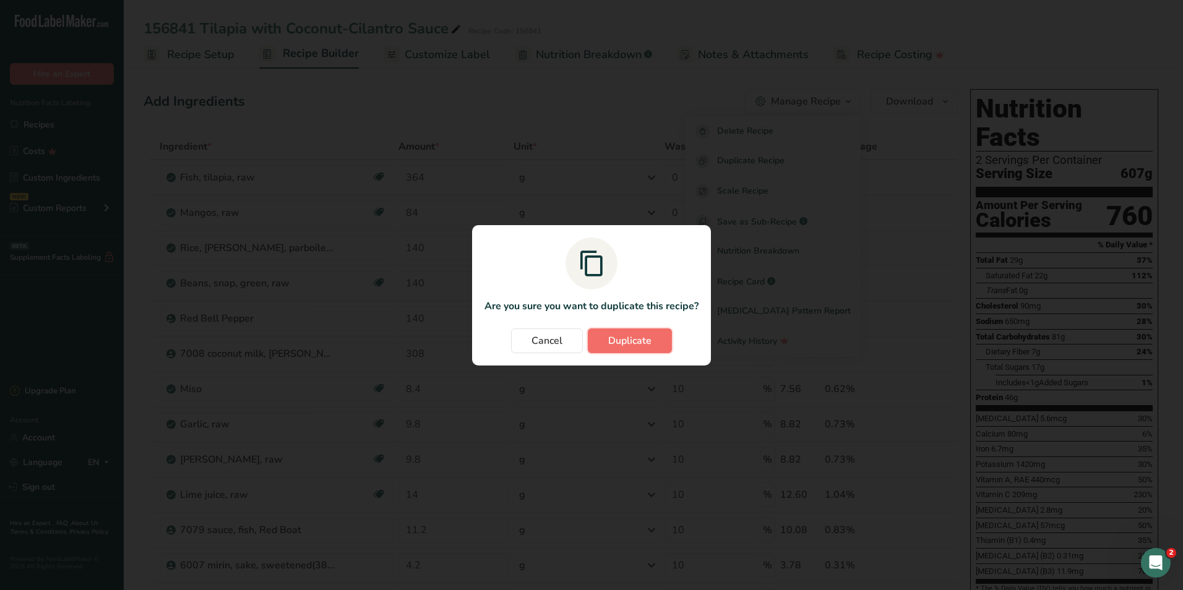
click at [607, 337] on button "Duplicate" at bounding box center [630, 341] width 84 height 25
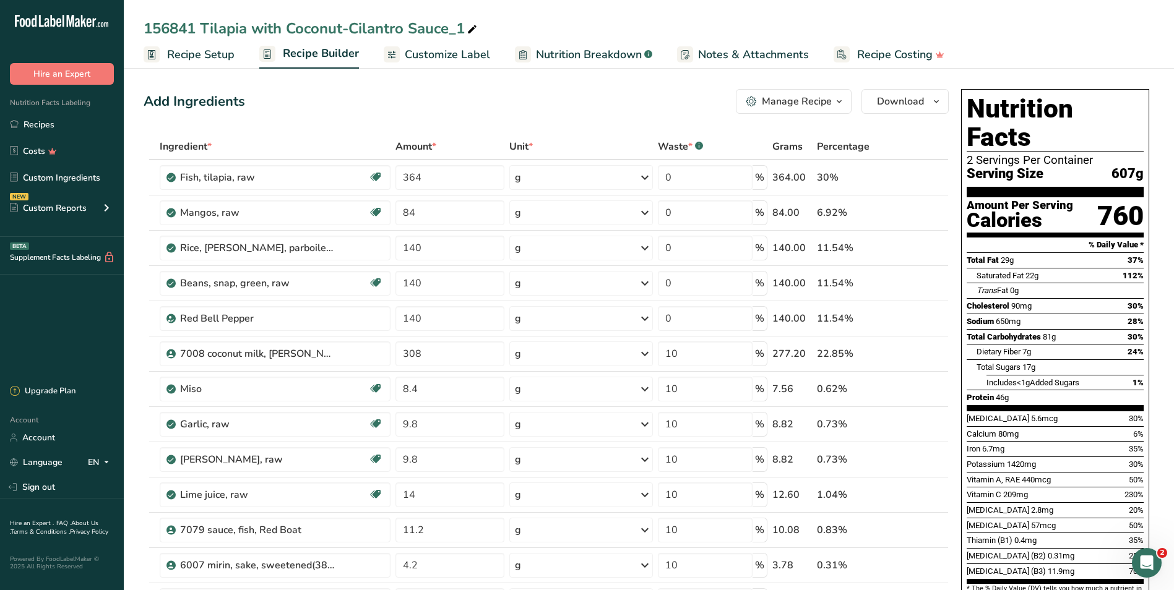
click at [196, 55] on span "Recipe Setup" at bounding box center [200, 54] width 67 height 17
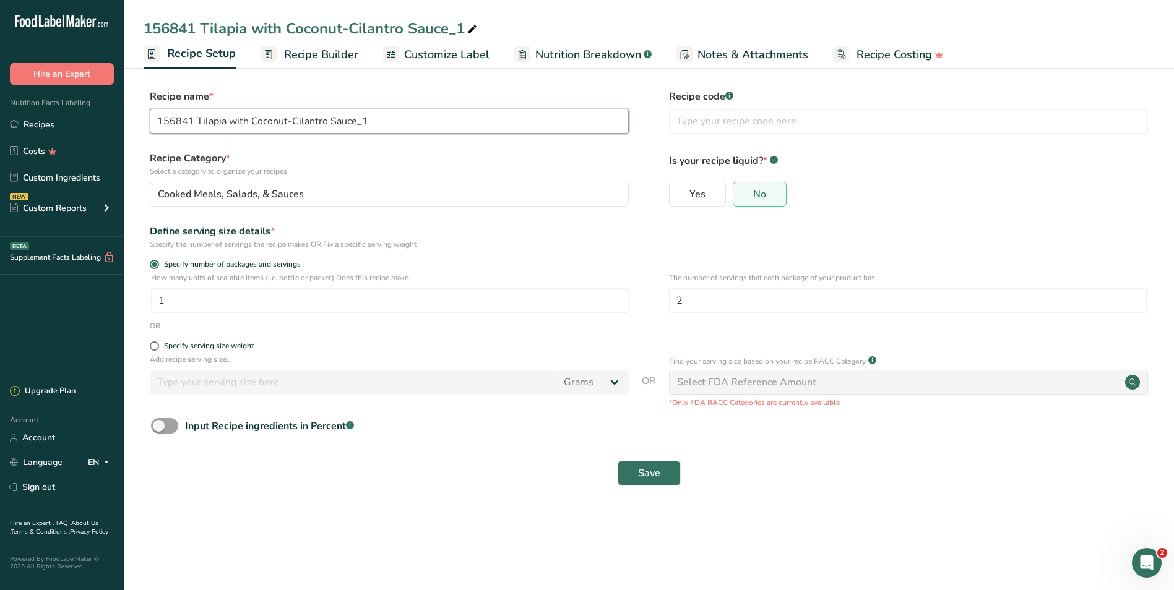
drag, startPoint x: 199, startPoint y: 121, endPoint x: 264, endPoint y: 137, distance: 67.5
click at [199, 121] on input "156841 Tilapia with Coconut-Cilantro Sauce_1" at bounding box center [389, 121] width 479 height 25
type input "156841 lightened up Tilapia with Coconut-Cilantro Sauce_1"
click at [669, 463] on button "Save" at bounding box center [648, 473] width 63 height 25
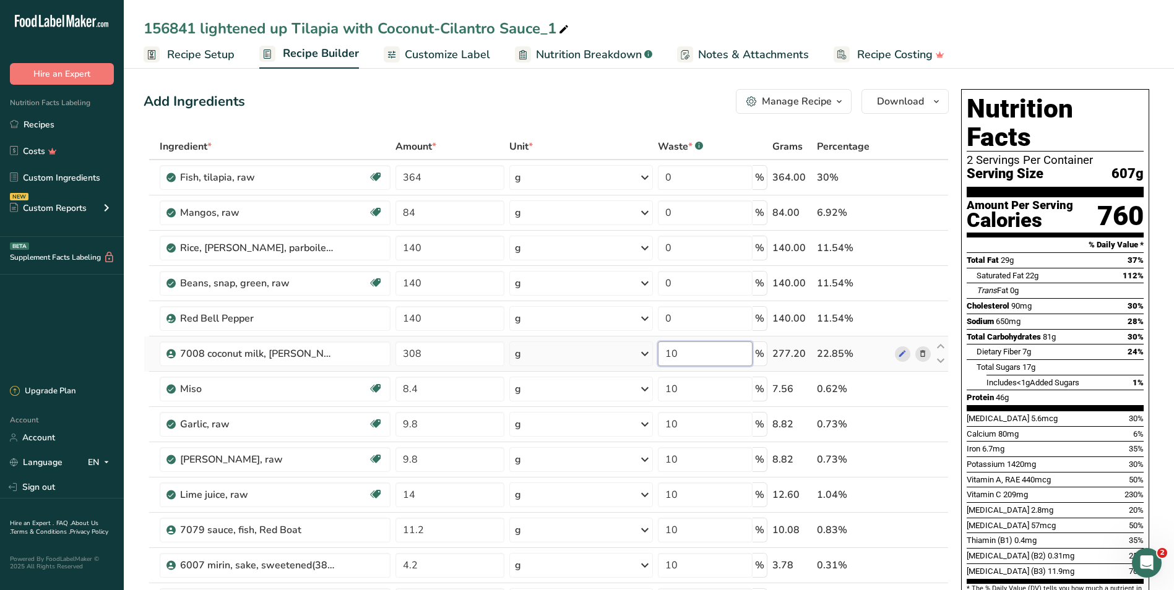
drag, startPoint x: 689, startPoint y: 353, endPoint x: 658, endPoint y: 351, distance: 30.4
click at [658, 351] on td "10 %" at bounding box center [712, 354] width 114 height 35
type input "60"
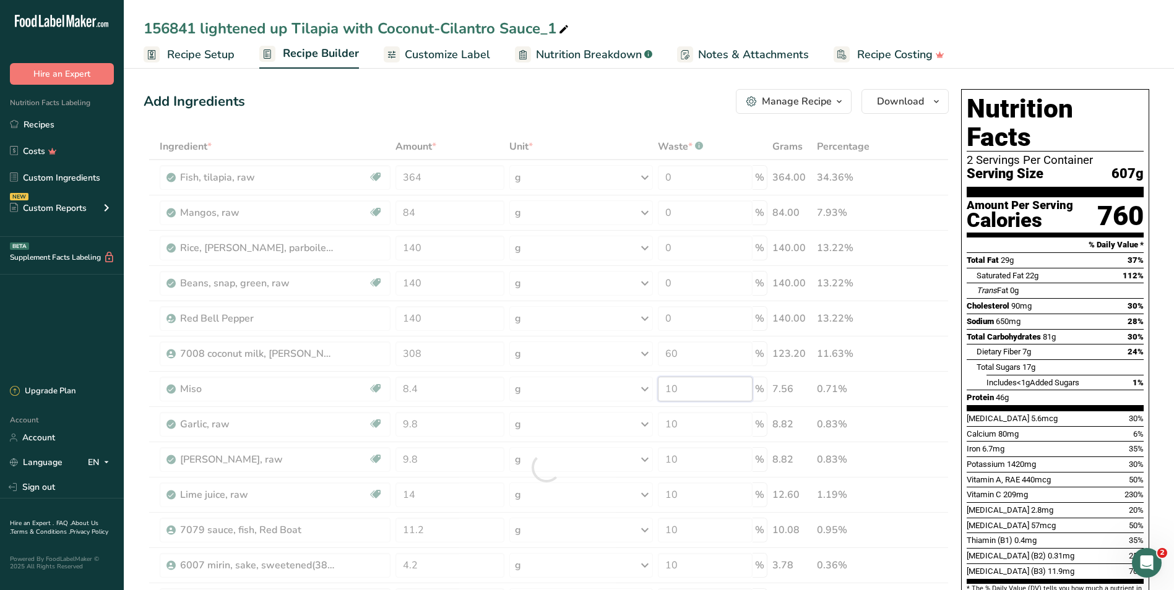
click at [687, 388] on div "Ingredient * Amount * Unit * Waste * .a-a{fill:#347362;}.b-a{fill:#fff;} Grams …" at bounding box center [546, 468] width 805 height 668
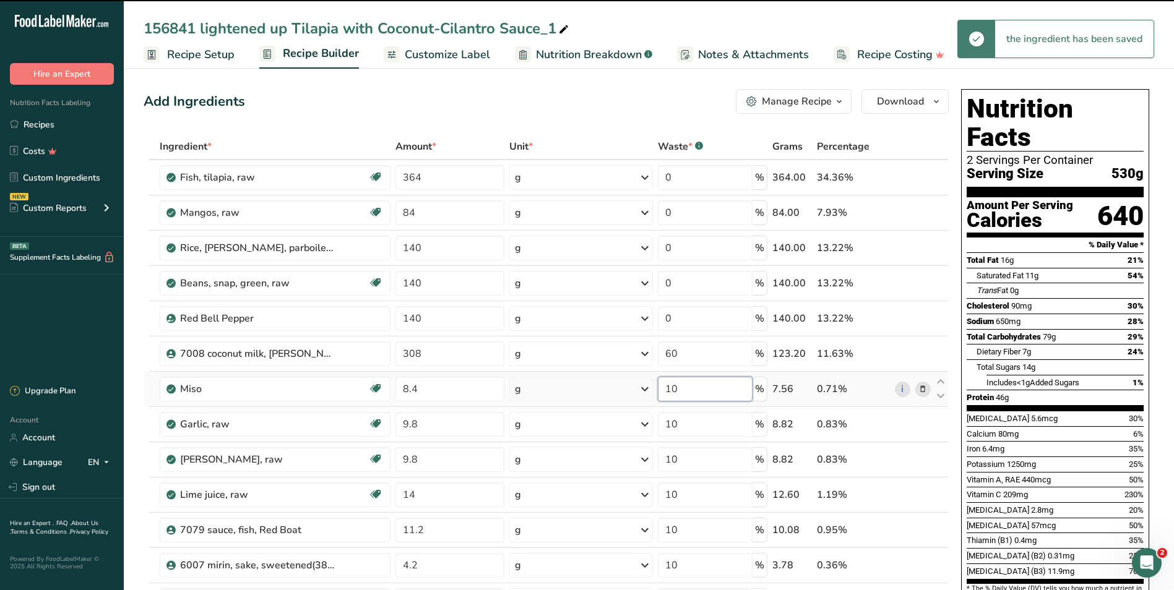
drag, startPoint x: 692, startPoint y: 389, endPoint x: 661, endPoint y: 381, distance: 31.2
click at [661, 381] on input "10" at bounding box center [705, 389] width 94 height 25
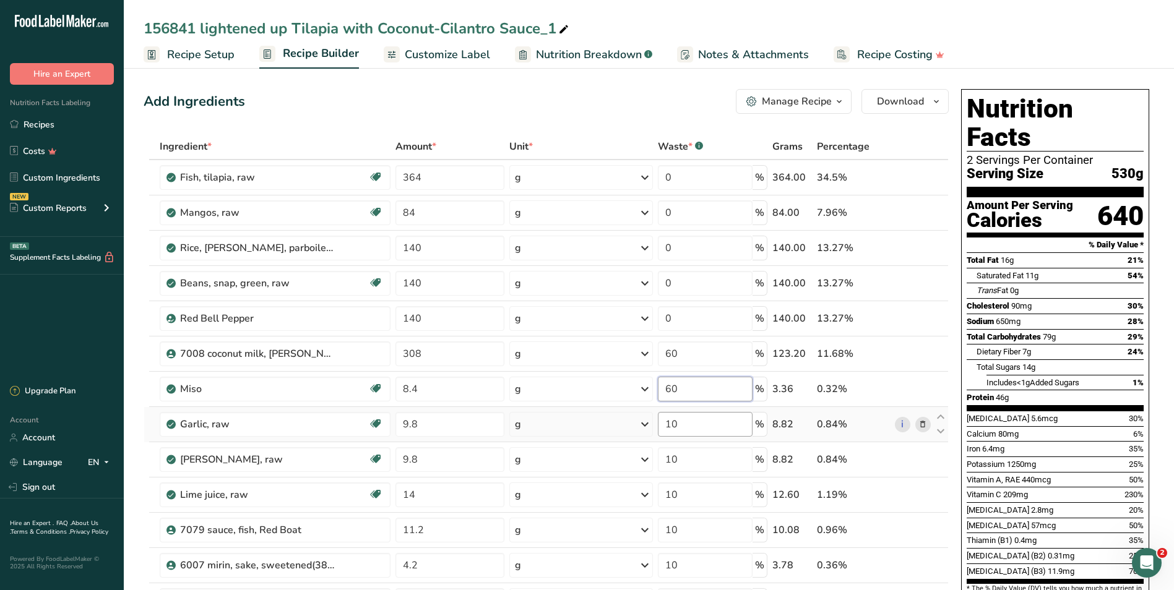
type input "60"
click at [685, 426] on div "Ingredient * Amount * Unit * Waste * .a-a{fill:#347362;}.b-a{fill:#fff;} Grams …" at bounding box center [546, 468] width 805 height 668
drag, startPoint x: 690, startPoint y: 423, endPoint x: 657, endPoint y: 425, distance: 32.8
click at [657, 425] on td "10 %" at bounding box center [712, 424] width 114 height 35
type input "60"
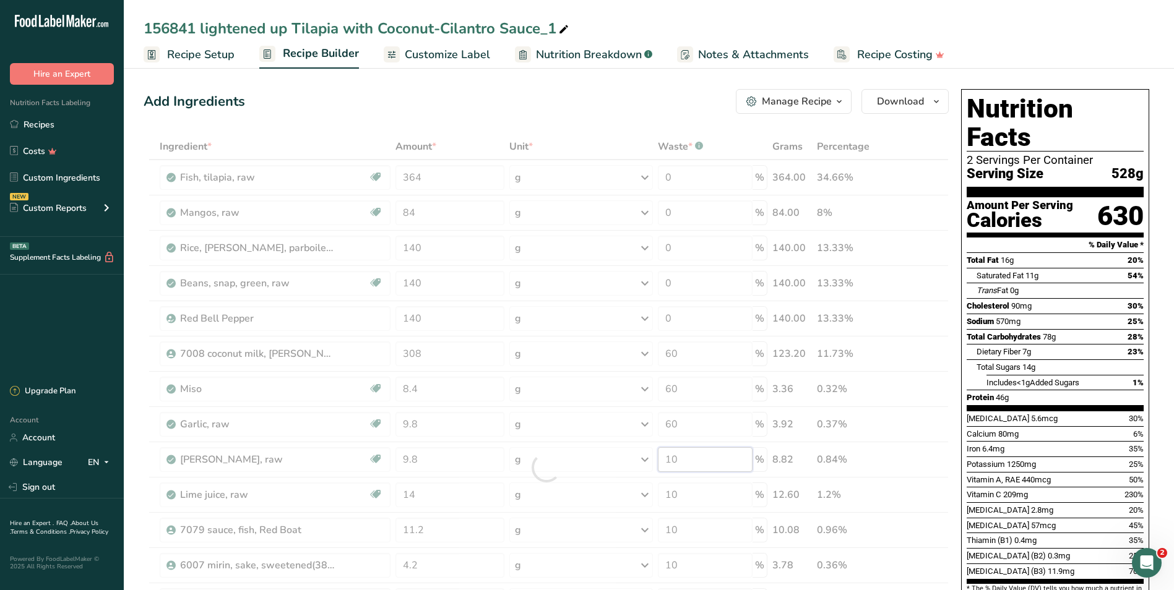
click at [689, 455] on div "Ingredient * Amount * Unit * Waste * .a-a{fill:#347362;}.b-a{fill:#fff;} Grams …" at bounding box center [546, 468] width 805 height 668
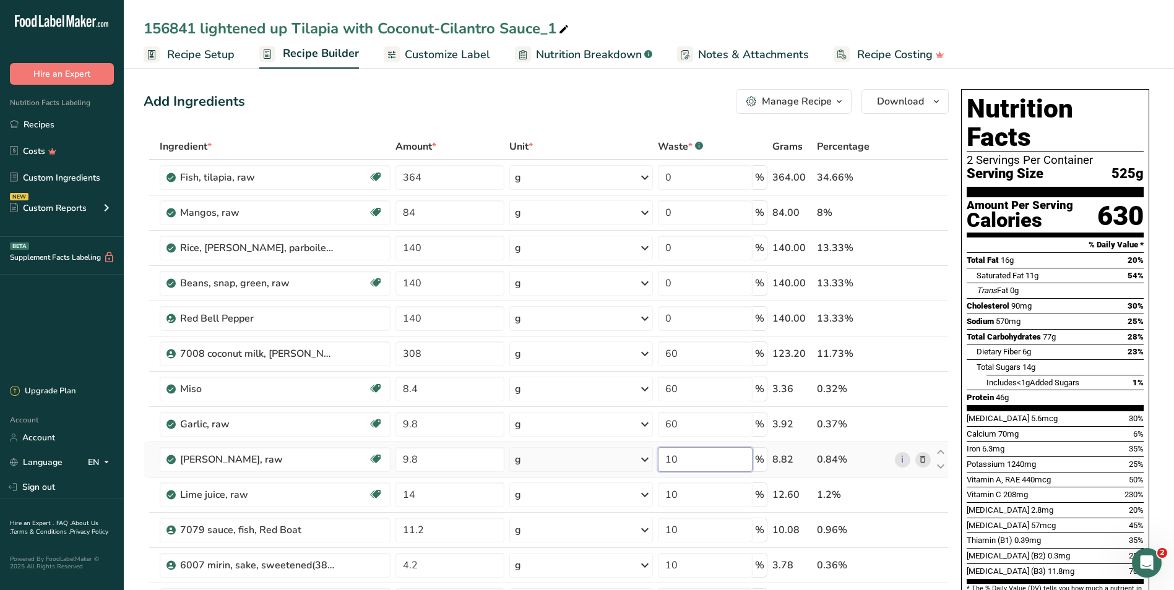
drag, startPoint x: 682, startPoint y: 456, endPoint x: 665, endPoint y: 453, distance: 17.5
click at [665, 453] on input "10" at bounding box center [705, 459] width 94 height 25
type input "60"
click at [687, 492] on div "Ingredient * Amount * Unit * Waste * .a-a{fill:#347362;}.b-a{fill:#fff;} Grams …" at bounding box center [546, 468] width 805 height 668
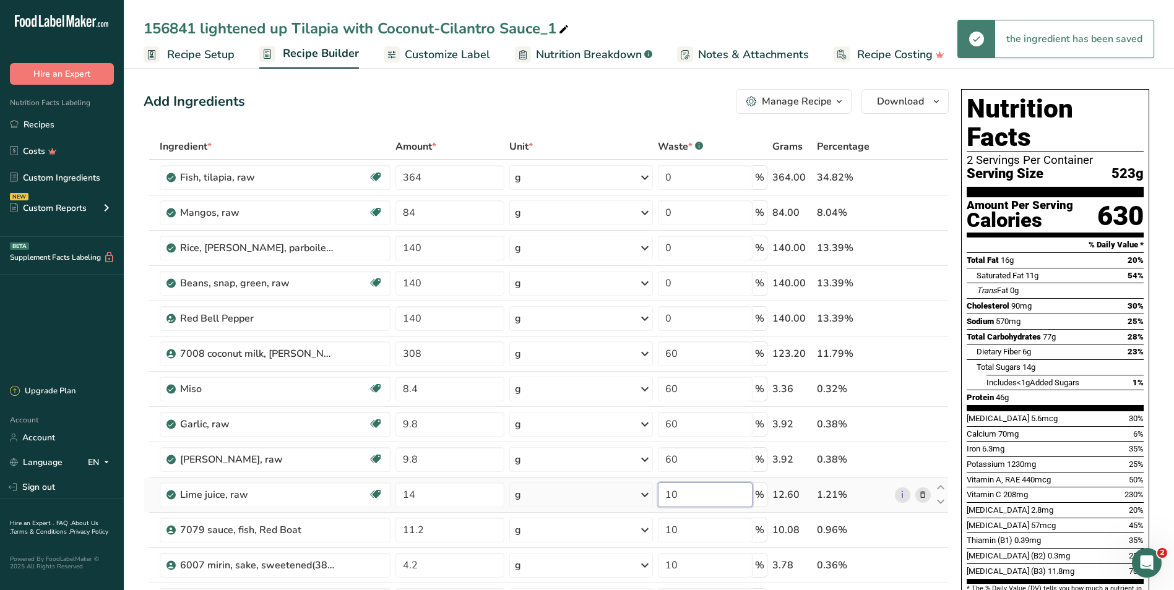
drag, startPoint x: 685, startPoint y: 487, endPoint x: 652, endPoint y: 487, distance: 32.8
click at [652, 487] on tr "Lime juice, raw Dairy free Gluten free Vegan Vegetarian Soy free 14 g Portions …" at bounding box center [546, 495] width 804 height 35
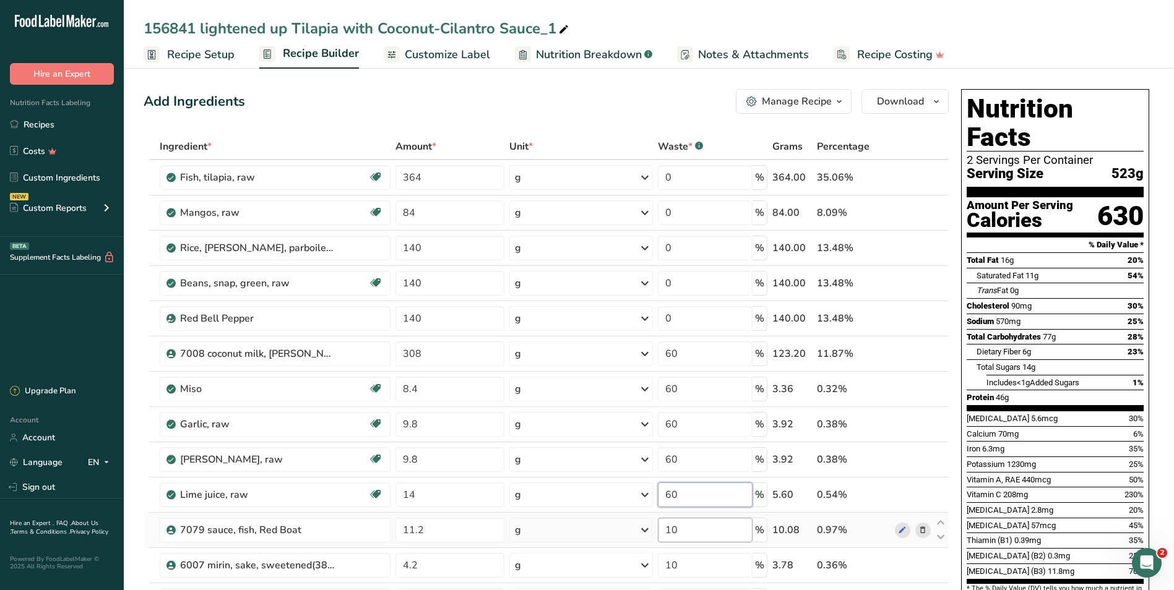
type input "60"
click at [686, 522] on div "Ingredient * Amount * Unit * Waste * .a-a{fill:#347362;}.b-a{fill:#fff;} Grams …" at bounding box center [546, 468] width 805 height 668
drag, startPoint x: 698, startPoint y: 526, endPoint x: 638, endPoint y: 531, distance: 60.3
click at [638, 531] on tr "7079 sauce, fish, Red Boat 11.2 g Weight Units g kg mg See more Volume Units l …" at bounding box center [546, 530] width 804 height 35
click at [687, 358] on div "Ingredient * Amount * Unit * Waste * .a-a{fill:#347362;}.b-a{fill:#fff;} Grams …" at bounding box center [546, 468] width 805 height 668
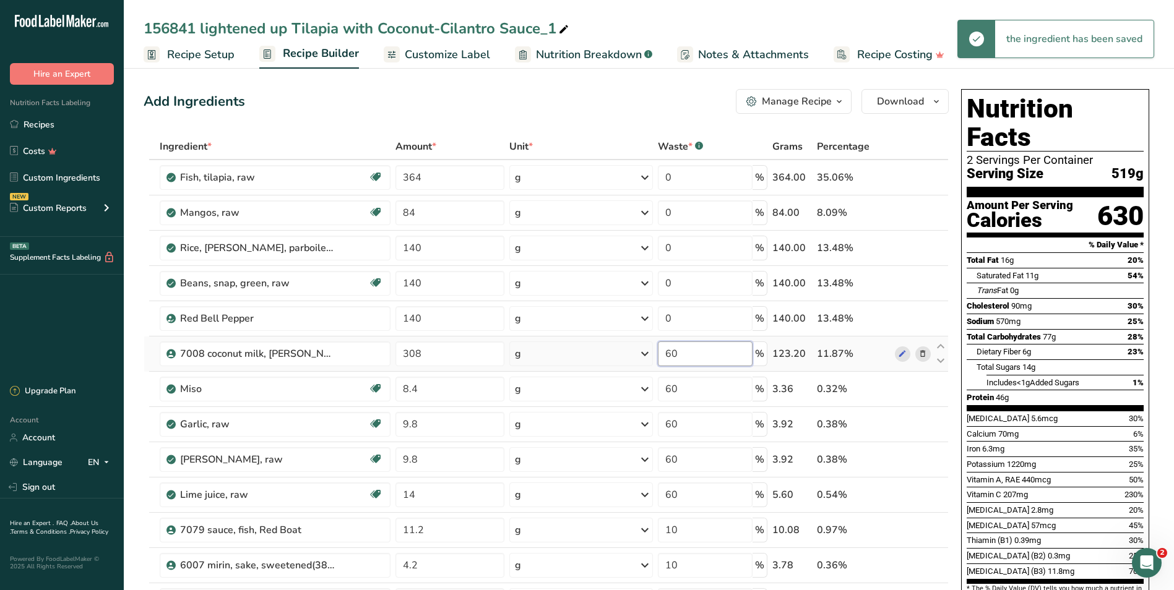
drag, startPoint x: 695, startPoint y: 353, endPoint x: 664, endPoint y: 351, distance: 31.0
click at [664, 351] on input "60" at bounding box center [705, 353] width 94 height 25
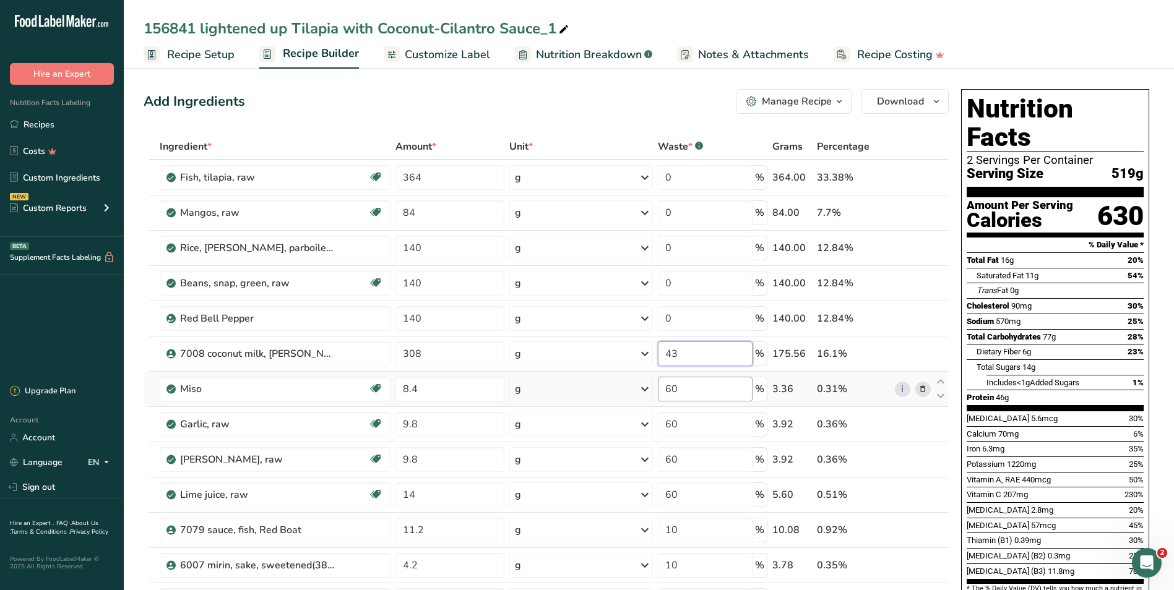
type input "43"
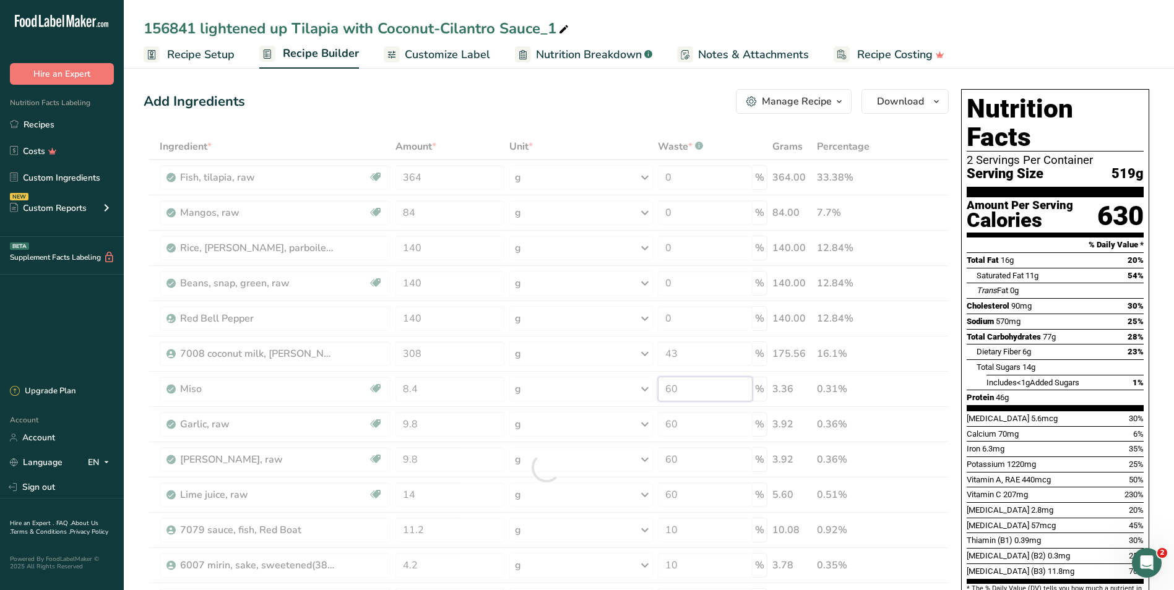
click at [686, 387] on div "Ingredient * Amount * Unit * Waste * .a-a{fill:#347362;}.b-a{fill:#fff;} Grams …" at bounding box center [546, 468] width 805 height 668
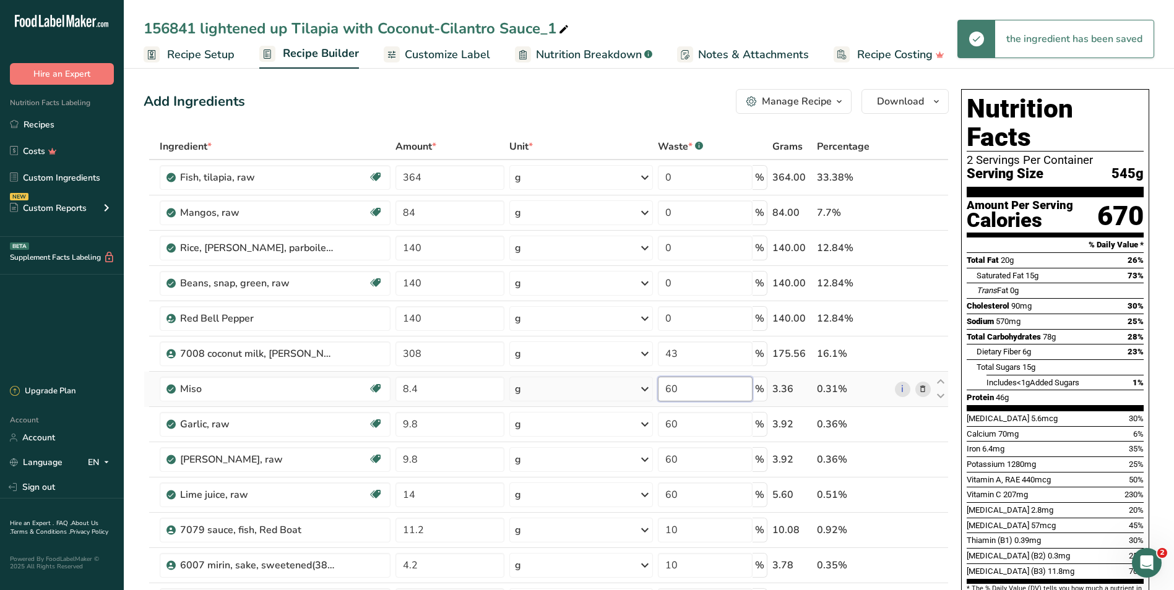
drag, startPoint x: 686, startPoint y: 387, endPoint x: 664, endPoint y: 387, distance: 22.3
click at [664, 387] on input "60" at bounding box center [705, 389] width 94 height 25
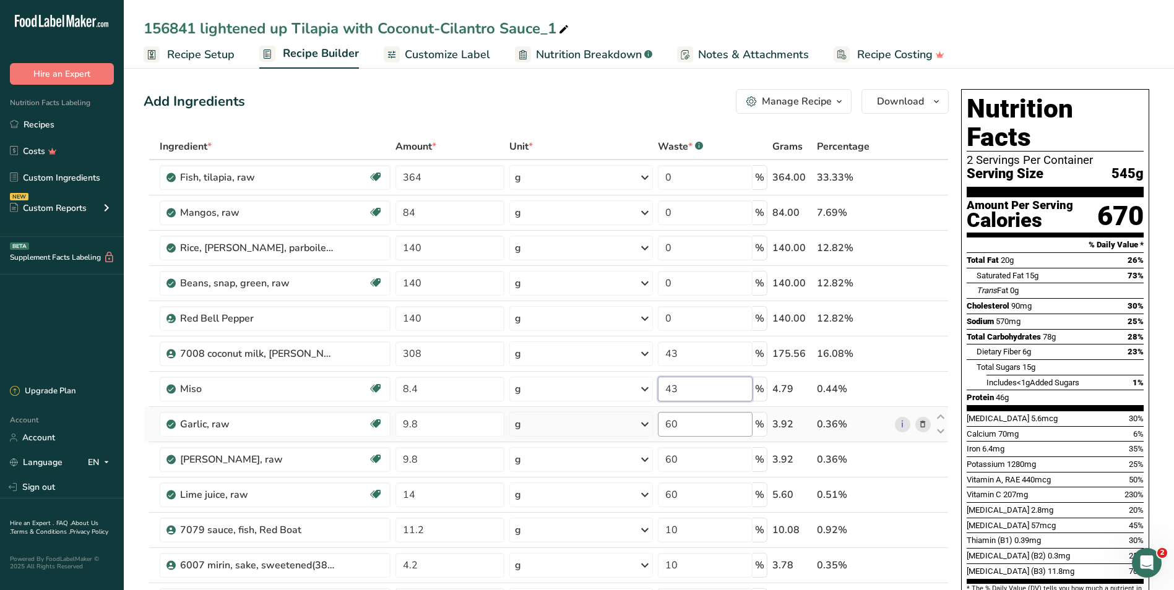
type input "43"
click at [691, 425] on div "Ingredient * Amount * Unit * Waste * .a-a{fill:#347362;}.b-a{fill:#fff;} Grams …" at bounding box center [546, 468] width 805 height 668
drag, startPoint x: 691, startPoint y: 424, endPoint x: 657, endPoint y: 423, distance: 34.0
click at [658, 424] on td "60 %" at bounding box center [712, 424] width 114 height 35
type input "43"
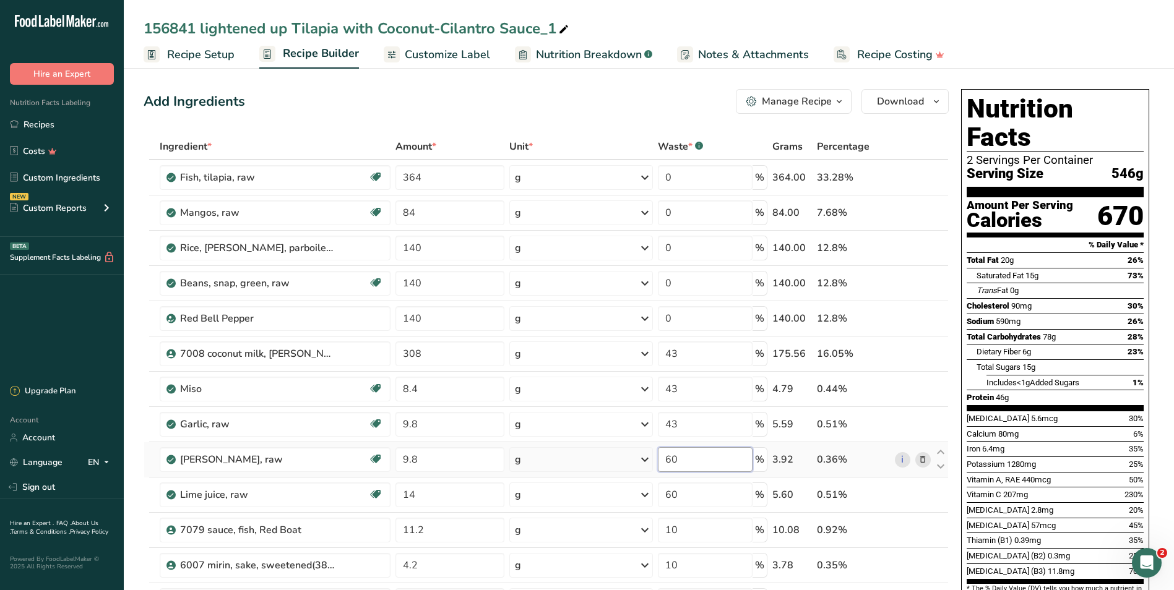
click at [687, 460] on div "Ingredient * Amount * Unit * Waste * .a-a{fill:#347362;}.b-a{fill:#fff;} Grams …" at bounding box center [546, 468] width 805 height 668
drag, startPoint x: 694, startPoint y: 458, endPoint x: 656, endPoint y: 455, distance: 37.2
click at [656, 455] on td "60 %" at bounding box center [712, 459] width 114 height 35
type input "43"
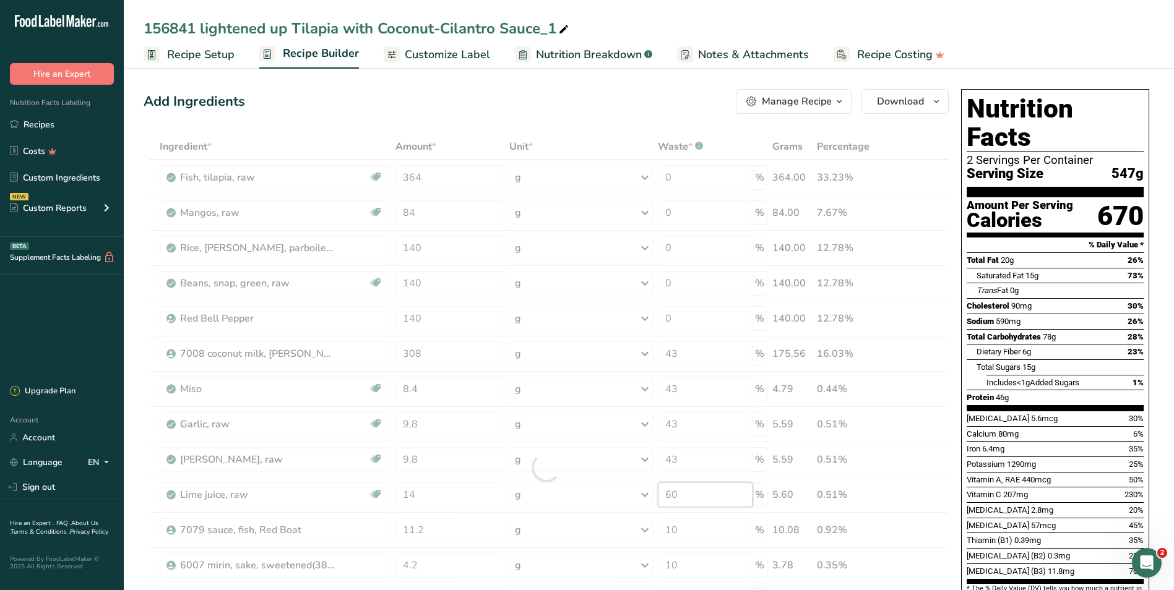
click at [683, 494] on div "Ingredient * Amount * Unit * Waste * .a-a{fill:#347362;}.b-a{fill:#fff;} Grams …" at bounding box center [546, 468] width 805 height 668
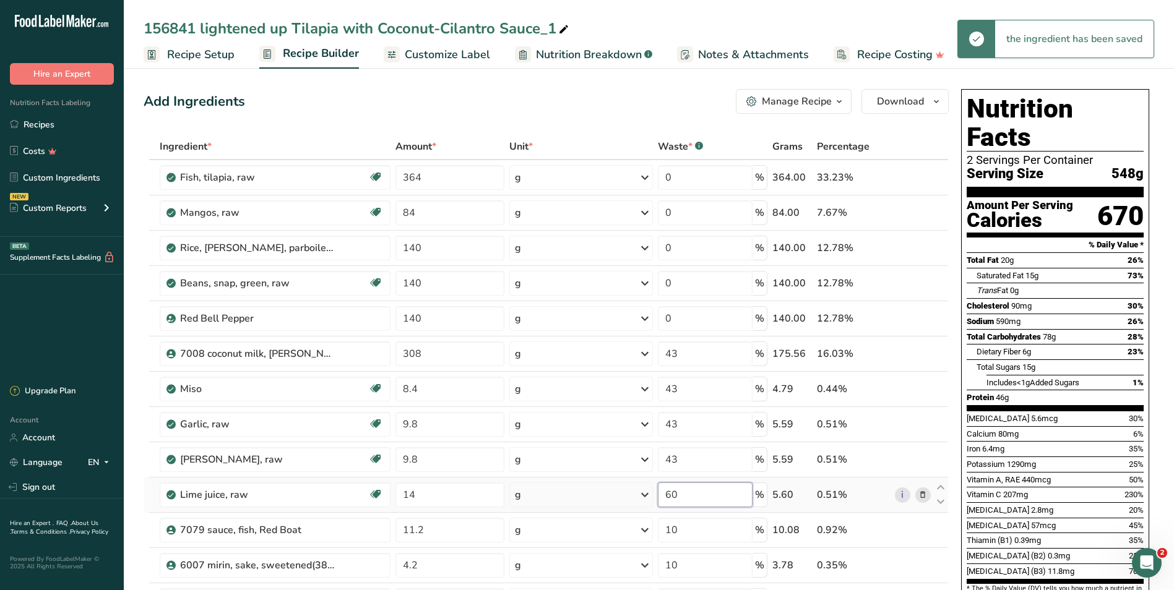
drag, startPoint x: 705, startPoint y: 499, endPoint x: 661, endPoint y: 494, distance: 44.9
click at [661, 494] on input "60" at bounding box center [705, 495] width 94 height 25
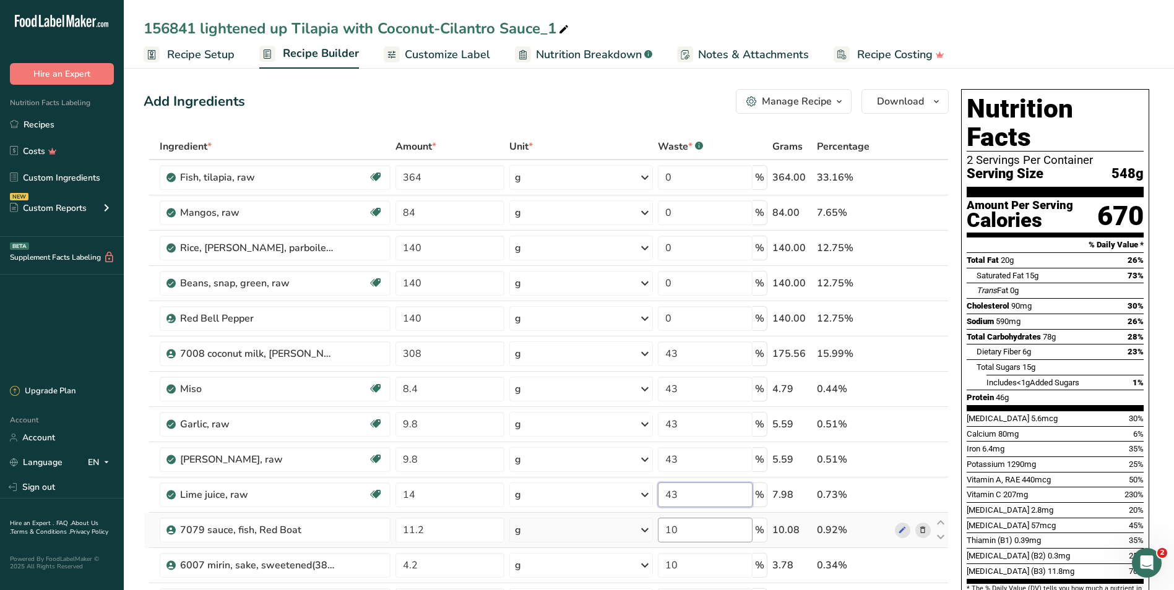
type input "43"
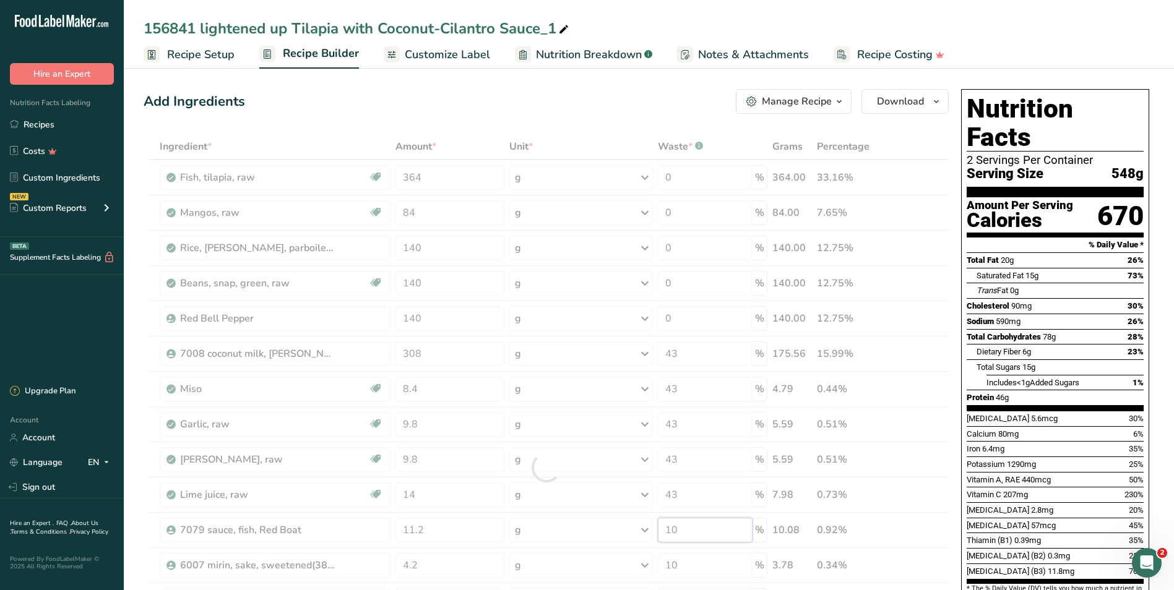
click at [684, 533] on div "Ingredient * Amount * Unit * Waste * .a-a{fill:#347362;}.b-a{fill:#fff;} Grams …" at bounding box center [546, 468] width 805 height 668
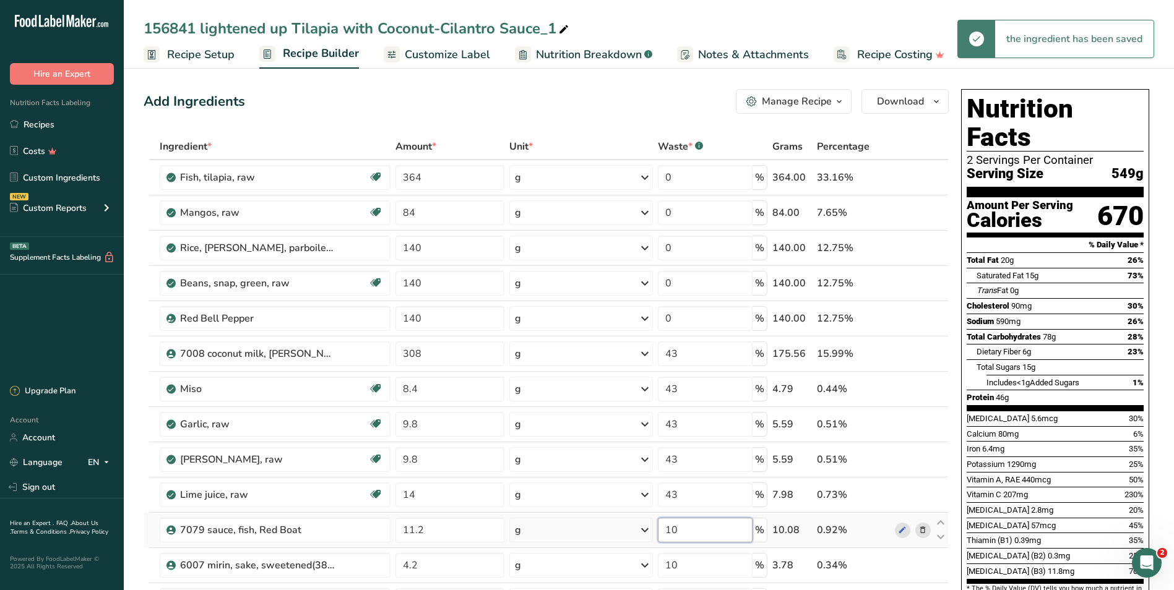
drag, startPoint x: 699, startPoint y: 530, endPoint x: 658, endPoint y: 528, distance: 40.9
click at [658, 528] on td "10 %" at bounding box center [712, 530] width 114 height 35
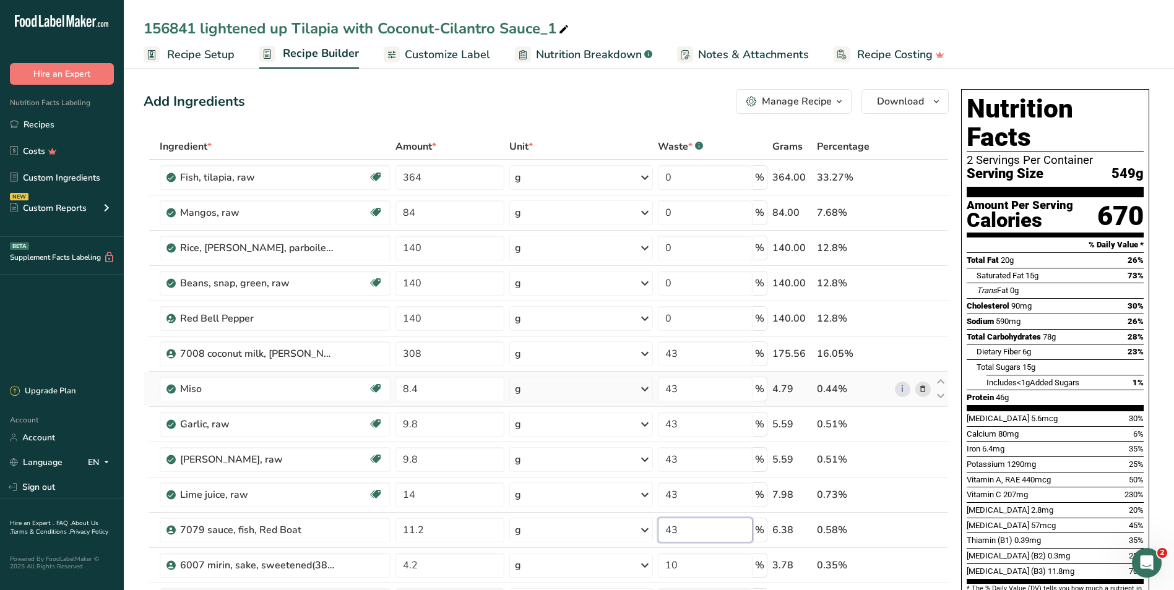
scroll to position [186, 0]
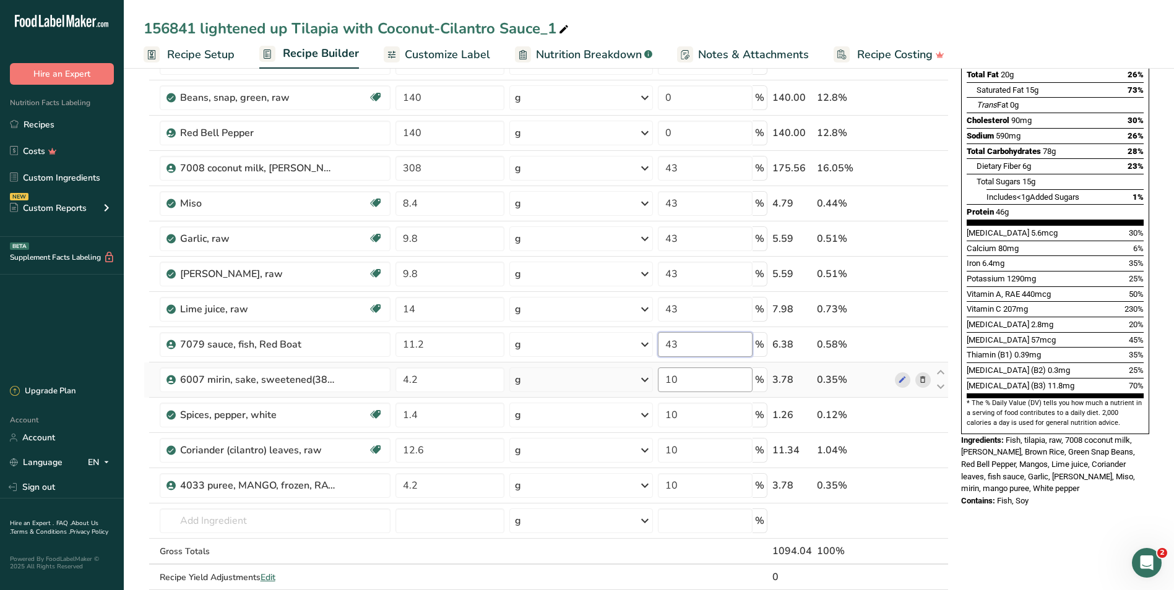
type input "43"
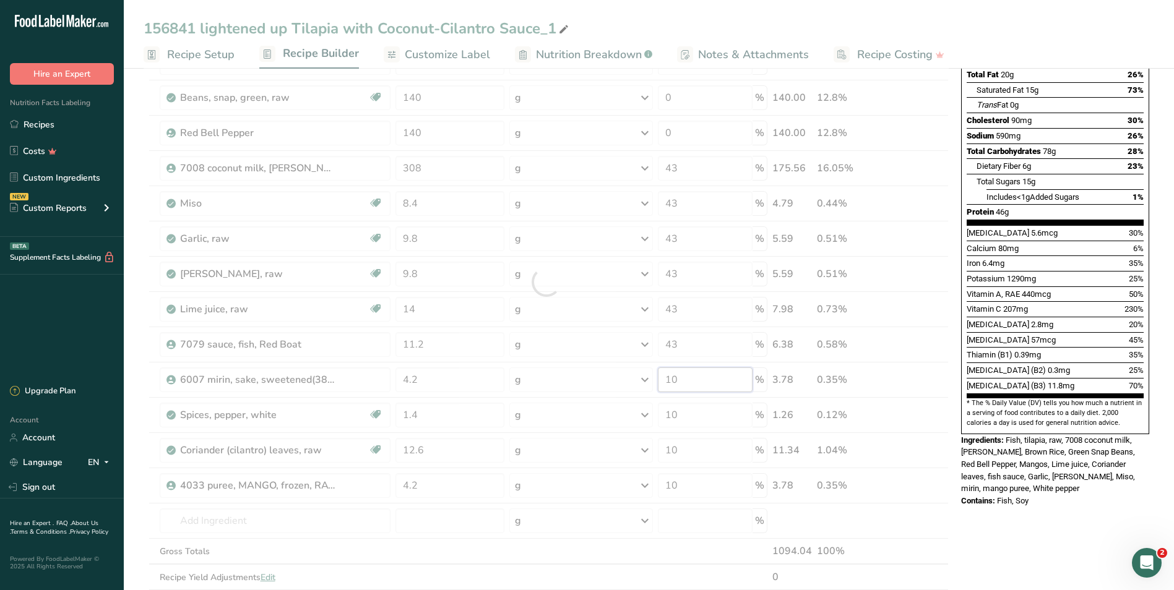
click at [691, 379] on div "Ingredient * Amount * Unit * Waste * .a-a{fill:#347362;}.b-a{fill:#fff;} Grams …" at bounding box center [546, 282] width 805 height 668
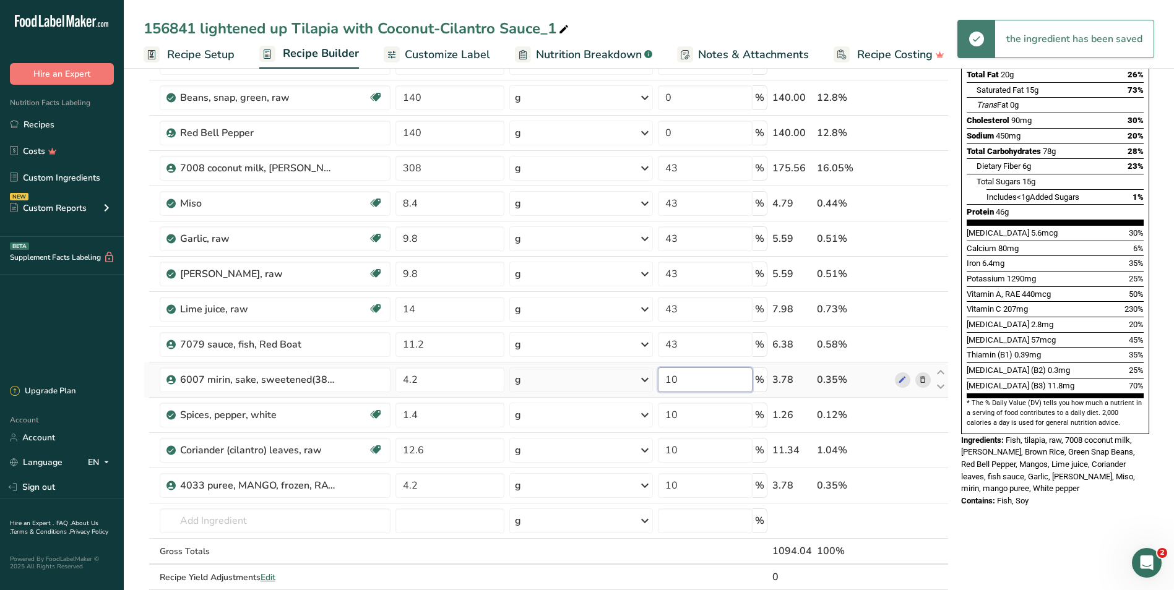
drag, startPoint x: 694, startPoint y: 377, endPoint x: 663, endPoint y: 374, distance: 30.4
click at [663, 374] on input "10" at bounding box center [705, 379] width 94 height 25
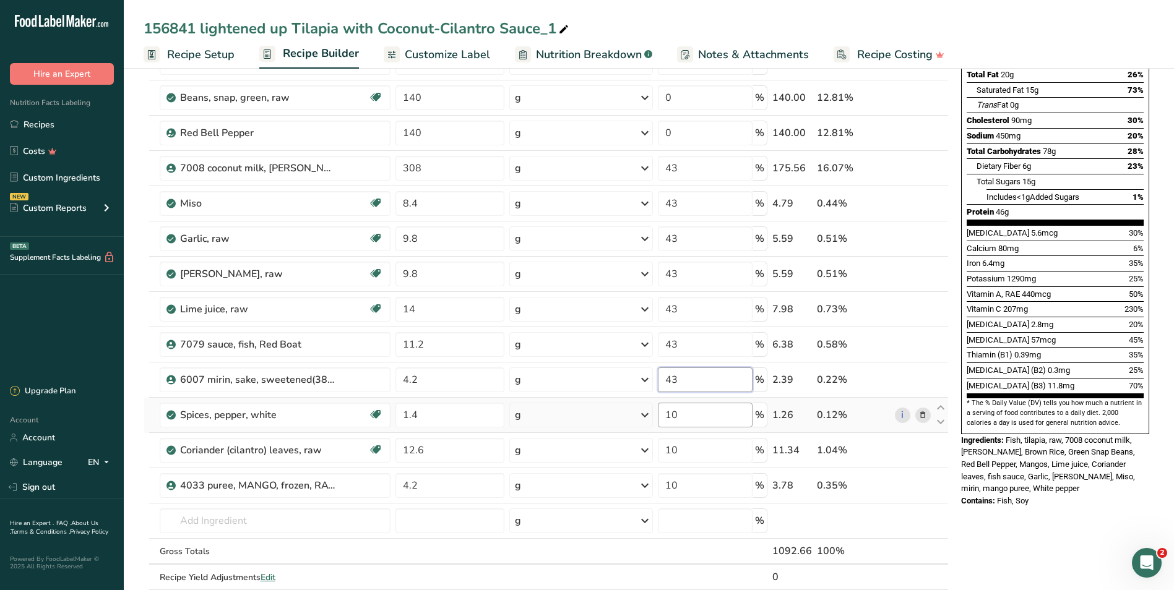
type input "43"
click at [693, 411] on div "Ingredient * Amount * Unit * Waste * .a-a{fill:#347362;}.b-a{fill:#fff;} Grams …" at bounding box center [546, 282] width 805 height 668
drag, startPoint x: 689, startPoint y: 414, endPoint x: 648, endPoint y: 410, distance: 41.6
click at [648, 410] on tr "Spices, pepper, white Dairy free Gluten free Vegan Vegetarian Soy free 1.4 g Po…" at bounding box center [546, 415] width 804 height 35
type input "43"
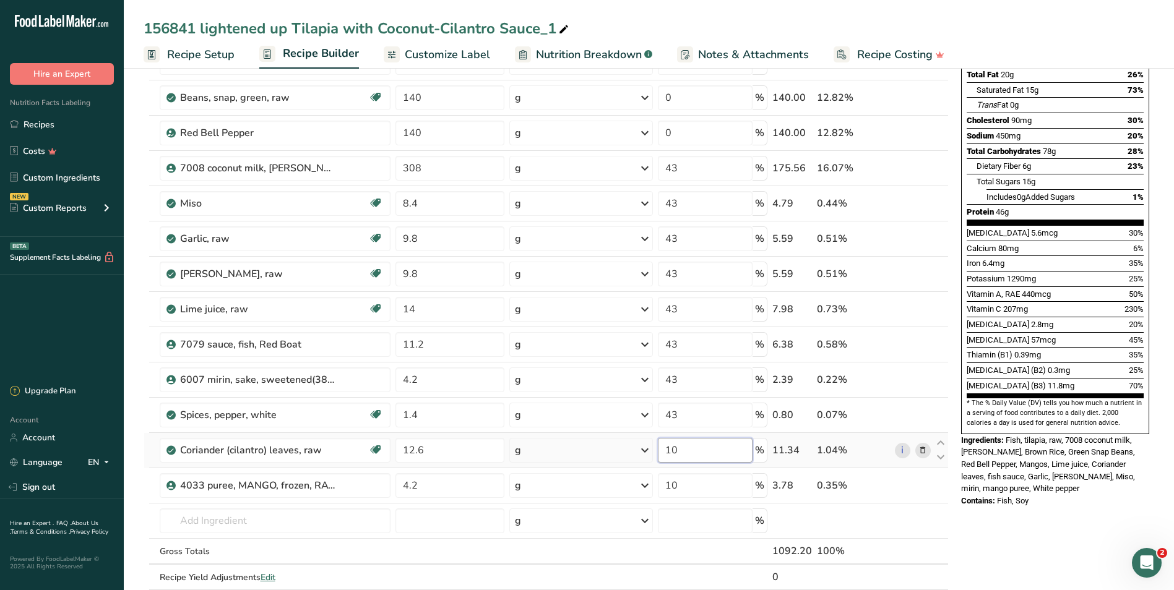
click at [687, 450] on div "Ingredient * Amount * Unit * Waste * .a-a{fill:#347362;}.b-a{fill:#fff;} Grams …" at bounding box center [546, 282] width 805 height 668
drag, startPoint x: 687, startPoint y: 450, endPoint x: 663, endPoint y: 444, distance: 25.7
click at [663, 444] on input "10" at bounding box center [705, 450] width 94 height 25
type input "43"
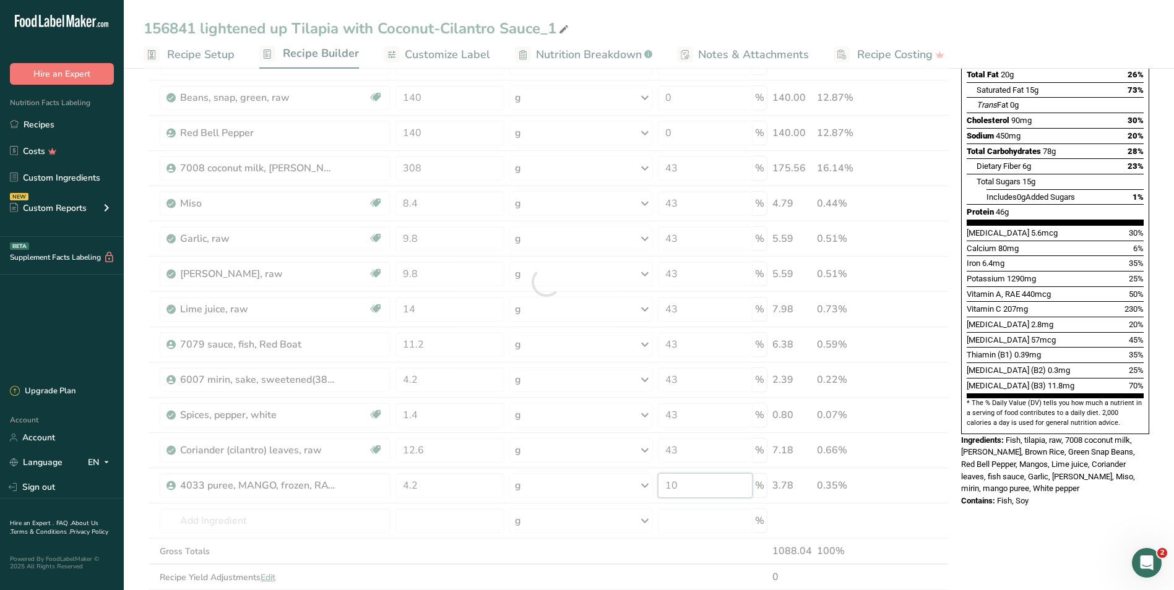
click at [688, 489] on div "Ingredient * Amount * Unit * Waste * .a-a{fill:#347362;}.b-a{fill:#fff;} Grams …" at bounding box center [546, 282] width 805 height 668
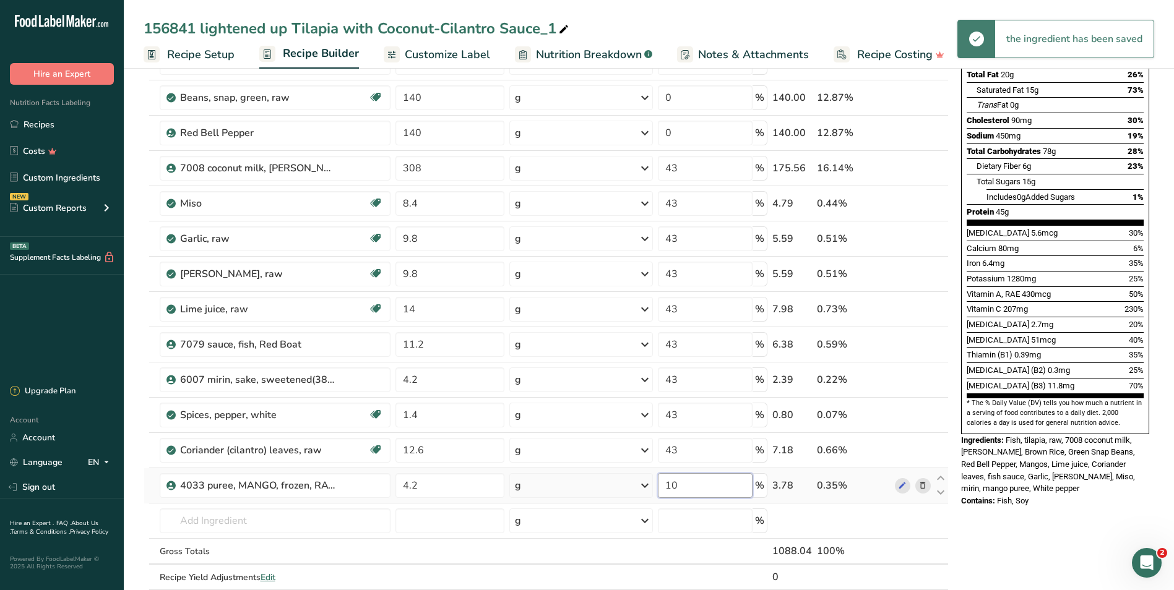
drag, startPoint x: 690, startPoint y: 479, endPoint x: 628, endPoint y: 485, distance: 62.8
click at [628, 485] on tr "4033 puree, MANGO, frozen, RAVIFRUIT (44033/11#) 4.2 g Weight Units g kg mg See…" at bounding box center [546, 485] width 804 height 35
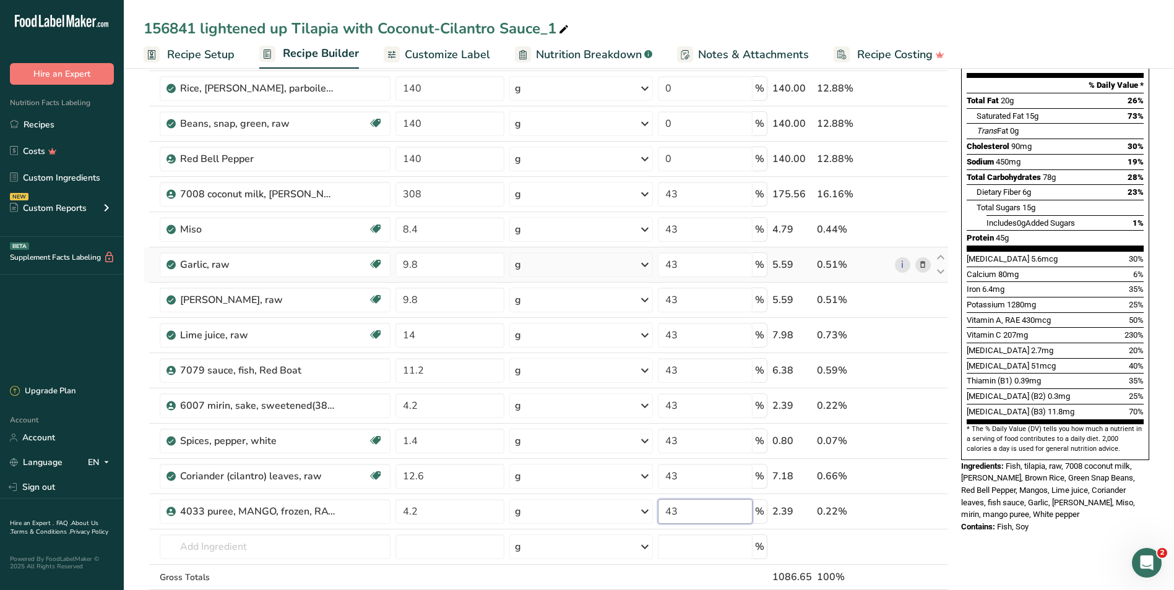
scroll to position [0, 0]
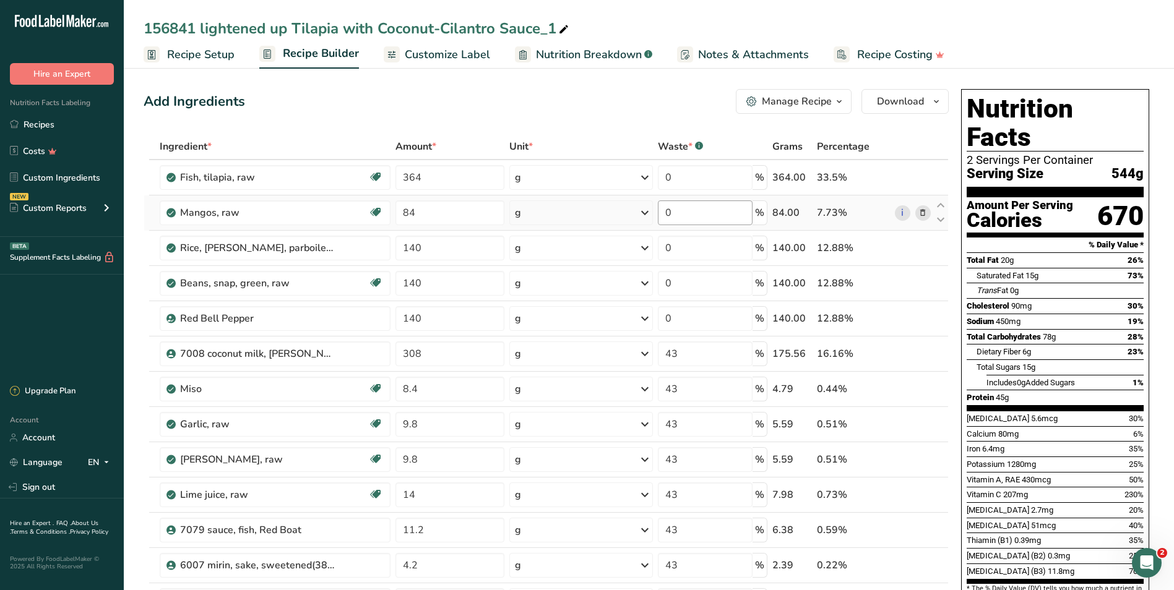
type input "43"
click at [679, 206] on div "Ingredient * Amount * Unit * Waste * .a-a{fill:#347362;}.b-a{fill:#fff;} Grams …" at bounding box center [546, 468] width 805 height 668
drag, startPoint x: 687, startPoint y: 211, endPoint x: 662, endPoint y: 212, distance: 25.4
click at [662, 212] on input "0" at bounding box center [705, 212] width 94 height 25
type input "33"
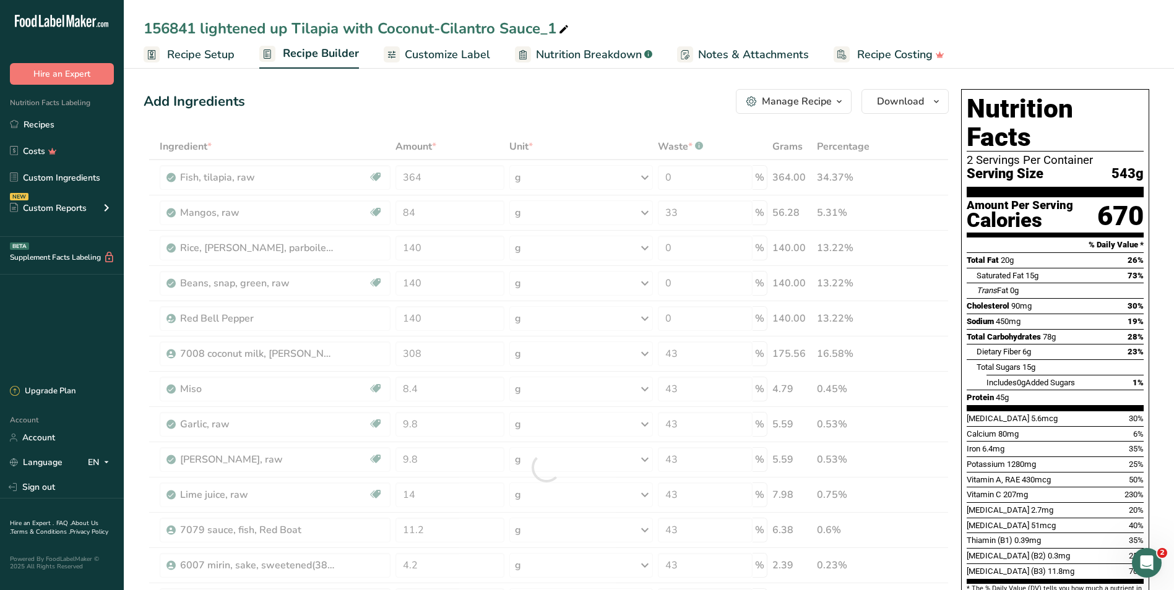
click at [572, 108] on div "Add Ingredients Manage Recipe Delete Recipe Duplicate Recipe Scale Recipe Save …" at bounding box center [546, 101] width 805 height 25
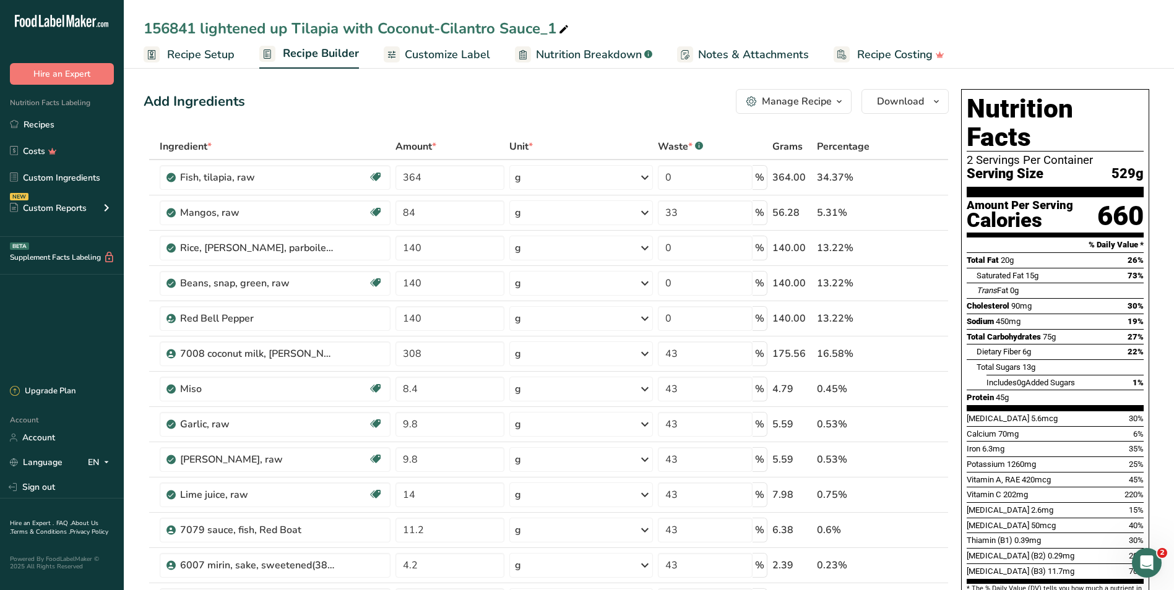
click at [560, 103] on div "Add Ingredients Manage Recipe Delete Recipe Duplicate Recipe Scale Recipe Save …" at bounding box center [546, 101] width 805 height 25
click at [881, 102] on span "Download" at bounding box center [900, 101] width 47 height 15
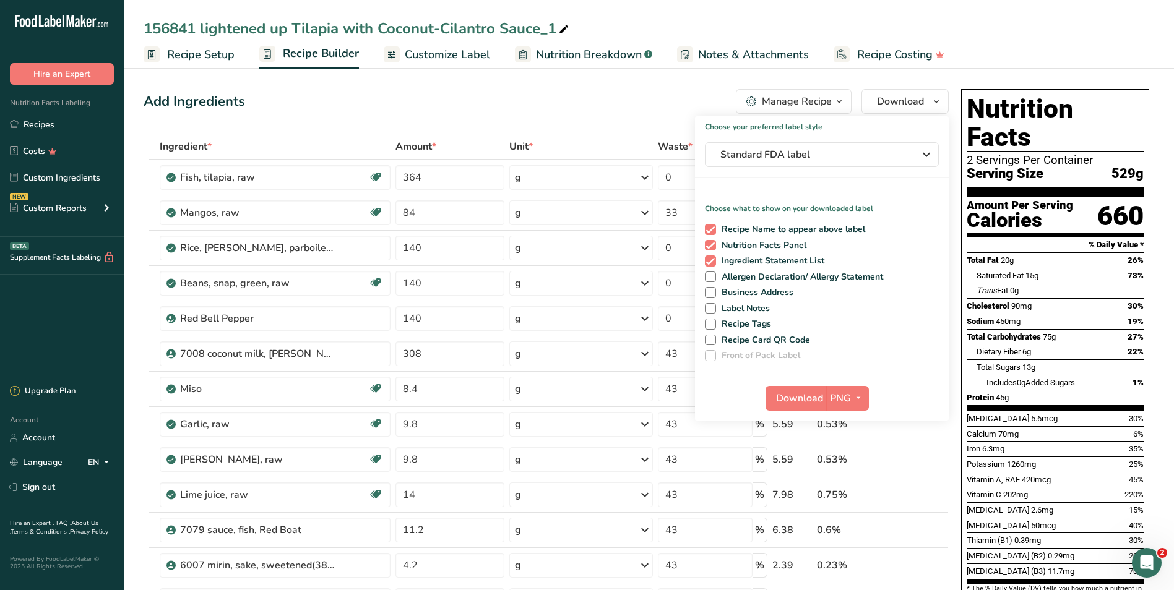
click at [805, 413] on div "Download PNG PNG BMP SVG PDF TXT" at bounding box center [822, 401] width 254 height 40
click at [800, 398] on span "Download" at bounding box center [799, 398] width 47 height 15
drag, startPoint x: 54, startPoint y: 123, endPoint x: 597, endPoint y: 98, distance: 543.8
click at [54, 122] on link "Recipes" at bounding box center [62, 125] width 124 height 24
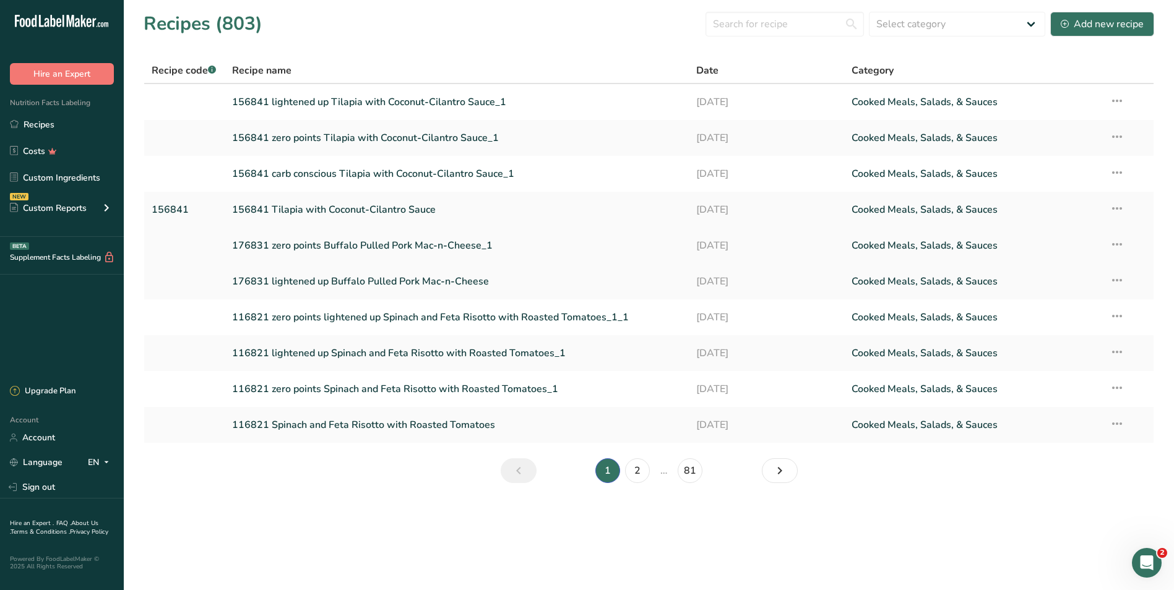
drag, startPoint x: 281, startPoint y: 212, endPoint x: 572, endPoint y: 239, distance: 292.0
click at [282, 212] on link "156841 Tilapia with Coconut-Cilantro Sauce" at bounding box center [457, 210] width 450 height 26
click at [286, 105] on link "156841 lightened up Tilapia with Coconut-Cilantro Sauce_1" at bounding box center [457, 102] width 450 height 26
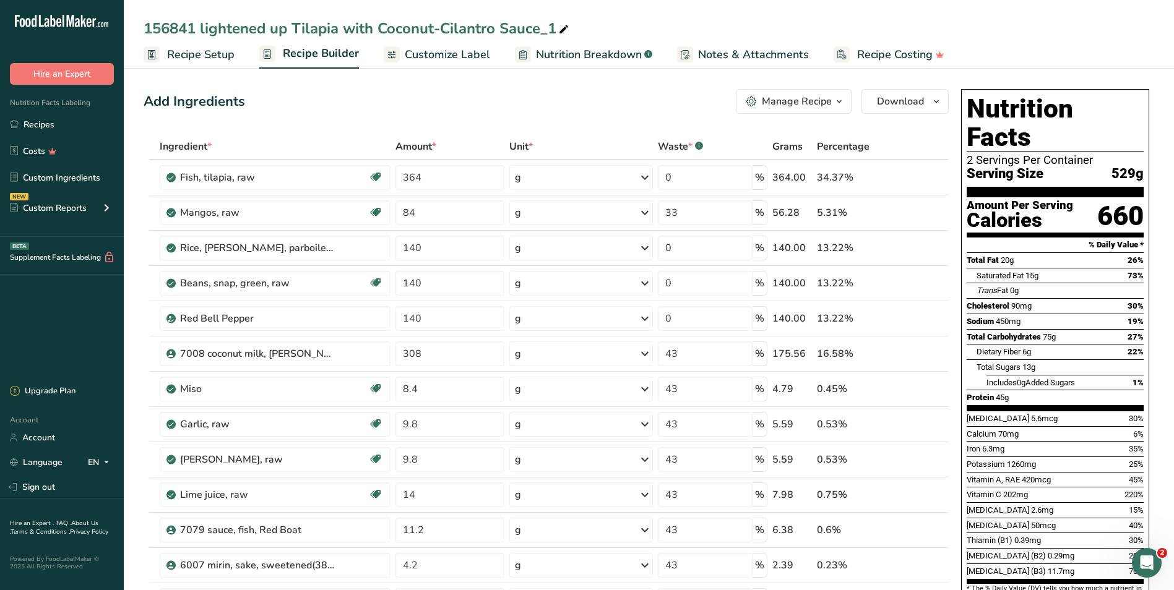
click at [804, 100] on div "Manage Recipe" at bounding box center [797, 101] width 70 height 15
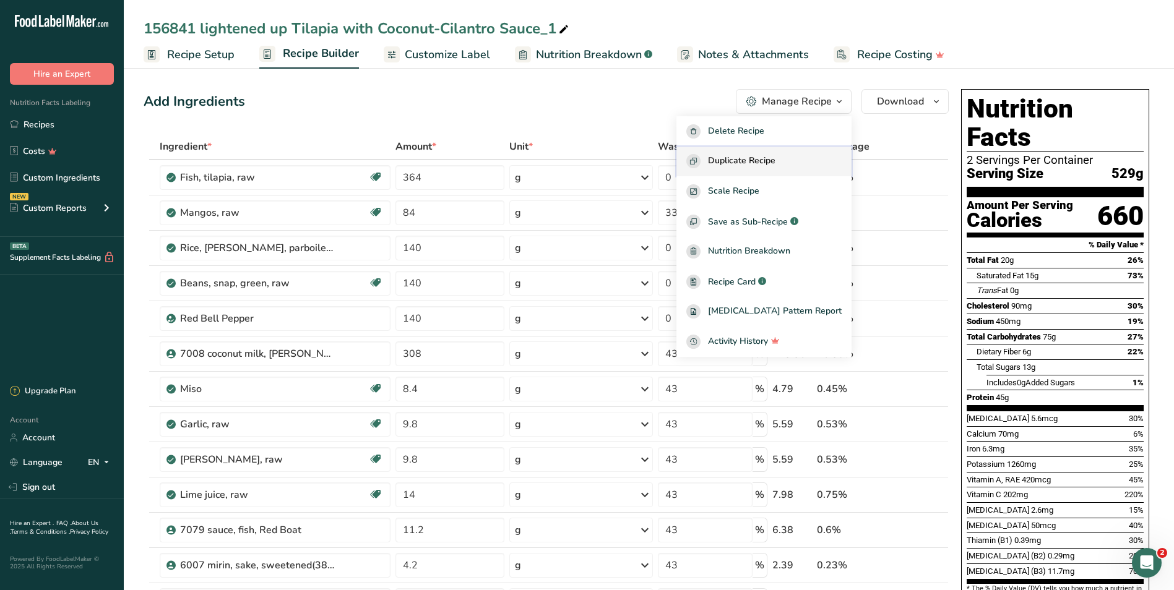
click at [758, 162] on span "Duplicate Recipe" at bounding box center [741, 161] width 67 height 14
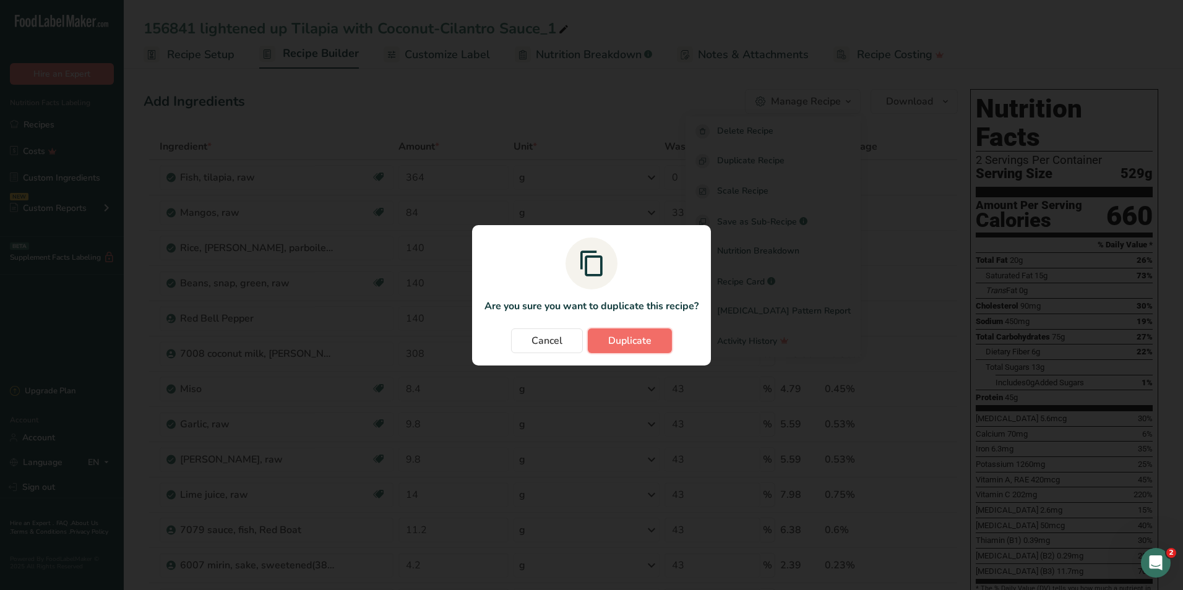
click at [627, 346] on span "Duplicate" at bounding box center [629, 340] width 43 height 15
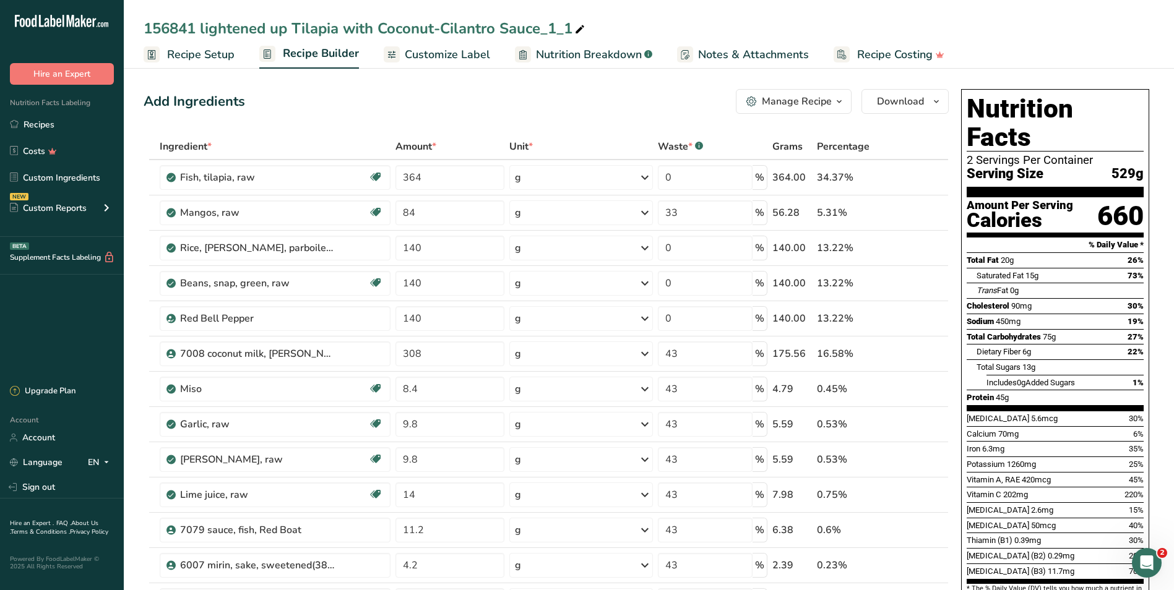
click at [179, 55] on span "Recipe Setup" at bounding box center [200, 54] width 67 height 17
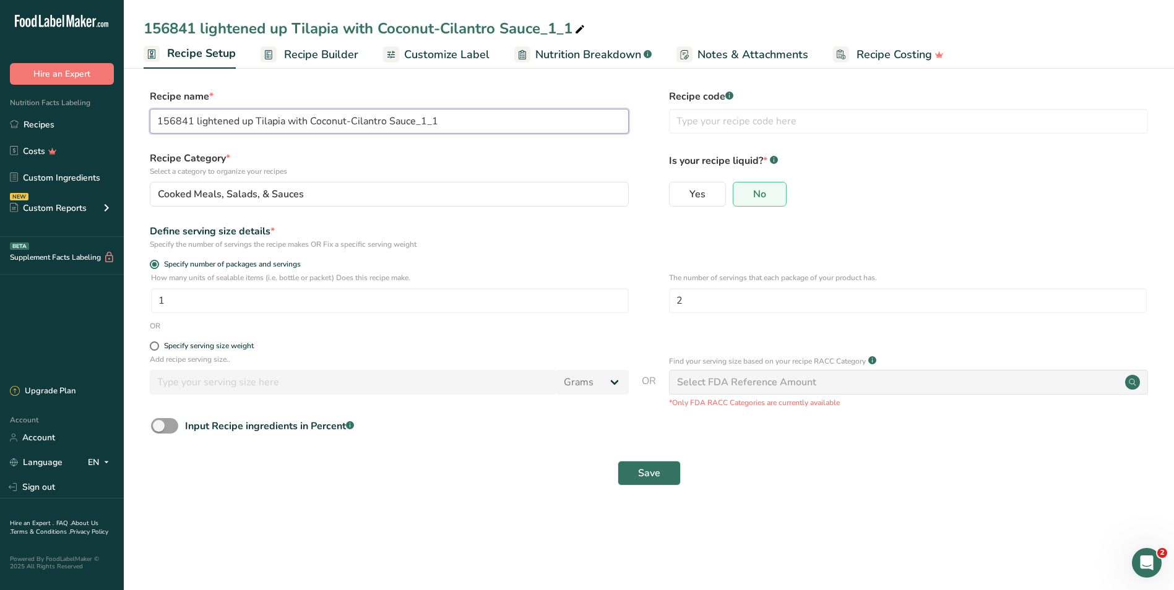
click at [256, 119] on input "156841 lightened up Tilapia with Coconut-Cilantro Sauce_1_1" at bounding box center [389, 121] width 479 height 25
type input "156841 lightened up zero points Tilapia with Coconut-Cilantro Sauce_1_1"
click at [661, 470] on button "Save" at bounding box center [648, 473] width 63 height 25
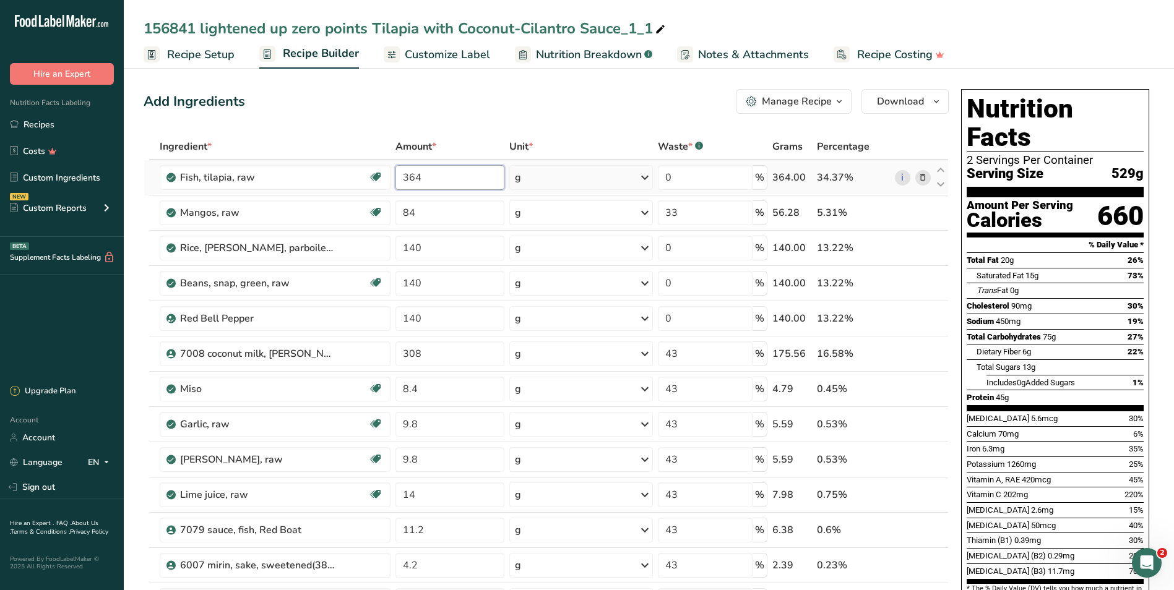
drag, startPoint x: 441, startPoint y: 181, endPoint x: 397, endPoint y: 179, distance: 44.6
click at [397, 179] on input "364" at bounding box center [449, 177] width 109 height 25
type input "0"
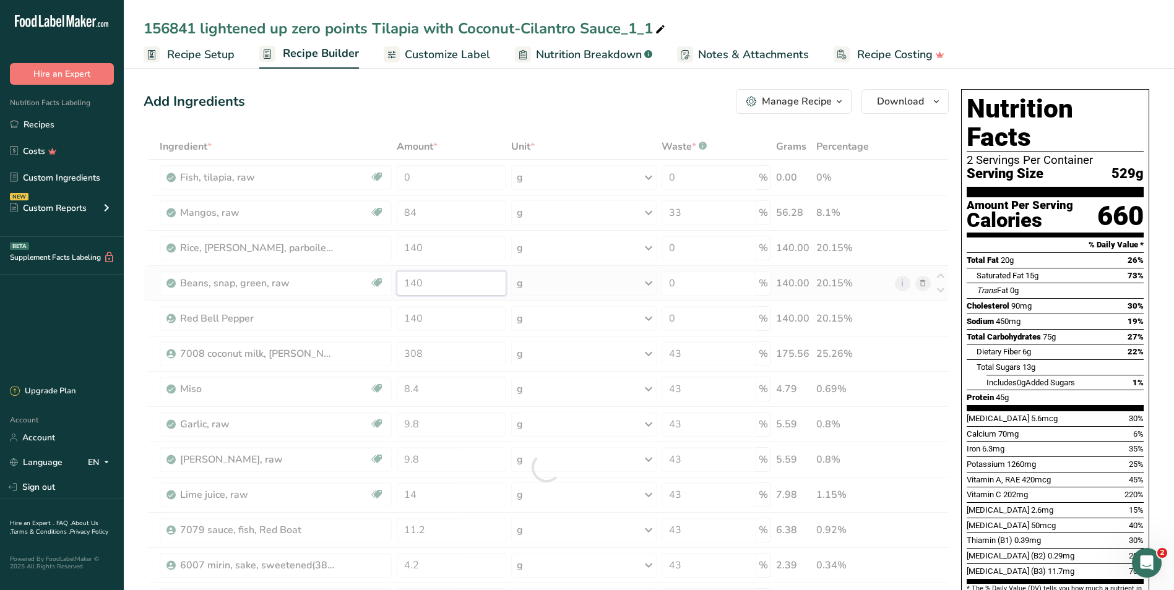
click at [426, 281] on div "Ingredient * Amount * Unit * Waste * .a-a{fill:#347362;}.b-a{fill:#fff;} Grams …" at bounding box center [546, 468] width 805 height 668
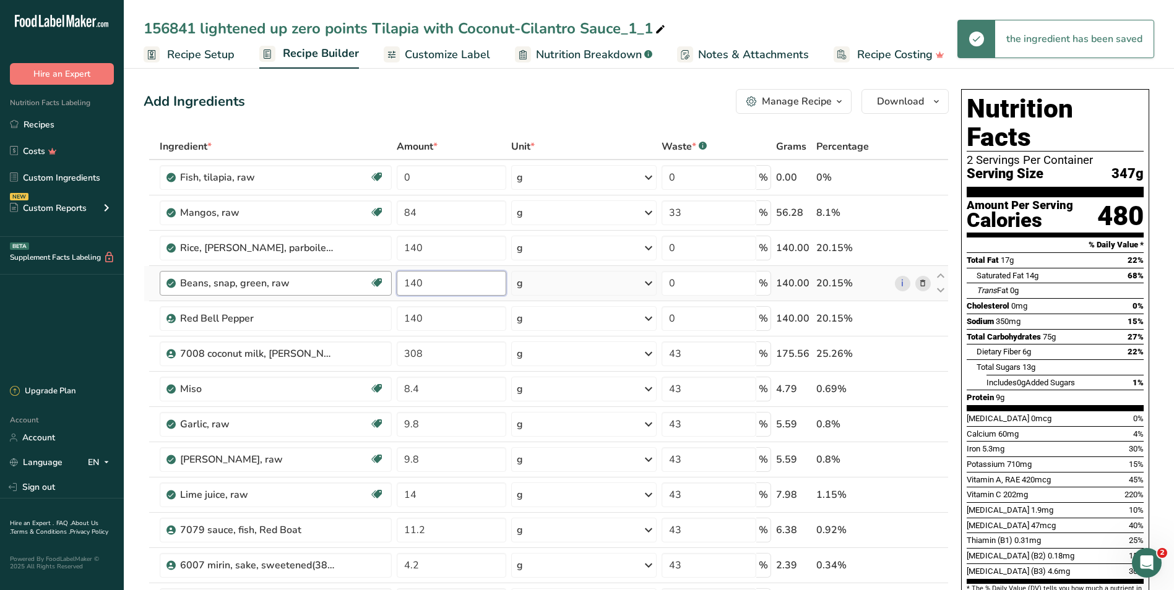
drag, startPoint x: 433, startPoint y: 280, endPoint x: 385, endPoint y: 281, distance: 47.7
click at [385, 281] on tr "Beans, snap, green, raw Plant-based Protein Dairy free Gluten free Vegan Vegeta…" at bounding box center [546, 283] width 804 height 35
type input "0"
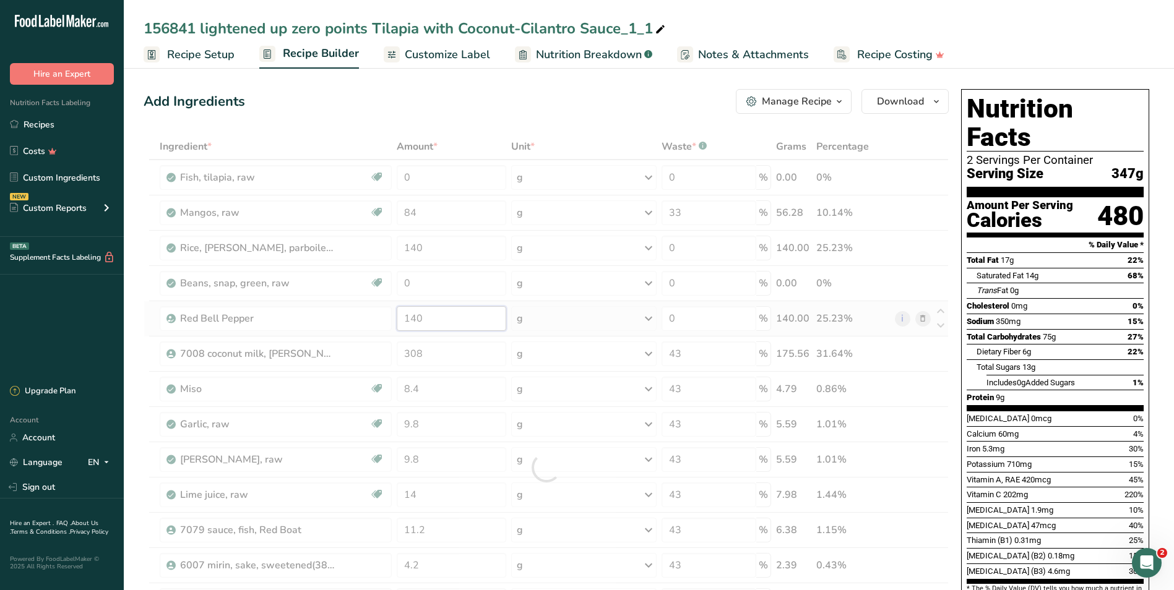
click at [440, 319] on div "Ingredient * Amount * Unit * Waste * .a-a{fill:#347362;}.b-a{fill:#fff;} Grams …" at bounding box center [546, 468] width 805 height 668
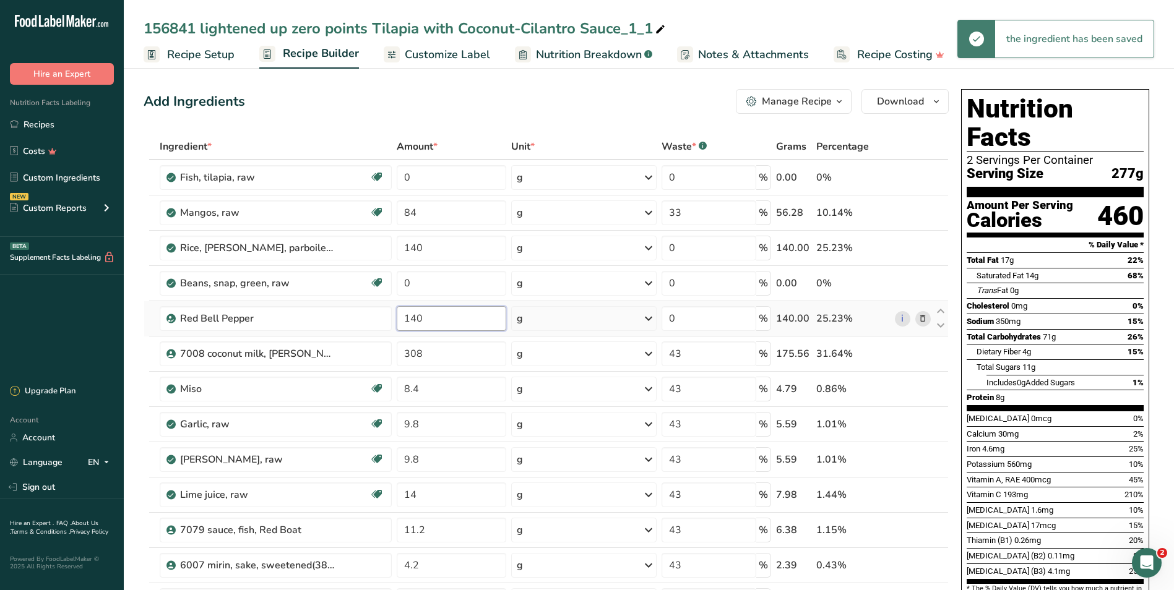
drag, startPoint x: 436, startPoint y: 317, endPoint x: 403, endPoint y: 317, distance: 32.2
click at [403, 317] on input "140" at bounding box center [452, 318] width 110 height 25
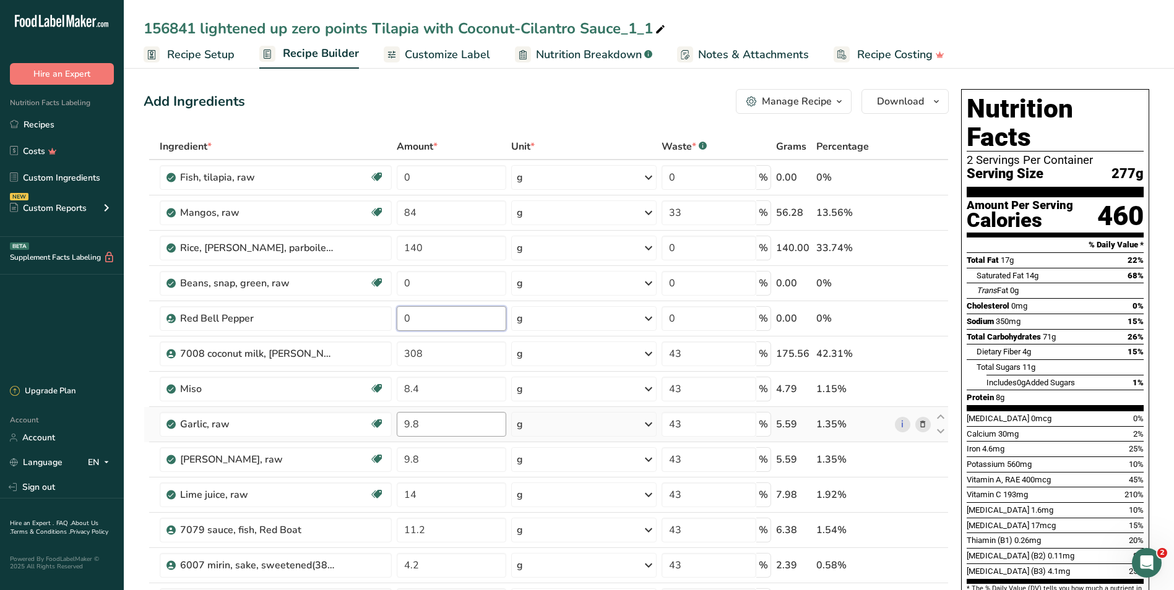
type input "0"
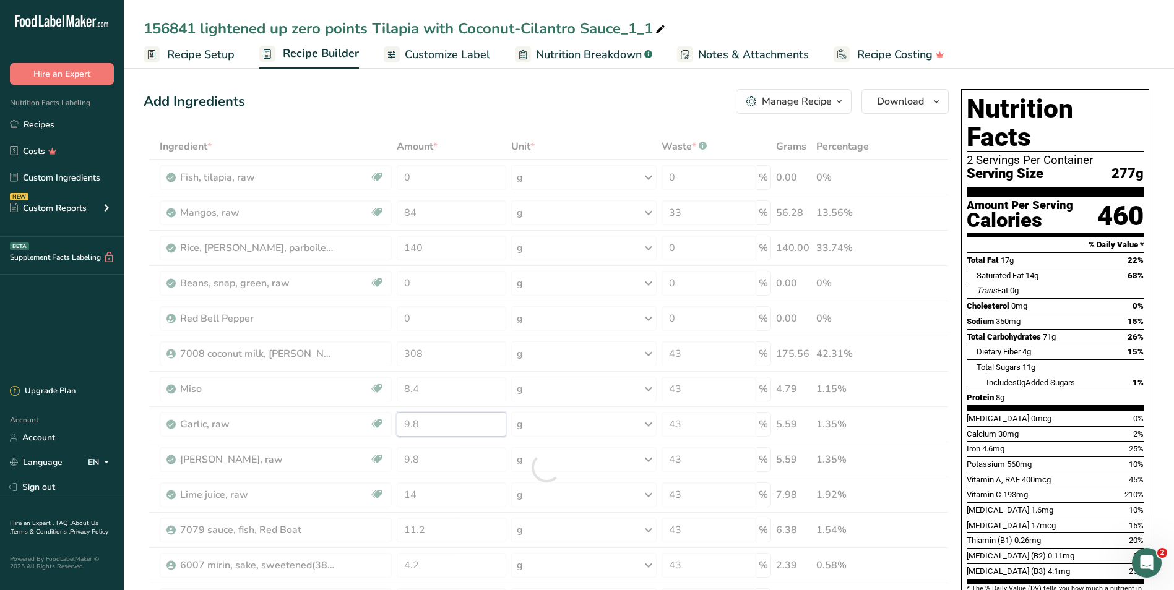
click at [442, 426] on div "Ingredient * Amount * Unit * Waste * .a-a{fill:#347362;}.b-a{fill:#fff;} Grams …" at bounding box center [546, 468] width 805 height 668
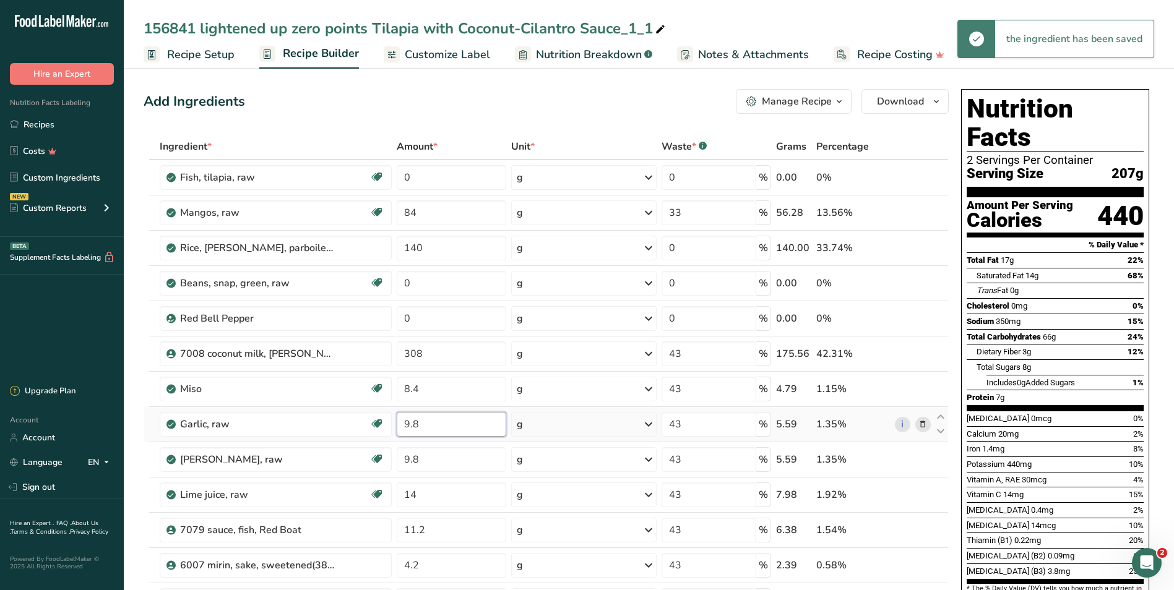
drag, startPoint x: 439, startPoint y: 426, endPoint x: 397, endPoint y: 424, distance: 42.7
click at [397, 424] on input "9.8" at bounding box center [452, 424] width 110 height 25
type input "0"
click at [443, 460] on div "Ingredient * Amount * Unit * Waste * .a-a{fill:#347362;}.b-a{fill:#fff;} Grams …" at bounding box center [546, 468] width 805 height 668
drag, startPoint x: 436, startPoint y: 462, endPoint x: 394, endPoint y: 458, distance: 42.2
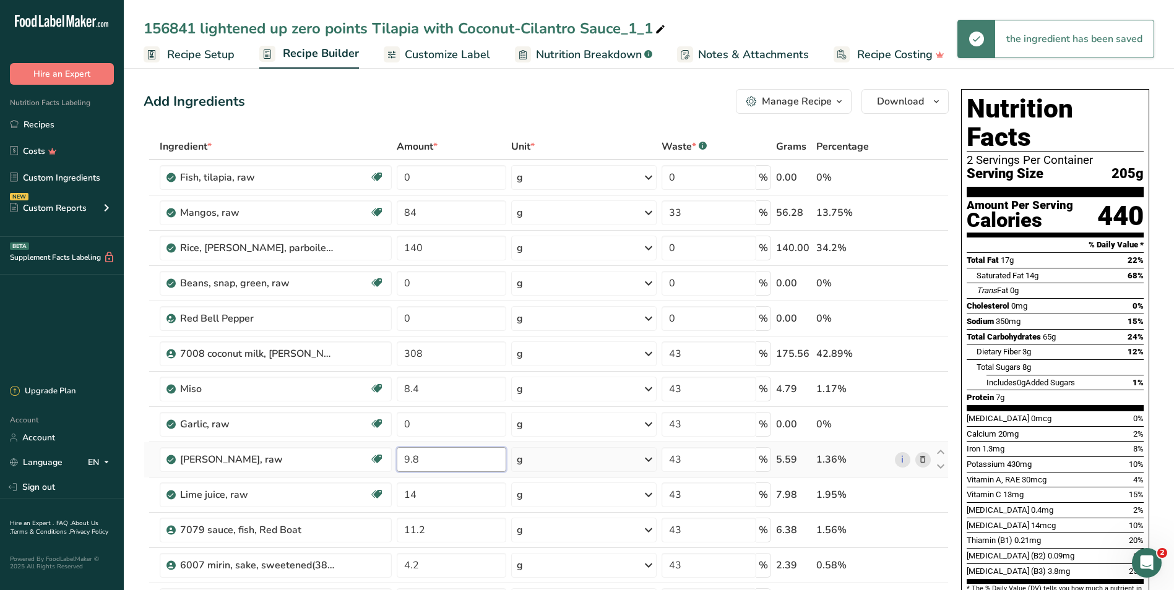
click at [394, 458] on td "9.8" at bounding box center [451, 459] width 114 height 35
type input "0"
click at [431, 497] on div "Ingredient * Amount * Unit * Waste * .a-a{fill:#347362;}.b-a{fill:#fff;} Grams …" at bounding box center [546, 468] width 805 height 668
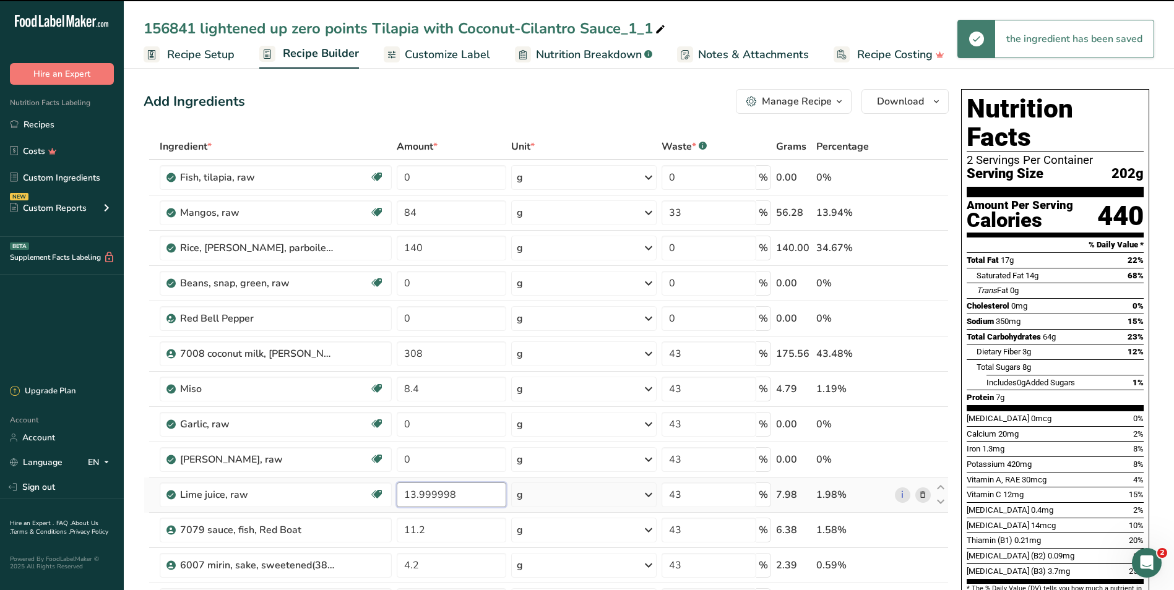
scroll to position [186, 0]
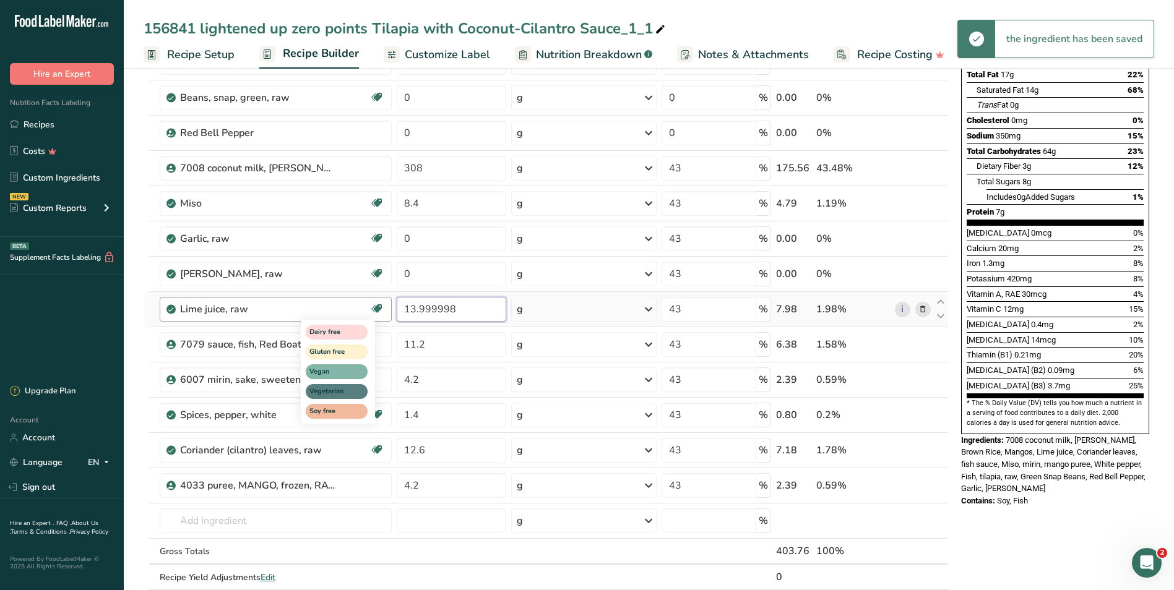
drag, startPoint x: 456, startPoint y: 309, endPoint x: 372, endPoint y: 302, distance: 84.5
click at [373, 302] on tr "Lime juice, raw Dairy free Gluten free Vegan Vegetarian Soy free 13.999998 g Po…" at bounding box center [546, 309] width 804 height 35
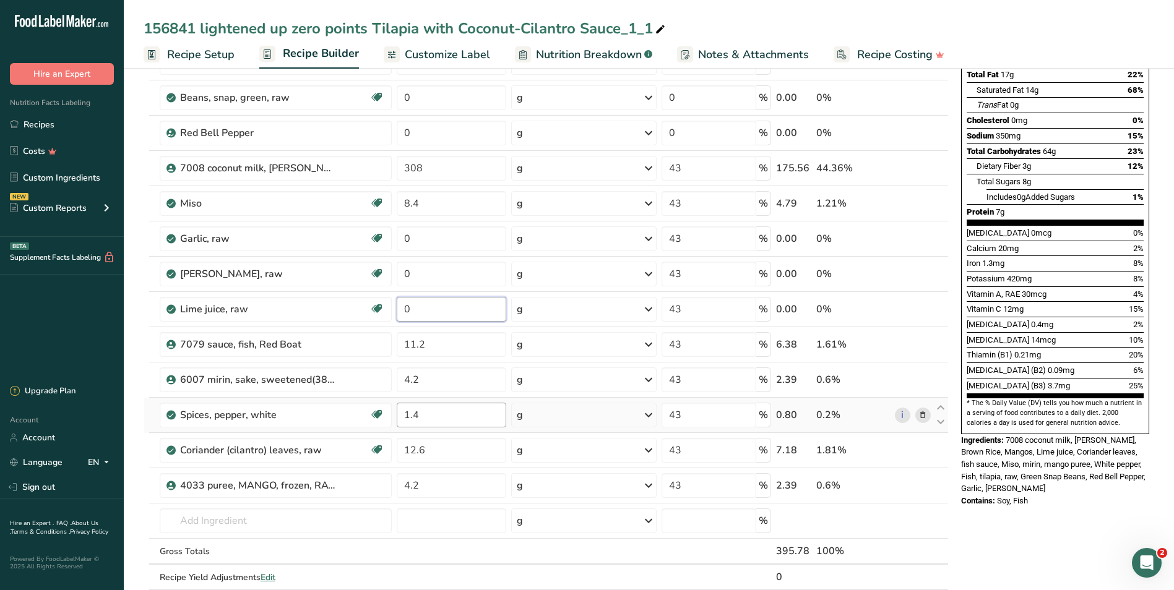
type input "0"
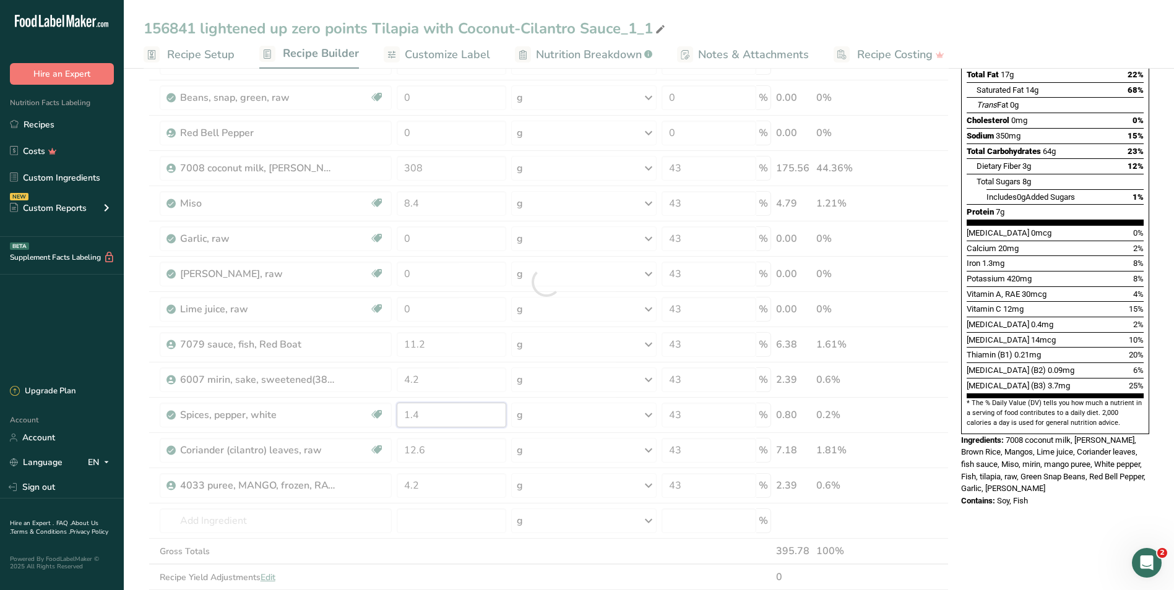
click at [432, 416] on div "Ingredient * Amount * Unit * Waste * .a-a{fill:#347362;}.b-a{fill:#fff;} Grams …" at bounding box center [546, 282] width 805 height 668
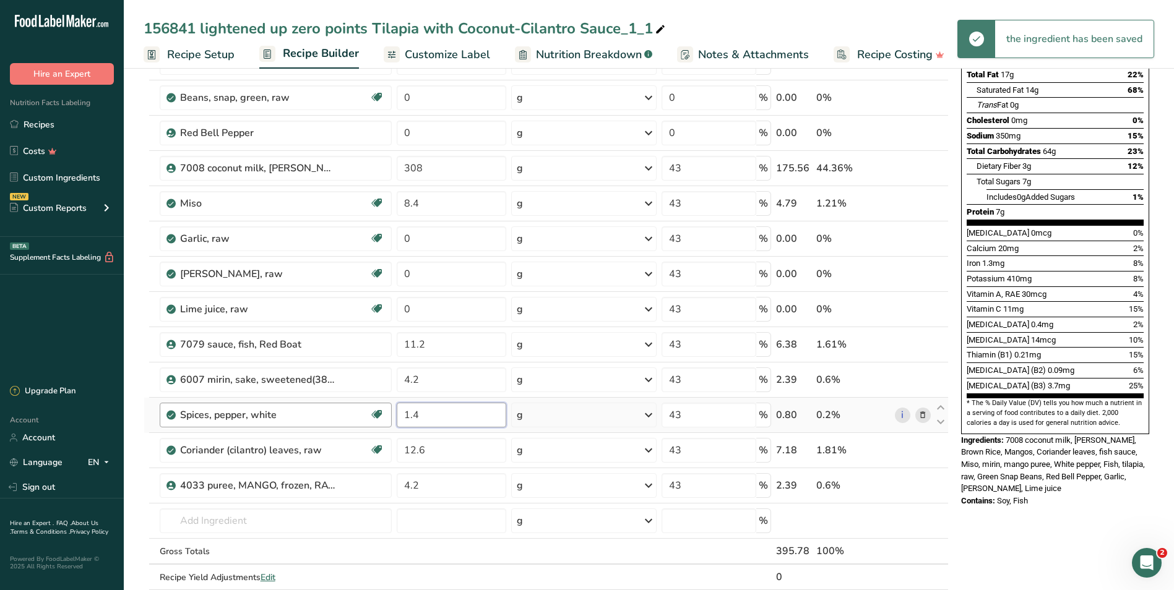
drag, startPoint x: 439, startPoint y: 416, endPoint x: 386, endPoint y: 413, distance: 52.7
click at [386, 413] on tr "Spices, pepper, white Dairy free Gluten free Vegan Vegetarian Soy free 1.4 g Po…" at bounding box center [546, 415] width 804 height 35
type input "0"
click at [431, 449] on div "Ingredient * Amount * Unit * Waste * .a-a{fill:#347362;}.b-a{fill:#fff;} Grams …" at bounding box center [546, 282] width 805 height 668
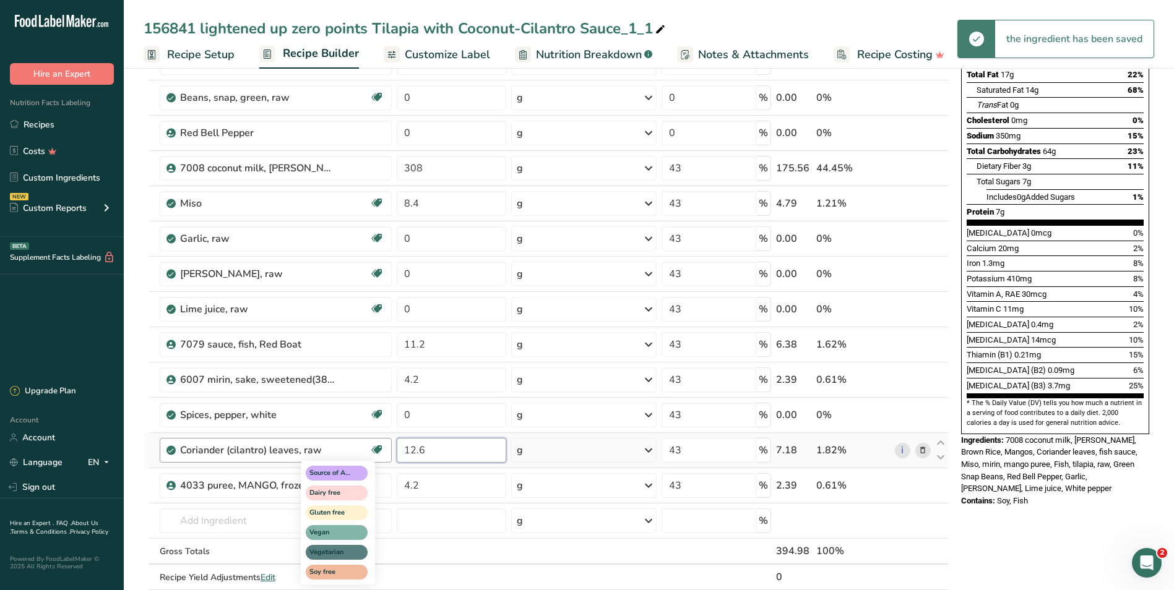
drag, startPoint x: 440, startPoint y: 450, endPoint x: 379, endPoint y: 452, distance: 61.3
click at [379, 452] on tr "Coriander (cilantro) leaves, raw Source of Antioxidants Dairy free Gluten free …" at bounding box center [546, 450] width 804 height 35
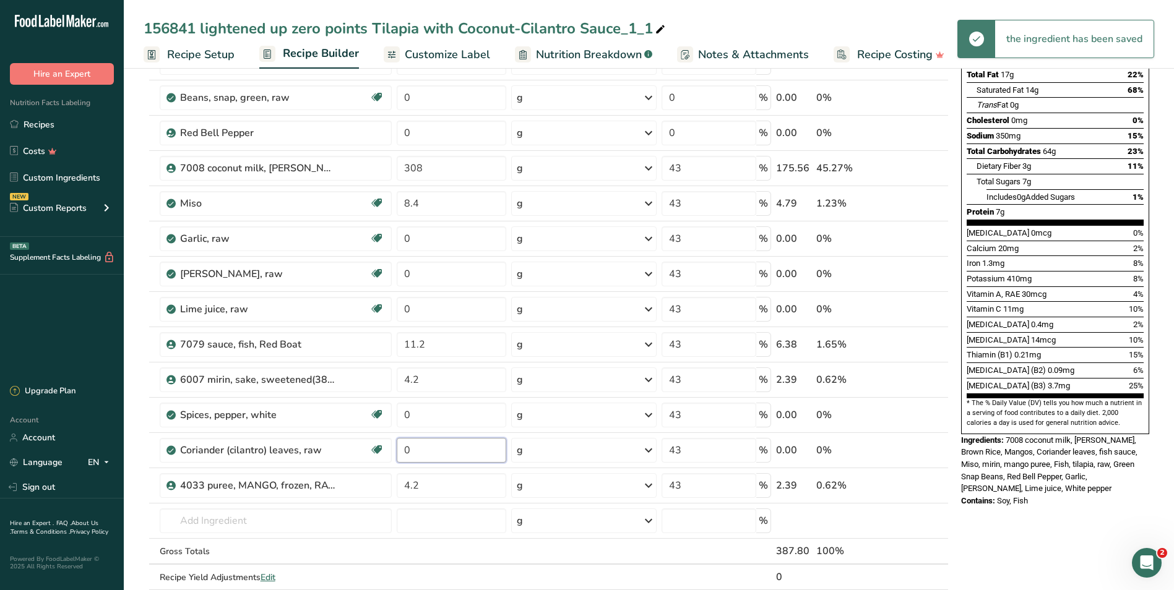
type input "0"
click at [1026, 518] on div "Nutrition Facts 2 Servings Per Container Serving Size 197g Amount Per Serving C…" at bounding box center [1055, 476] width 198 height 1154
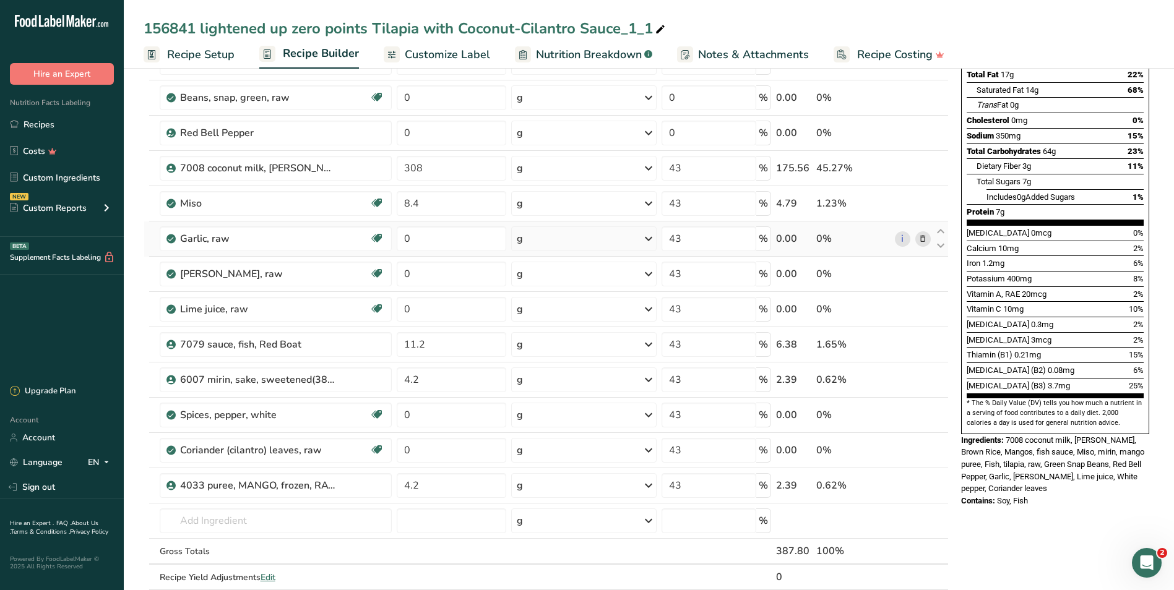
scroll to position [0, 0]
